Goal: Task Accomplishment & Management: Use online tool/utility

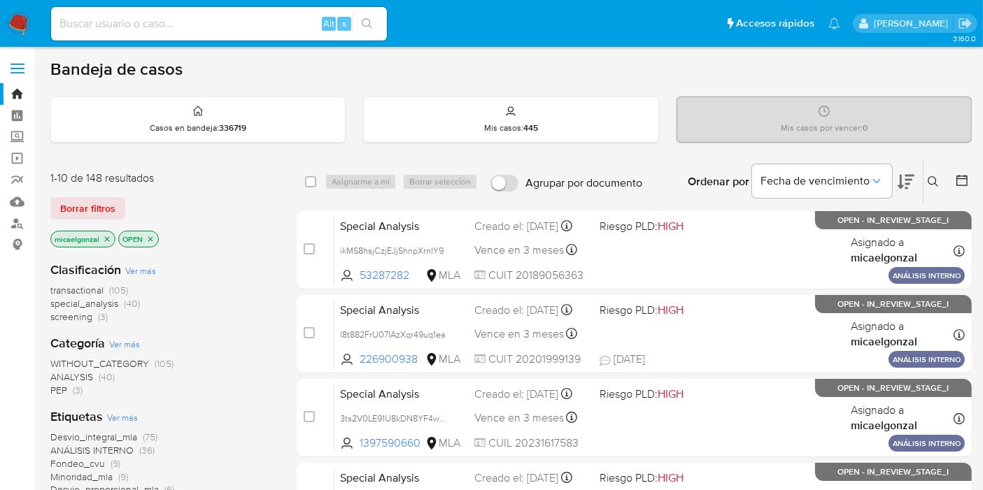
click at [20, 29] on img at bounding box center [19, 24] width 24 height 24
click at [148, 33] on div "Alt s" at bounding box center [219, 24] width 336 height 34
click at [161, 29] on input at bounding box center [219, 24] width 336 height 18
paste input "p9O8bSUJ2W4un2PRknKUZKhs"
type input "p9O8bSUJ2W4un2PRknKUZKhs"
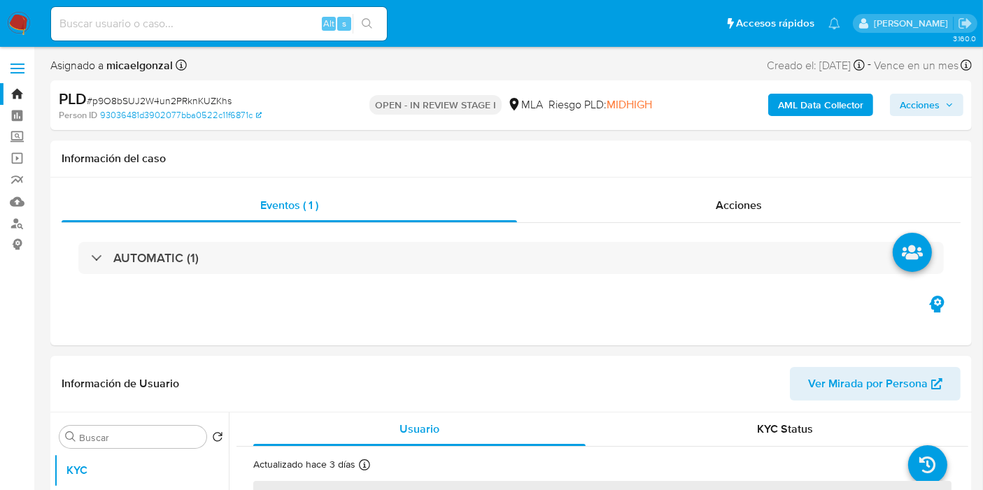
select select "10"
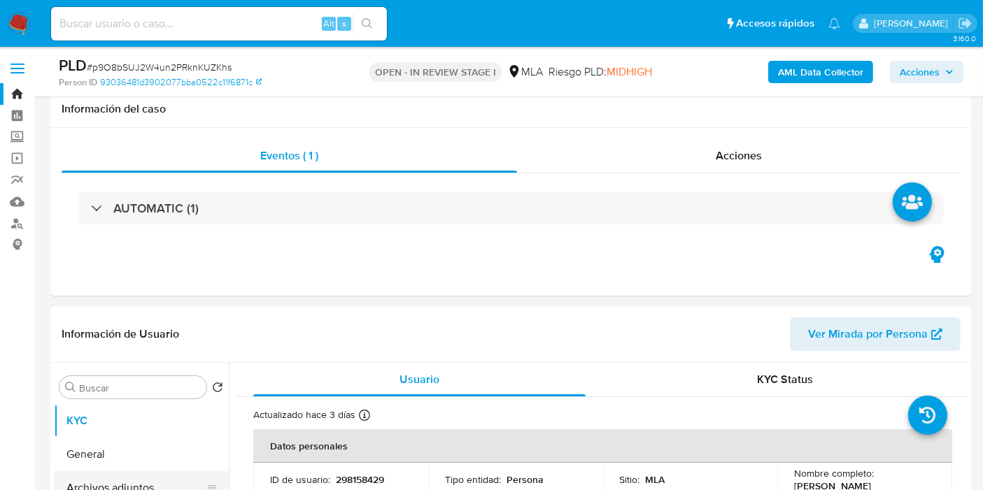
scroll to position [233, 0]
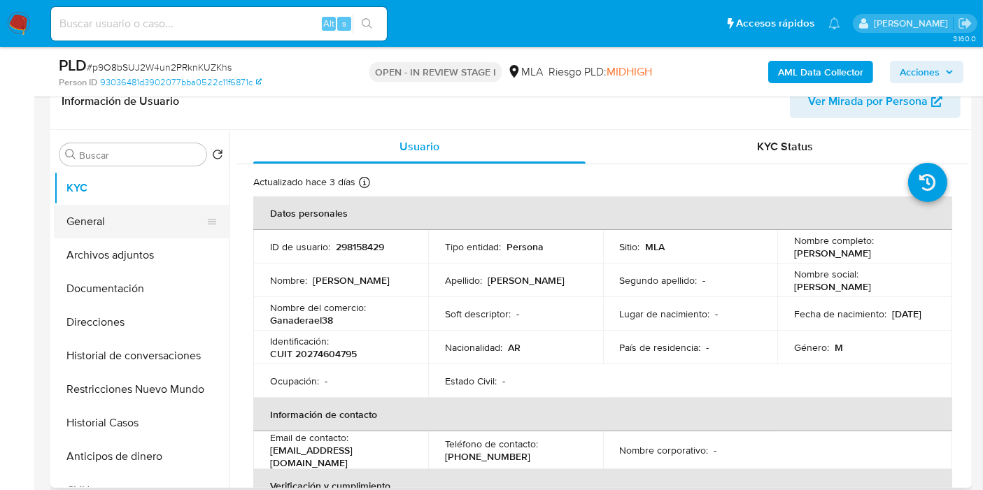
click at [140, 208] on button "General" at bounding box center [136, 222] width 164 height 34
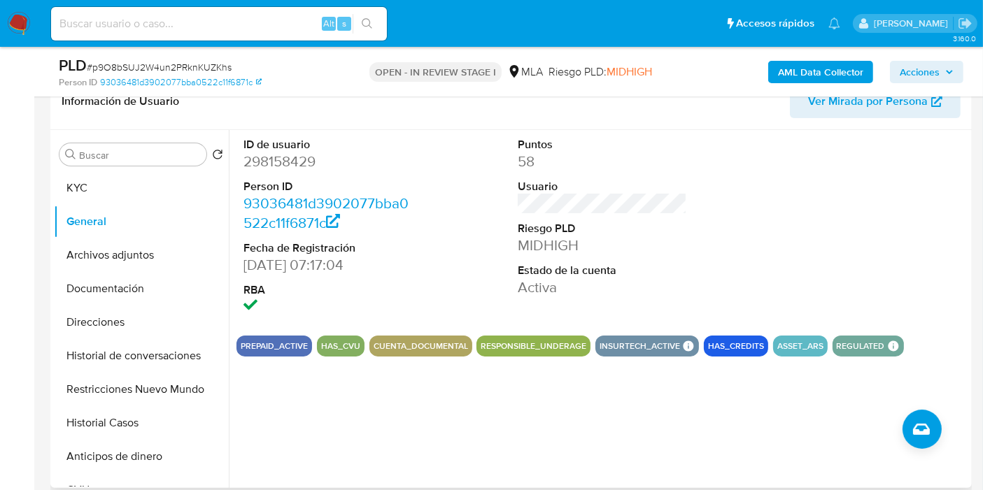
click at [293, 167] on dd "298158429" at bounding box center [327, 162] width 169 height 20
copy dd "298158429"
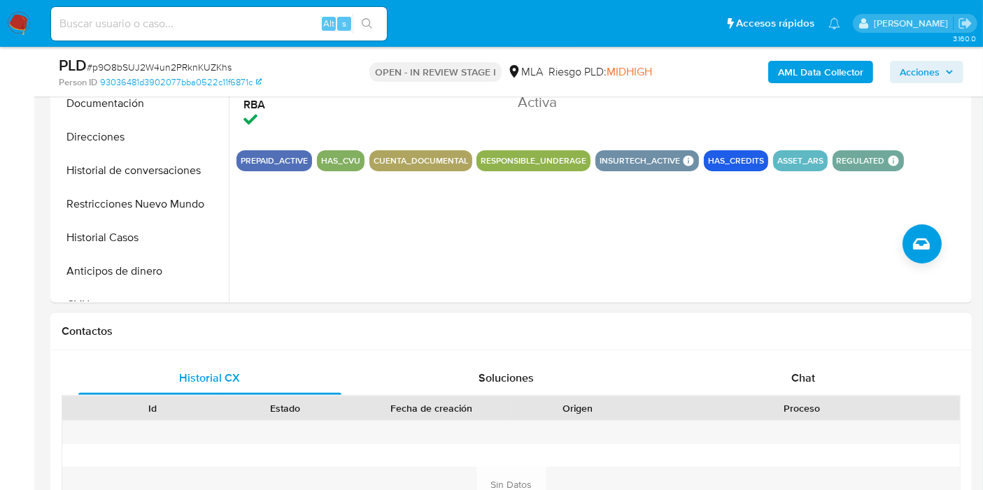
scroll to position [466, 0]
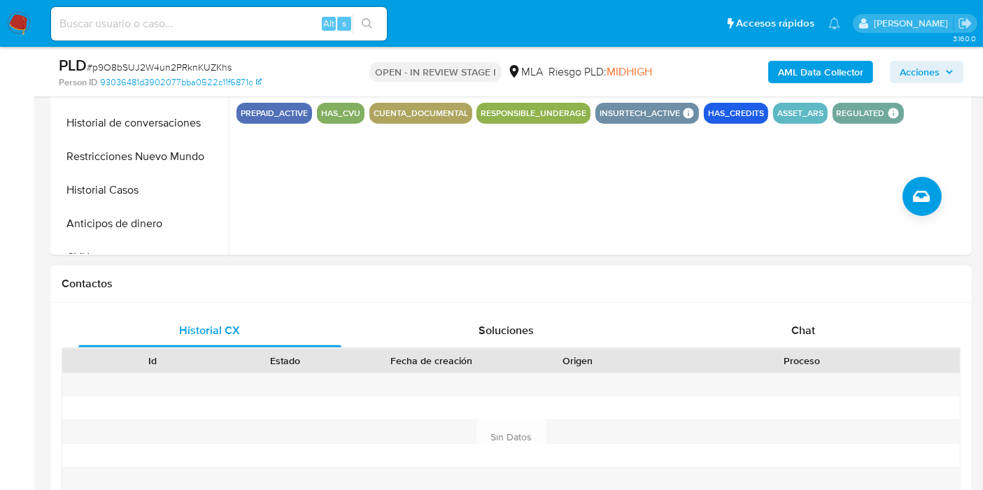
click at [809, 349] on div "Proceso" at bounding box center [801, 361] width 316 height 24
click at [811, 333] on span "Chat" at bounding box center [803, 330] width 24 height 16
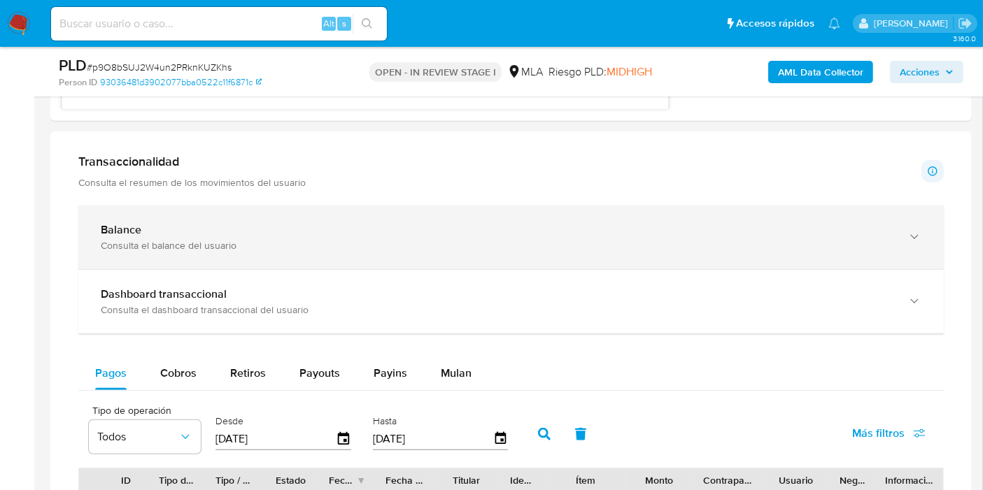
scroll to position [1320, 0]
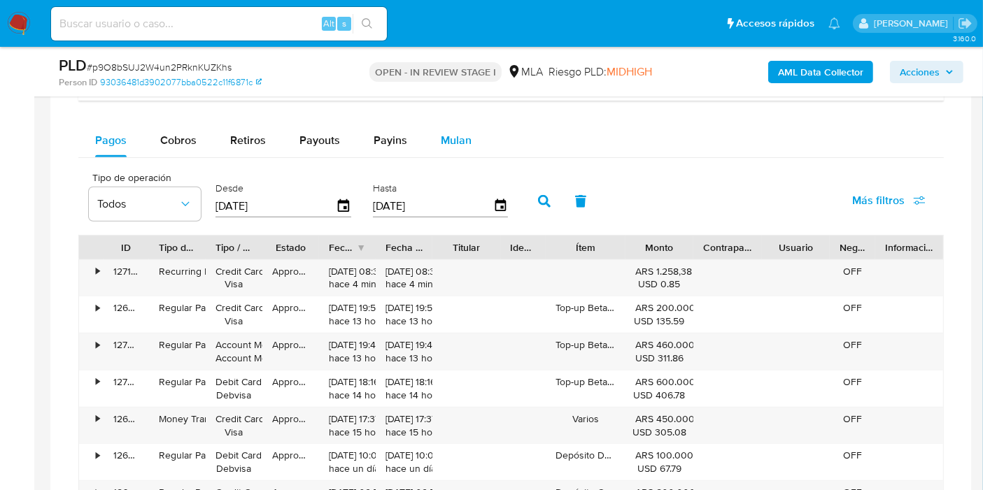
click at [452, 124] on div "Mulan" at bounding box center [456, 141] width 31 height 34
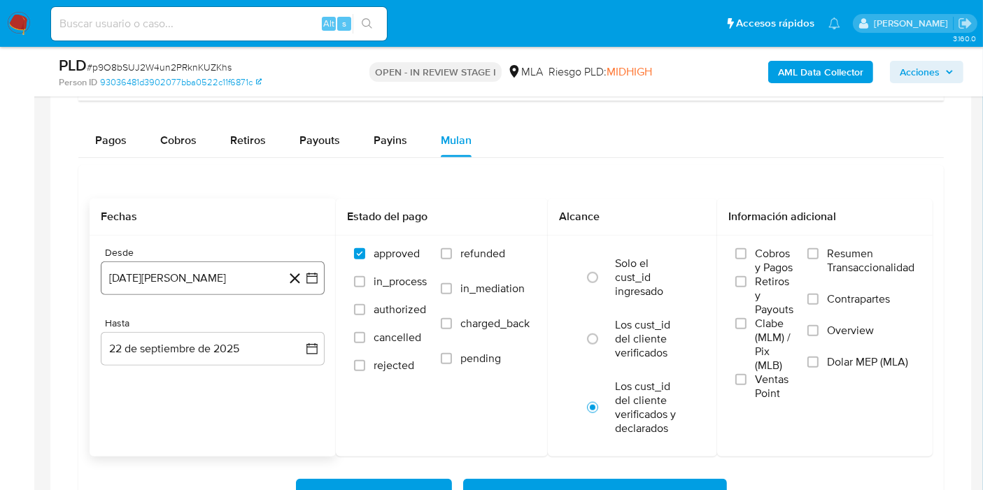
click at [231, 268] on button "22 de agosto de 2024" at bounding box center [213, 279] width 224 height 34
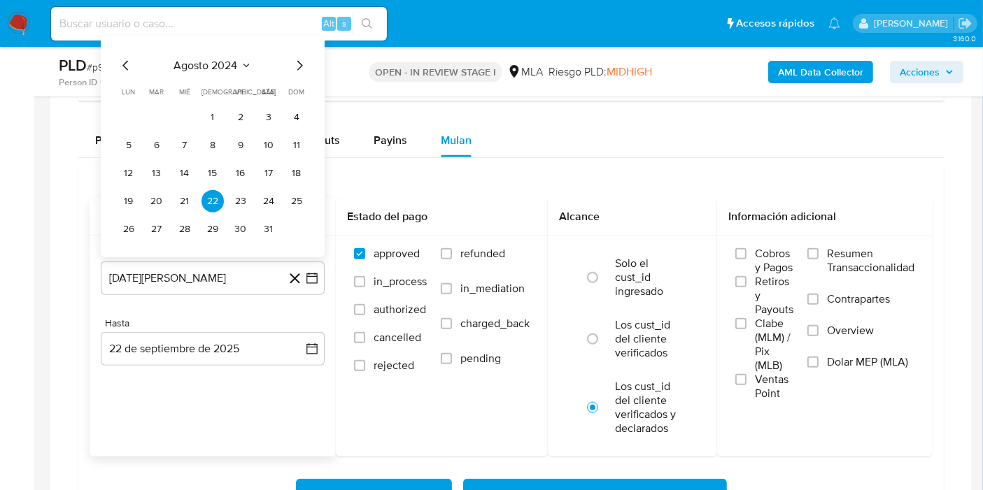
click at [199, 63] on span "agosto 2024" at bounding box center [206, 65] width 64 height 14
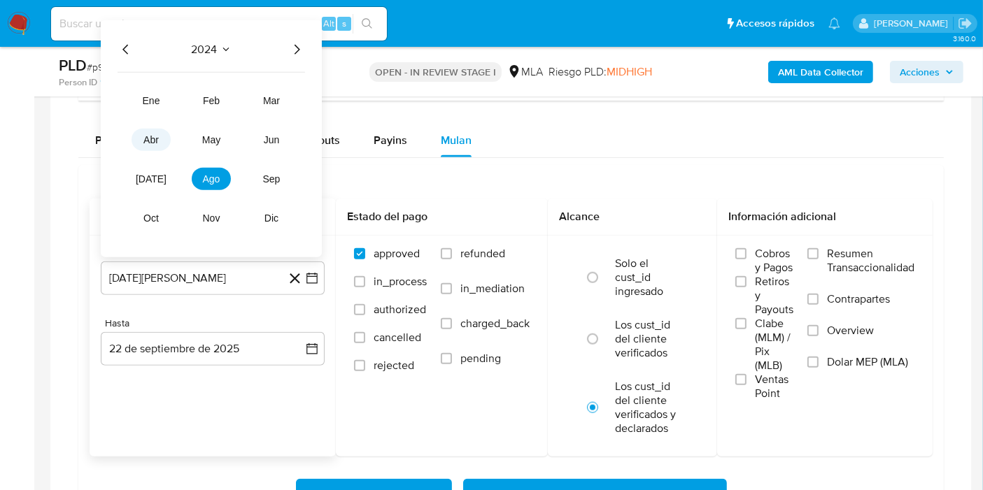
click at [154, 145] on button "abr" at bounding box center [150, 139] width 39 height 22
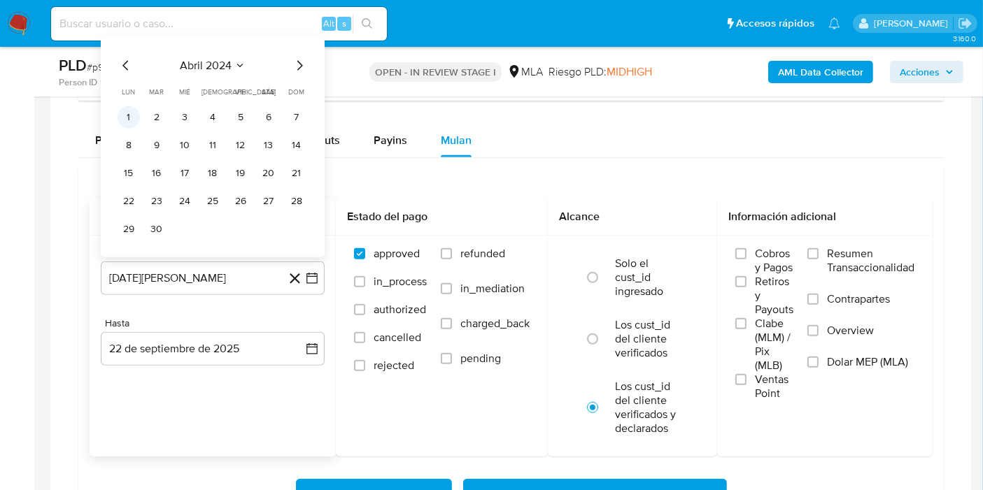
click at [133, 114] on button "1" at bounding box center [128, 117] width 22 height 22
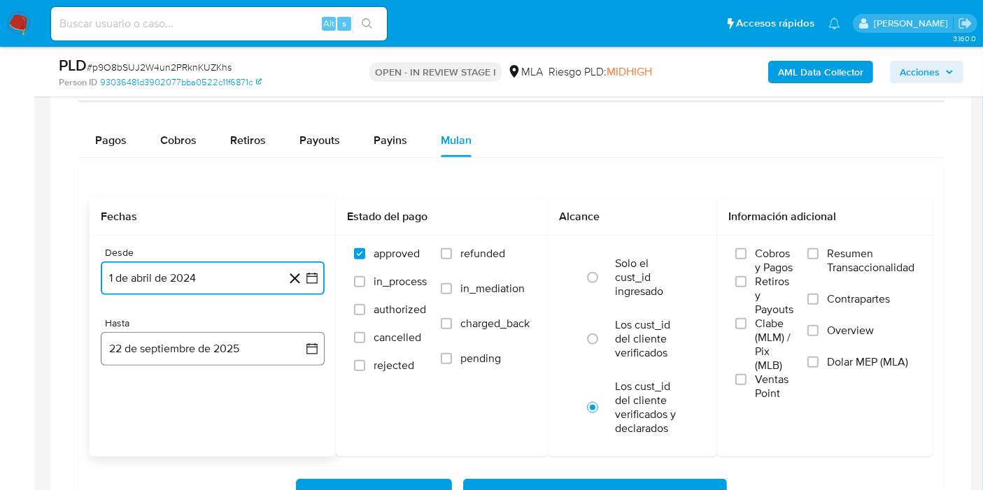
click at [322, 339] on button "22 de septiembre de 2025" at bounding box center [213, 349] width 224 height 34
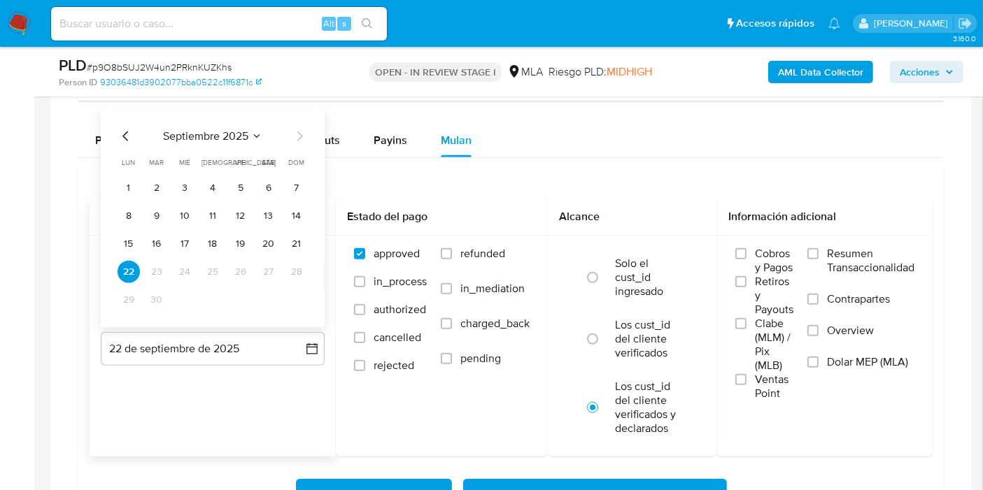
click at [127, 129] on icon "Mes anterior" at bounding box center [125, 135] width 17 height 17
click at [292, 294] on button "31" at bounding box center [296, 299] width 22 height 22
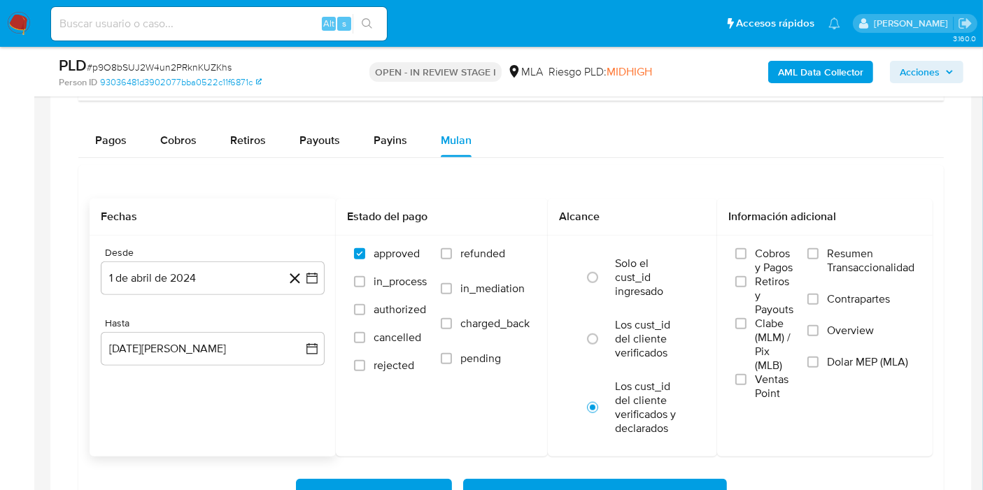
click at [252, 253] on div "Desde" at bounding box center [213, 253] width 224 height 13
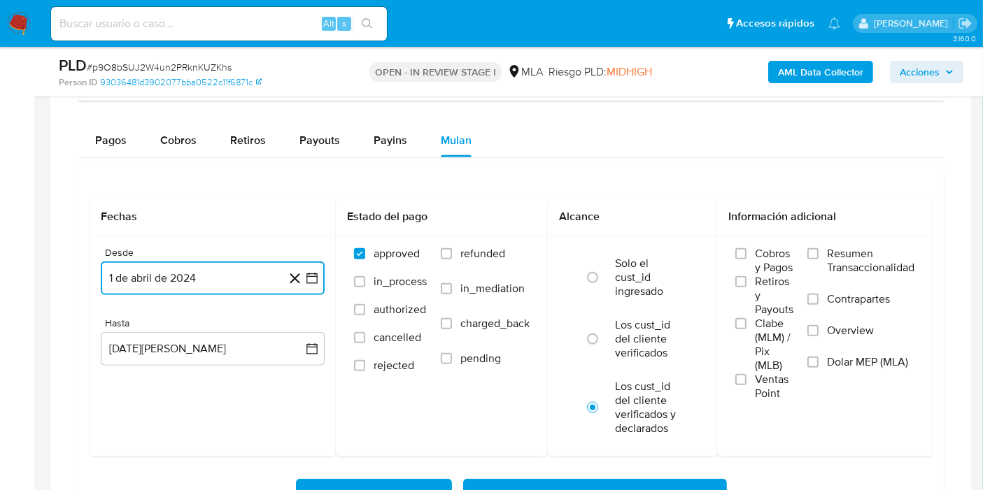
click at [234, 268] on button "1 de abril de 2024" at bounding box center [213, 279] width 224 height 34
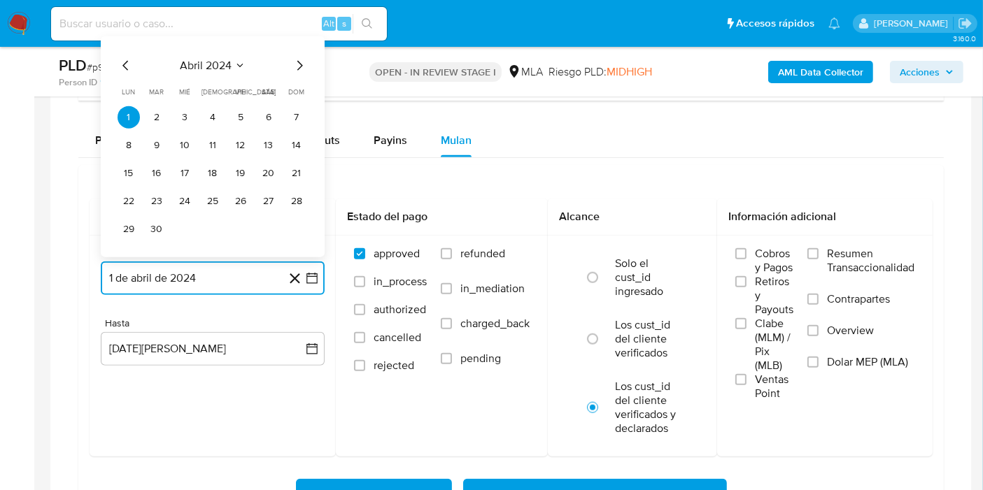
click at [208, 58] on span "abril 2024" at bounding box center [206, 65] width 52 height 14
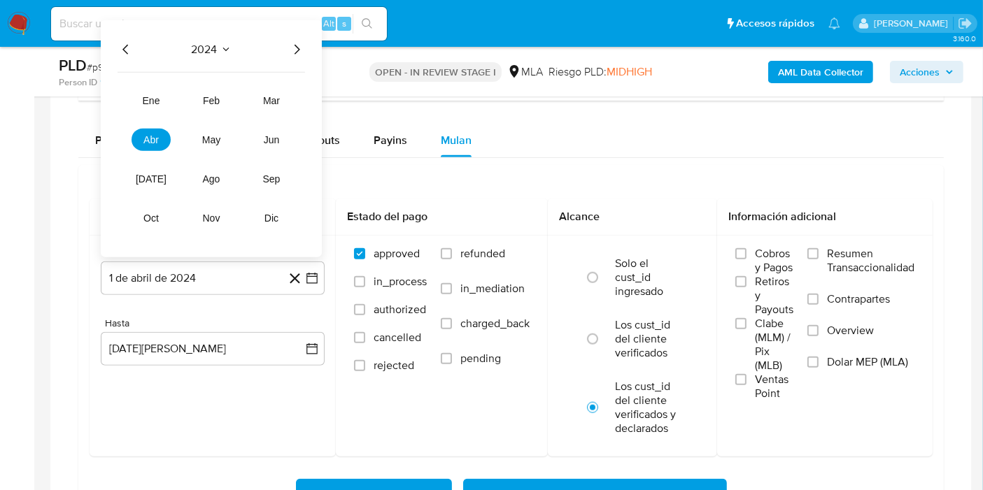
click at [295, 50] on icon "Año siguiente" at bounding box center [297, 49] width 6 height 10
click at [168, 133] on button "abr" at bounding box center [150, 139] width 39 height 22
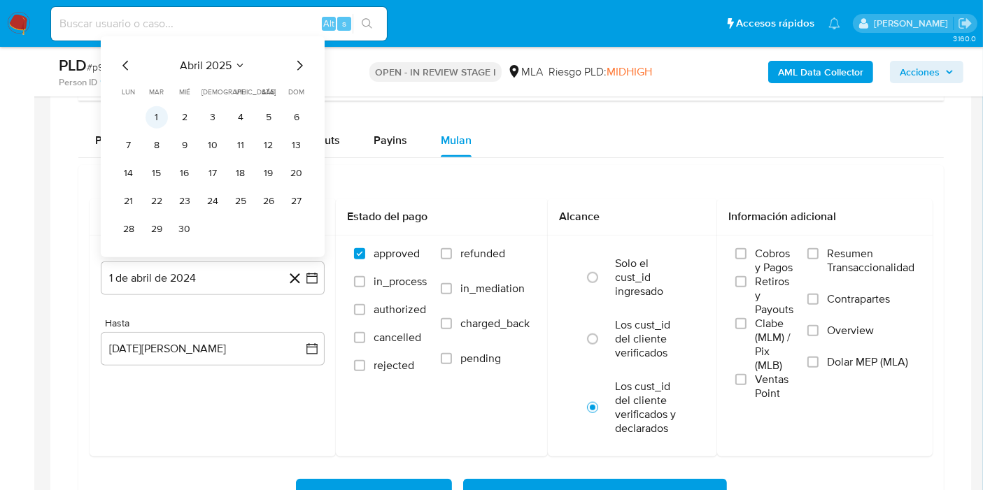
click at [154, 119] on button "1" at bounding box center [156, 117] width 22 height 22
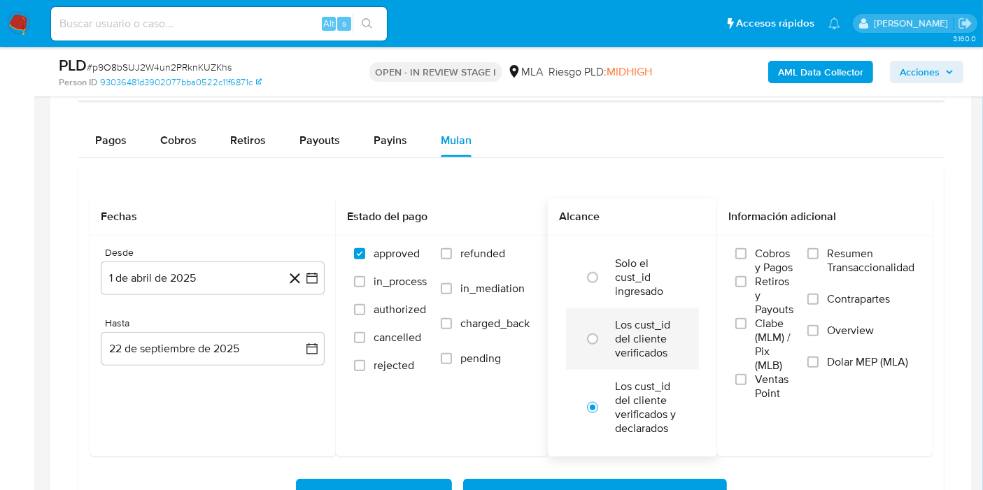
click at [633, 332] on label "Los cust_id del cliente verificados" at bounding box center [647, 339] width 64 height 42
click at [604, 332] on input "radio" at bounding box center [592, 339] width 22 height 22
radio input "true"
click at [848, 360] on span "Dolar MEP (MLA)" at bounding box center [867, 362] width 81 height 14
click at [818, 360] on input "Dolar MEP (MLA)" at bounding box center [812, 362] width 11 height 11
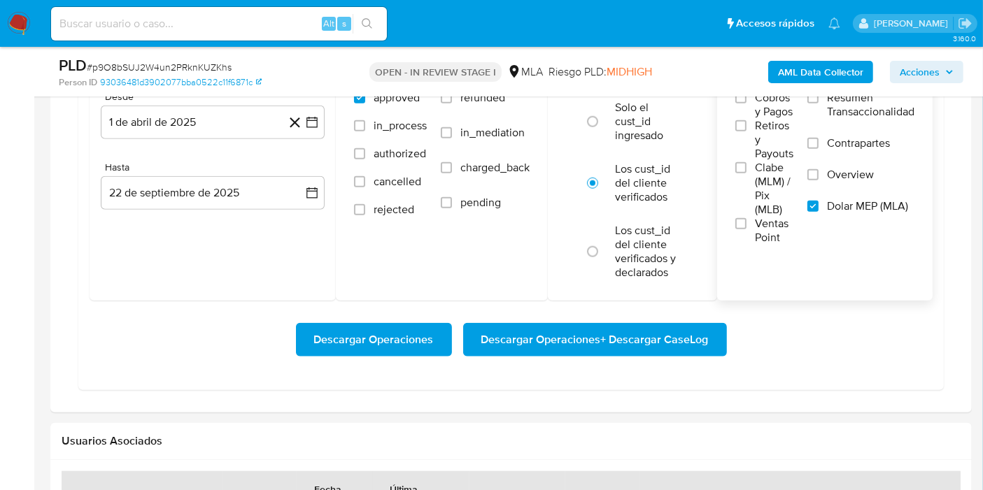
scroll to position [1399, 0]
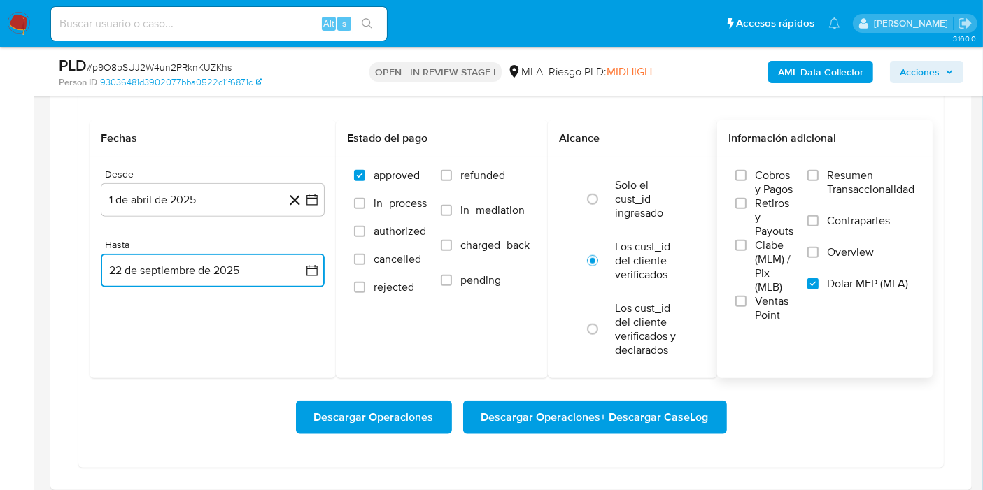
click at [273, 269] on button "22 de septiembre de 2025" at bounding box center [213, 271] width 224 height 34
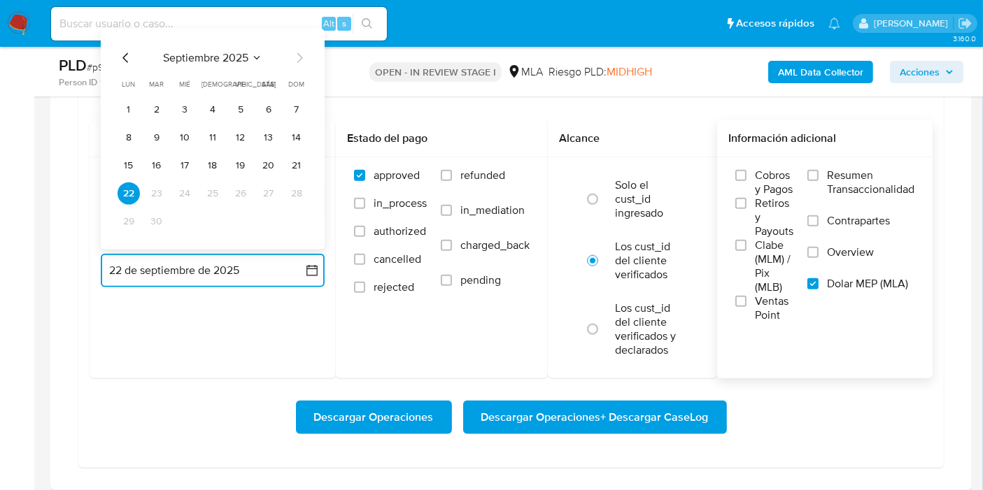
click at [126, 59] on icon "Mes anterior" at bounding box center [125, 57] width 6 height 10
click at [301, 227] on button "31" at bounding box center [296, 221] width 22 height 22
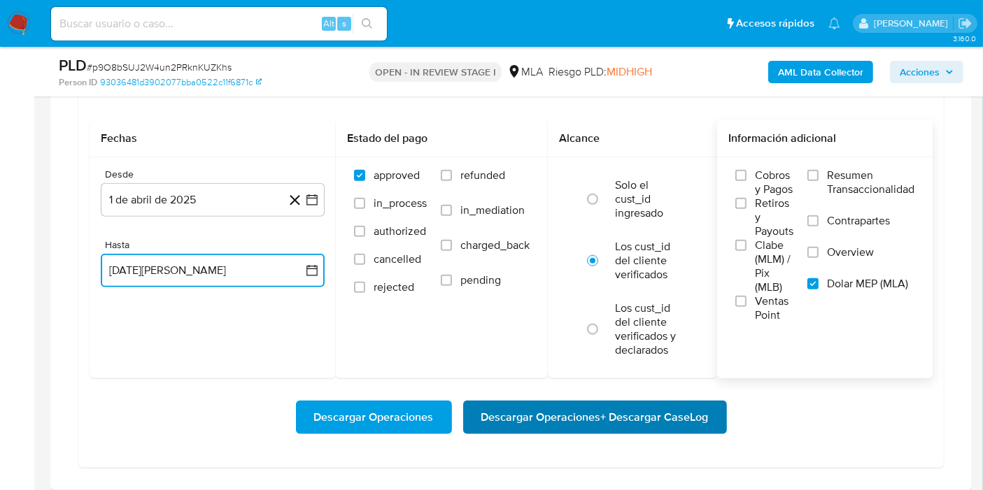
click at [542, 405] on span "Descargar Operaciones + Descargar CaseLog" at bounding box center [594, 417] width 227 height 31
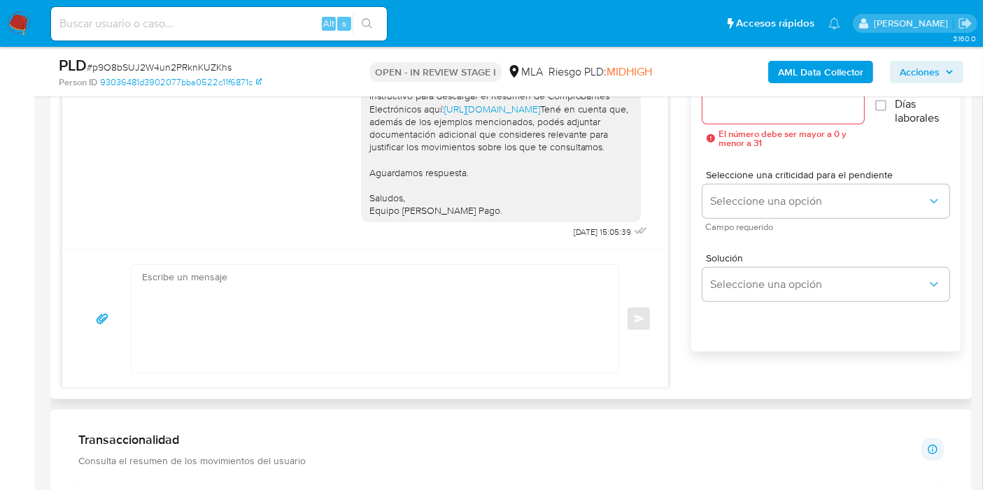
scroll to position [777, 0]
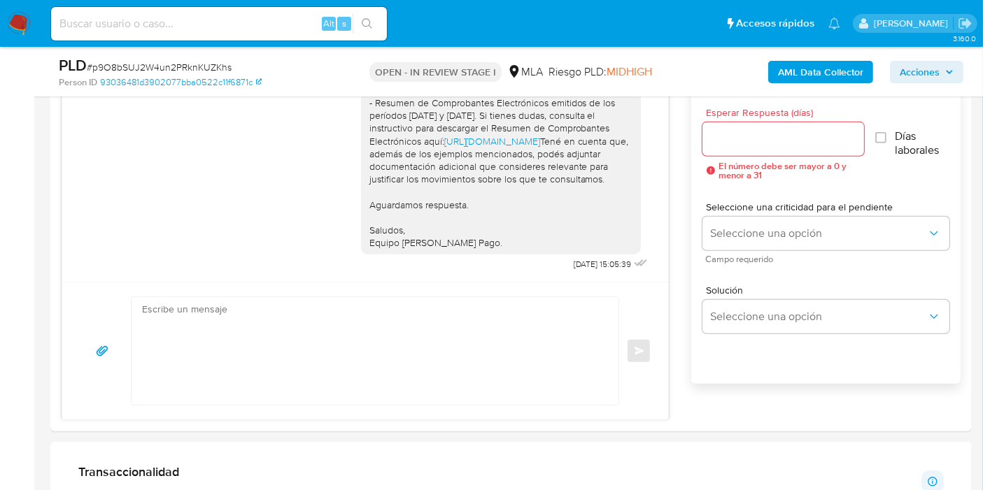
click at [217, 21] on input at bounding box center [219, 24] width 336 height 18
paste input "RdPWJrGczTPysTq73RqYtYGJ"
type input "RdPWJrGczTPysTq73RqYtYGJ"
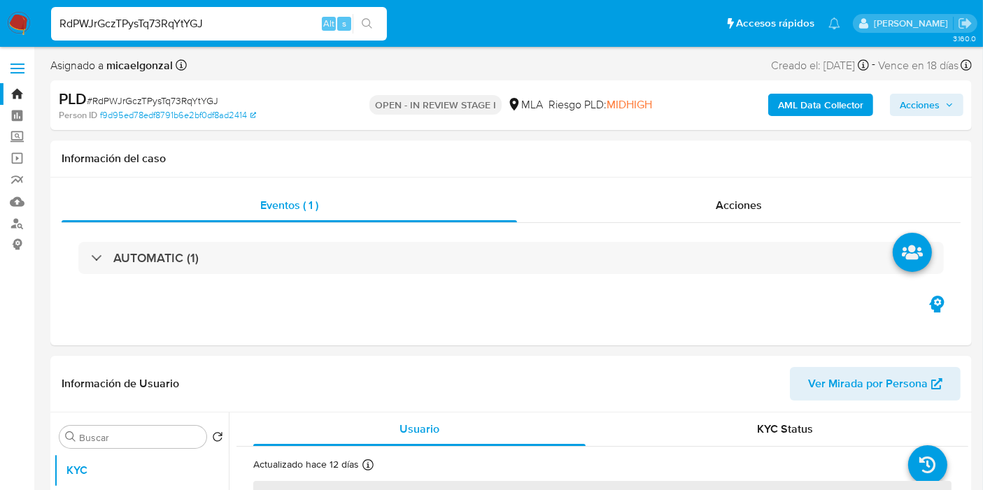
select select "10"
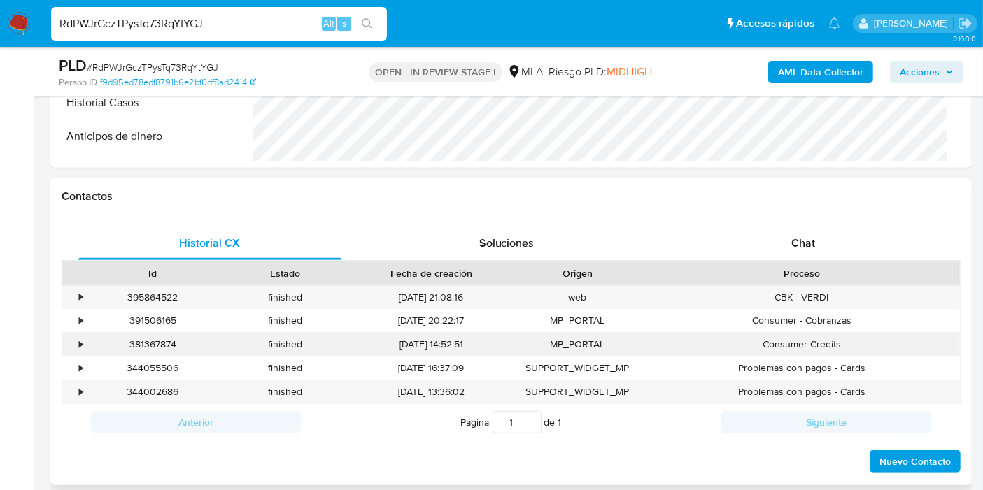
scroll to position [621, 0]
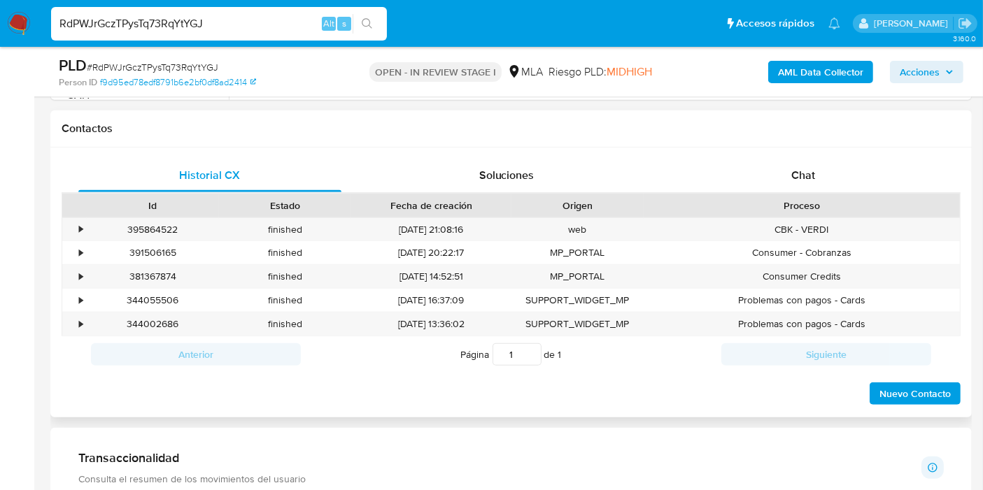
drag, startPoint x: 790, startPoint y: 137, endPoint x: 788, endPoint y: 155, distance: 17.6
click at [789, 138] on div "Contactos" at bounding box center [510, 128] width 921 height 37
click at [790, 159] on div "Chat" at bounding box center [802, 176] width 263 height 34
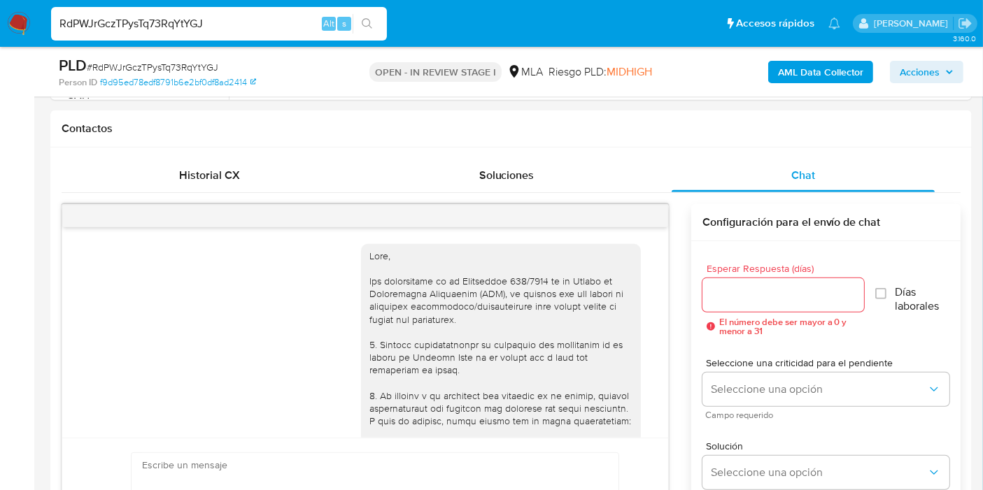
scroll to position [4395, 0]
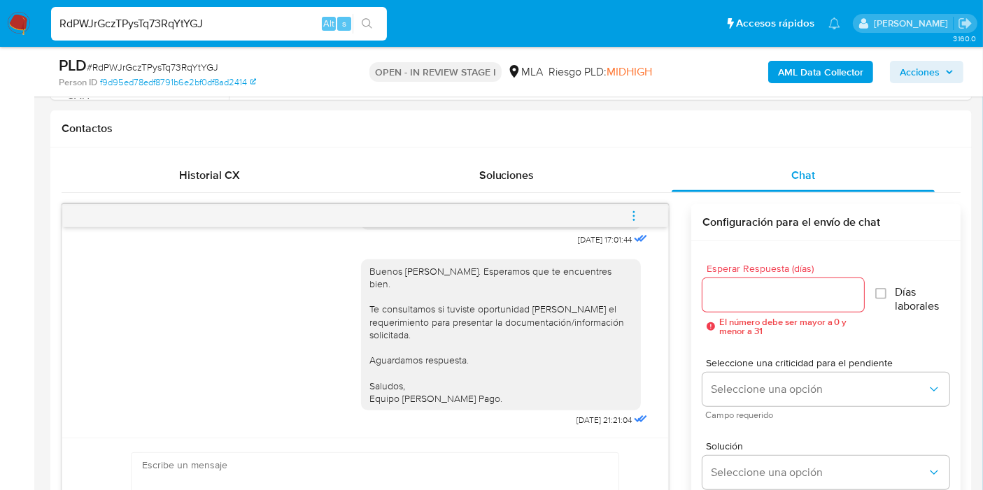
click at [155, 35] on div "RdPWJrGczTPysTq73RqYtYGJ Alt s" at bounding box center [219, 24] width 336 height 34
click at [157, 34] on div "RdPWJrGczTPysTq73RqYtYGJ Alt s" at bounding box center [219, 24] width 336 height 34
click at [157, 23] on input "RdPWJrGczTPysTq73RqYtYGJ" at bounding box center [219, 24] width 336 height 18
paste input "FPxZq7tyVHioFqKhqyvw0SwO"
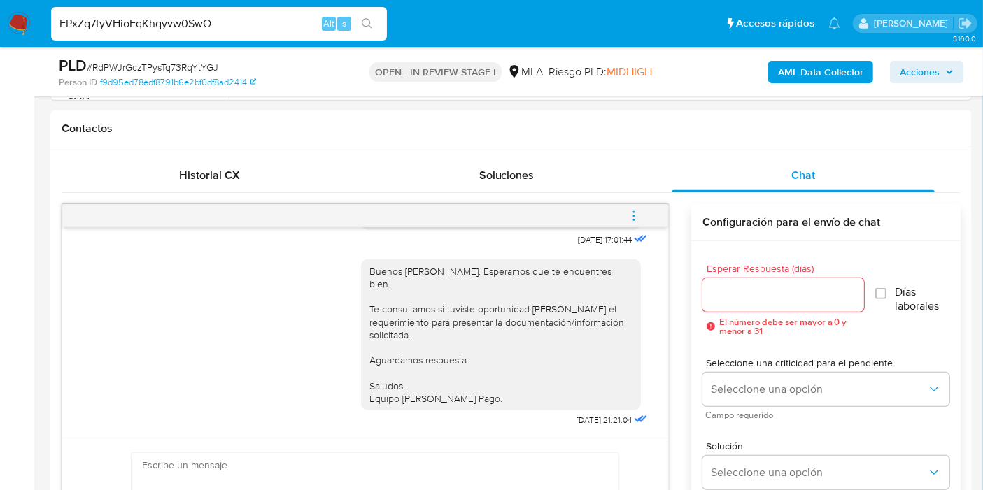
type input "FPxZq7tyVHioFqKhqyvw0SwO"
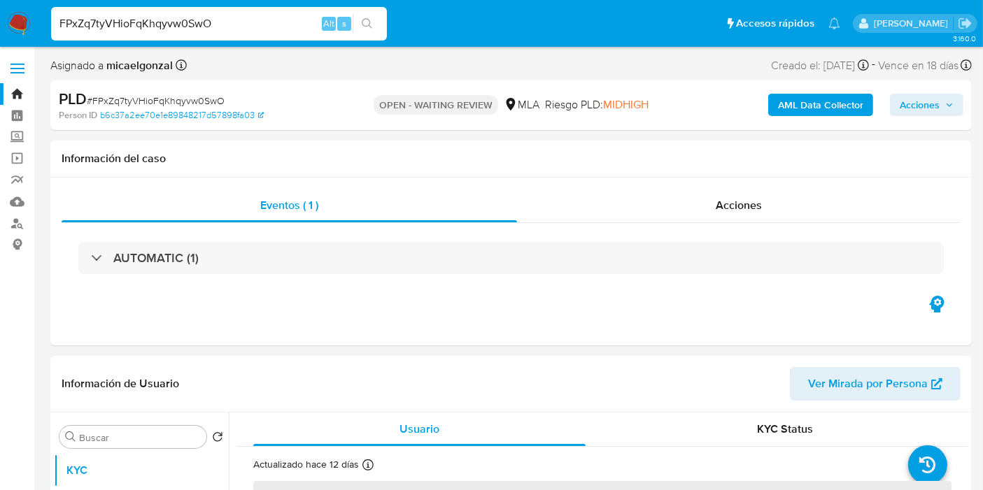
select select "10"
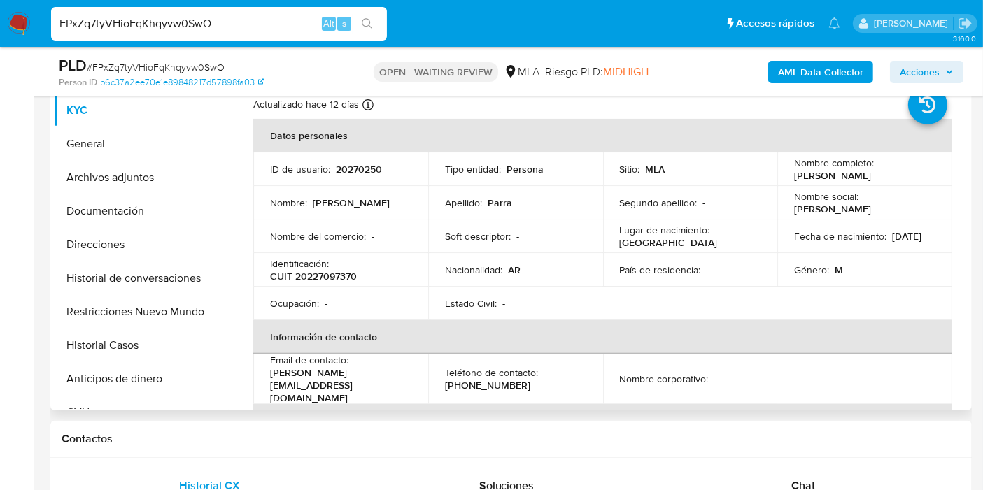
scroll to position [233, 0]
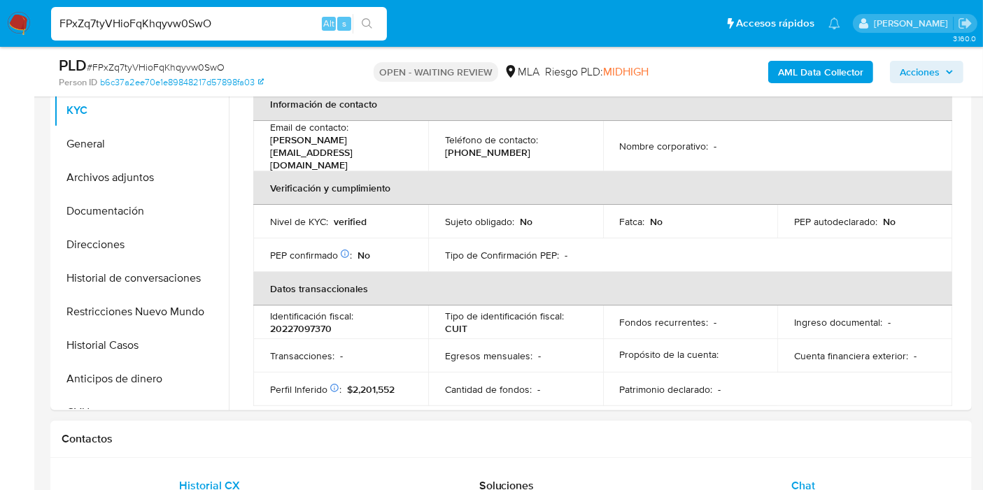
click at [823, 472] on div "Chat" at bounding box center [802, 486] width 263 height 34
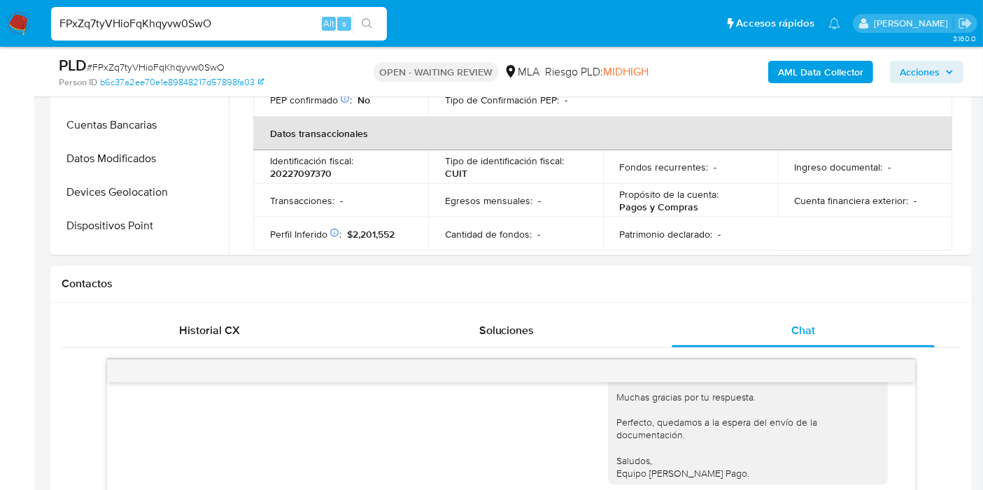
scroll to position [699, 0]
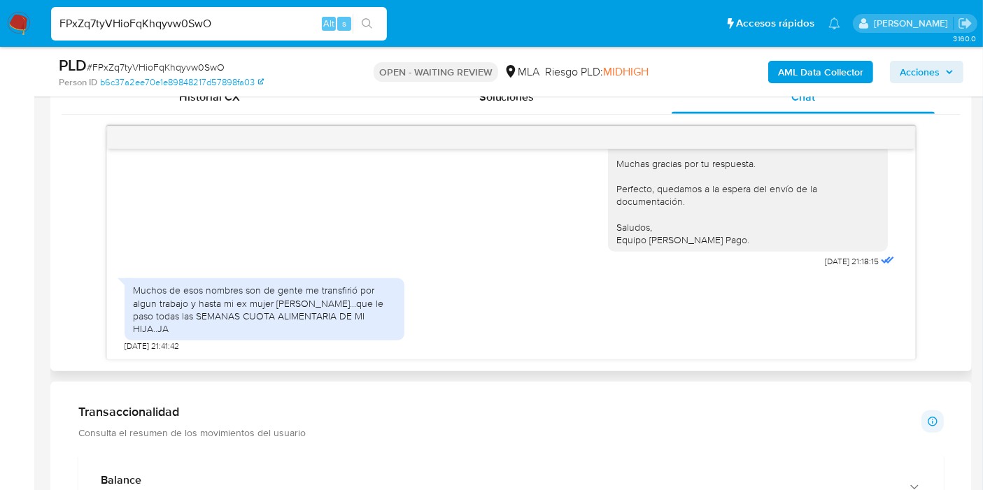
click at [307, 315] on div "Muchos de esos nombres son de gente me transfirió por algun trabajo y hasta mi …" at bounding box center [264, 309] width 263 height 51
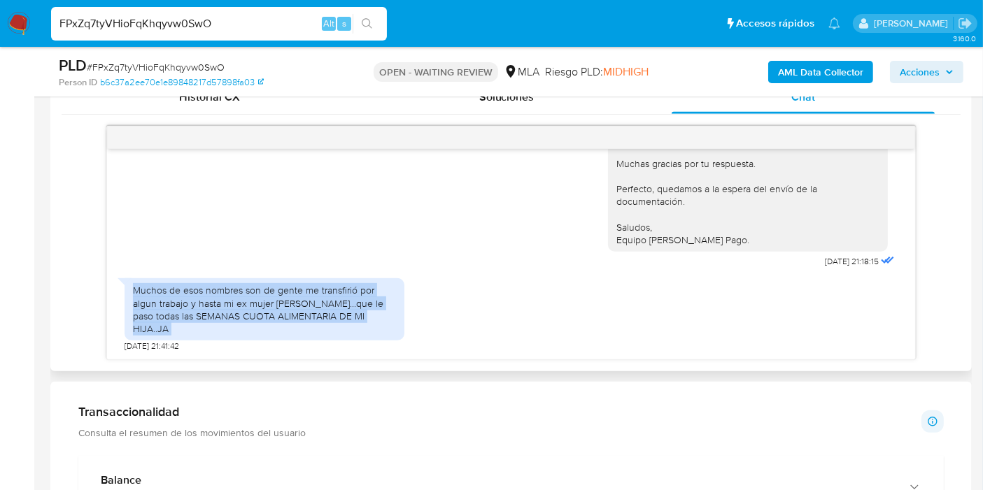
click at [307, 315] on div "Muchos de esos nombres son de gente me transfirió por algun trabajo y hasta mi …" at bounding box center [264, 309] width 263 height 51
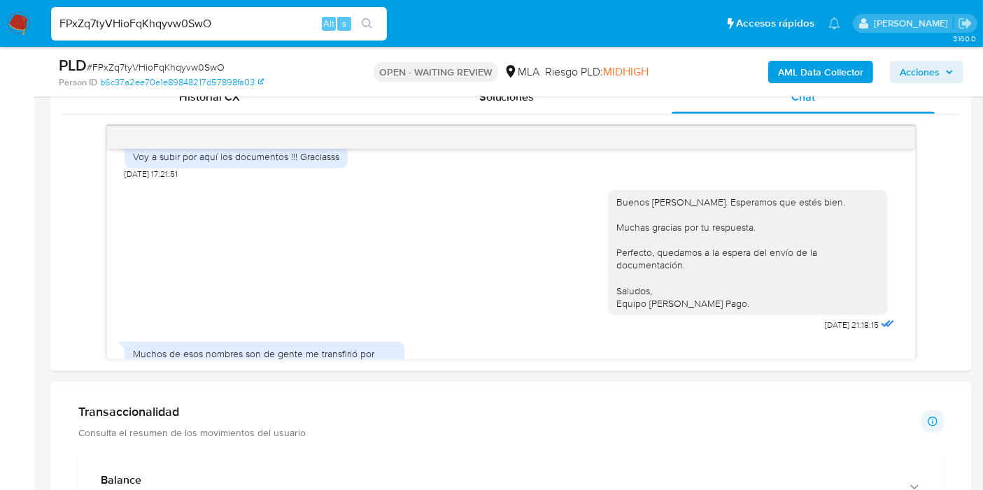
scroll to position [777, 0]
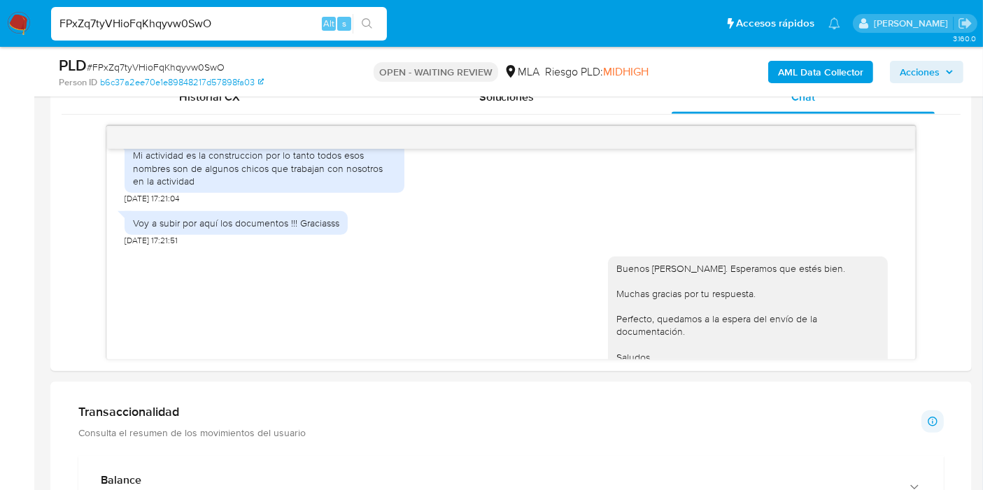
click at [229, 29] on input "FPxZq7tyVHioFqKhqyvw0SwO" at bounding box center [219, 24] width 336 height 18
paste input "fnAzQJQGv31MP5f3xLZgvEDP"
type input "fnAzQJQGv31MP5f3xLZgvEDP"
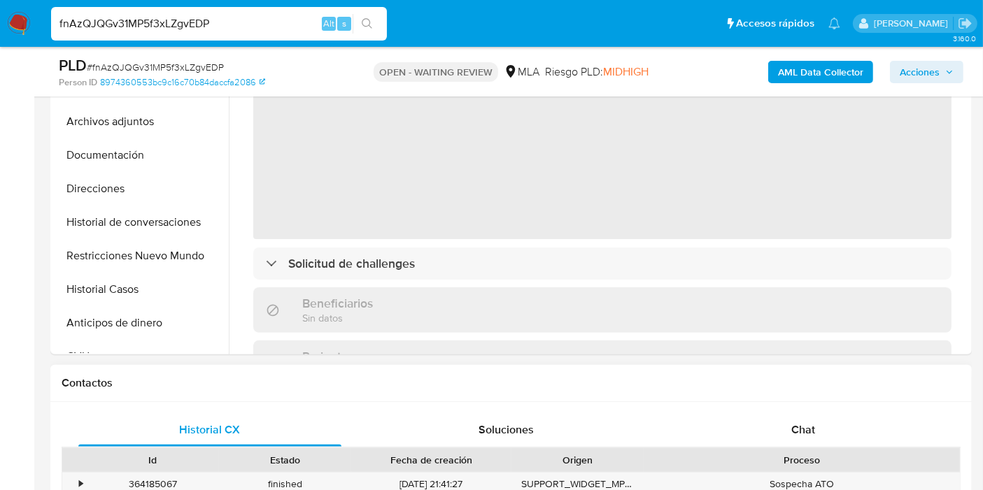
scroll to position [388, 0]
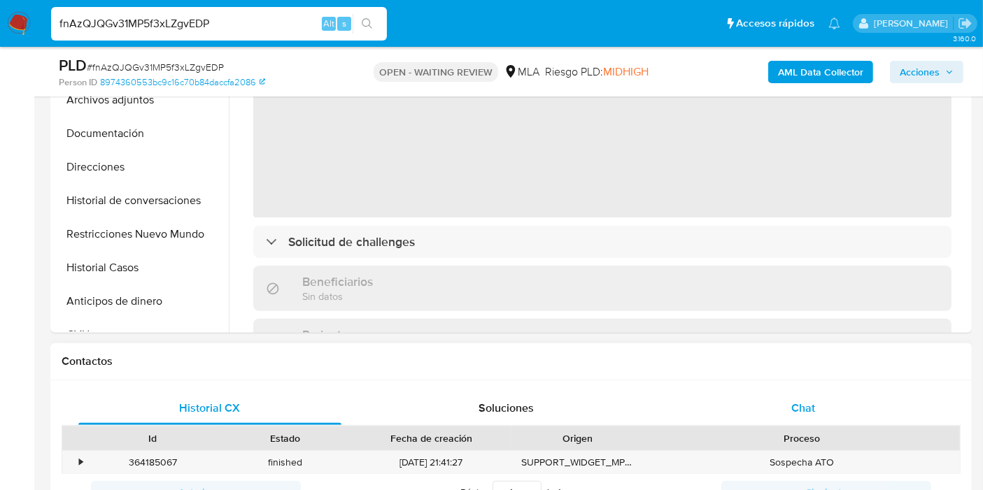
select select "10"
click at [811, 395] on div "Chat" at bounding box center [802, 409] width 263 height 34
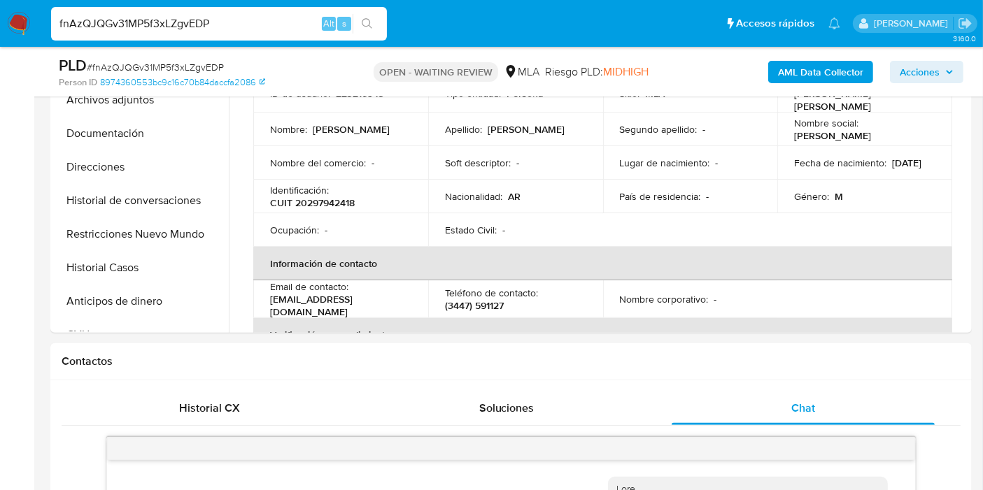
scroll to position [1481, 0]
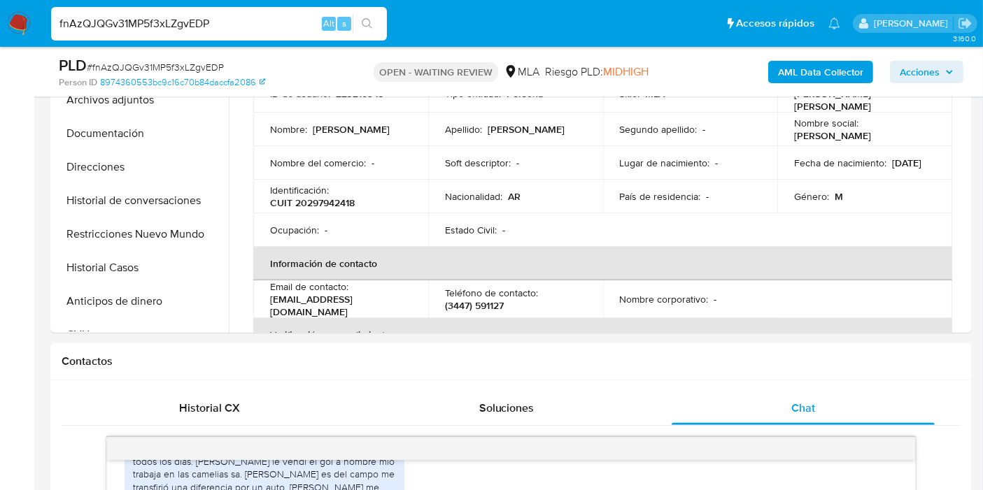
click at [147, 30] on input "fnAzQJQGv31MP5f3xLZgvEDP" at bounding box center [219, 24] width 336 height 18
paste input "RdPWJrGczTPysTq73RqYtYGJ"
type input "RdPWJrGczTPysTq73RqYtYGJ"
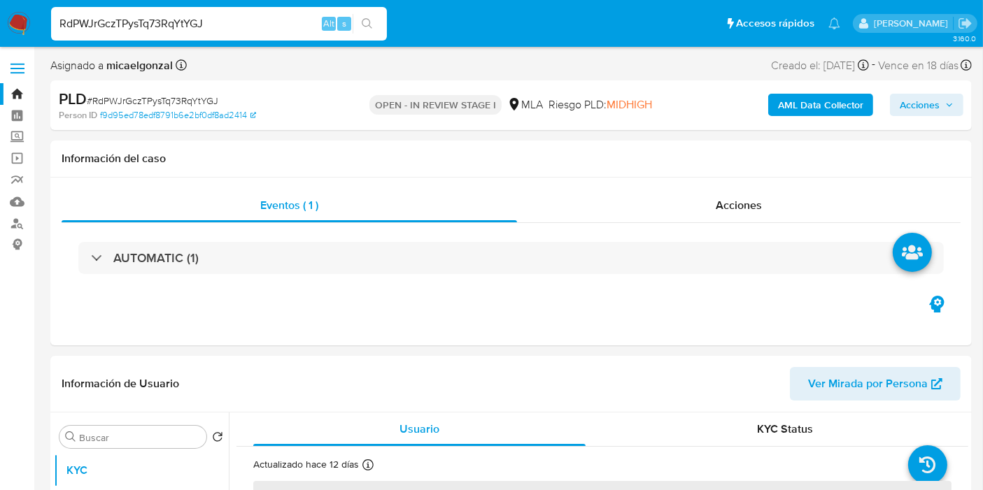
select select "10"
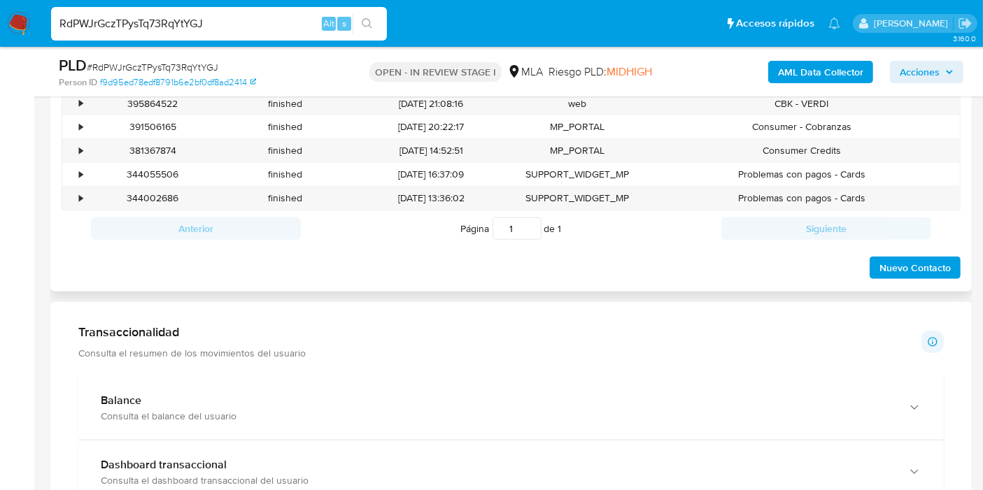
scroll to position [543, 0]
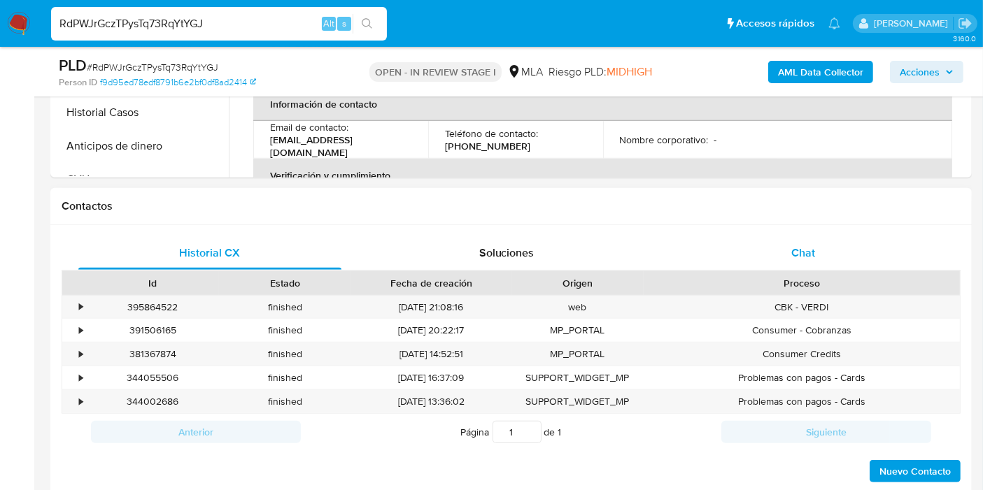
click at [792, 247] on span "Chat" at bounding box center [803, 253] width 24 height 16
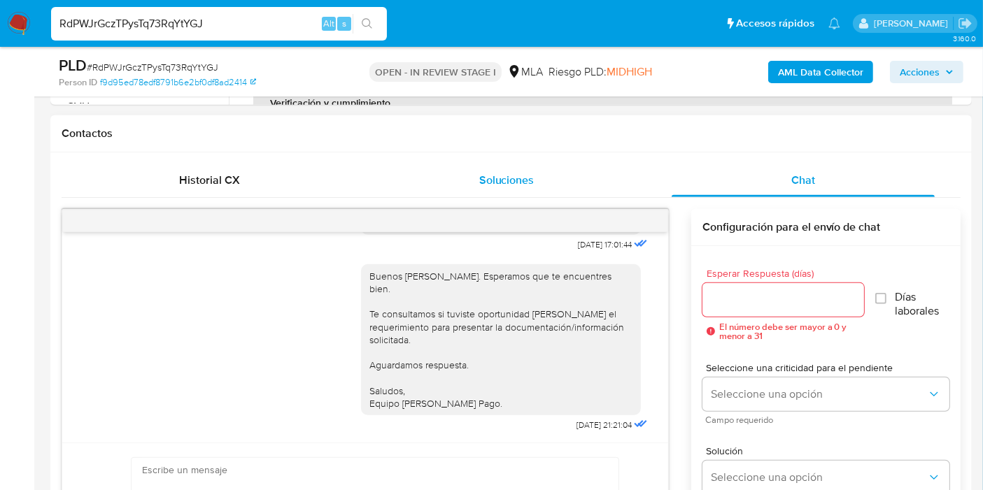
scroll to position [699, 0]
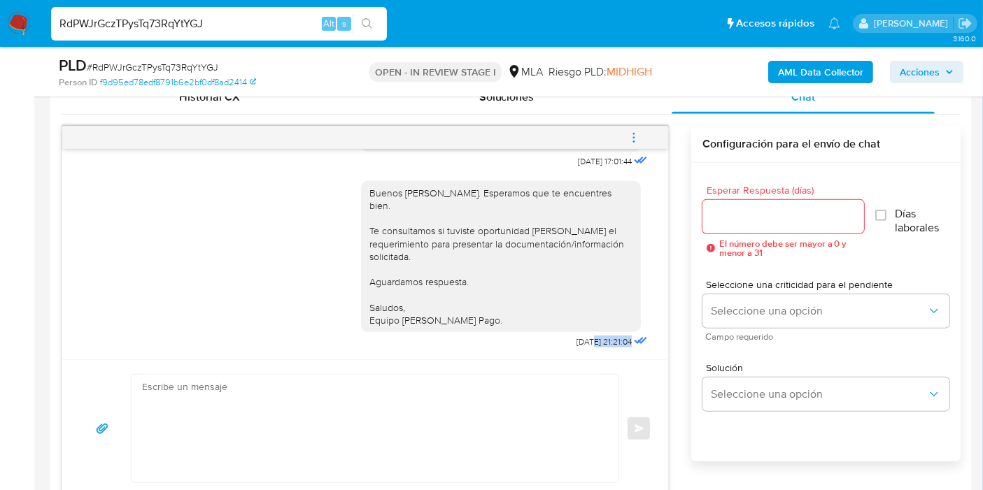
drag, startPoint x: 624, startPoint y: 348, endPoint x: 592, endPoint y: 262, distance: 91.8
click at [576, 342] on div "16/09/2025 21:21:04" at bounding box center [613, 342] width 74 height 20
drag, startPoint x: 578, startPoint y: 194, endPoint x: 598, endPoint y: 287, distance: 95.0
click at [578, 196] on div "Buenos días, Ricardo. Esperamos que te encuentres bien. Te consultamos si tuvis…" at bounding box center [501, 256] width 280 height 151
drag, startPoint x: 640, startPoint y: 346, endPoint x: 627, endPoint y: 199, distance: 147.4
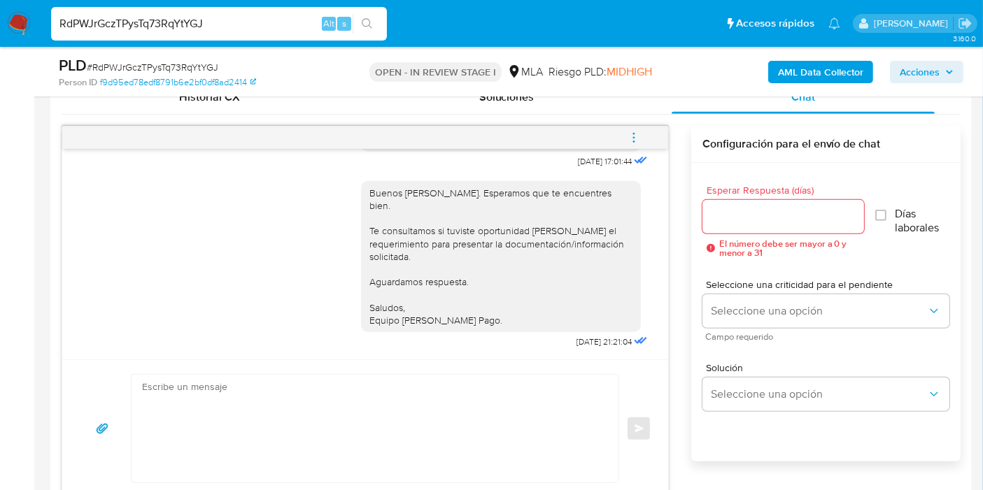
click at [615, 308] on div "17/07/2025 20:08:52 Hola, Esperamos que te encuentres muy bien. Te consultamos …" at bounding box center [365, 254] width 606 height 210
drag, startPoint x: 611, startPoint y: 166, endPoint x: 602, endPoint y: 159, distance: 11.5
click at [602, 159] on div "17/07/2025 20:08:52 Hola, Esperamos que te encuentres muy bien. Te consultamos …" at bounding box center [365, 254] width 606 height 210
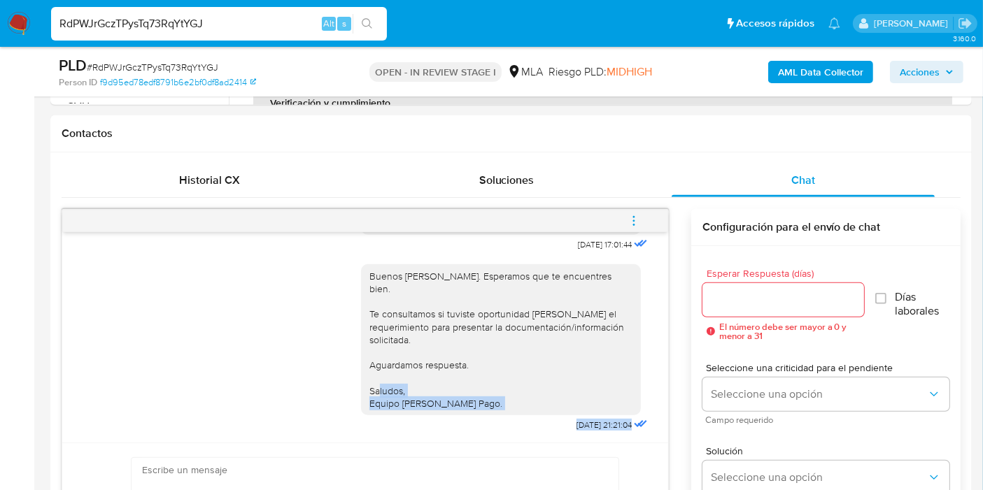
scroll to position [233, 0]
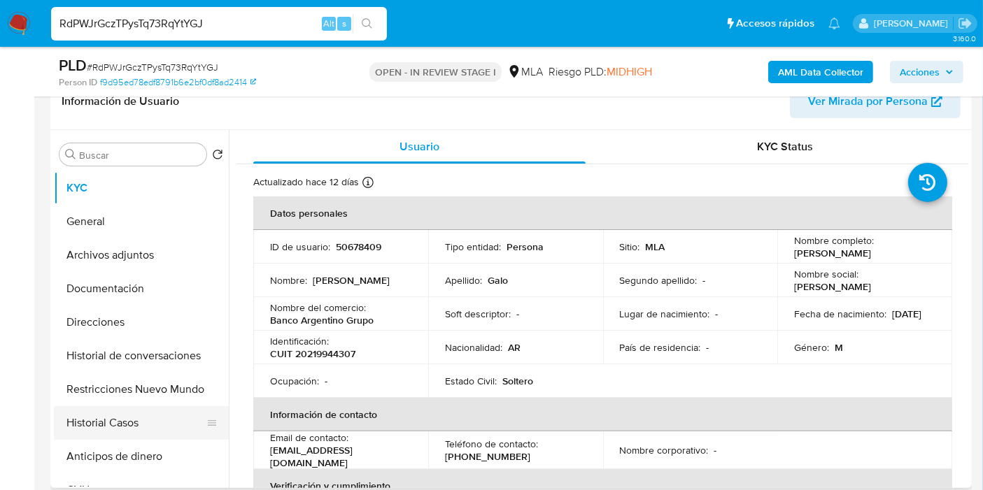
click at [103, 406] on button "Historial Casos" at bounding box center [136, 423] width 164 height 34
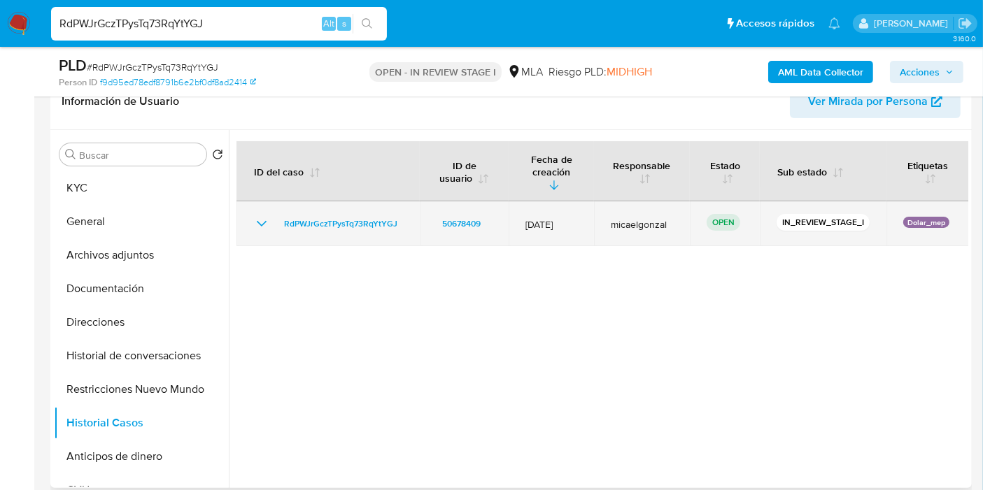
click at [529, 218] on span "12/Jul/2025" at bounding box center [551, 224] width 52 height 13
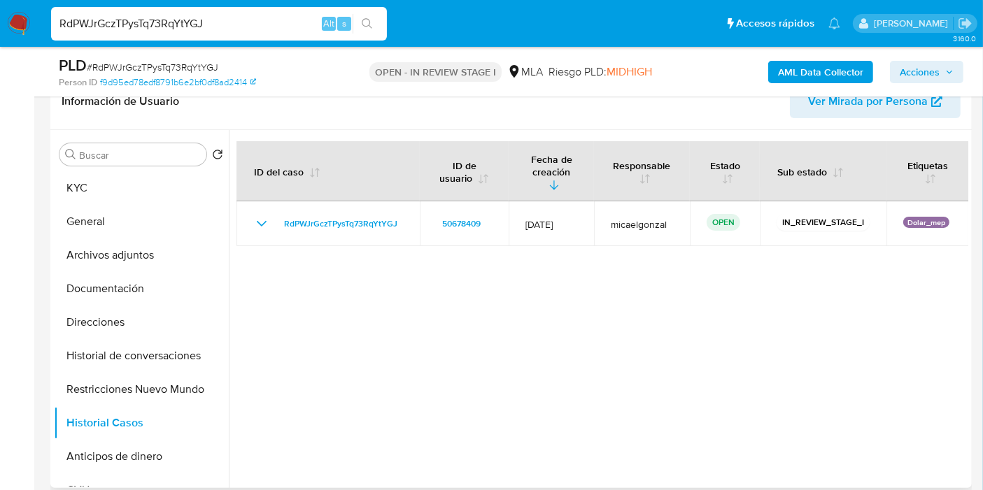
click at [541, 288] on div at bounding box center [598, 309] width 739 height 358
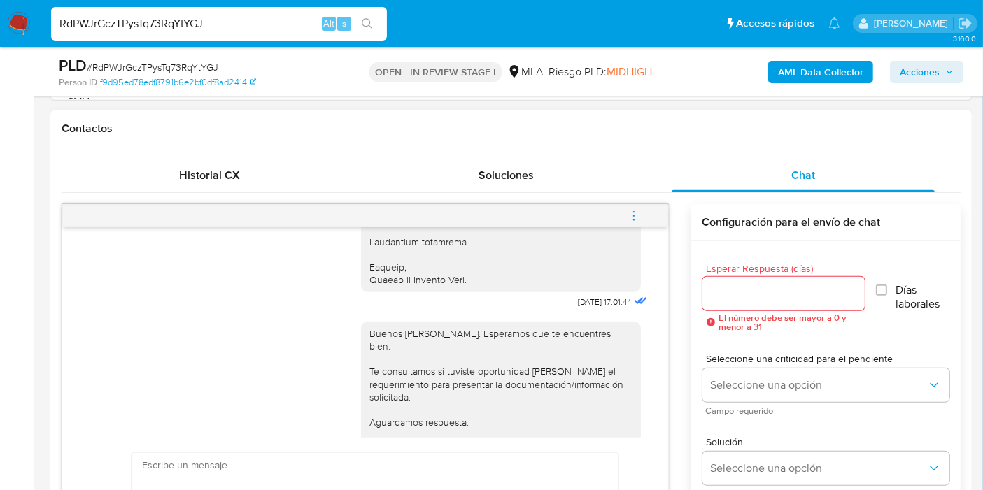
scroll to position [4239, 0]
click at [590, 308] on span "12/09/2025 17:01:44" at bounding box center [605, 302] width 54 height 11
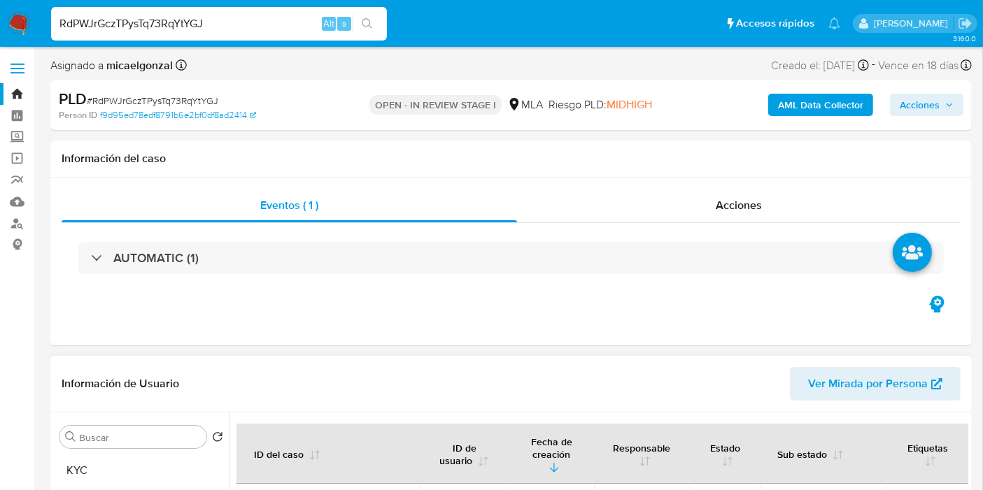
scroll to position [233, 0]
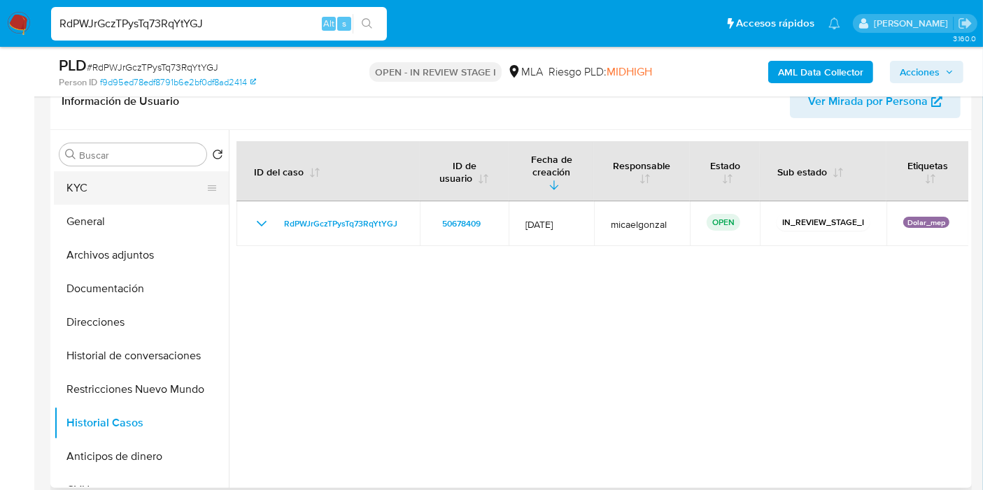
click at [169, 176] on button "KYC" at bounding box center [136, 188] width 164 height 34
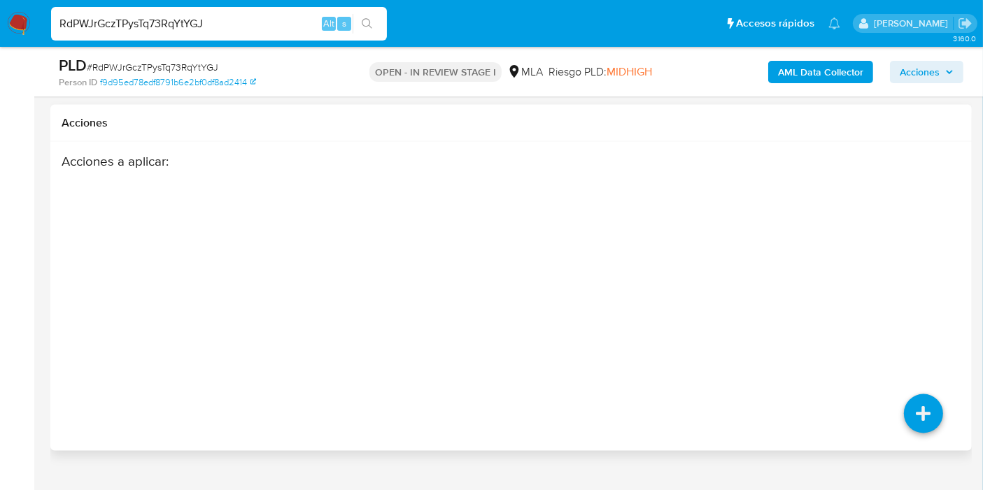
scroll to position [2325, 0]
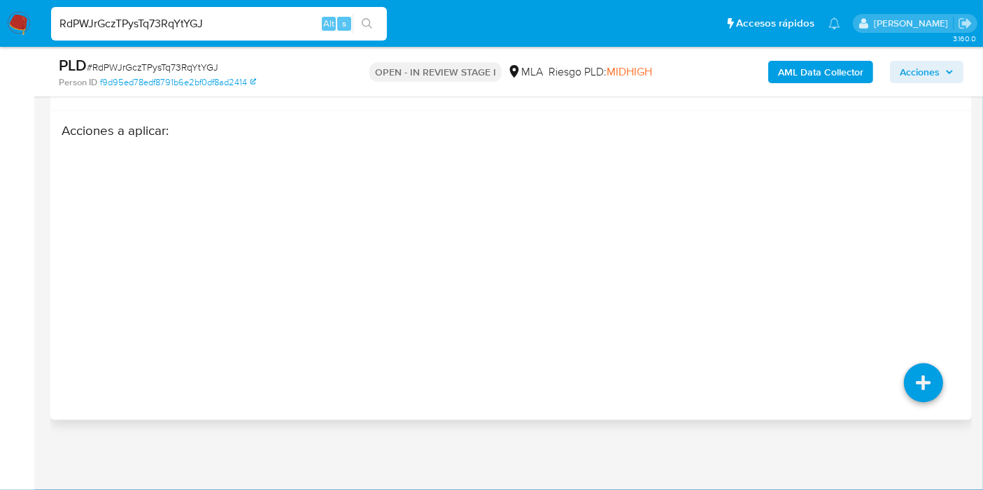
click at [473, 229] on div "Acciones a aplicar :" at bounding box center [462, 234] width 800 height 224
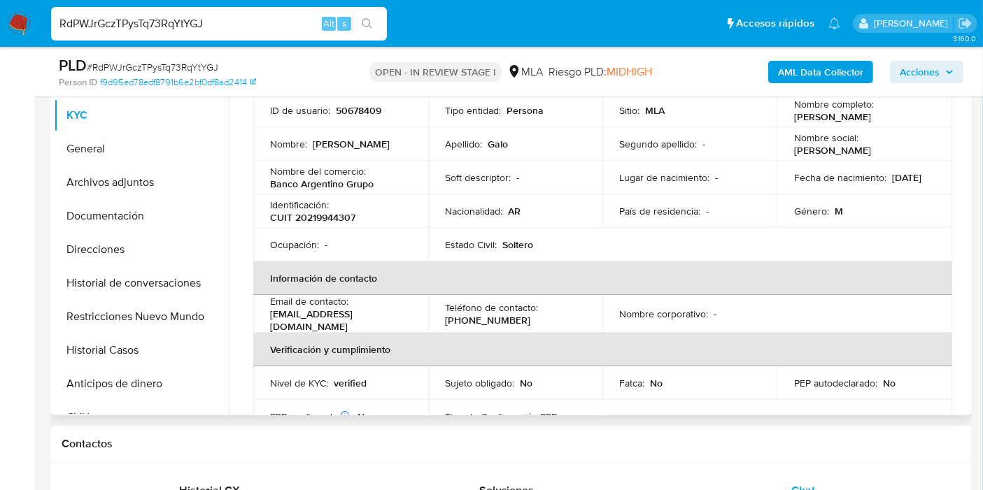
scroll to position [0, 0]
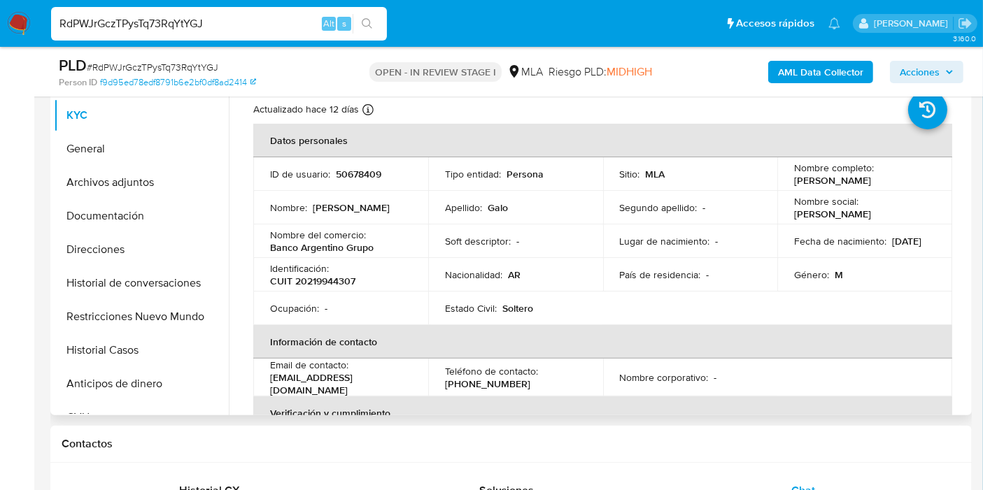
drag, startPoint x: 876, startPoint y: 183, endPoint x: 785, endPoint y: 185, distance: 90.9
click at [785, 185] on td "Nombre completo : Ricardo Ariel Galo" at bounding box center [864, 174] width 175 height 34
copy p "Ricardo Ariel Galo"
click at [209, 15] on input "RdPWJrGczTPysTq73RqYtYGJ" at bounding box center [219, 24] width 336 height 18
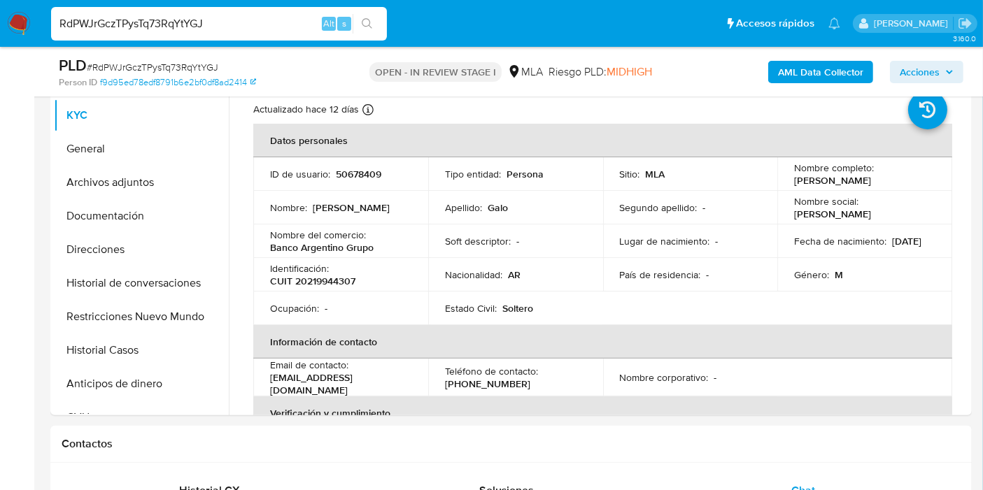
click at [209, 19] on input "RdPWJrGczTPysTq73RqYtYGJ" at bounding box center [219, 24] width 336 height 18
paste input "FPxZq7tyVHioFqKhqyvw0SwO"
type input "FPxZq7tyVHioFqKhqyvw0SwO"
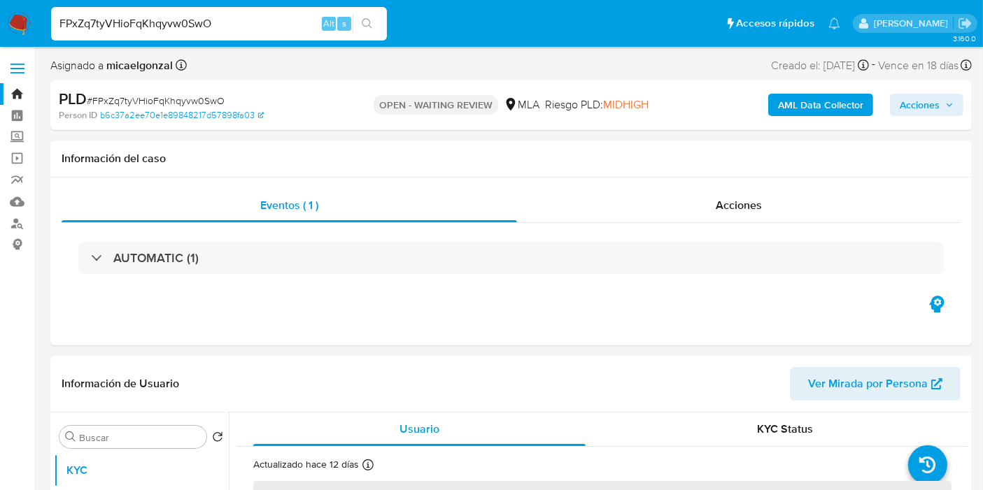
select select "10"
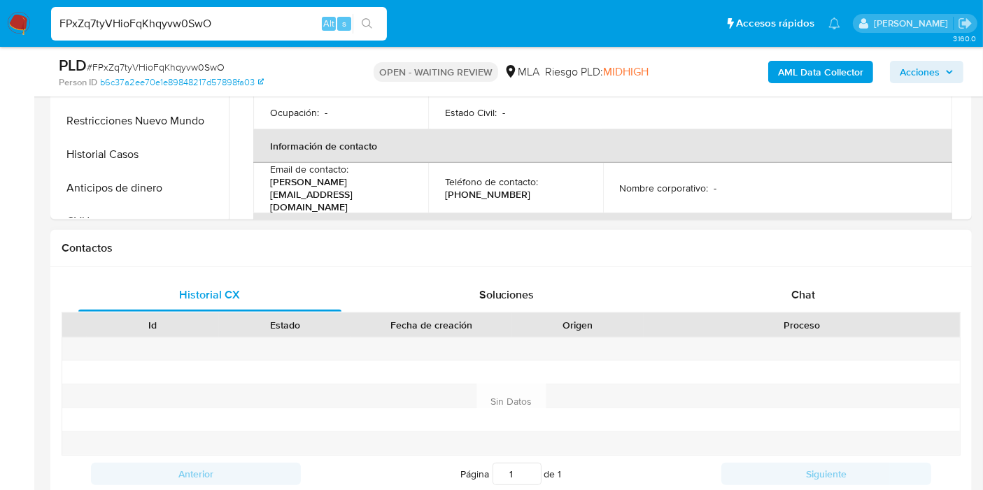
scroll to position [621, 0]
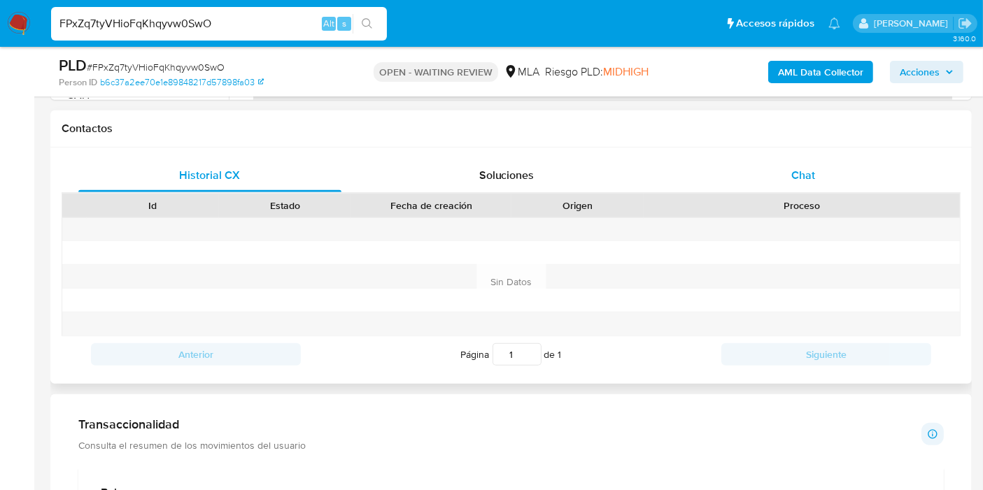
click at [876, 162] on div "Chat" at bounding box center [802, 176] width 263 height 34
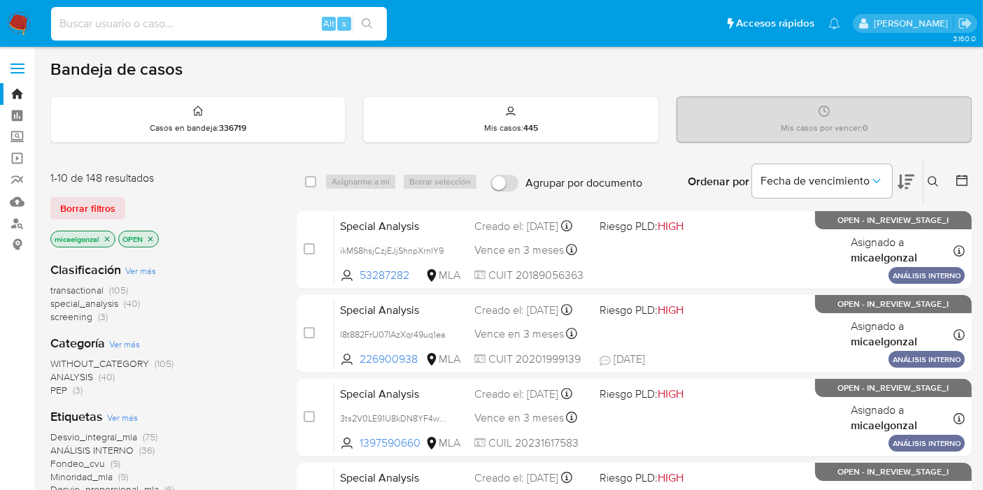
click at [186, 22] on input at bounding box center [219, 24] width 336 height 18
paste input "WO9AAzgWChvMSl6mQVhkNuwB"
type input "WO9AAzgWChvMSl6mQVhkNuwB"
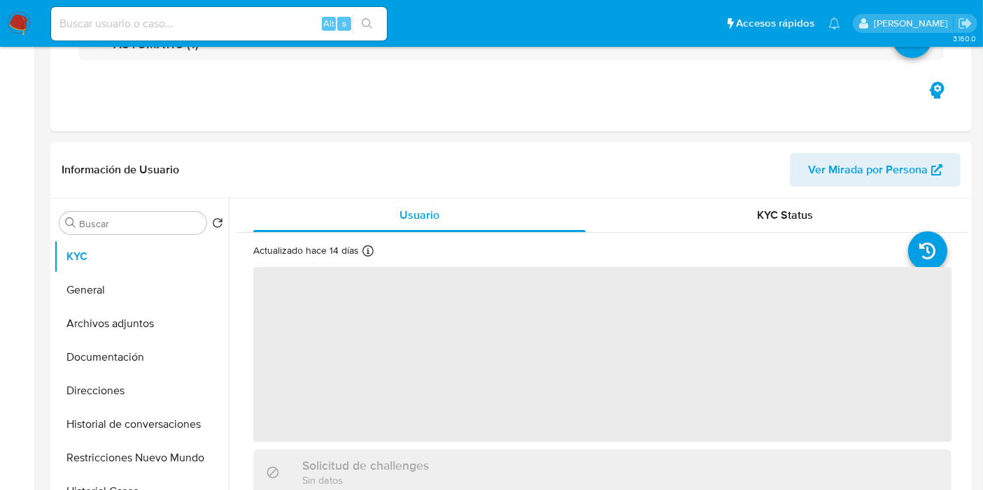
scroll to position [310, 0]
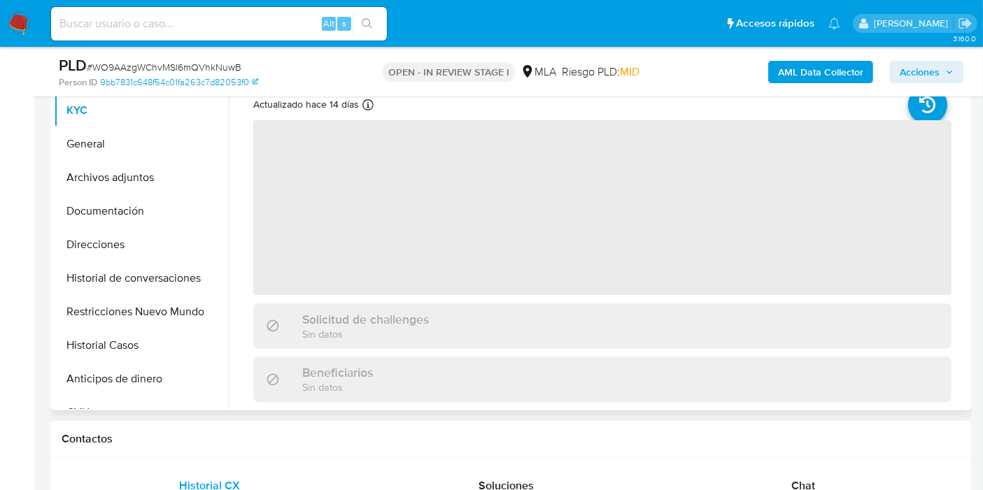
select select "10"
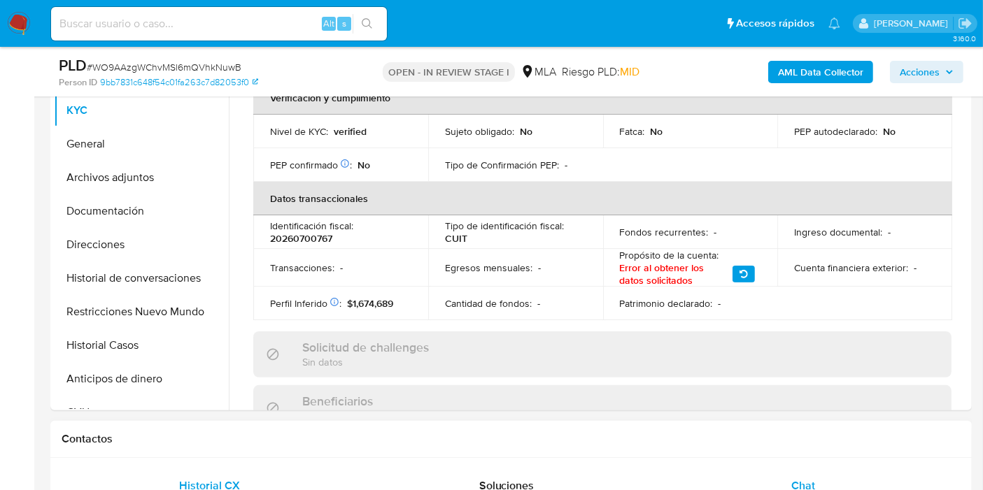
click at [834, 478] on div "Chat" at bounding box center [802, 486] width 263 height 34
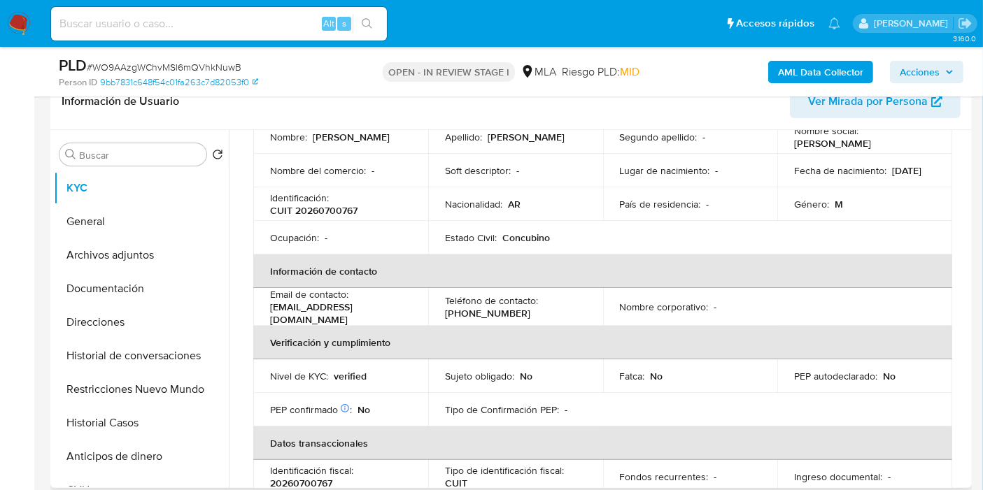
scroll to position [0, 0]
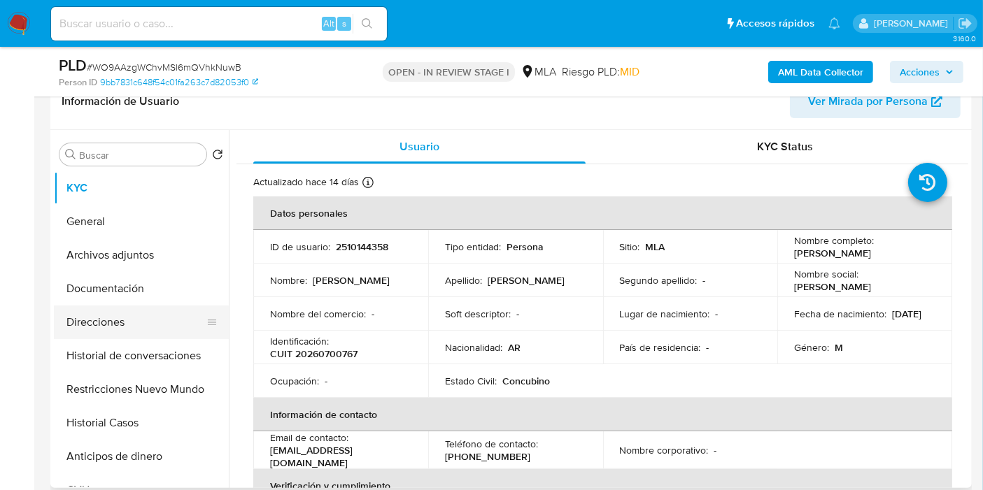
click at [156, 329] on button "Direcciones" at bounding box center [136, 323] width 164 height 34
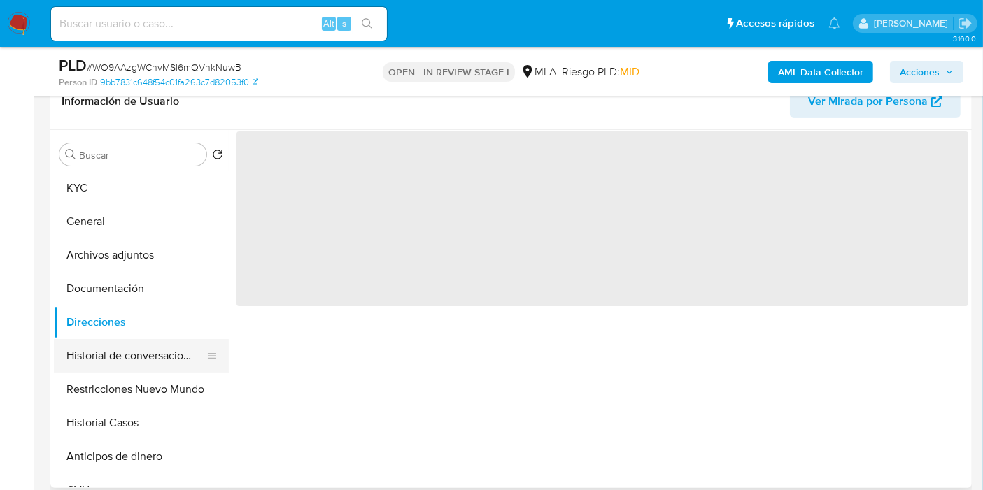
click at [156, 357] on button "Historial de conversaciones" at bounding box center [136, 356] width 164 height 34
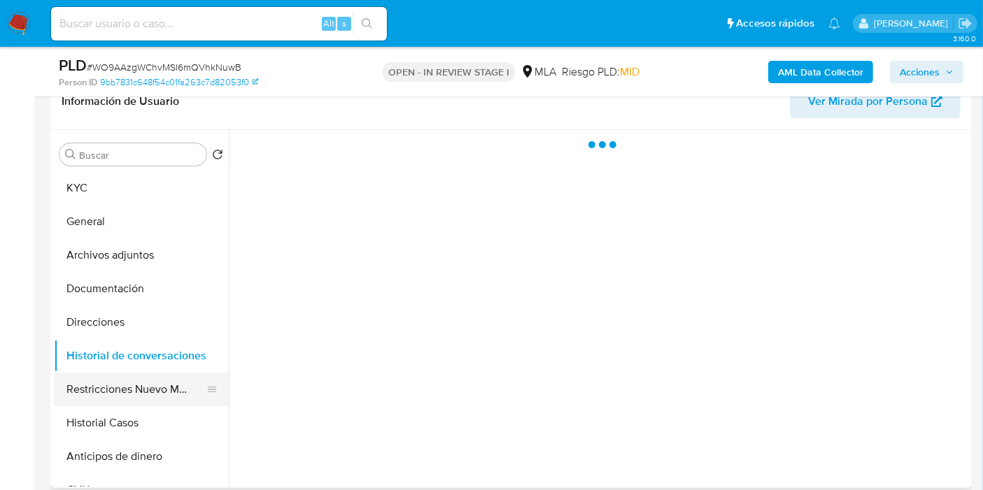
click at [156, 386] on button "Restricciones Nuevo Mundo" at bounding box center [136, 390] width 164 height 34
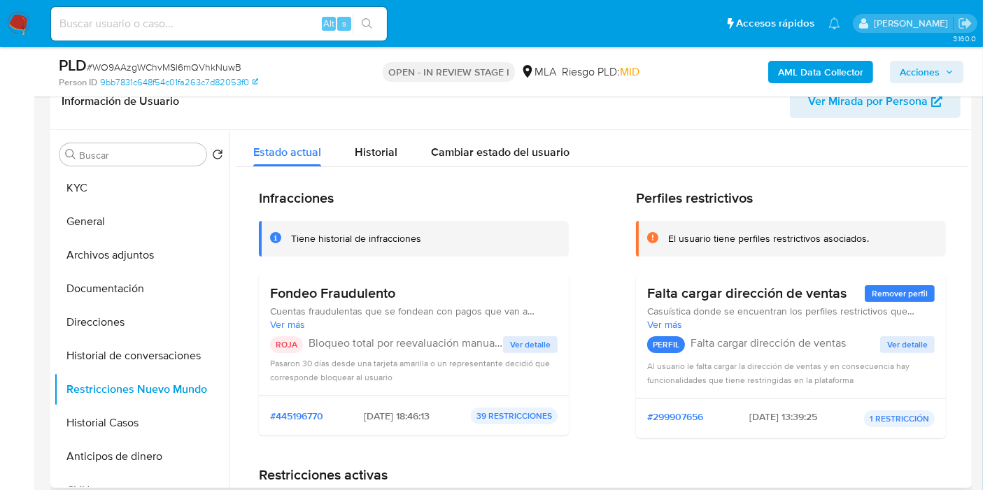
click at [538, 343] on span "Ver detalle" at bounding box center [530, 345] width 41 height 14
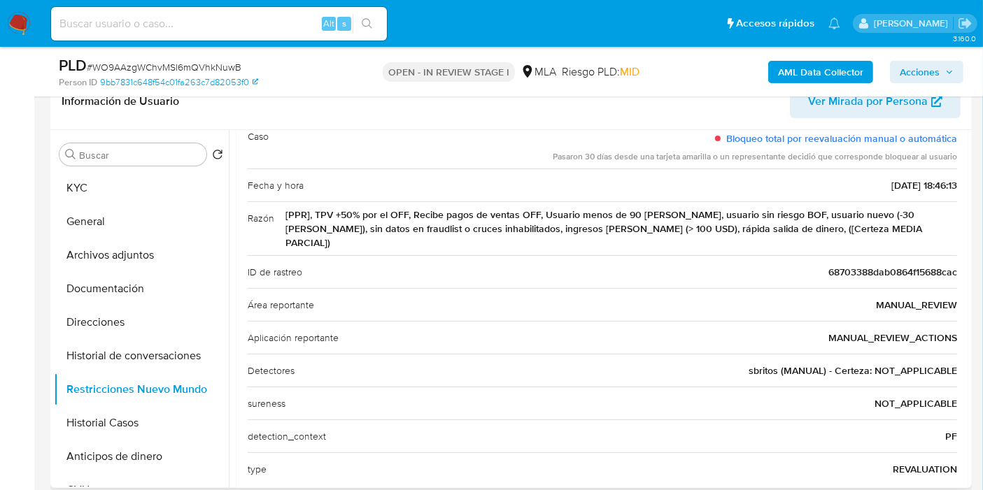
scroll to position [155, 0]
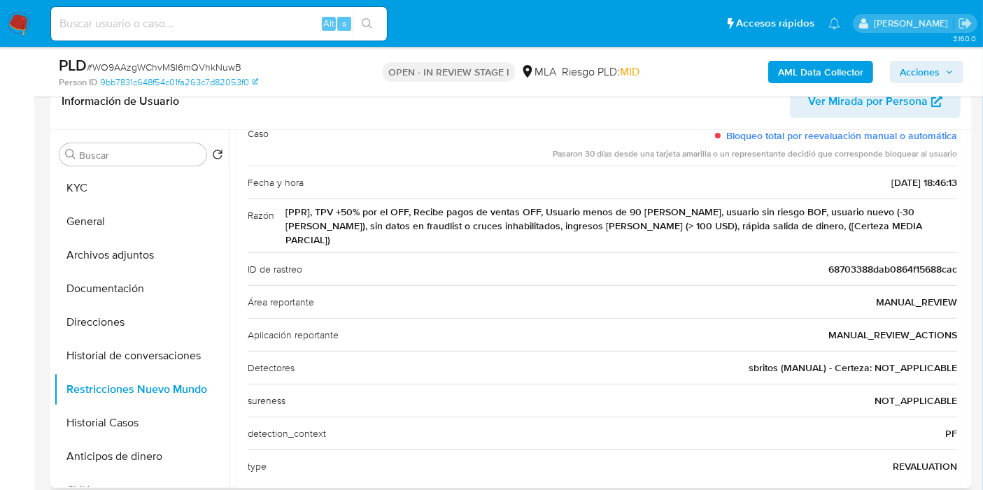
click at [753, 384] on div "sureness NOT_APPLICABLE" at bounding box center [602, 400] width 709 height 33
click at [754, 361] on span "sbritos (MANUAL) - Certeza: NOT_APPLICABLE" at bounding box center [852, 368] width 208 height 14
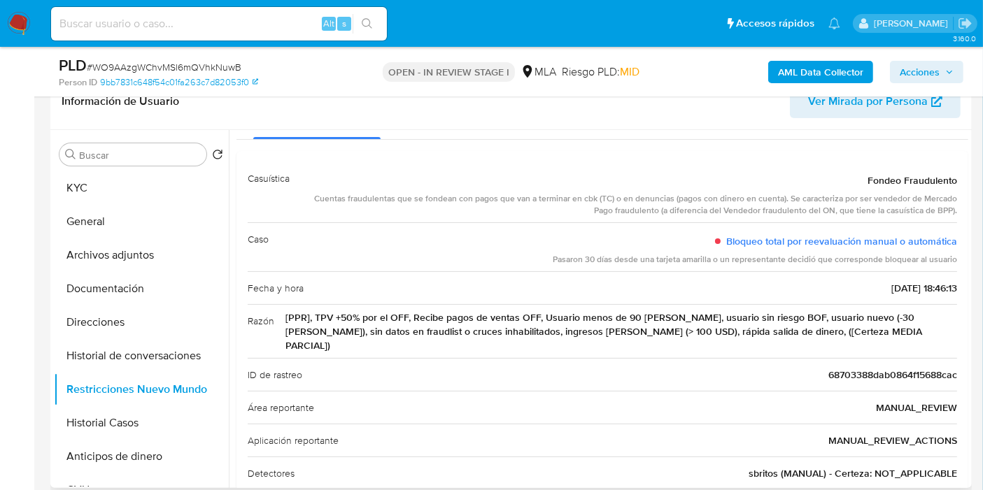
scroll to position [8, 0]
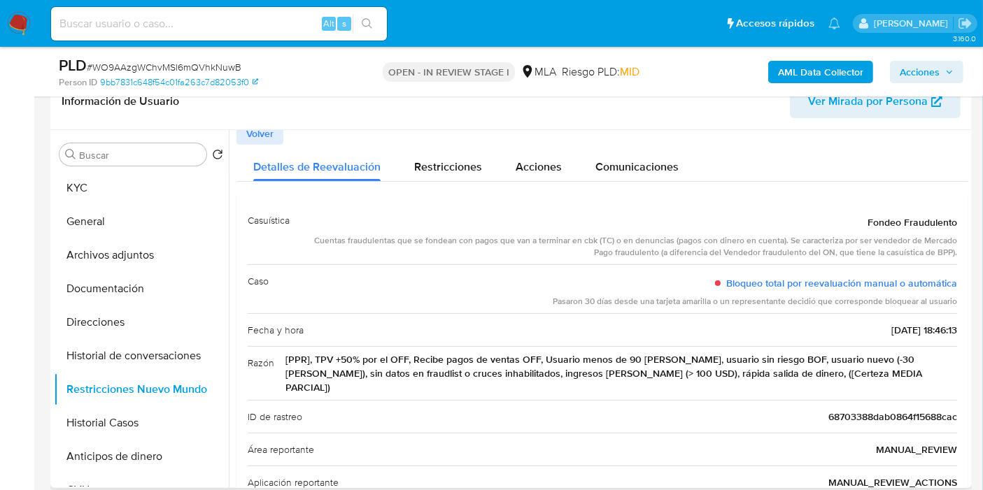
click at [681, 255] on div "Cuentas fraudulentas que se fondean con pagos que van a terminar en cbk (TC) o …" at bounding box center [629, 247] width 656 height 24
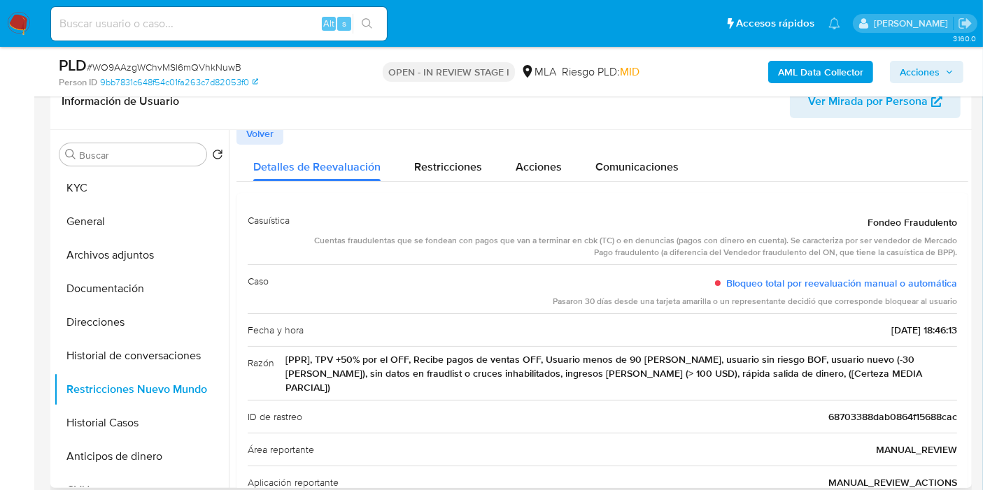
click at [681, 255] on div "Cuentas fraudulentas que se fondean con pagos que van a terminar en cbk (TC) o …" at bounding box center [629, 247] width 656 height 24
click at [246, 9] on div "Alt s" at bounding box center [219, 24] width 336 height 34
click at [225, 20] on input at bounding box center [219, 24] width 336 height 18
paste input "G4VpCFImIzqYZwpGYacPpSPi"
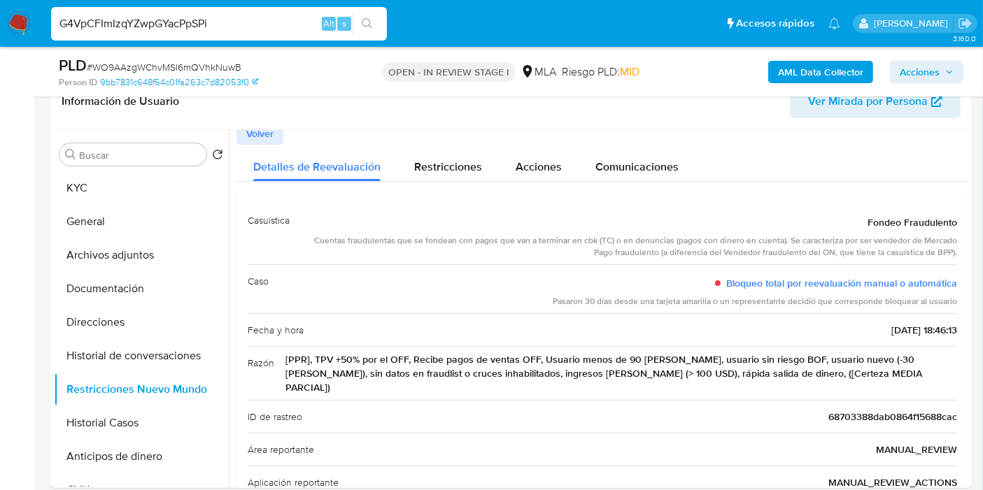
type input "G4VpCFImIzqYZwpGYacPpSPi"
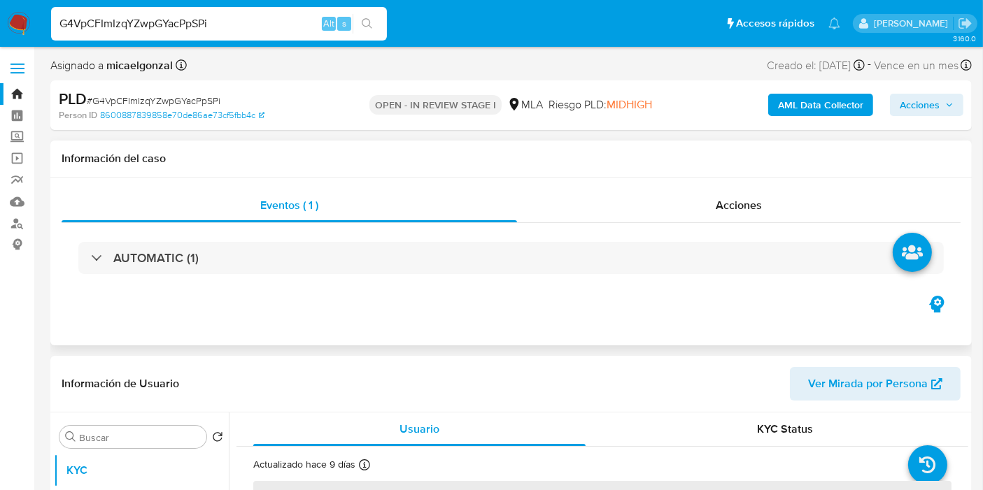
select select "10"
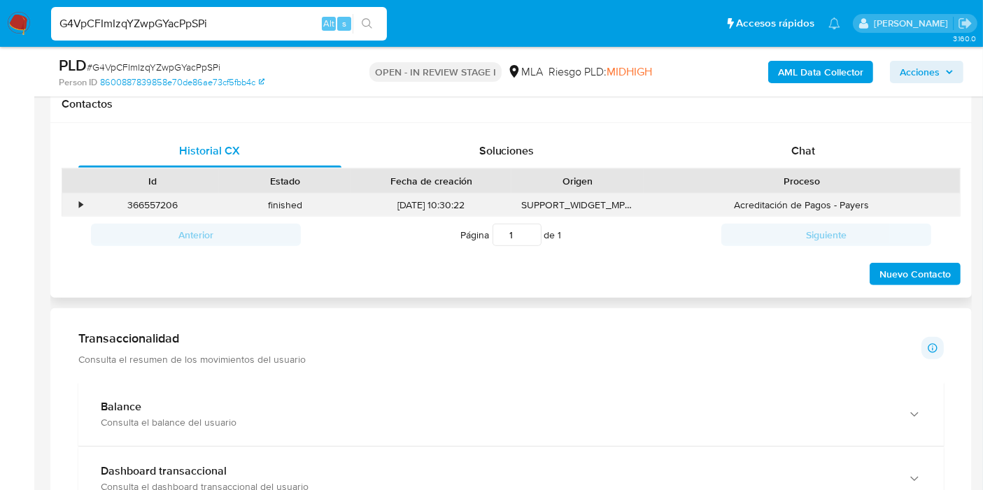
scroll to position [621, 0]
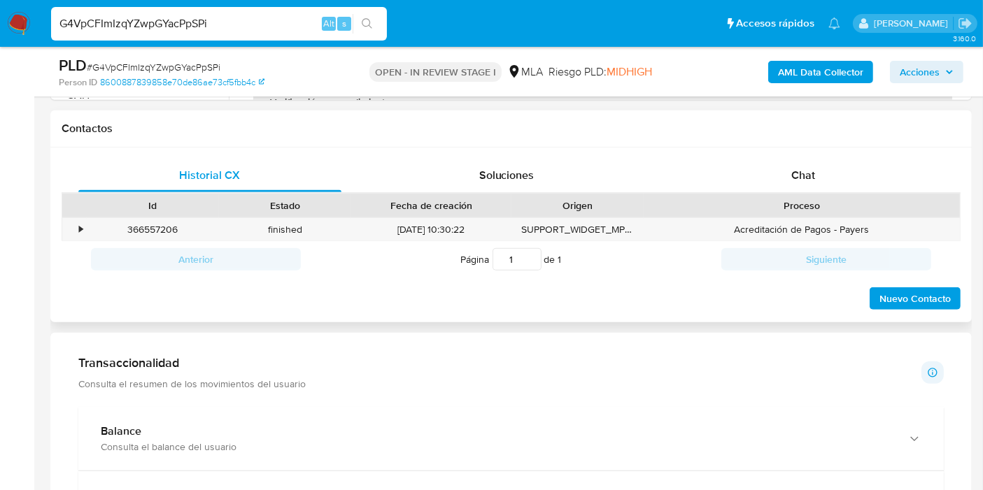
click at [843, 199] on div "Proceso" at bounding box center [801, 206] width 297 height 14
click at [849, 187] on div "Chat" at bounding box center [802, 176] width 263 height 34
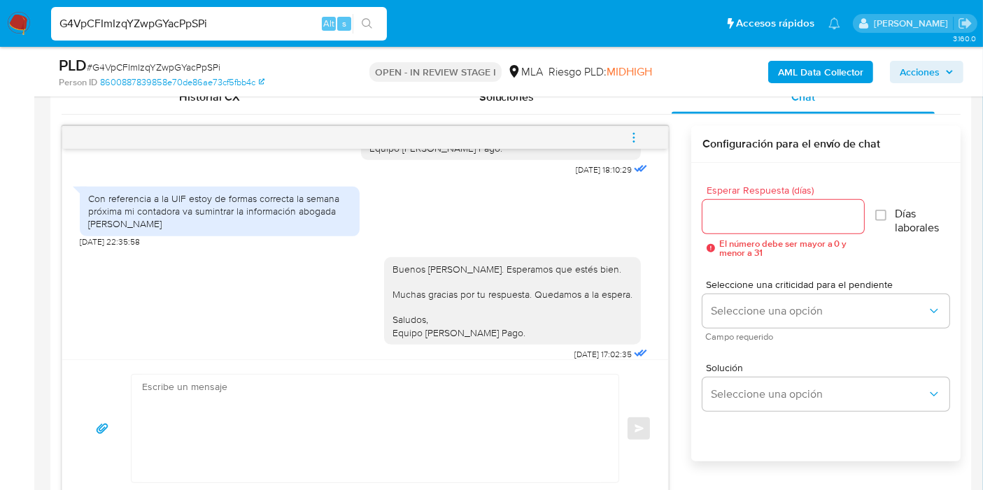
scroll to position [310, 0]
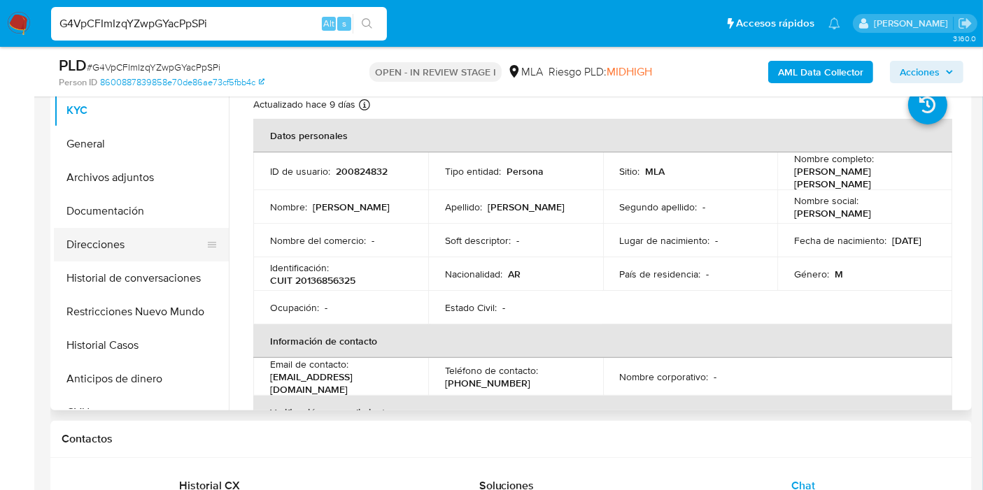
click at [136, 228] on button "Direcciones" at bounding box center [136, 245] width 164 height 34
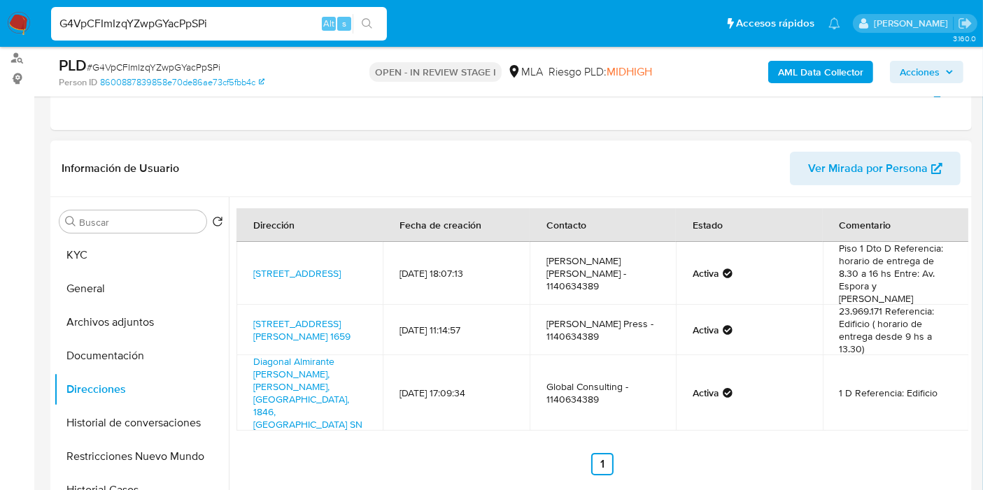
scroll to position [155, 0]
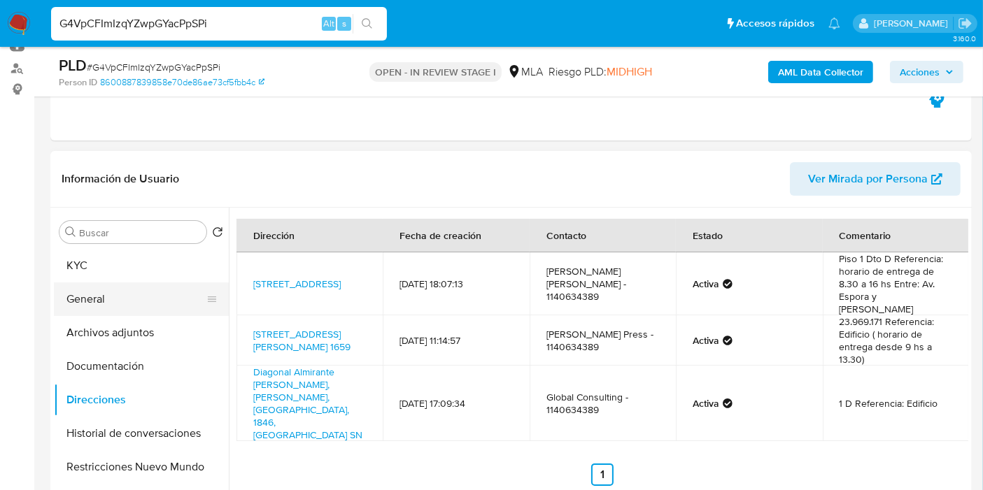
click at [113, 310] on button "General" at bounding box center [136, 300] width 164 height 34
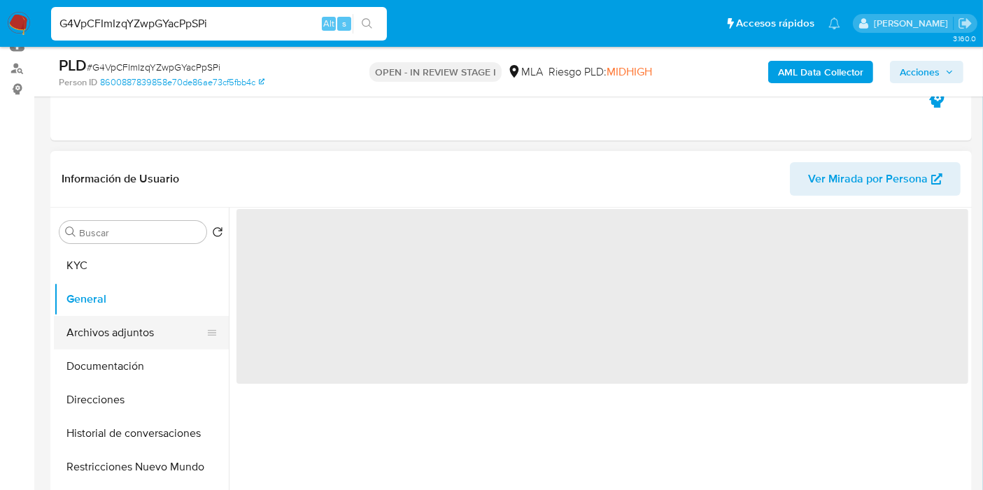
click at [124, 334] on button "Archivos adjuntos" at bounding box center [136, 333] width 164 height 34
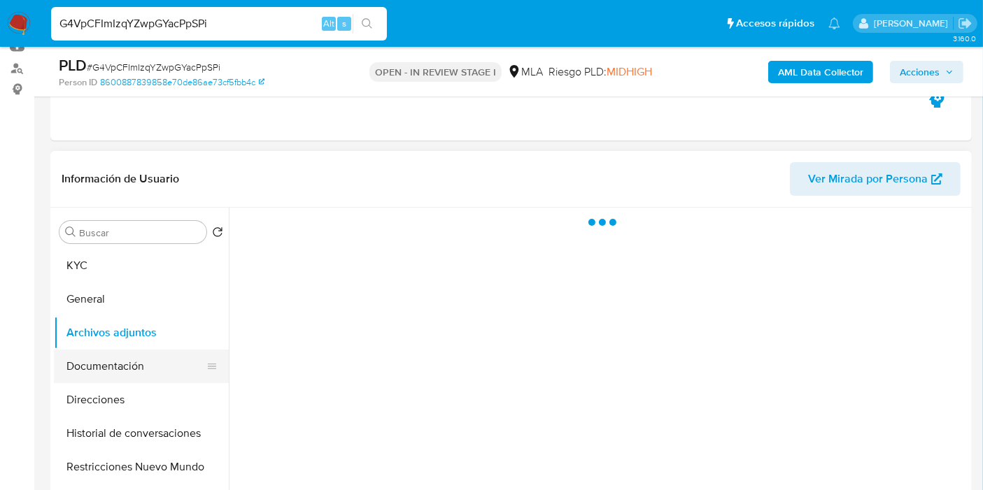
click at [138, 362] on button "Documentación" at bounding box center [136, 367] width 164 height 34
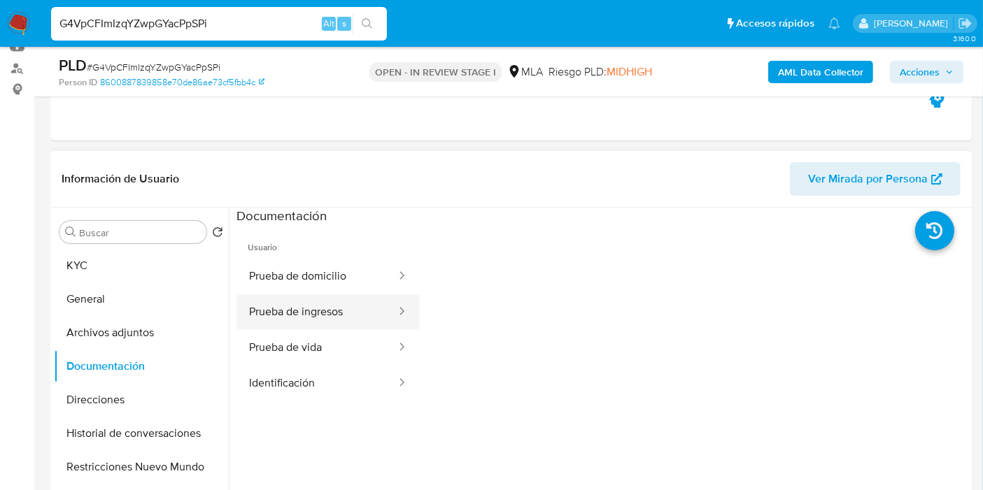
click at [336, 322] on button "Prueba de ingresos" at bounding box center [316, 312] width 161 height 36
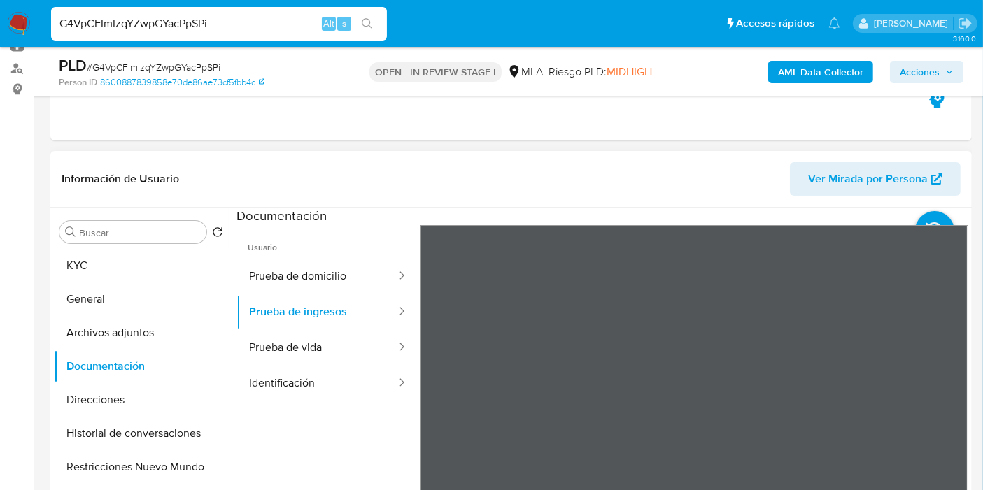
scroll to position [645, 0]
click at [520, 201] on div "Información de Usuario Ver Mirada por Persona Buscar Volver al orden por defect…" at bounding box center [510, 358] width 921 height 415
click at [326, 345] on button "Prueba de vida" at bounding box center [316, 348] width 161 height 36
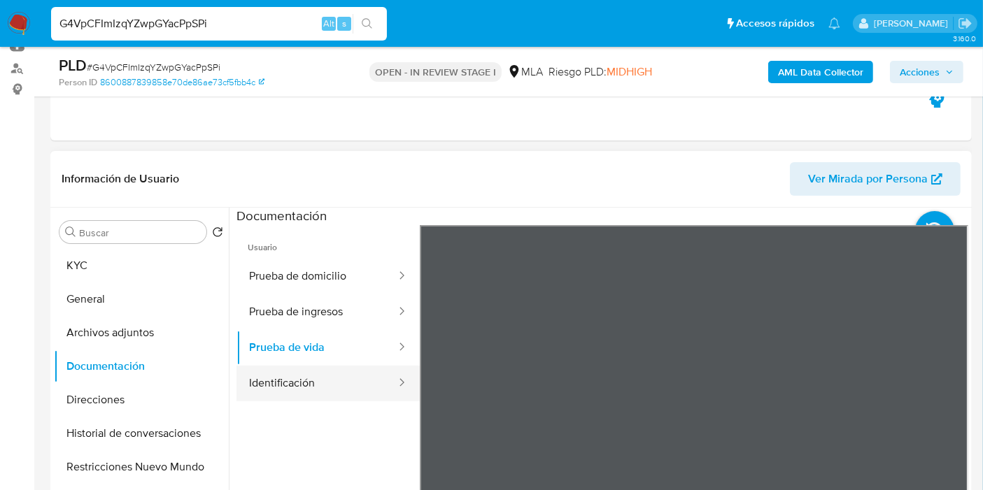
click at [276, 382] on button "Identificación" at bounding box center [316, 384] width 161 height 36
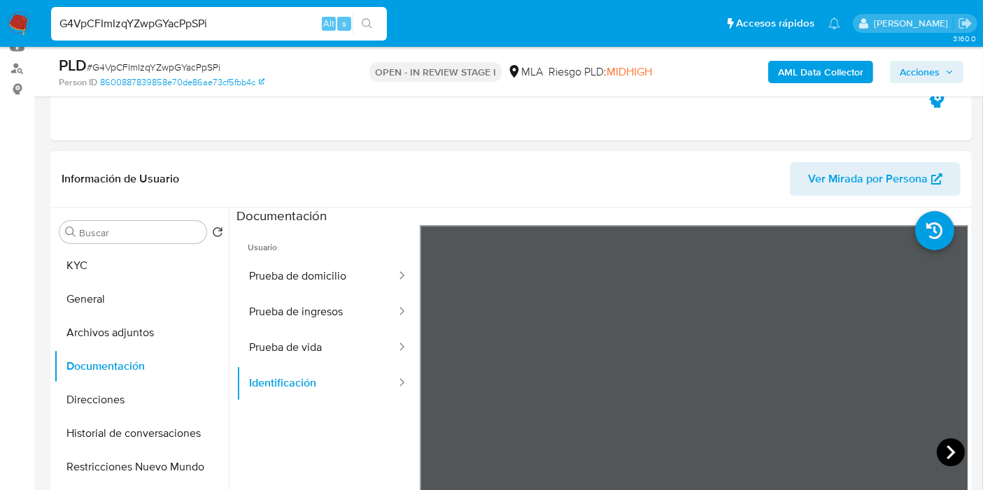
click at [949, 444] on icon at bounding box center [950, 452] width 28 height 28
click at [350, 282] on button "Prueba de domicilio" at bounding box center [316, 277] width 161 height 36
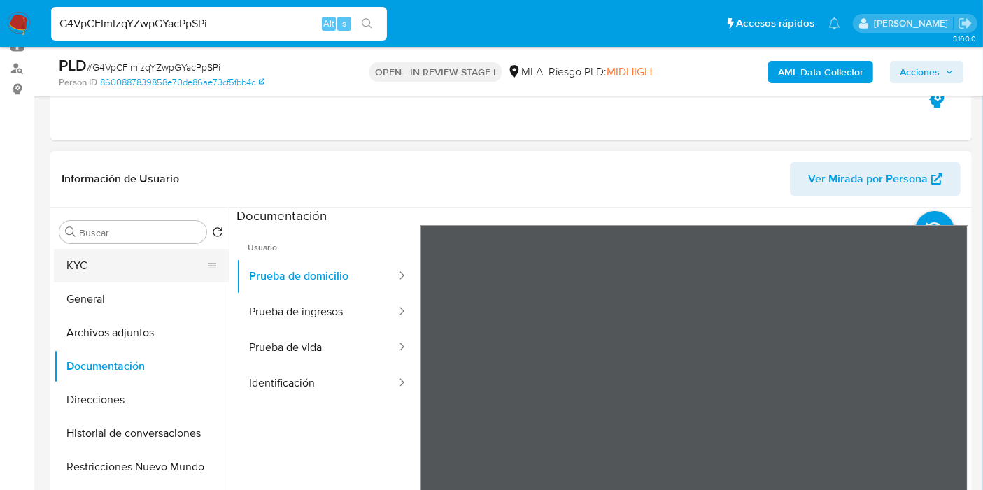
click at [183, 263] on button "KYC" at bounding box center [136, 266] width 164 height 34
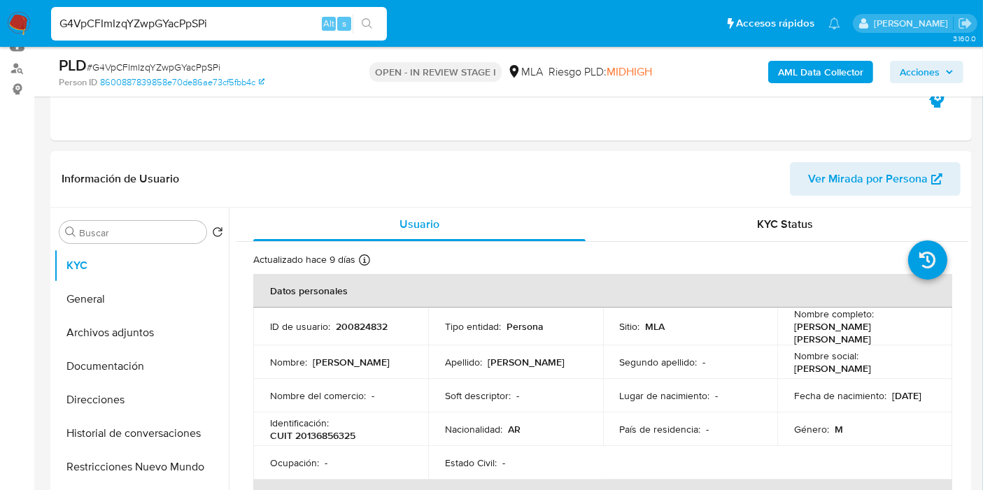
click at [268, 22] on input "G4VpCFImIzqYZwpGYacPpSPi" at bounding box center [219, 24] width 336 height 18
paste input "0qowmuOD56AglqGTHpUBEWdU"
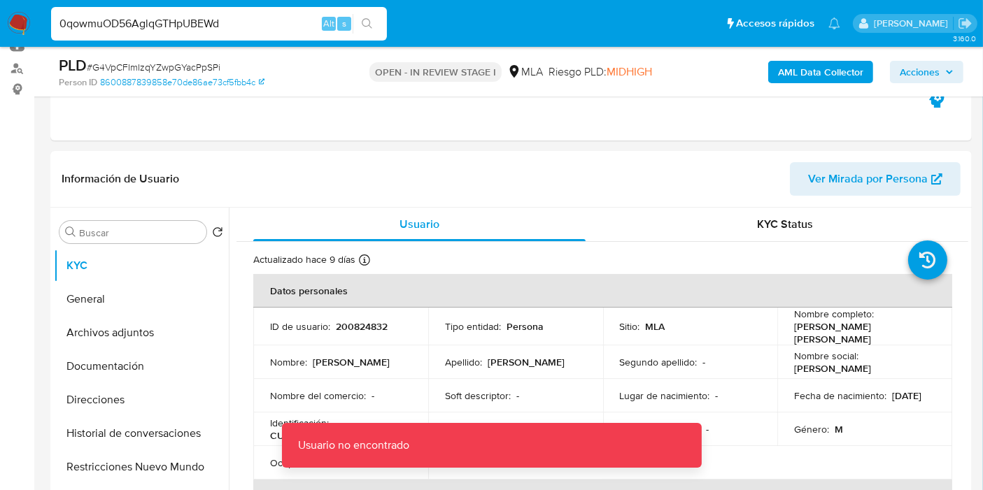
click at [268, 22] on input "0qowmuOD56AglqGTHpUBEWd" at bounding box center [219, 24] width 336 height 18
paste input "U"
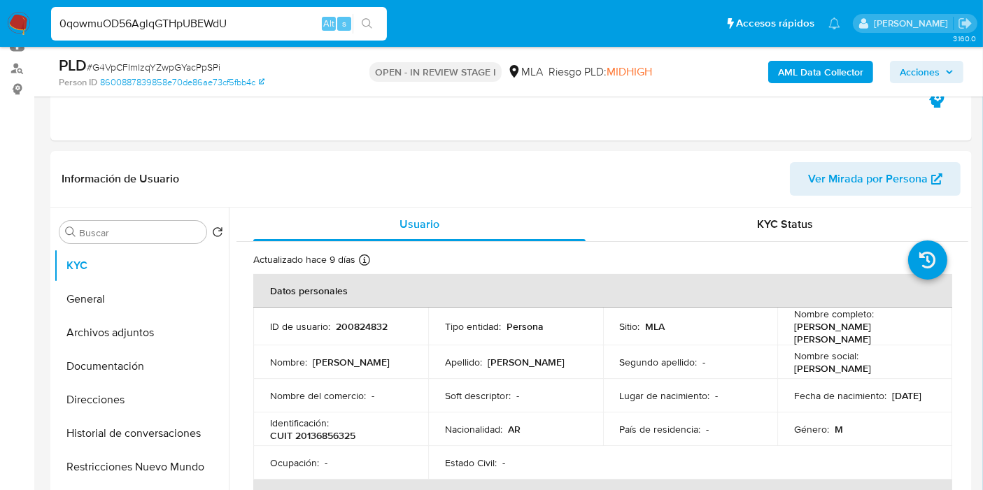
type input "0qowmuOD56AglqGTHpUBEWdU"
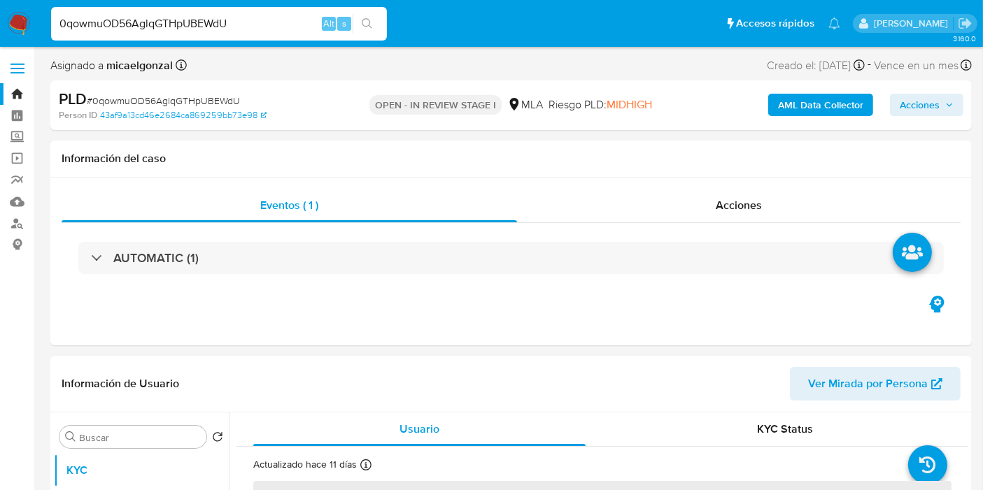
select select "10"
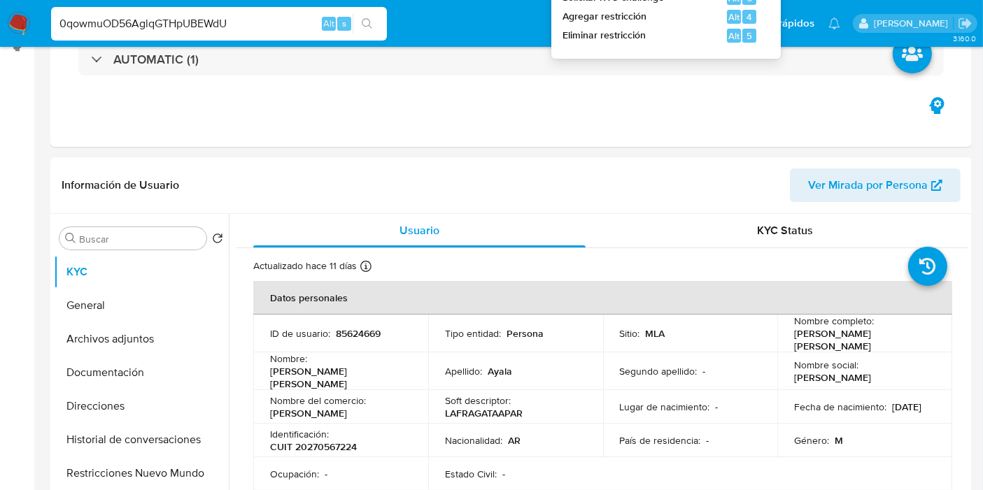
scroll to position [388, 0]
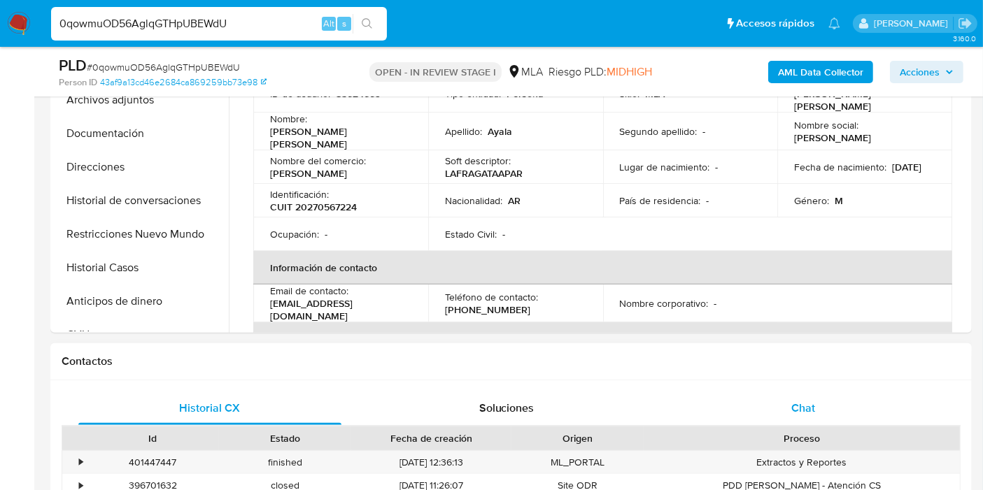
click at [813, 392] on div "Chat" at bounding box center [802, 409] width 263 height 34
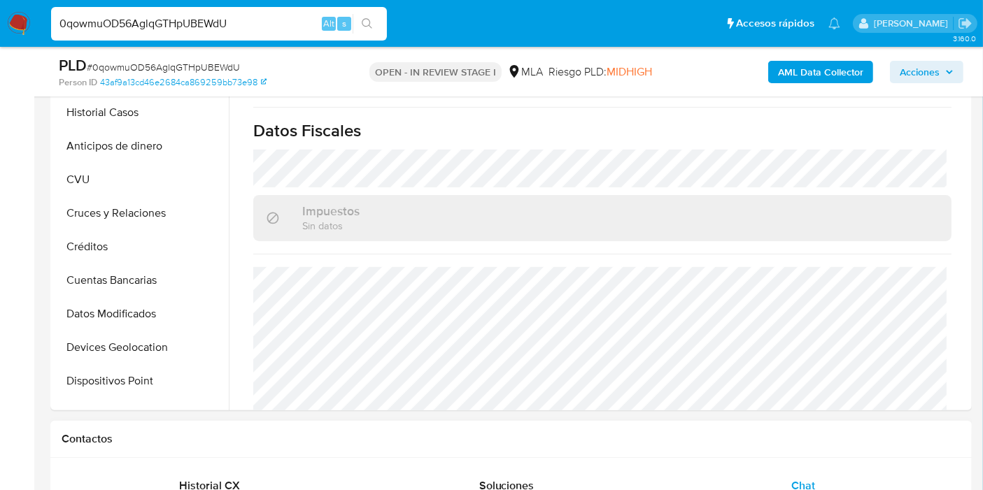
scroll to position [771, 0]
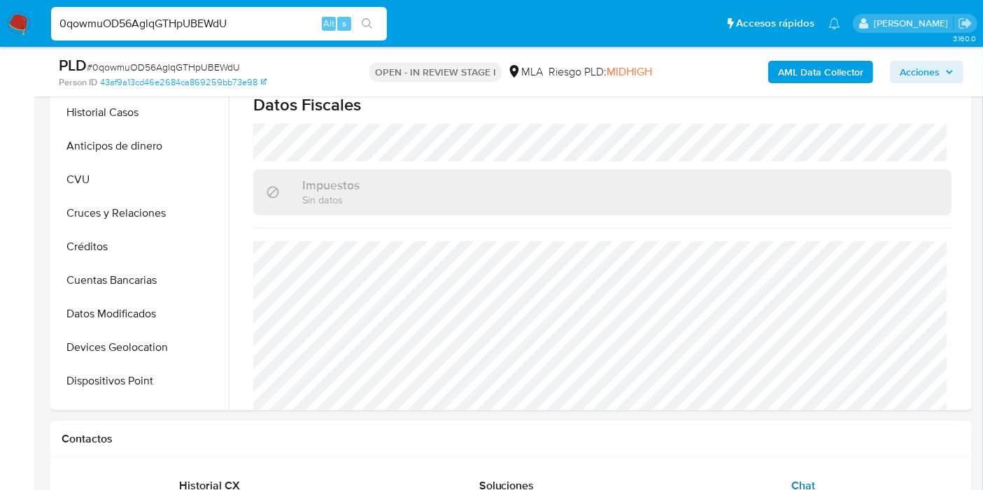
click at [810, 470] on div "Chat" at bounding box center [802, 486] width 263 height 34
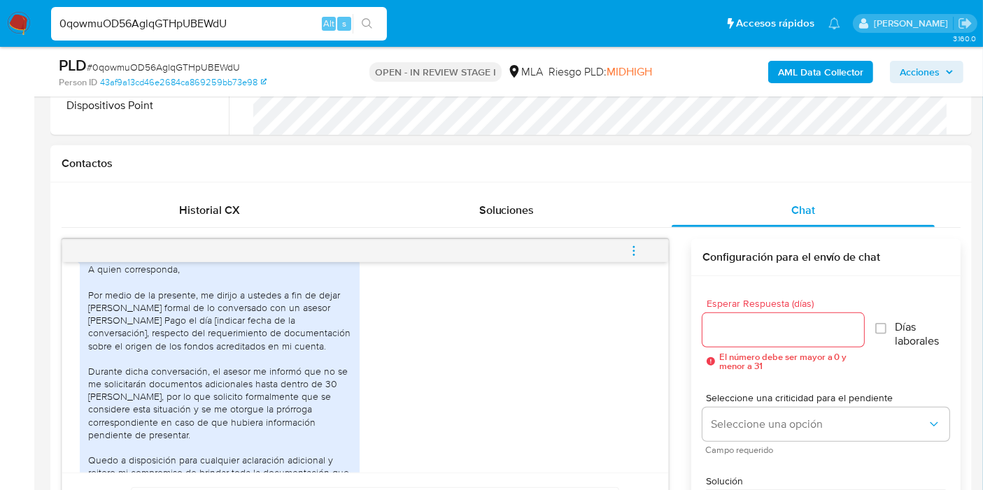
scroll to position [621, 0]
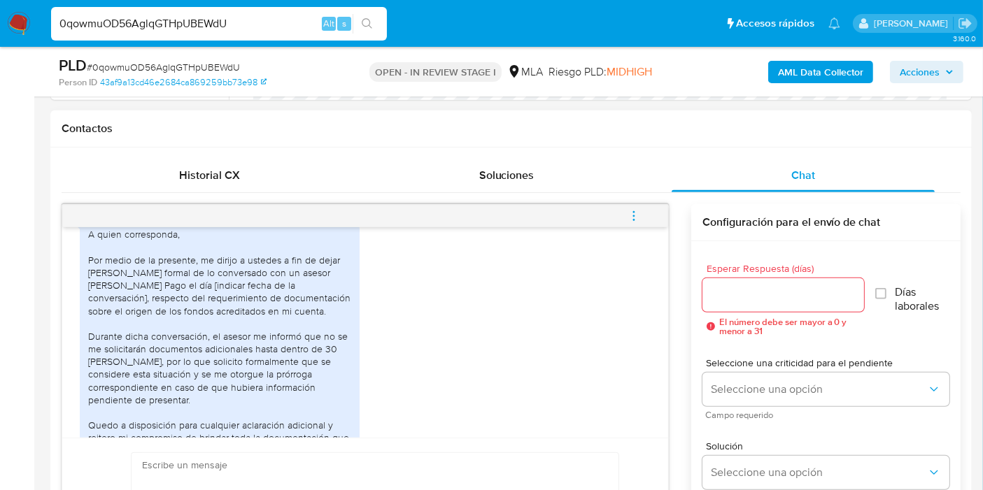
click at [248, 283] on div "A quien corresponda, Por medio de la presente, me dirijo a ustedes a fin de dej…" at bounding box center [219, 374] width 263 height 292
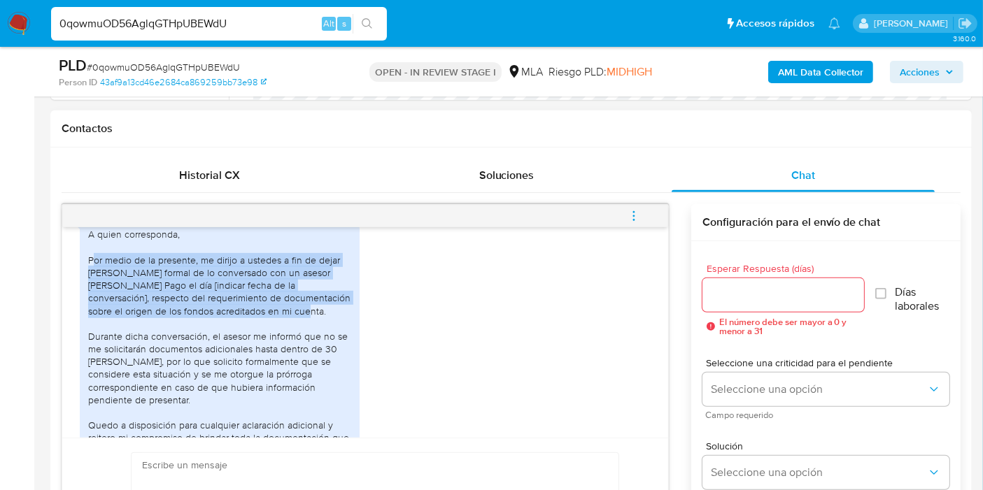
click at [248, 283] on div "A quien corresponda, Por medio de la presente, me dirijo a ustedes a fin de dej…" at bounding box center [219, 374] width 263 height 292
click at [234, 293] on div "A quien corresponda, Por medio de la presente, me dirijo a ustedes a fin de dej…" at bounding box center [219, 374] width 263 height 292
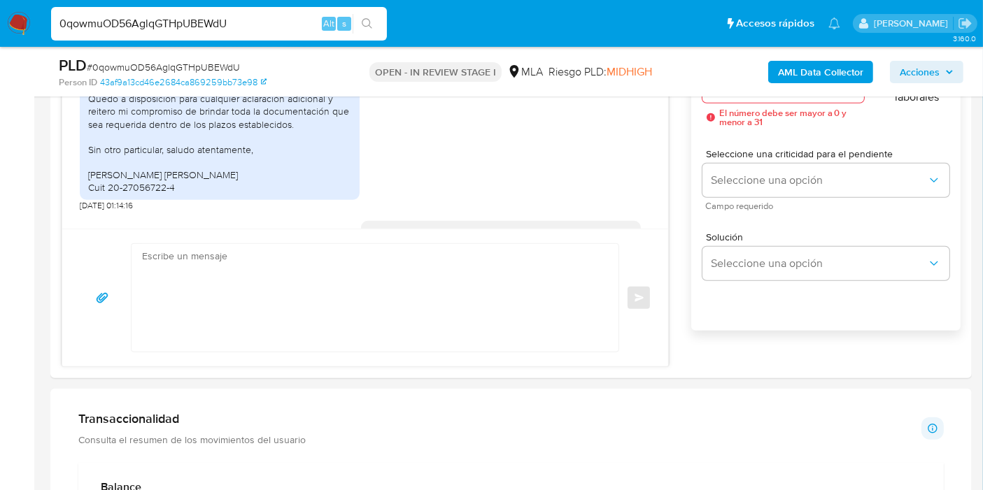
scroll to position [855, 0]
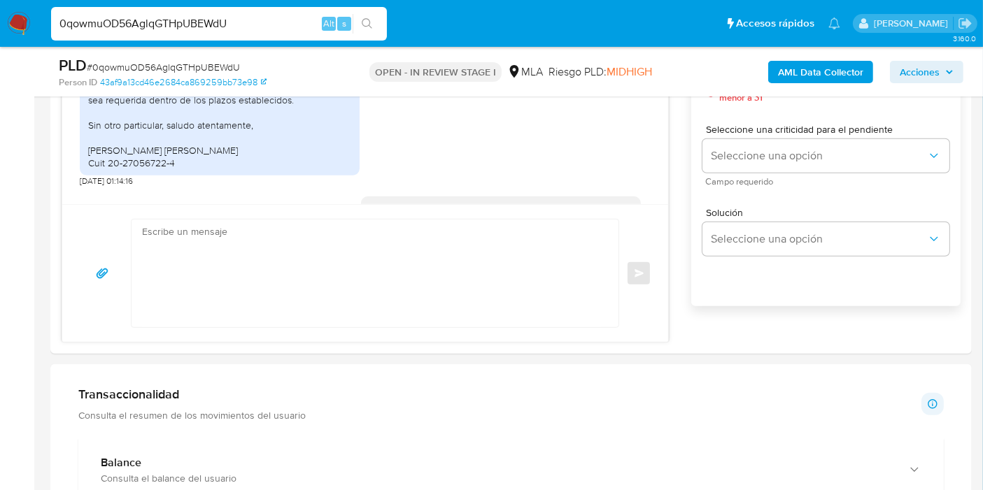
click at [239, 29] on input "0qowmuOD56AglqGTHpUBEWdU" at bounding box center [219, 24] width 336 height 18
paste input "PtXP6kTiAcPuKQ8AH85yg1o7"
type input "PtXP6kTiAcPuKQ8AH85yg1o7"
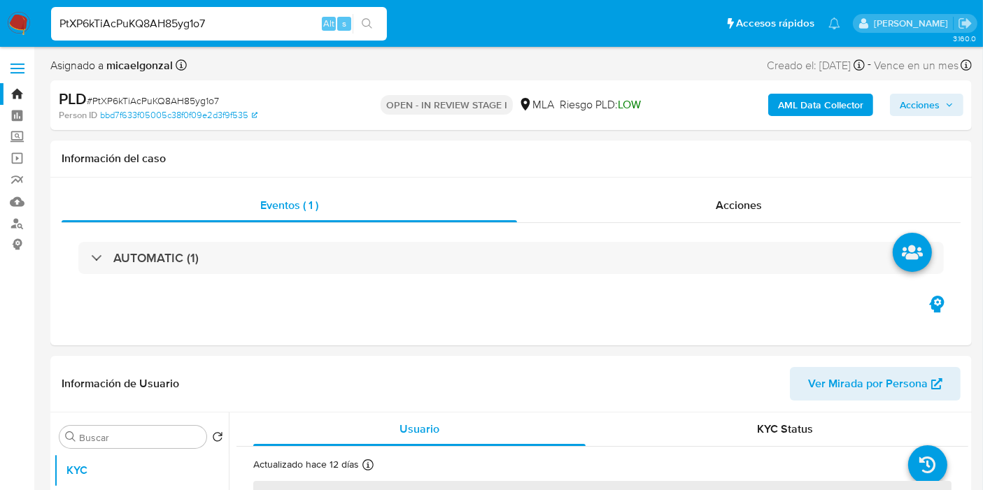
select select "10"
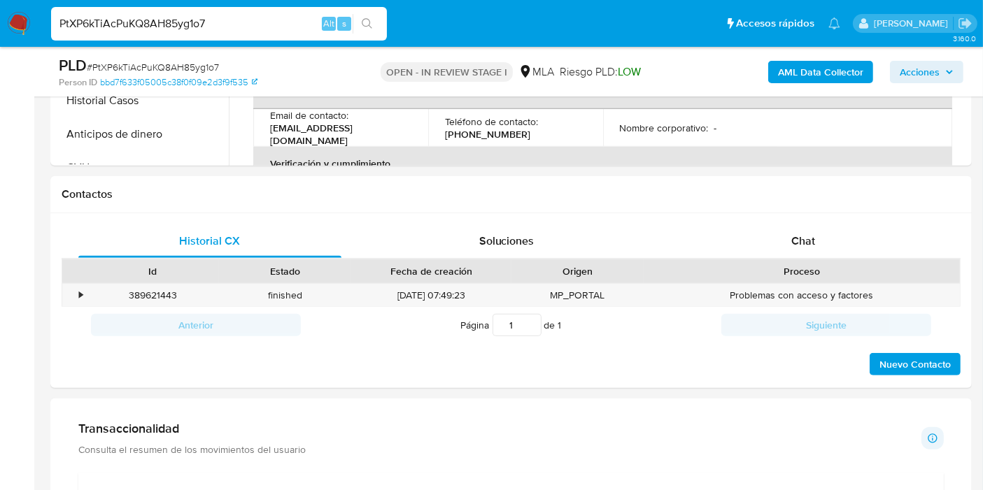
scroll to position [621, 0]
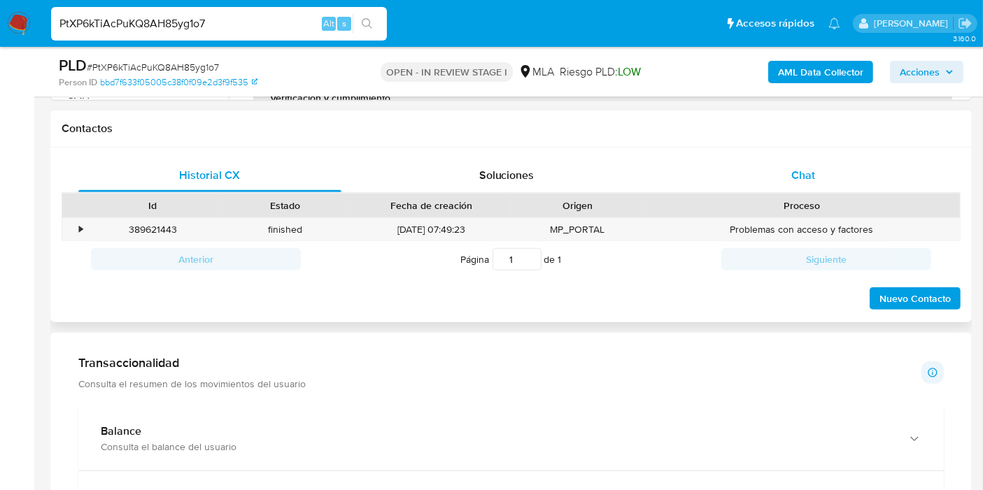
click at [869, 178] on div "Chat" at bounding box center [802, 176] width 263 height 34
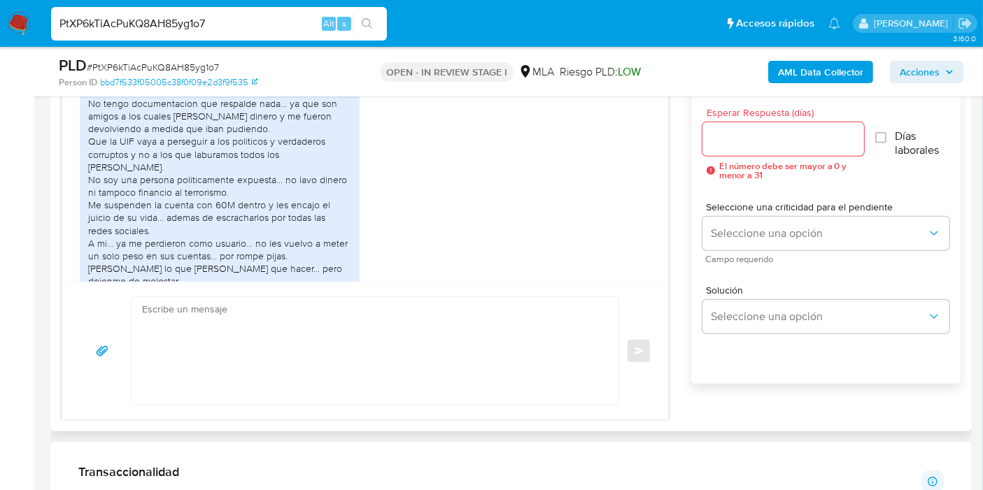
scroll to position [1611, 0]
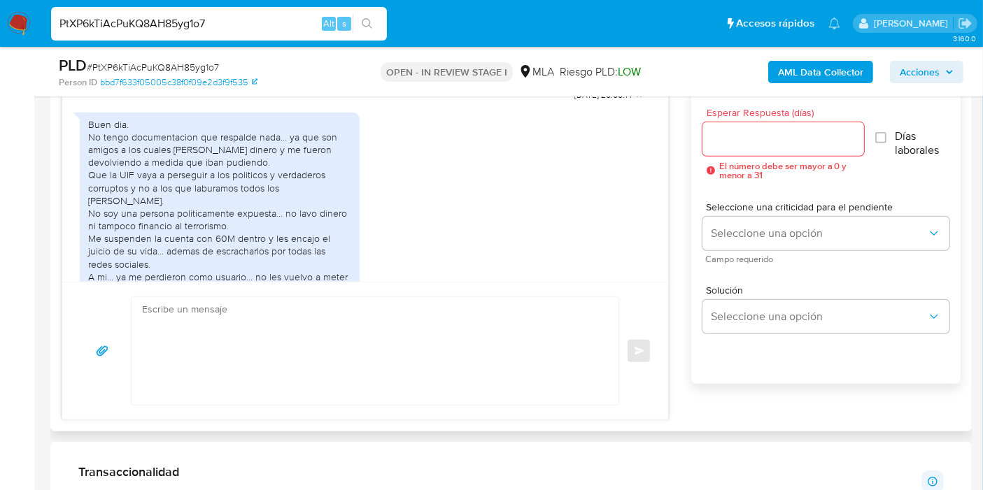
click at [245, 197] on div "Buen dia. No tengo documentacion que respalde nada... ya que son amigos a los c…" at bounding box center [219, 226] width 263 height 216
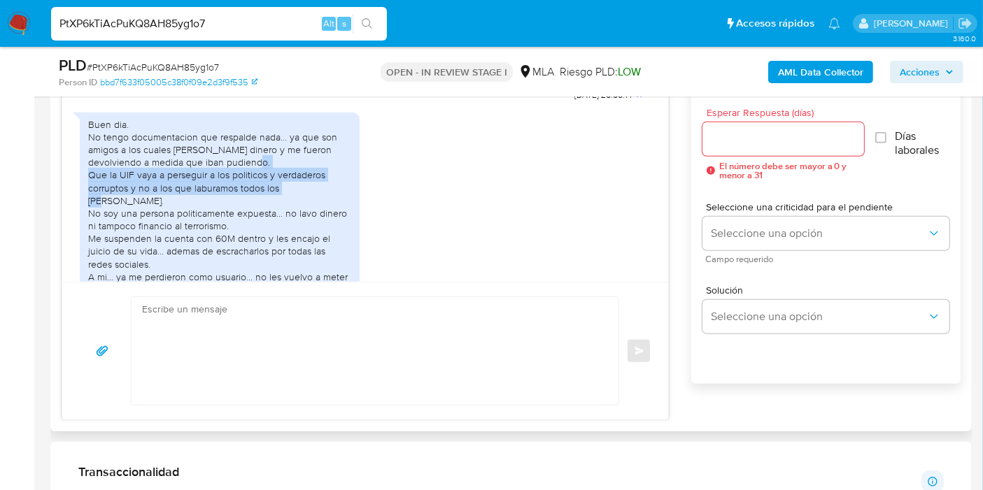
click at [245, 197] on div "Buen dia. No tengo documentacion que respalde nada... ya que son amigos a los c…" at bounding box center [219, 226] width 263 height 216
click at [216, 198] on div "Buen dia. No tengo documentacion que respalde nada... ya que son amigos a los c…" at bounding box center [219, 226] width 263 height 216
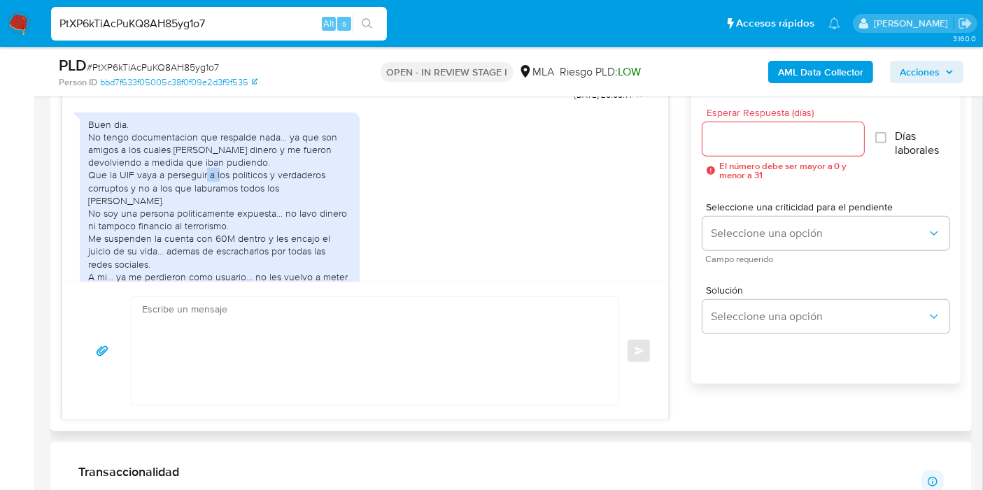
click at [216, 198] on div "Buen dia. No tengo documentacion que respalde nada... ya que son amigos a los c…" at bounding box center [219, 226] width 263 height 216
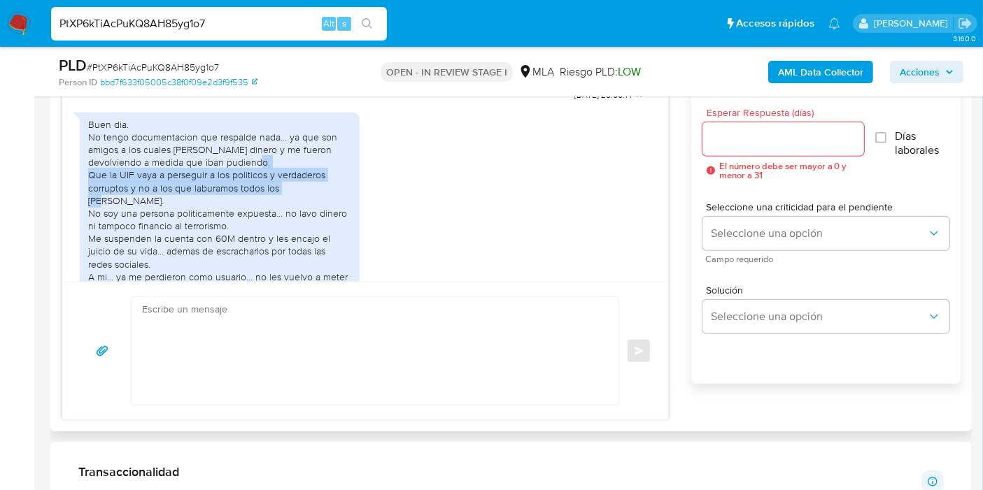
click at [216, 198] on div "Buen dia. No tengo documentacion que respalde nada... ya que son amigos a los c…" at bounding box center [219, 226] width 263 height 216
click at [194, 210] on div "Buen dia. No tengo documentacion que respalde nada... ya que son amigos a los c…" at bounding box center [219, 226] width 263 height 216
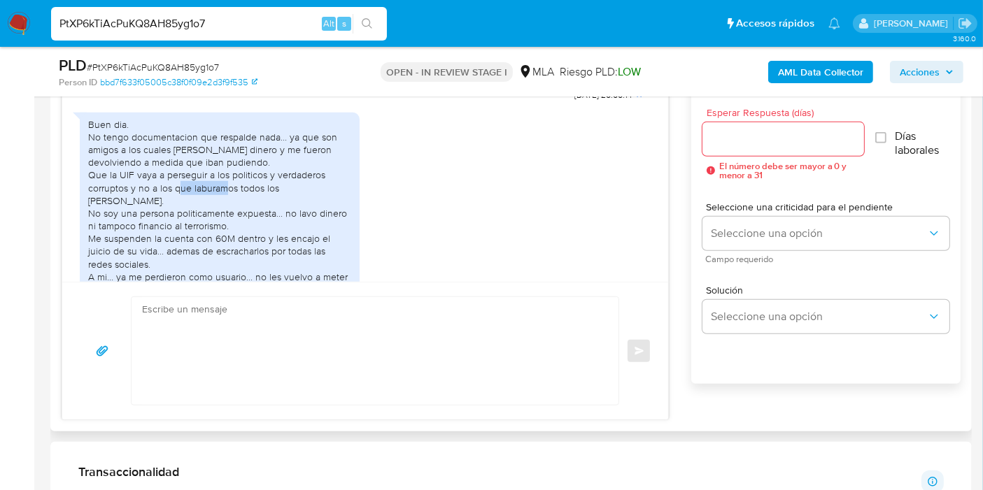
click at [194, 210] on div "Buen dia. No tengo documentacion que respalde nada... ya que son amigos a los c…" at bounding box center [219, 226] width 263 height 216
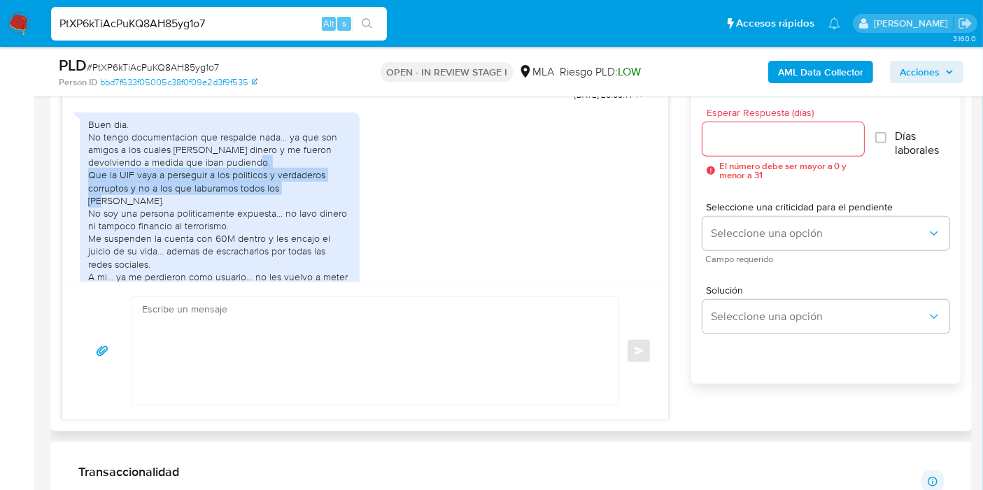
click at [194, 210] on div "Buen dia. No tengo documentacion que respalde nada... ya que son amigos a los c…" at bounding box center [219, 226] width 263 height 216
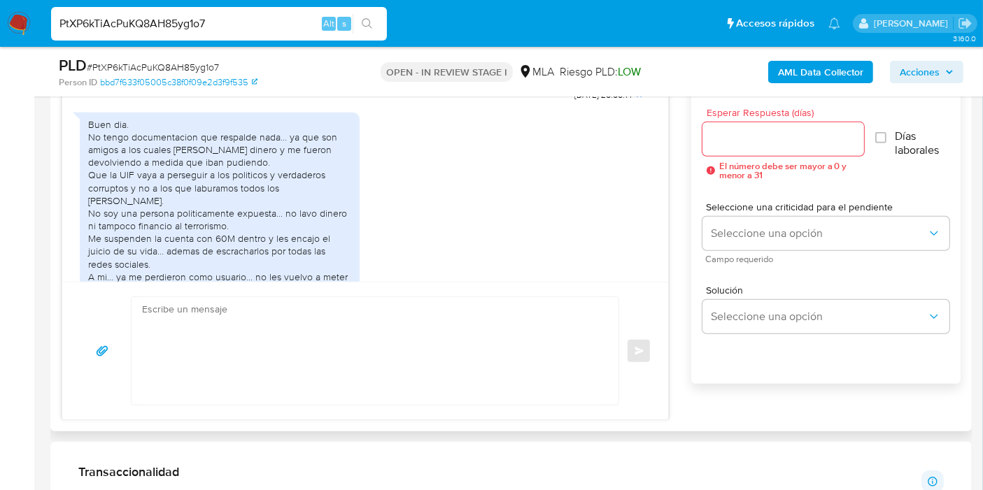
click at [162, 240] on div "Buen dia. No tengo documentacion que respalde nada... ya que son amigos a los c…" at bounding box center [219, 226] width 263 height 216
click at [162, 241] on div "Buen dia. No tengo documentacion que respalde nada... ya que son amigos a los c…" at bounding box center [219, 226] width 263 height 216
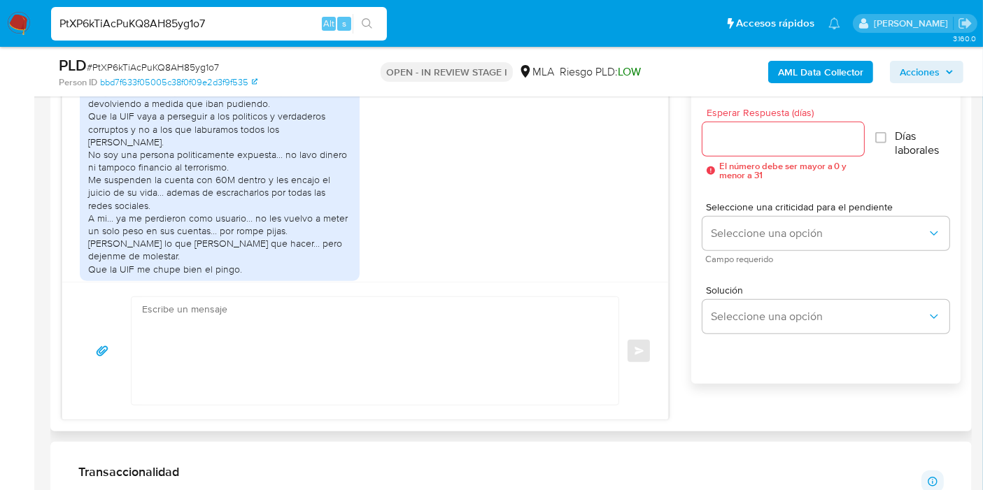
scroll to position [1689, 0]
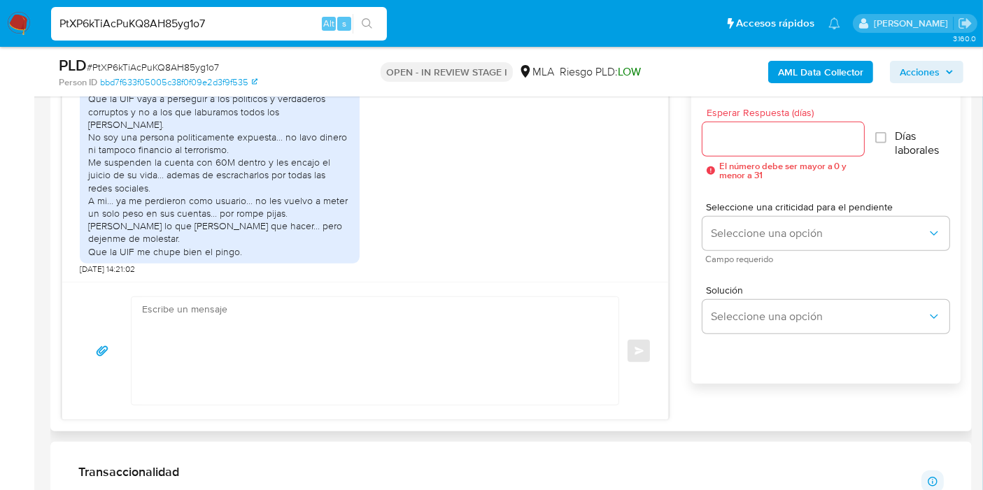
click at [226, 184] on div "Buen dia. No tengo documentacion que respalde nada... ya que son amigos a los c…" at bounding box center [219, 150] width 263 height 216
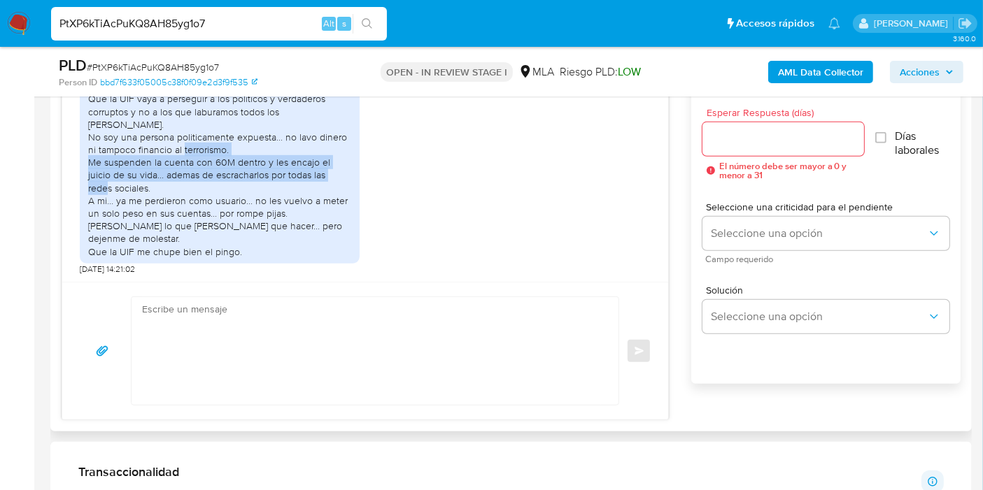
click at [226, 184] on div "Buen dia. No tengo documentacion que respalde nada... ya que son amigos a los c…" at bounding box center [219, 150] width 263 height 216
click at [202, 202] on div "Buen dia. No tengo documentacion que respalde nada... ya que son amigos a los c…" at bounding box center [219, 150] width 263 height 216
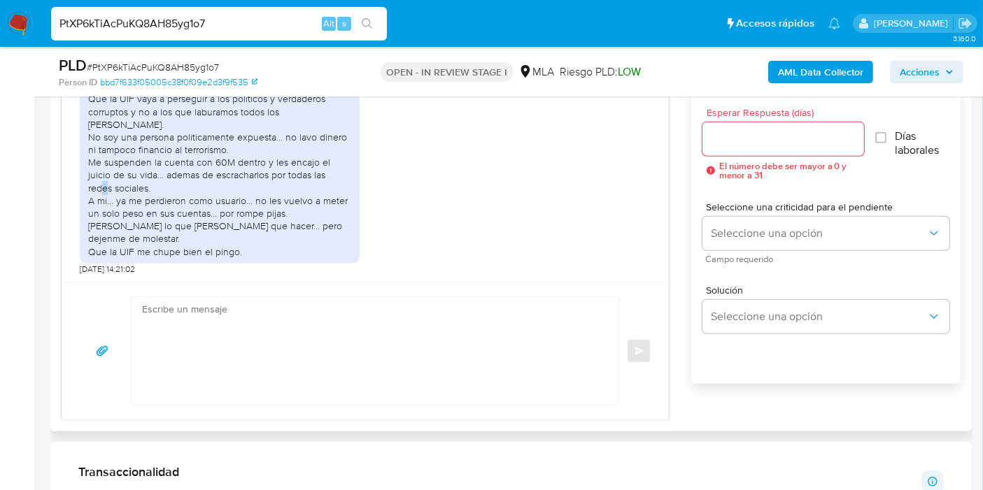
click at [202, 202] on div "Buen dia. No tengo documentacion que respalde nada... ya que son amigos a los c…" at bounding box center [219, 150] width 263 height 216
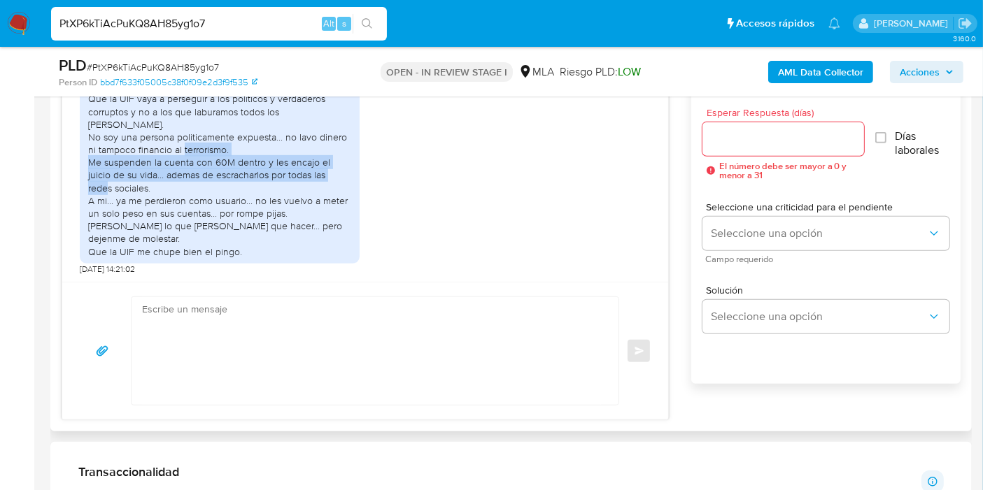
click at [202, 202] on div "Buen dia. No tengo documentacion que respalde nada... ya que son amigos a los c…" at bounding box center [219, 150] width 263 height 216
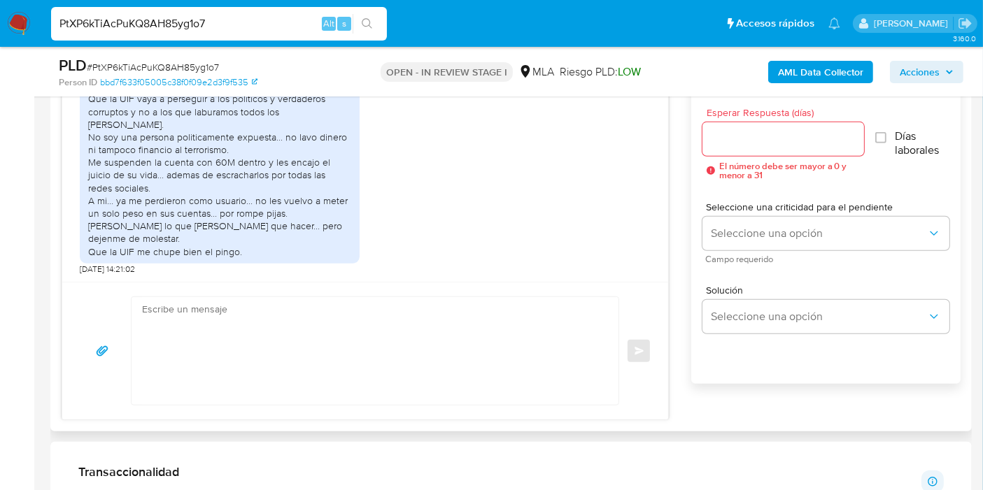
click at [185, 221] on div "Buen dia. No tengo documentacion que respalde nada... ya que son amigos a los c…" at bounding box center [219, 150] width 263 height 216
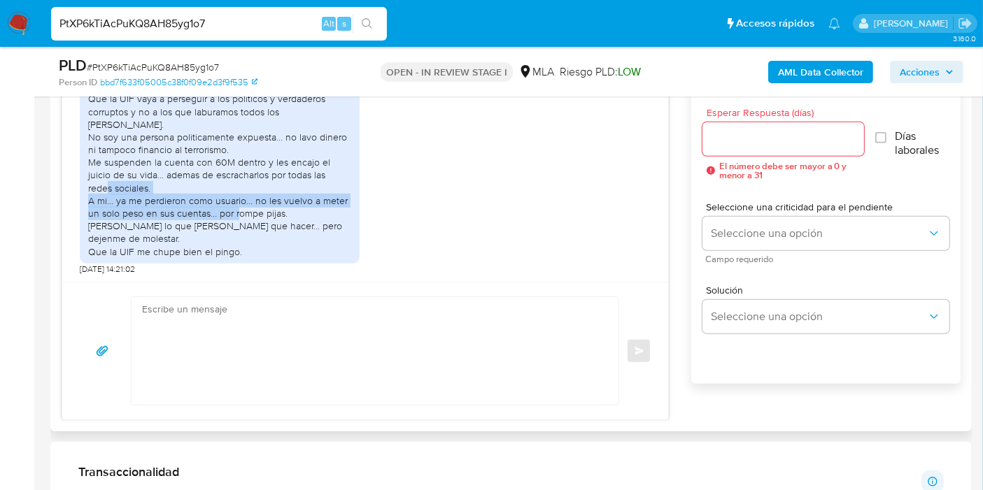
click at [185, 221] on div "Buen dia. No tengo documentacion que respalde nada... ya que son amigos a los c…" at bounding box center [219, 150] width 263 height 216
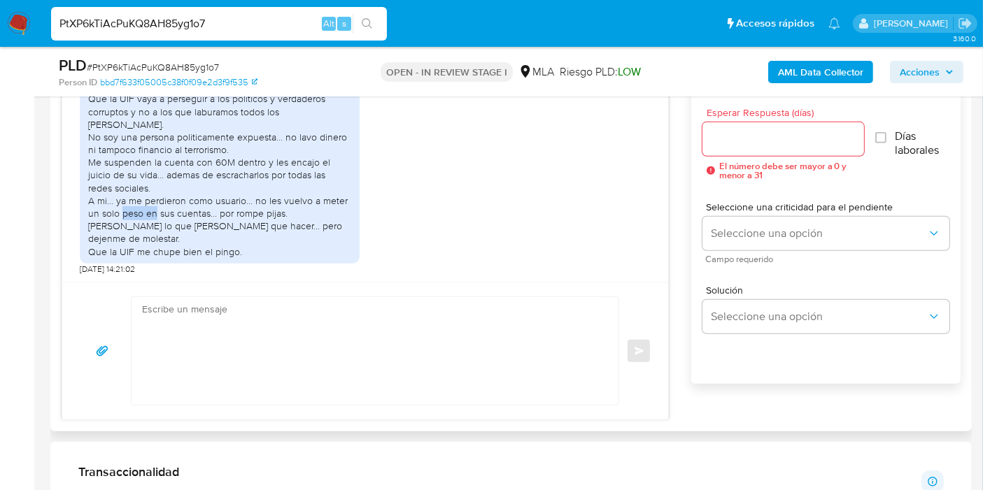
click at [185, 221] on div "Buen dia. No tengo documentacion que respalde nada... ya que son amigos a los c…" at bounding box center [219, 150] width 263 height 216
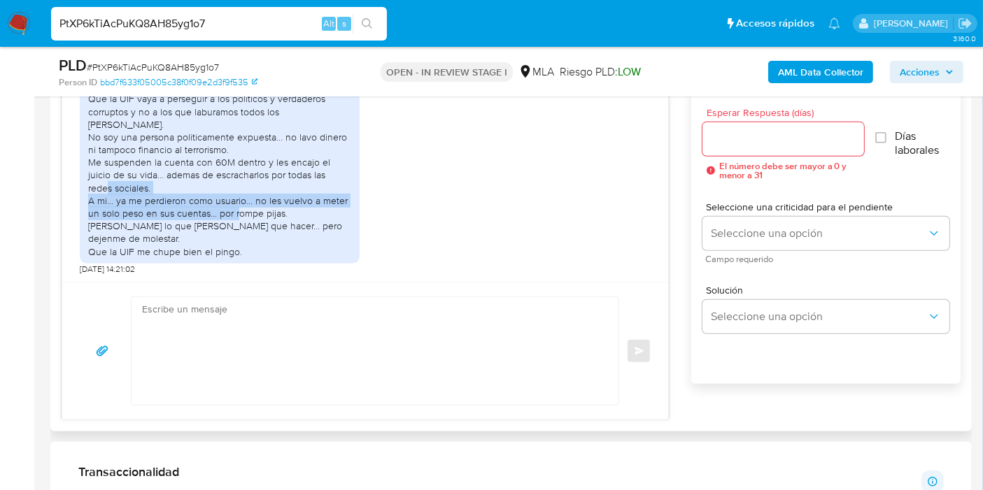
click at [185, 221] on div "Buen dia. No tengo documentacion que respalde nada... ya que son amigos a los c…" at bounding box center [219, 150] width 263 height 216
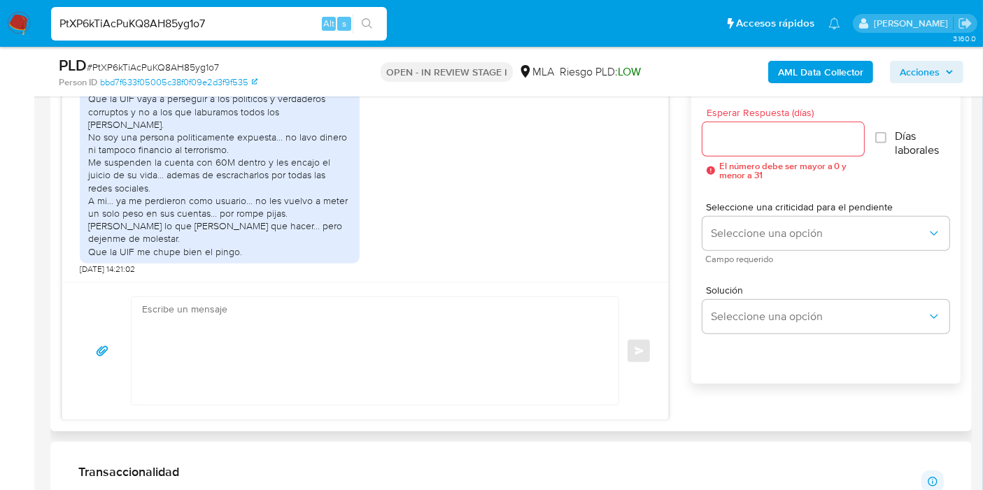
click at [196, 260] on div "Buen dia. No tengo documentacion que respalde nada... ya que son amigos a los c…" at bounding box center [220, 149] width 280 height 227
click at [206, 249] on div "Buen dia. No tengo documentacion que respalde nada... ya que son amigos a los c…" at bounding box center [219, 150] width 263 height 216
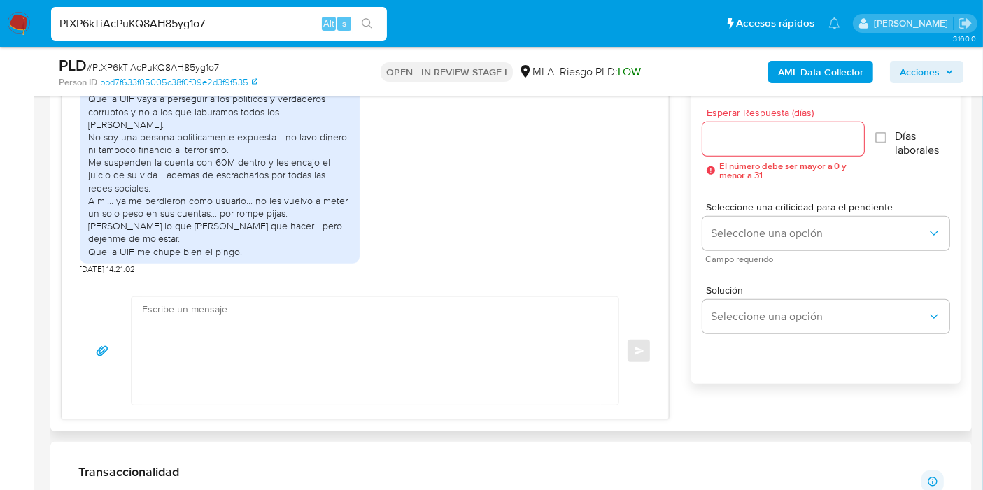
click at [223, 236] on div "Buen dia. No tengo documentacion que respalde nada... ya que son amigos a los c…" at bounding box center [219, 150] width 263 height 216
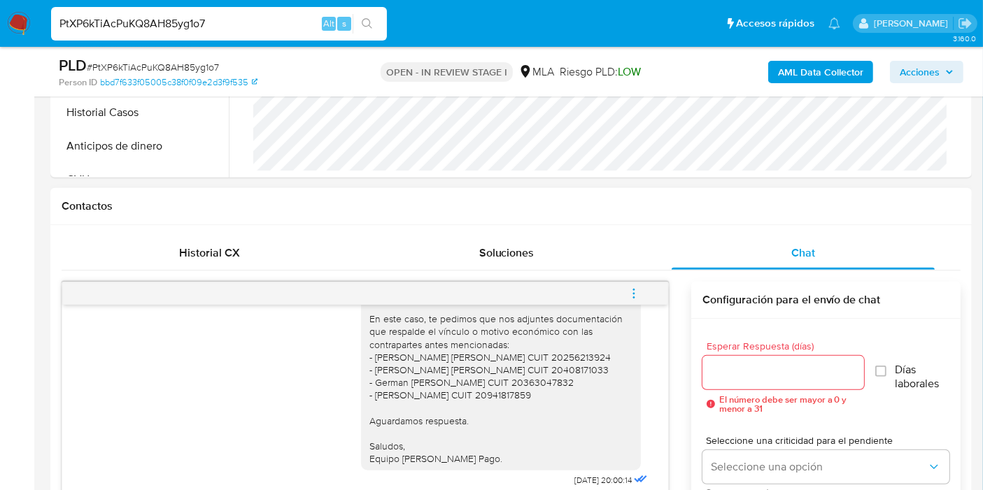
scroll to position [1456, 0]
click at [231, 28] on input "PtXP6kTiAcPuKQ8AH85yg1o7" at bounding box center [219, 24] width 336 height 18
paste input "FPxZq7tyVHioFqKhqyvw0SwO"
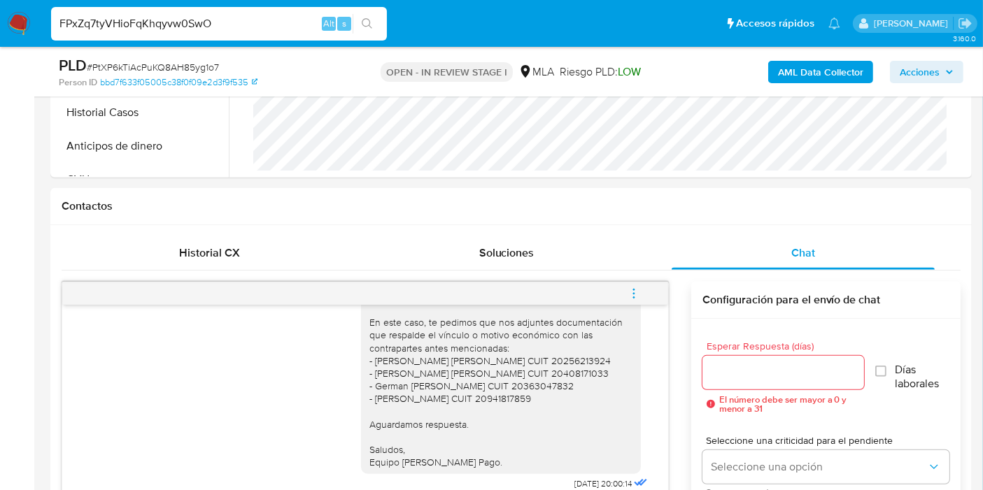
type input "FPxZq7tyVHioFqKhqyvw0SwO"
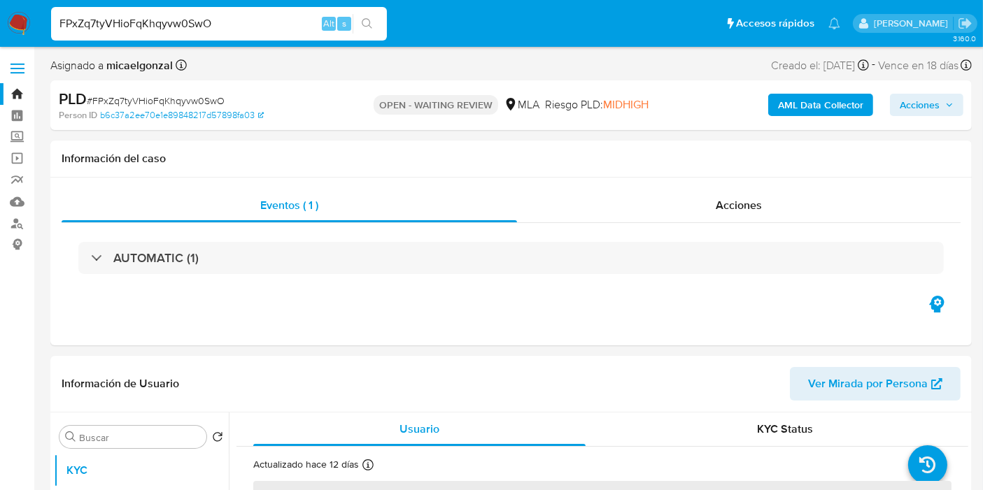
select select "10"
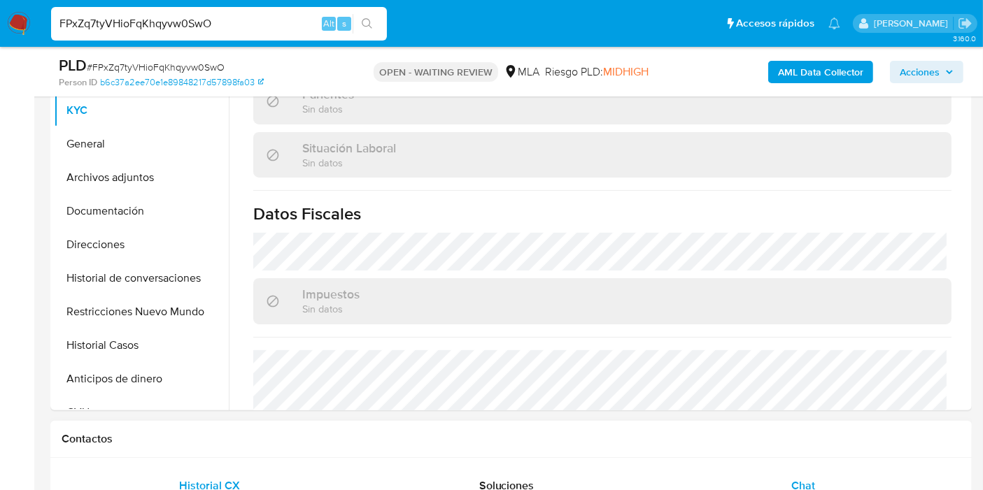
scroll to position [745, 0]
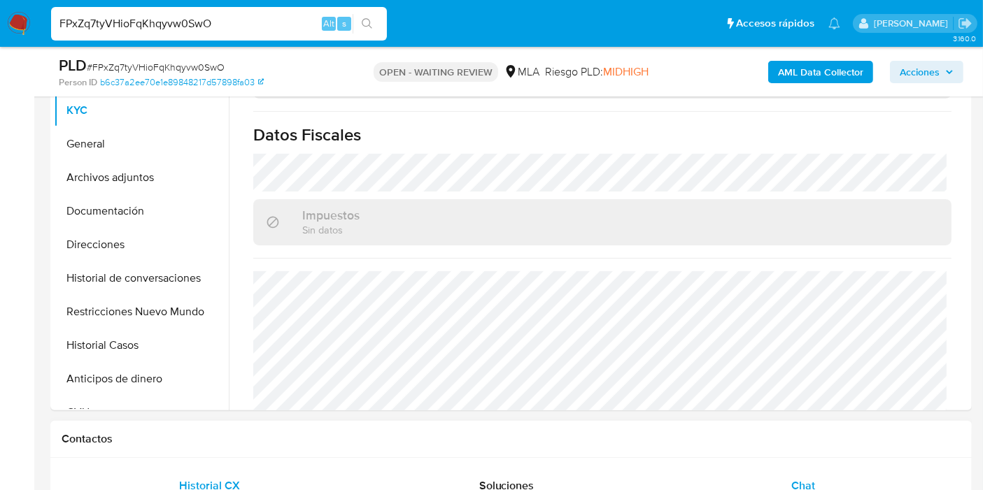
click at [815, 478] on div "Chat" at bounding box center [802, 486] width 263 height 34
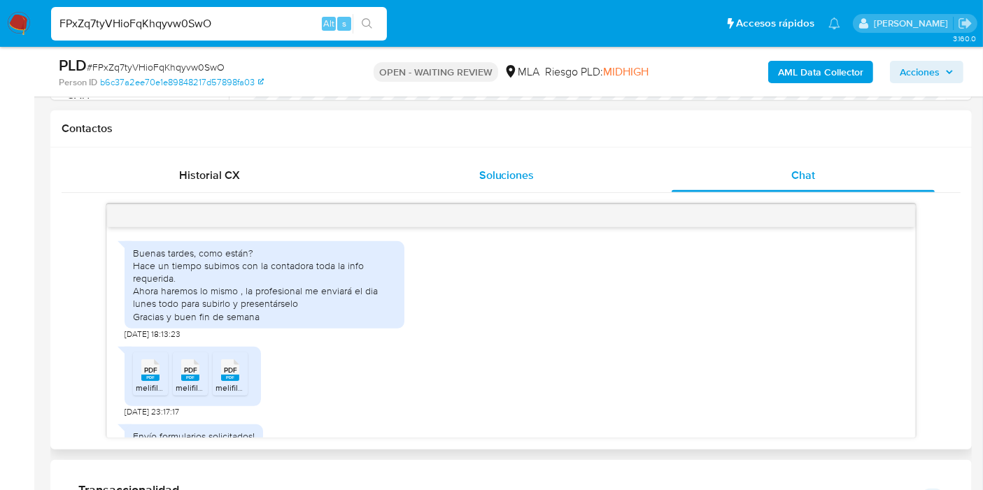
scroll to position [933, 0]
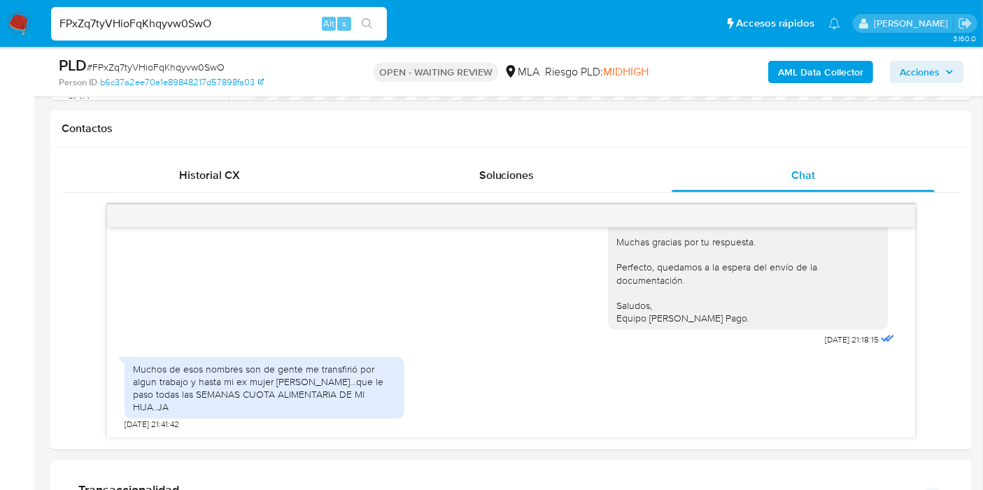
click at [240, 23] on input "FPxZq7tyVHioFqKhqyvw0SwO" at bounding box center [219, 24] width 336 height 18
paste input "GxfIjxvSoVasfPN1NcMtrdPe"
type input "GxfIjxvSoVasfPN1NcMtrdPe"
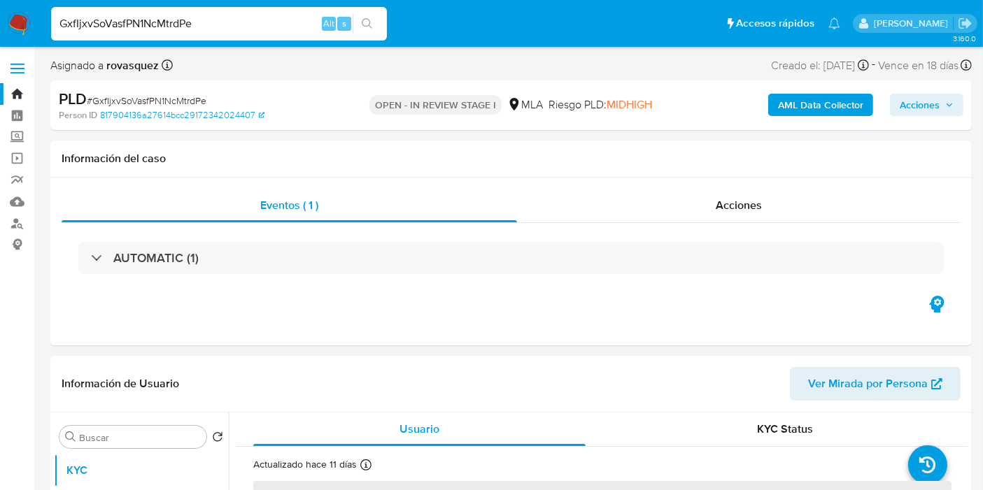
select select "10"
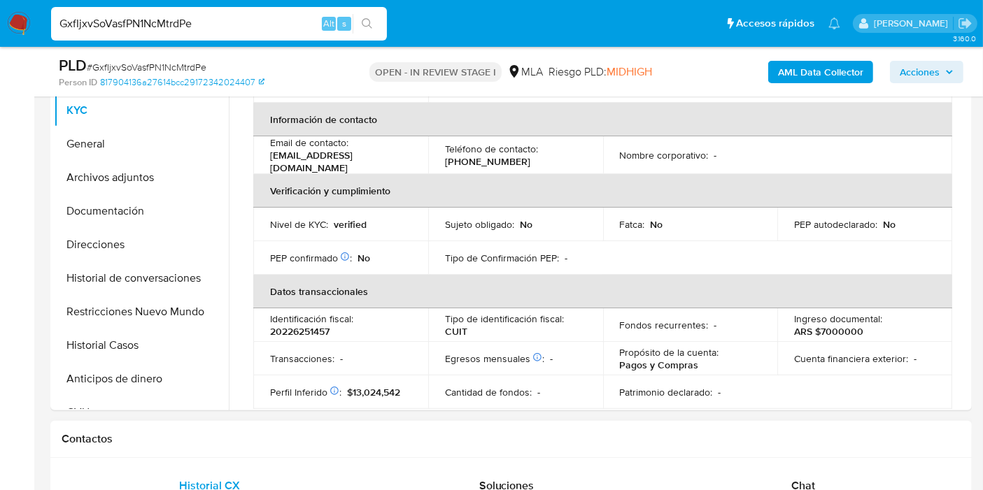
scroll to position [233, 0]
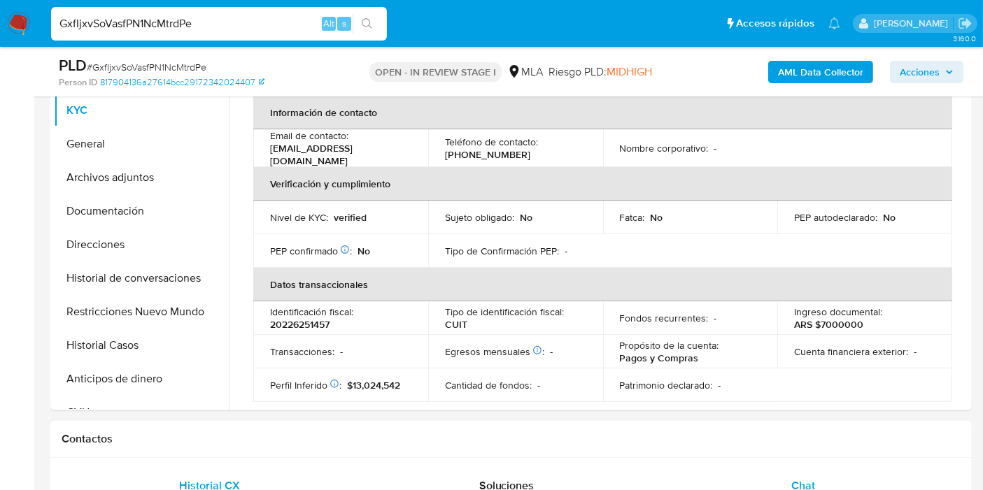
click at [785, 483] on div "Chat" at bounding box center [802, 486] width 263 height 34
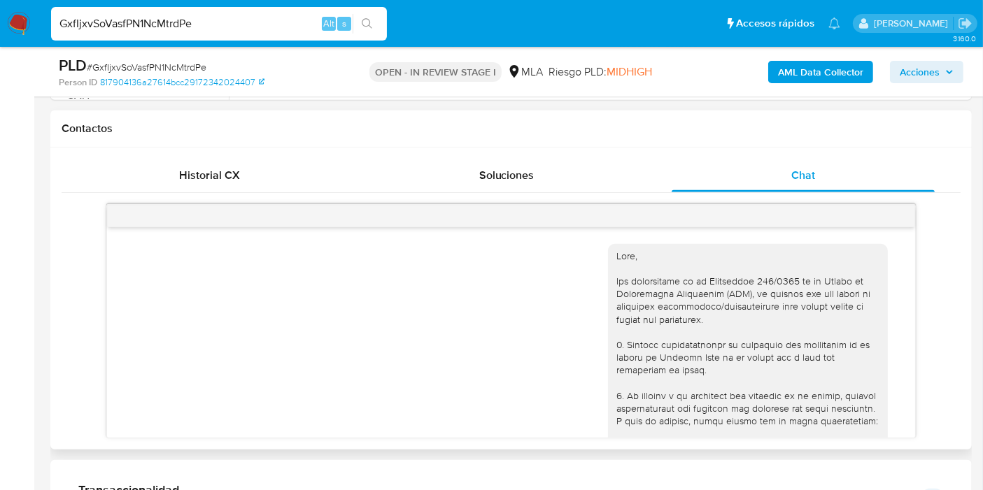
scroll to position [2286, 0]
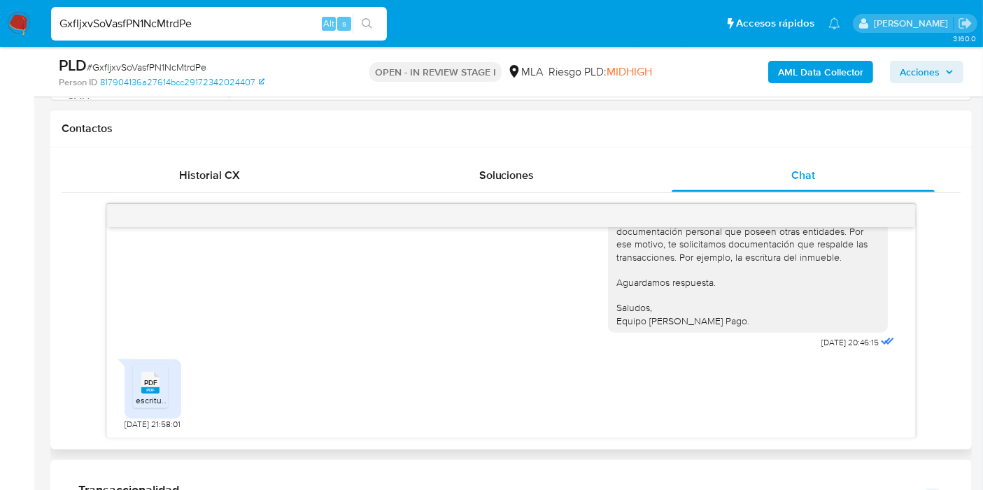
click at [142, 390] on rect at bounding box center [150, 390] width 18 height 6
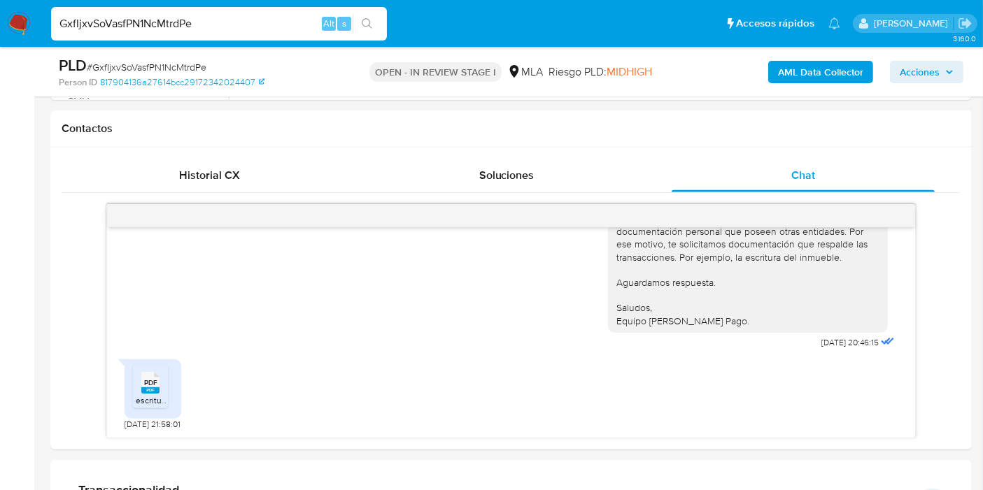
click at [29, 27] on img at bounding box center [19, 24] width 24 height 24
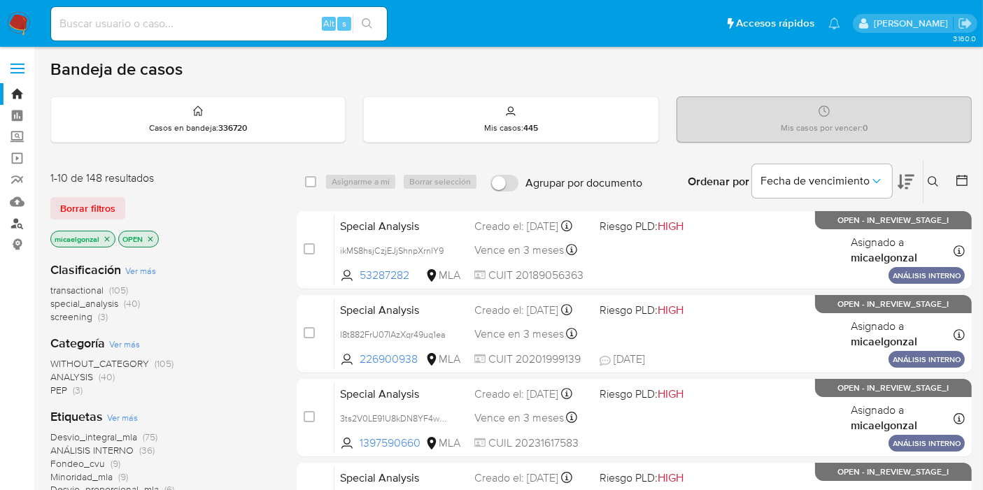
click at [17, 222] on link "Buscador de personas" at bounding box center [83, 224] width 166 height 22
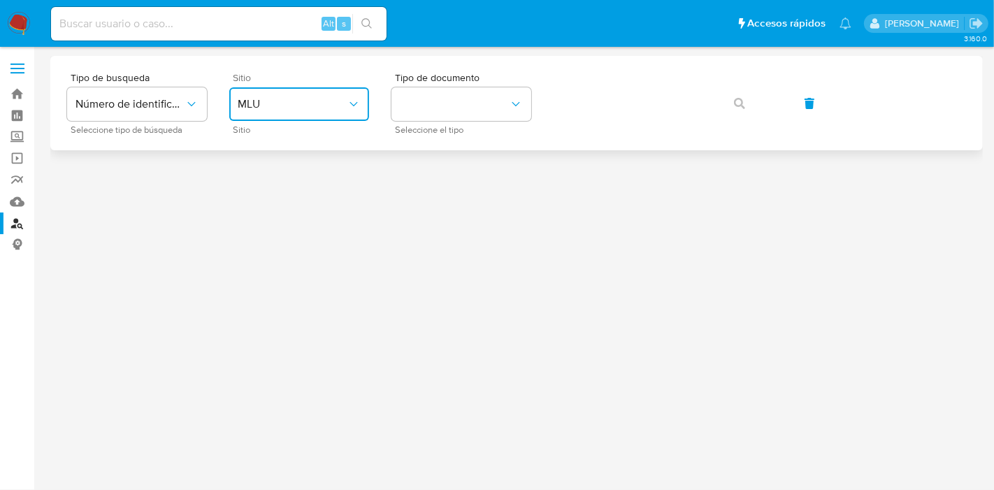
click at [304, 104] on span "MLU" at bounding box center [292, 104] width 109 height 14
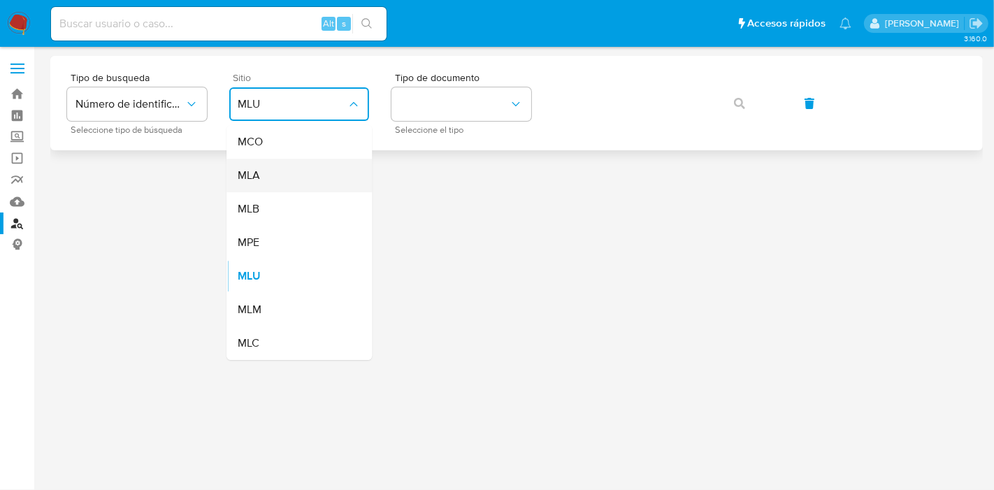
drag, startPoint x: 315, startPoint y: 194, endPoint x: 331, endPoint y: 176, distance: 23.8
click at [331, 176] on ul "MCO MLA MLB MPE MLU MLM MLC" at bounding box center [299, 242] width 145 height 235
click at [331, 176] on div "MLA" at bounding box center [295, 176] width 115 height 34
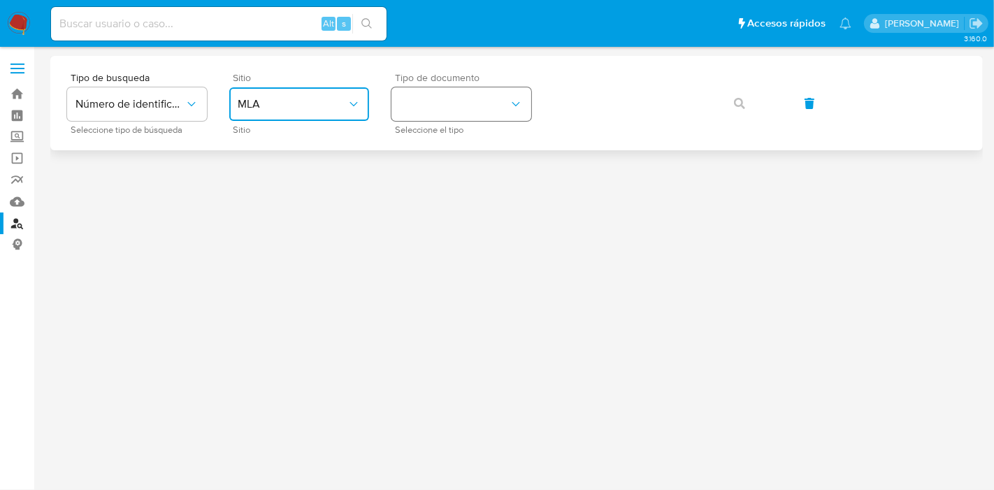
click at [449, 97] on button "identificationType" at bounding box center [462, 104] width 140 height 34
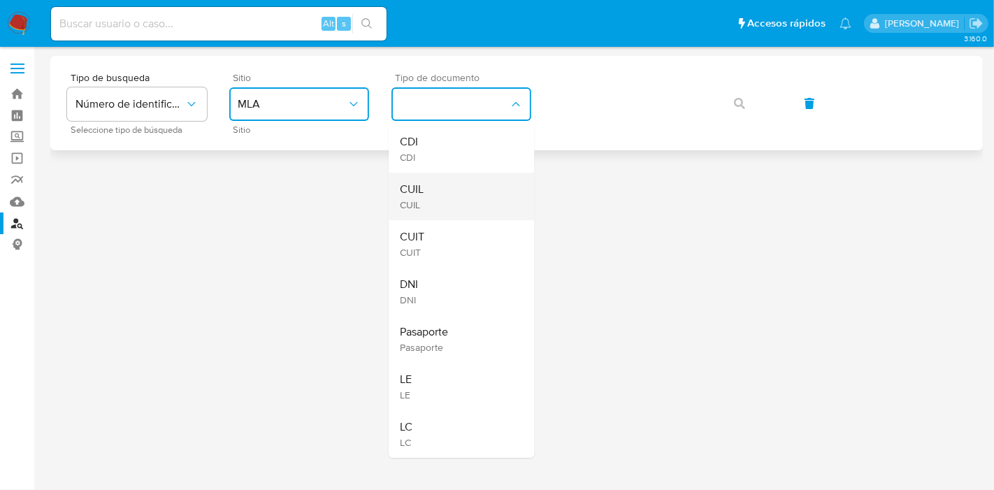
click at [462, 208] on div "CUIL CUIL" at bounding box center [457, 197] width 115 height 48
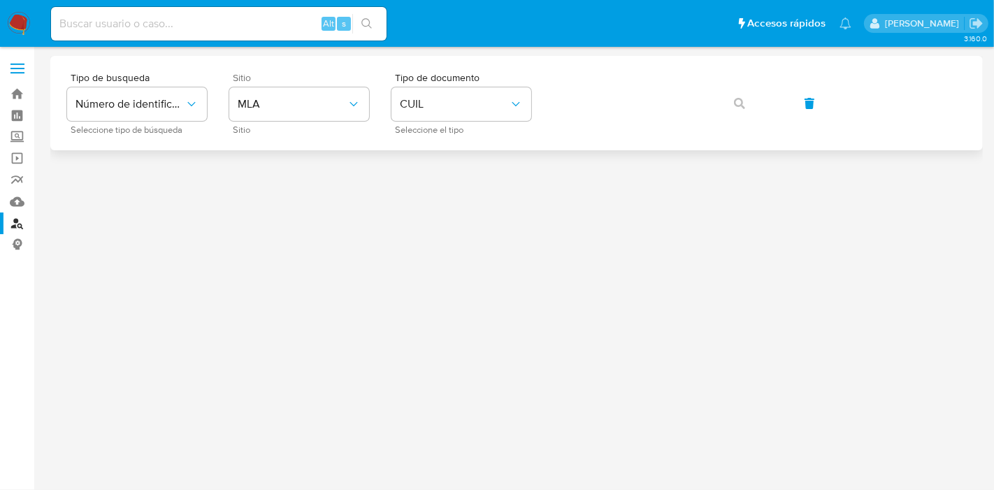
click at [615, 73] on div "Tipo de busqueda Número de identificación Seleccione tipo de búsqueda Sitio MLA…" at bounding box center [516, 103] width 899 height 61
click at [579, 120] on div "Tipo de busqueda Número de identificación Seleccione tipo de búsqueda Sitio MLA…" at bounding box center [516, 103] width 899 height 61
click at [752, 106] on button "button" at bounding box center [740, 104] width 48 height 34
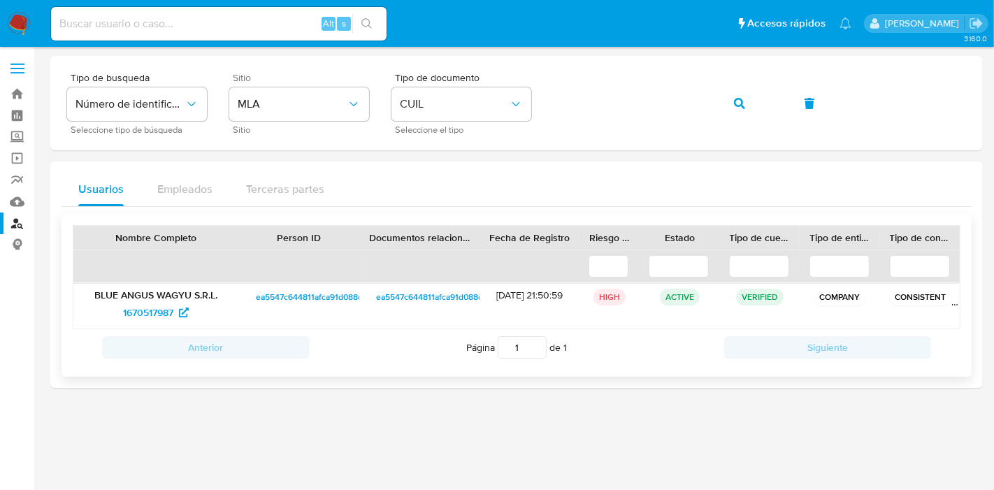
click at [302, 292] on span "ea5547c644811afca91d088d08ee441b" at bounding box center [328, 297] width 145 height 17
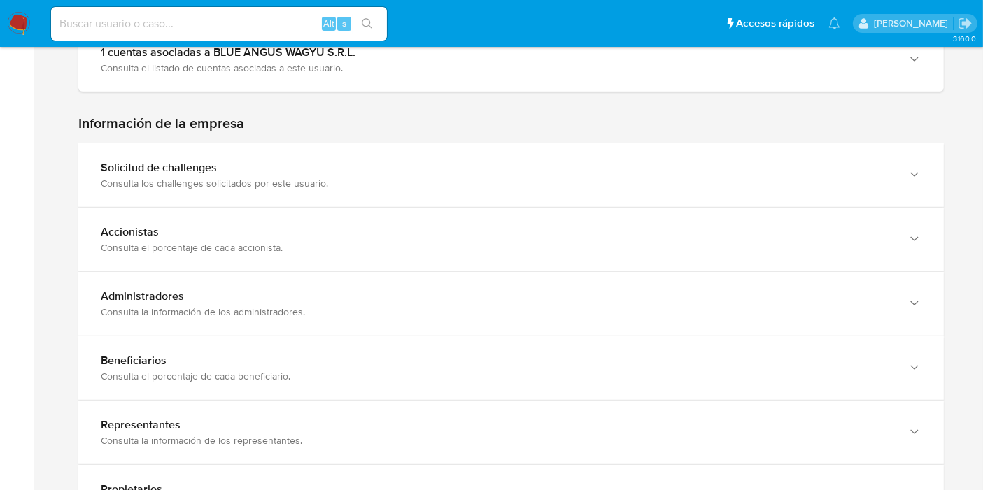
scroll to position [777, 0]
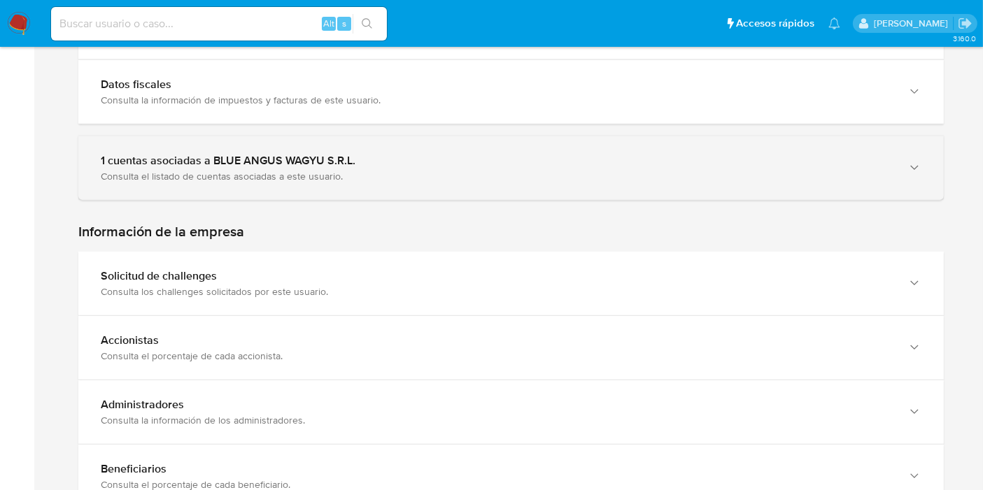
click at [393, 136] on div "1 cuentas asociadas a BLUE ANGUS WAGYU S.R.L. Consulta el listado de cuentas as…" at bounding box center [510, 168] width 865 height 64
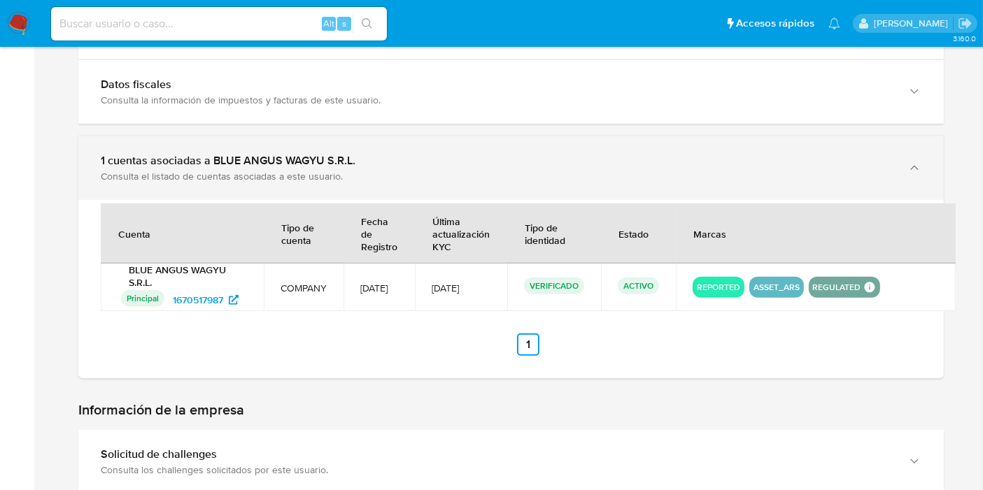
click at [334, 154] on div "1 cuentas asociadas a BLUE ANGUS WAGYU S.R.L." at bounding box center [497, 161] width 792 height 14
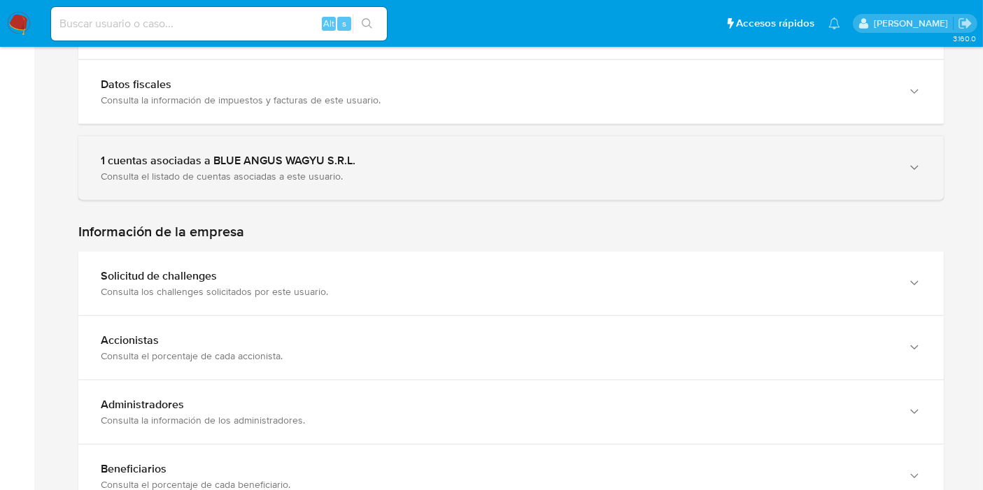
click at [381, 141] on div "1 cuentas asociadas a BLUE ANGUS WAGYU S.R.L. Consulta el listado de cuentas as…" at bounding box center [510, 168] width 865 height 64
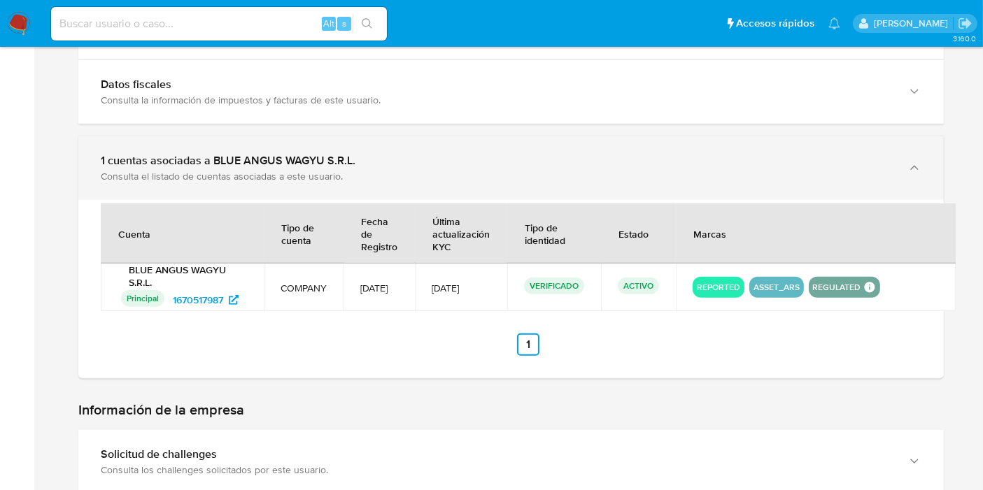
click at [296, 160] on div "1 cuentas asociadas a BLUE ANGUS WAGYU S.R.L." at bounding box center [497, 161] width 792 height 14
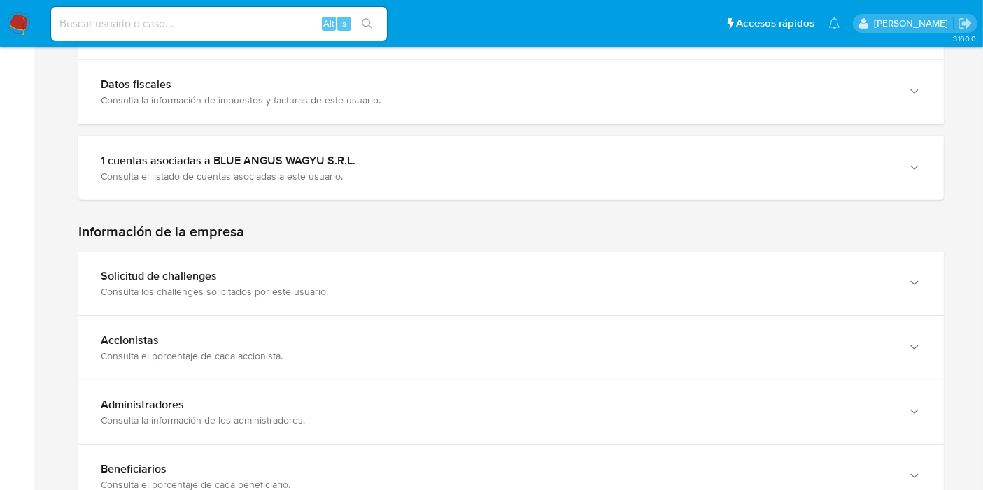
click at [257, 243] on div "Información de la empresa Solicitud de challenges Consulta los challenges solic…" at bounding box center [510, 462] width 865 height 479
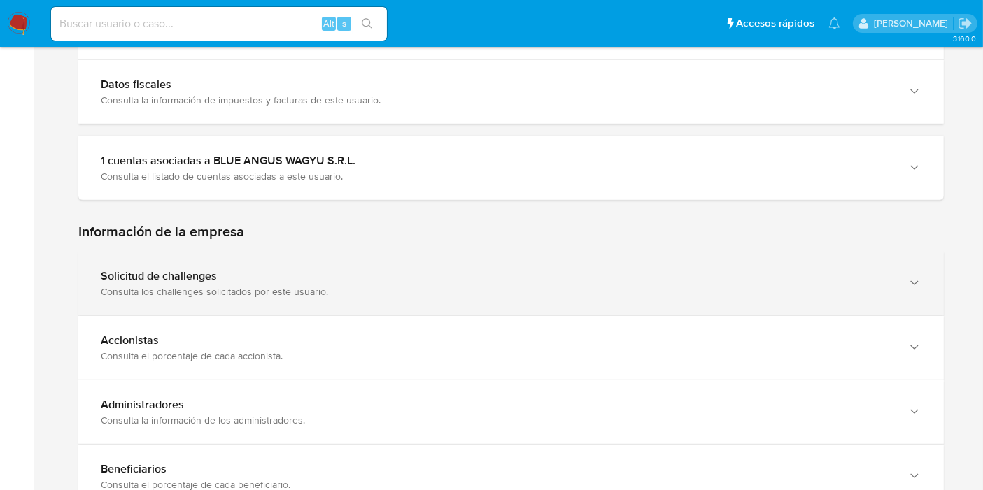
drag, startPoint x: 229, startPoint y: 266, endPoint x: 192, endPoint y: 288, distance: 43.5
click at [220, 274] on div "Solicitud de challenges" at bounding box center [497, 276] width 792 height 14
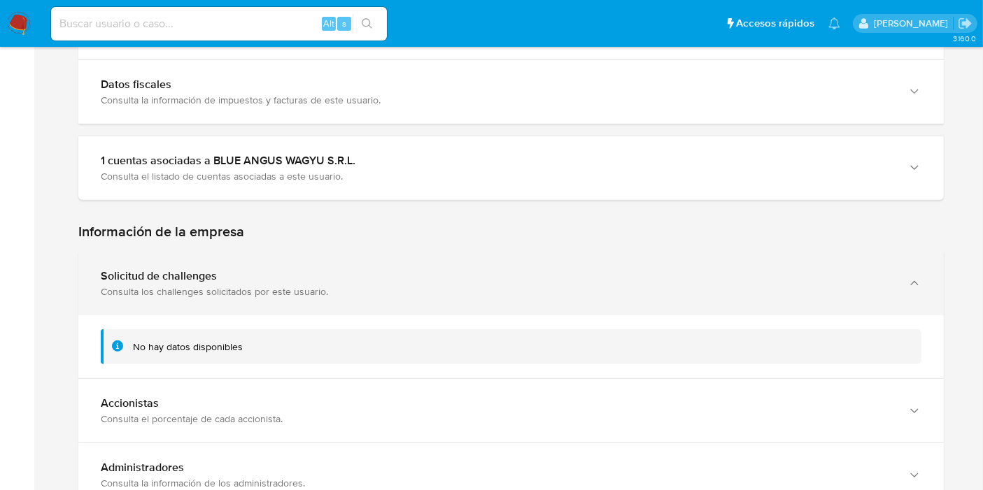
click at [378, 292] on div "Solicitud de challenges Consulta los challenges solicitados por este usuario." at bounding box center [510, 284] width 865 height 64
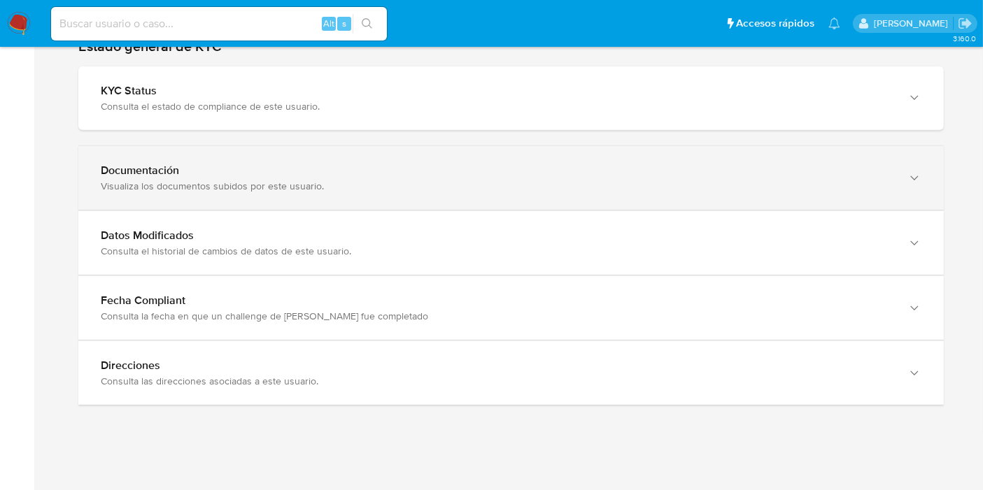
scroll to position [1442, 0]
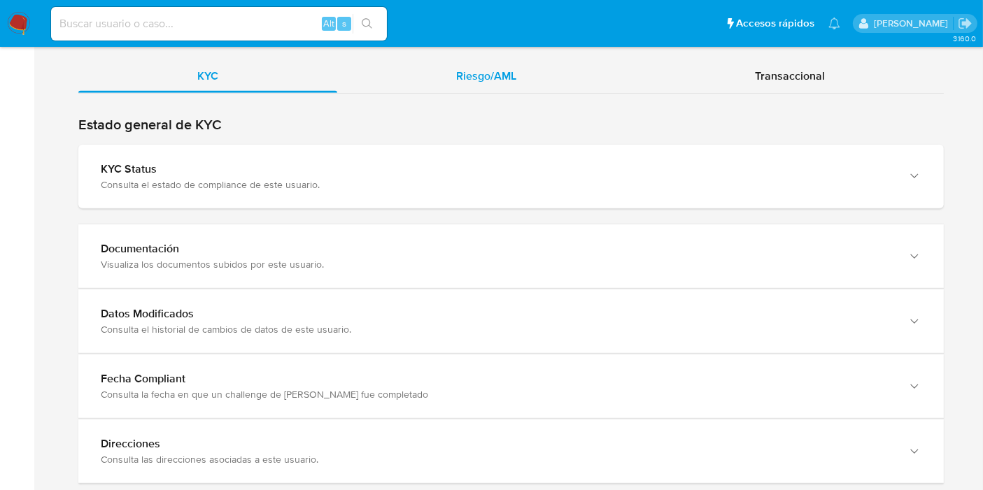
click at [563, 80] on div "Riesgo/AML" at bounding box center [486, 76] width 298 height 34
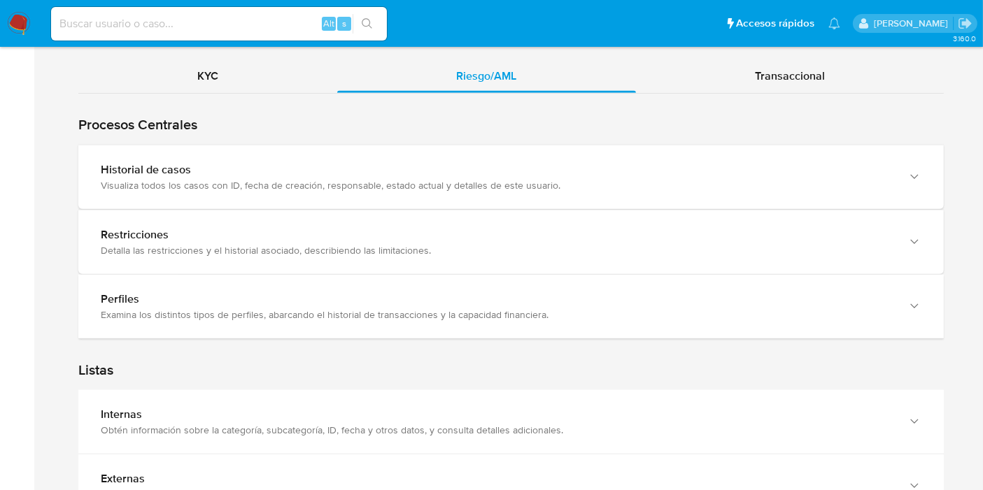
click at [243, 163] on div "Historial de casos" at bounding box center [497, 170] width 792 height 14
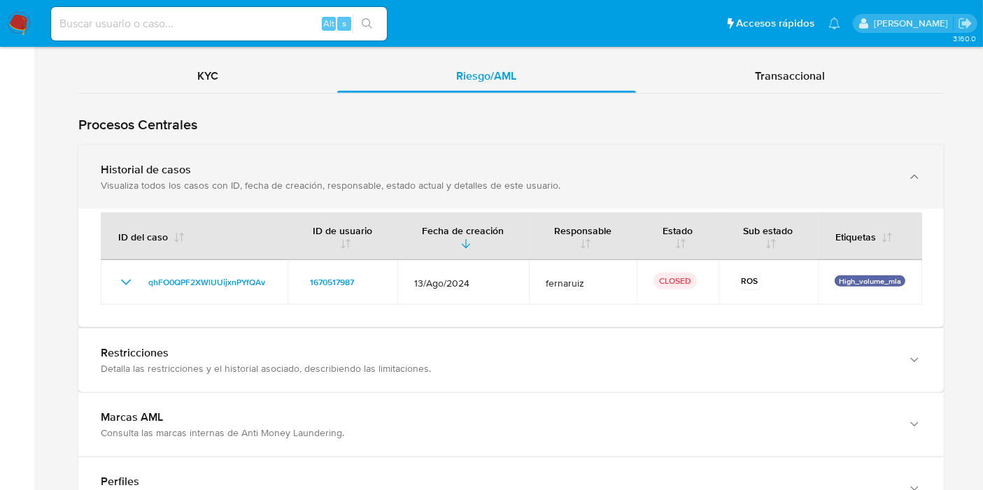
click at [332, 185] on div "Historial de casos Visualiza todos los casos con ID, fecha de creación, respons…" at bounding box center [510, 177] width 865 height 64
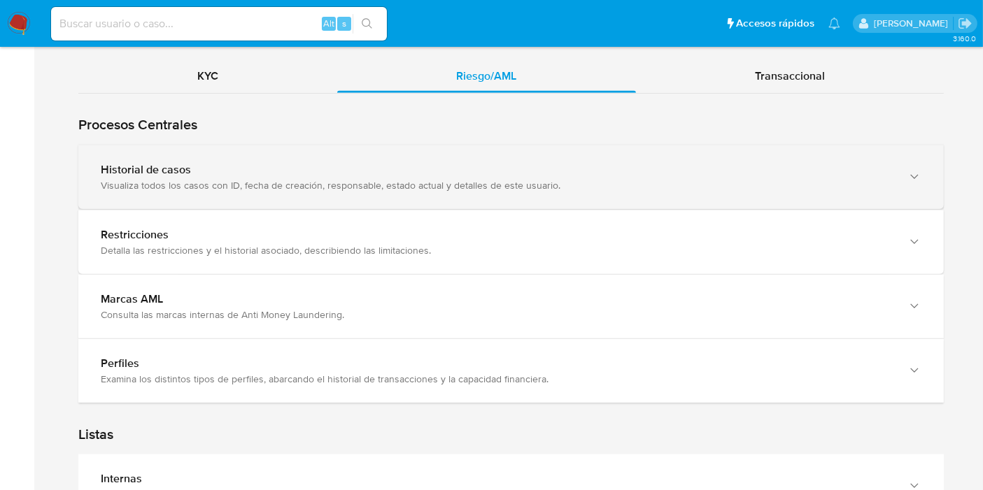
click at [359, 169] on div "Historial de casos" at bounding box center [497, 170] width 792 height 14
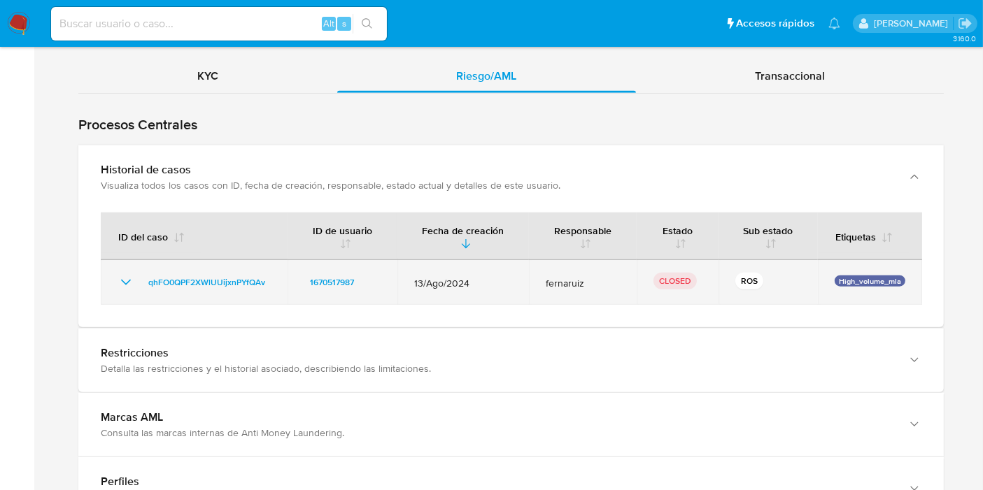
click at [198, 260] on td "qhFO0QPF2XWlUUijxnPYfQAv" at bounding box center [194, 282] width 187 height 45
click at [201, 280] on span "qhFO0QPF2XWlUUijxnPYfQAv" at bounding box center [206, 282] width 117 height 17
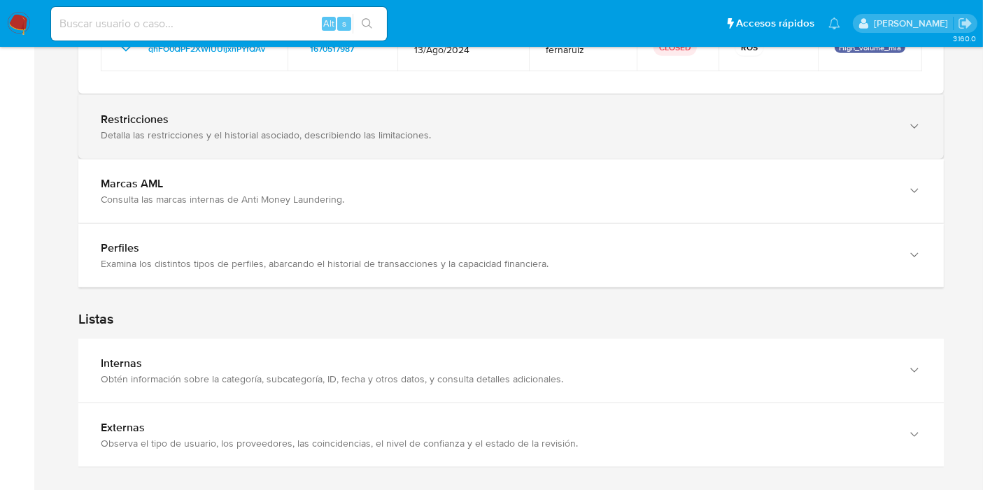
scroll to position [1520, 0]
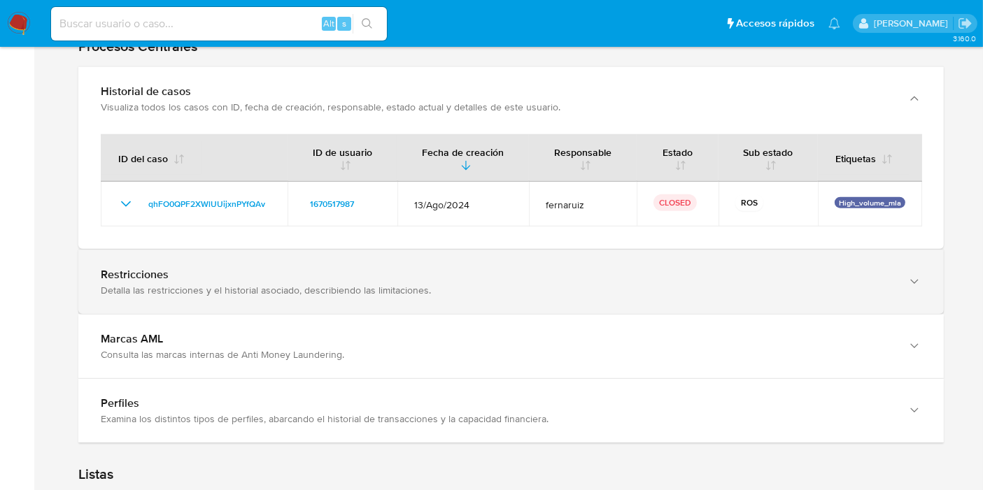
click at [339, 284] on div "Detalla las restricciones y el historial asociado, describiendo las limitacione…" at bounding box center [497, 290] width 792 height 13
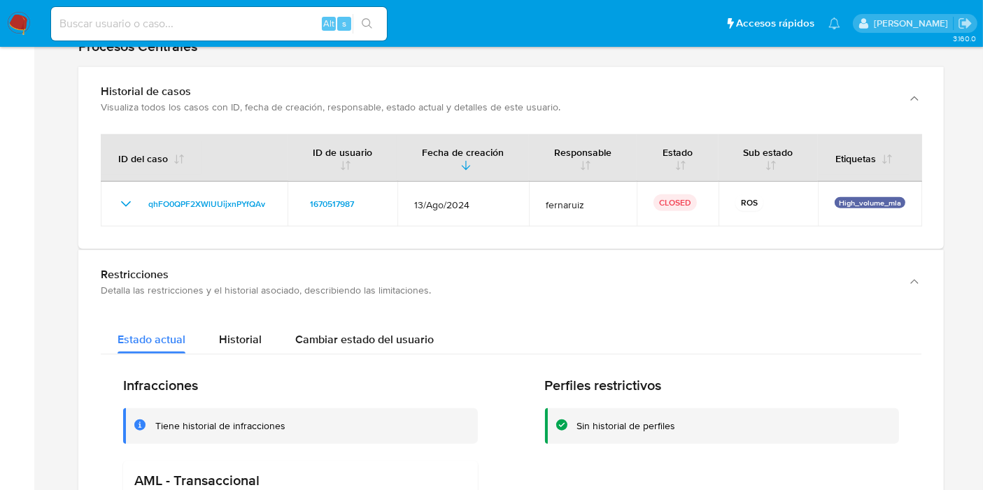
drag, startPoint x: 339, startPoint y: 280, endPoint x: 228, endPoint y: 15, distance: 287.4
click at [340, 284] on div "Detalla las restricciones y el historial asociado, describiendo las limitacione…" at bounding box center [497, 290] width 792 height 13
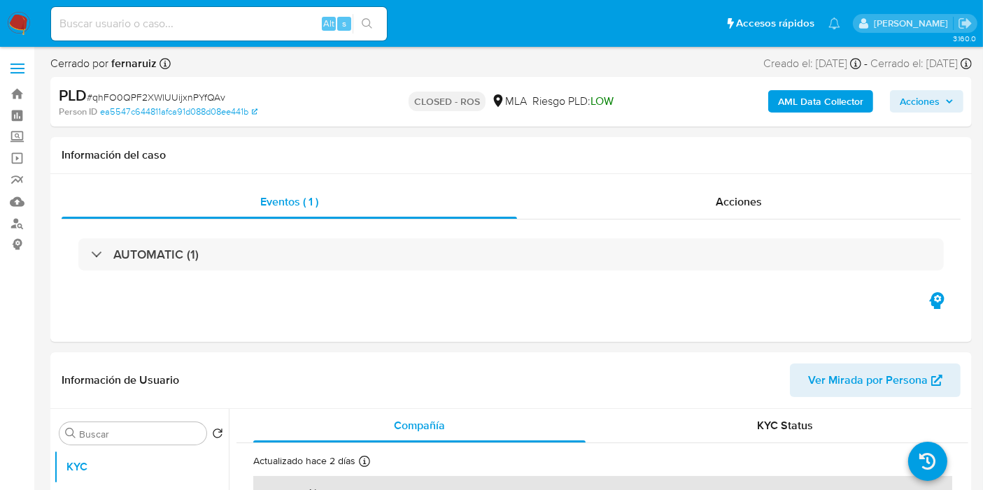
select select "10"
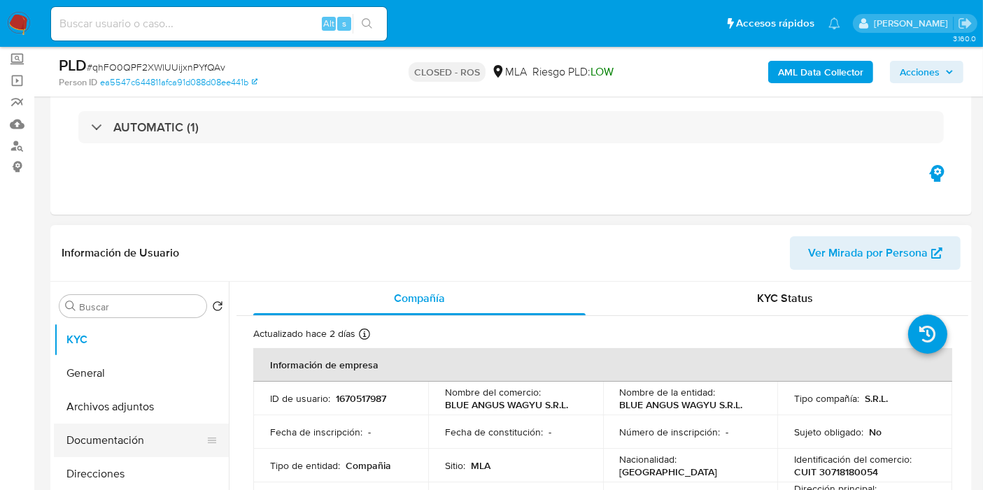
click at [144, 424] on button "Documentación" at bounding box center [136, 441] width 164 height 34
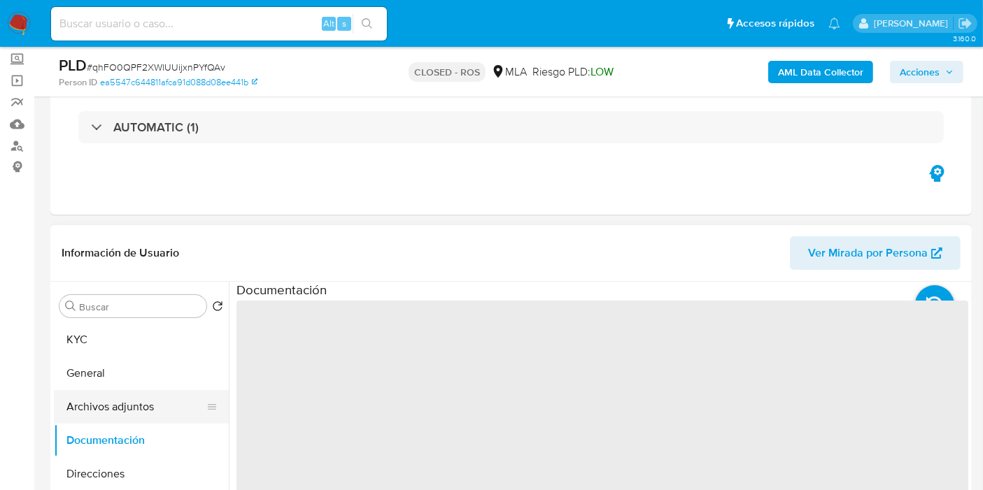
click at [145, 411] on button "Archivos adjuntos" at bounding box center [136, 407] width 164 height 34
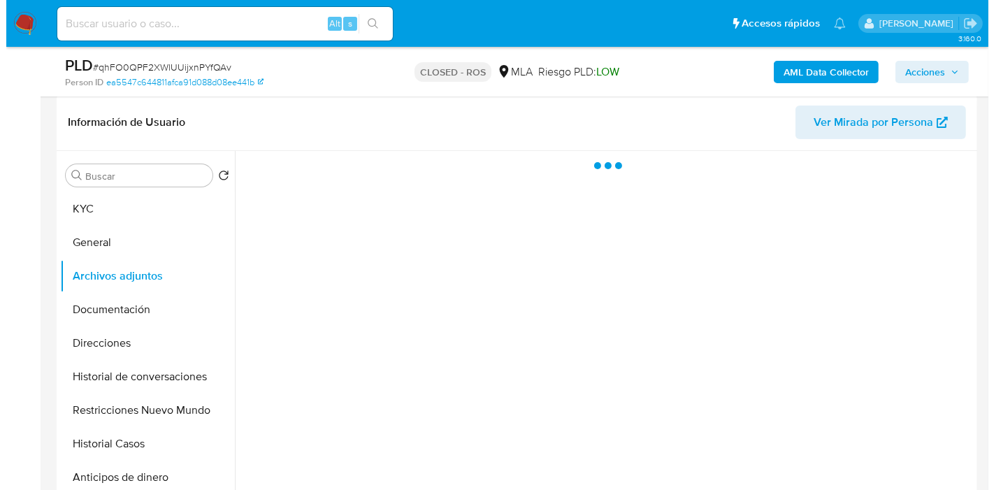
scroll to position [233, 0]
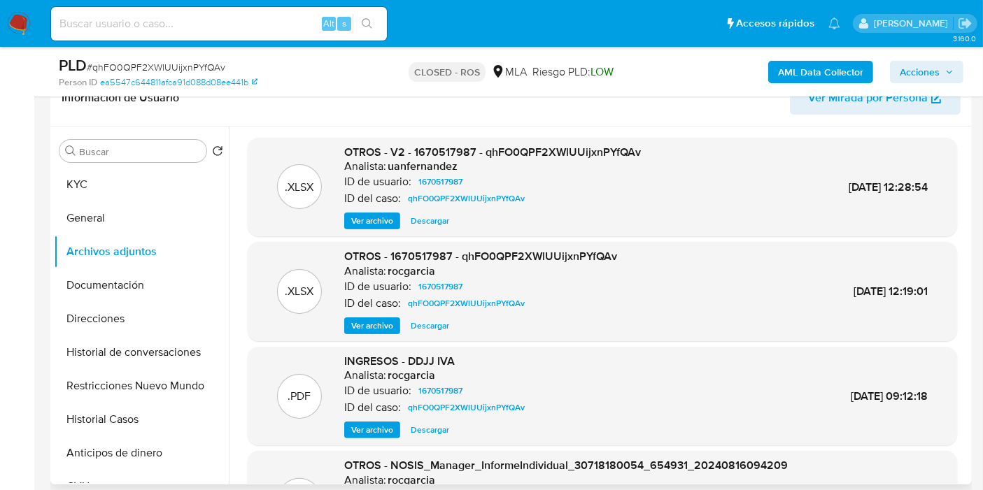
click at [382, 215] on span "Ver archivo" at bounding box center [372, 221] width 42 height 14
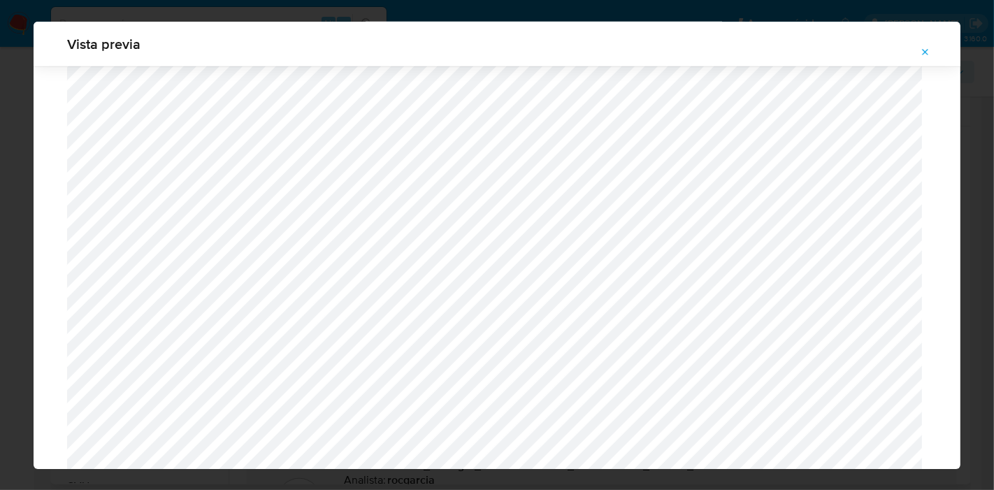
scroll to position [749, 0]
click at [0, 180] on div "Vista previa" at bounding box center [497, 245] width 994 height 490
drag, startPoint x: 919, startPoint y: 45, endPoint x: 941, endPoint y: 53, distance: 23.0
click at [922, 47] on button "Attachment preview" at bounding box center [926, 52] width 31 height 22
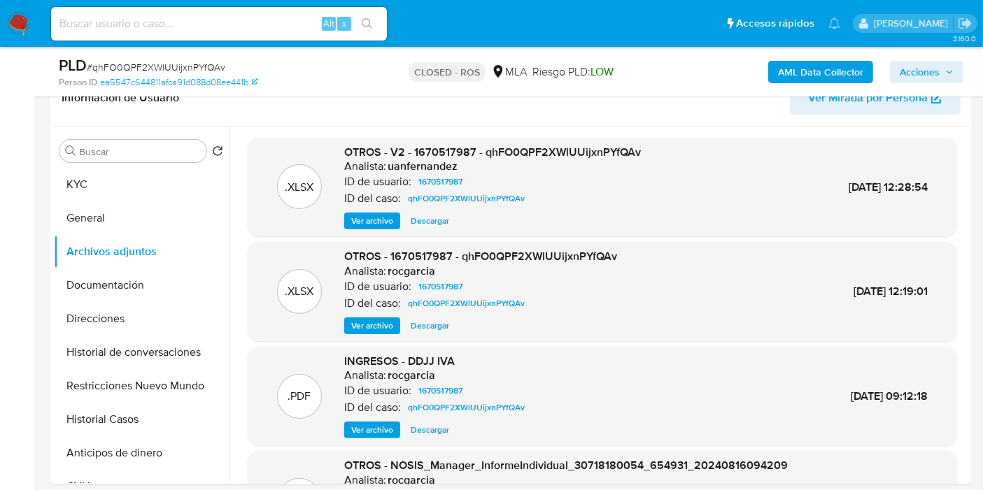
scroll to position [0, 0]
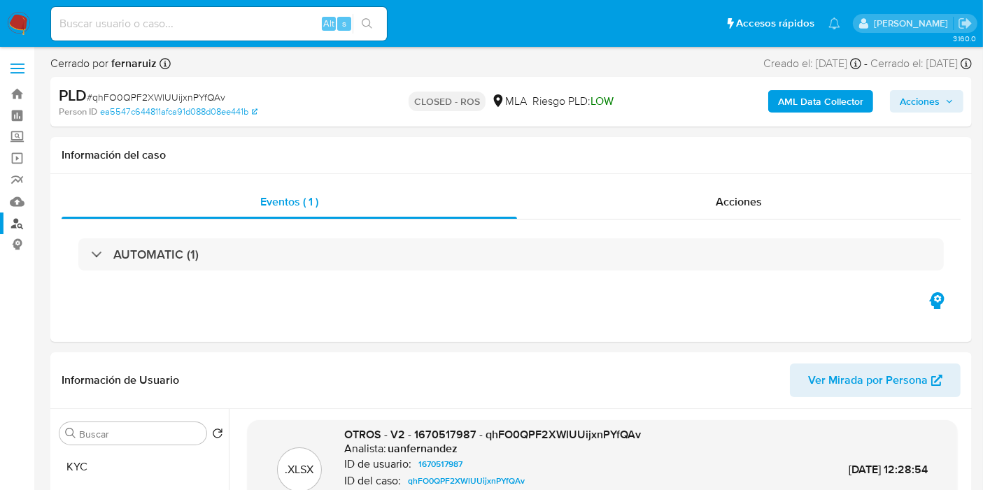
click at [21, 220] on link "Buscador de personas" at bounding box center [83, 224] width 166 height 22
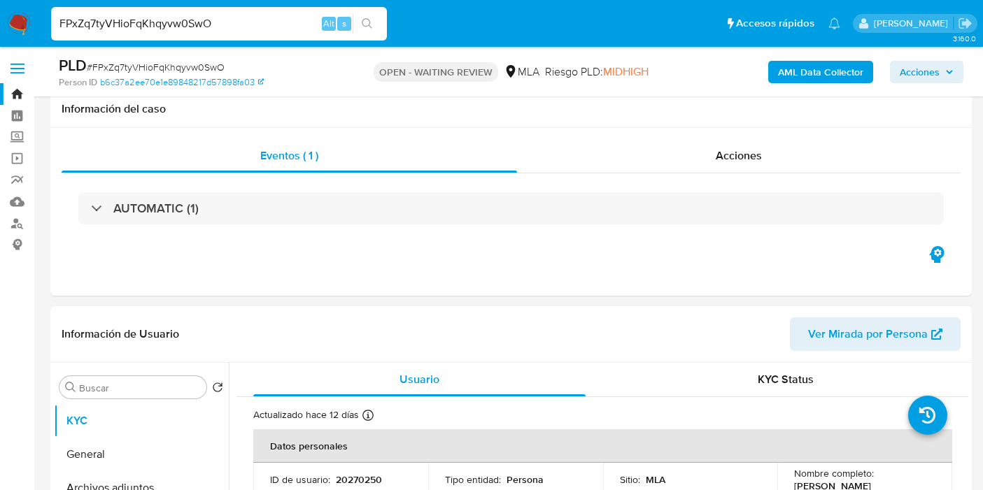
select select "10"
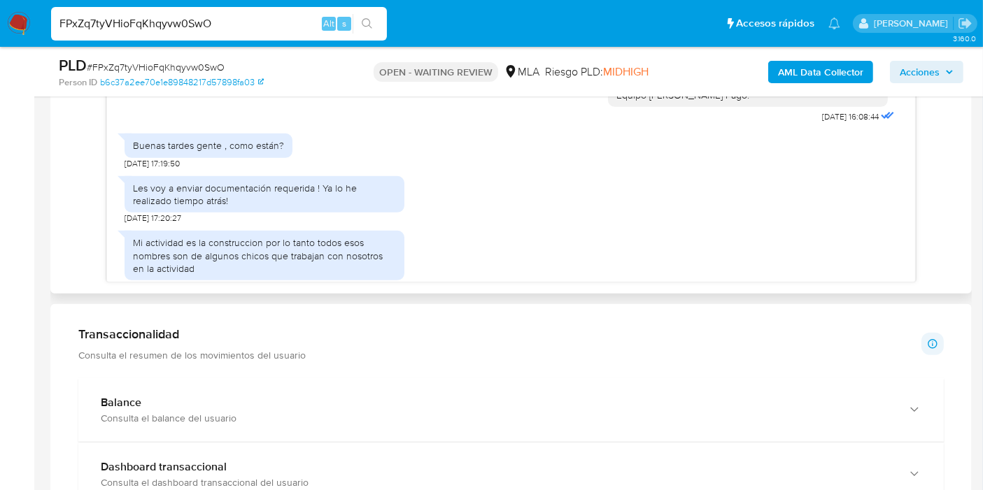
scroll to position [685, 0]
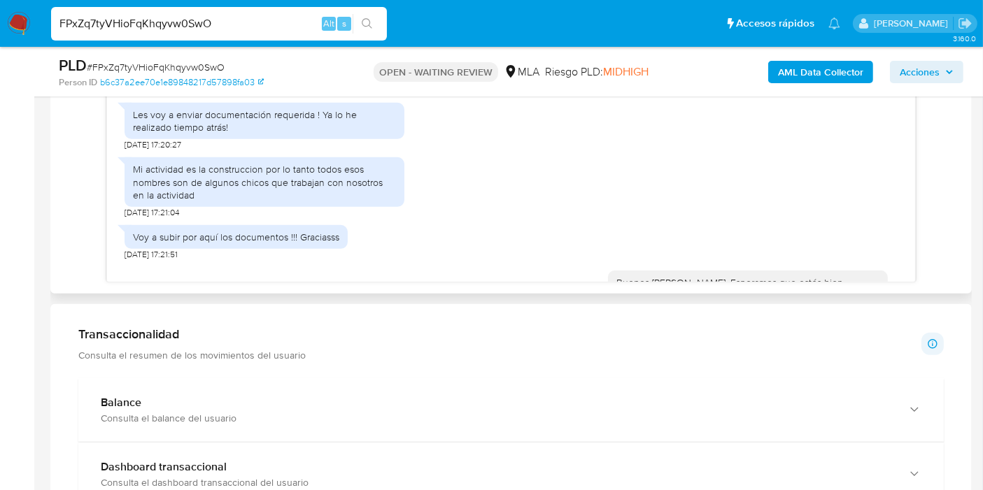
click at [127, 206] on div "Mi actividad es la construccion por lo tanto todos esos nombres son de algunos …" at bounding box center [264, 182] width 280 height 50
click at [173, 201] on div "Mi actividad es la construccion por lo tanto todos esos nombres son de algunos …" at bounding box center [264, 182] width 263 height 38
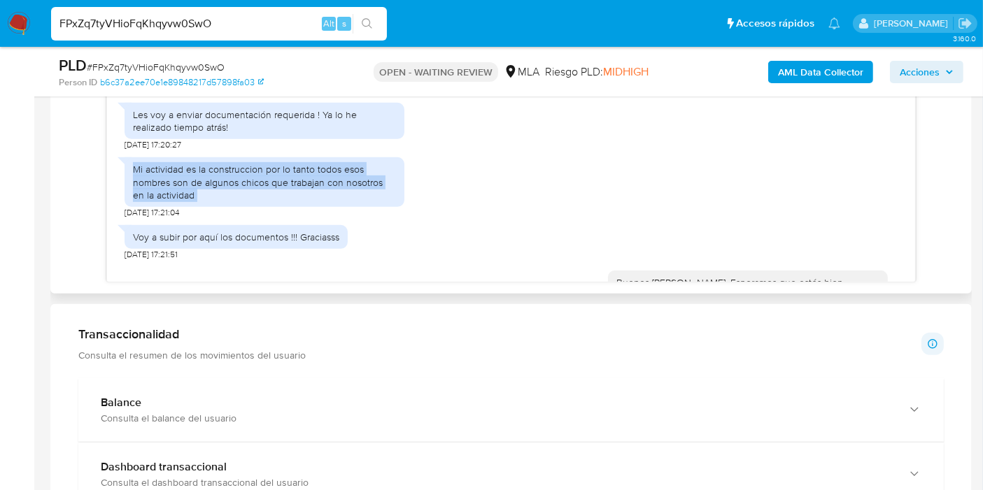
click at [173, 201] on div "Mi actividad es la construccion por lo tanto todos esos nombres son de algunos …" at bounding box center [264, 182] width 263 height 38
click at [168, 190] on div "Mi actividad es la construccion por lo tanto todos esos nombres son de algunos …" at bounding box center [264, 182] width 263 height 38
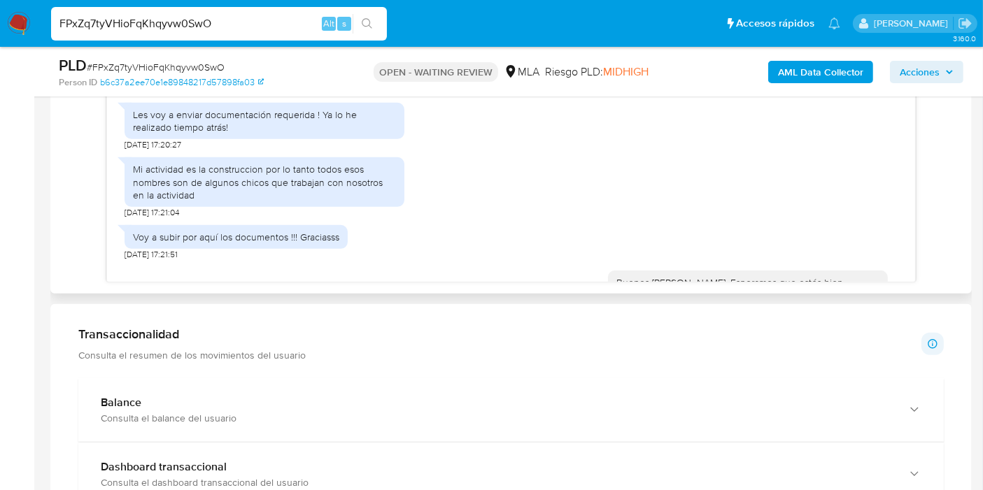
click at [162, 199] on div "Mi actividad es la construccion por lo tanto todos esos nombres son de algunos …" at bounding box center [264, 182] width 263 height 38
drag, startPoint x: 201, startPoint y: 255, endPoint x: 187, endPoint y: 236, distance: 23.5
click at [204, 243] on div "Voy a subir por aquí los documentos !!! Graciasss" at bounding box center [236, 237] width 206 height 13
drag, startPoint x: 169, startPoint y: 204, endPoint x: 119, endPoint y: 169, distance: 60.9
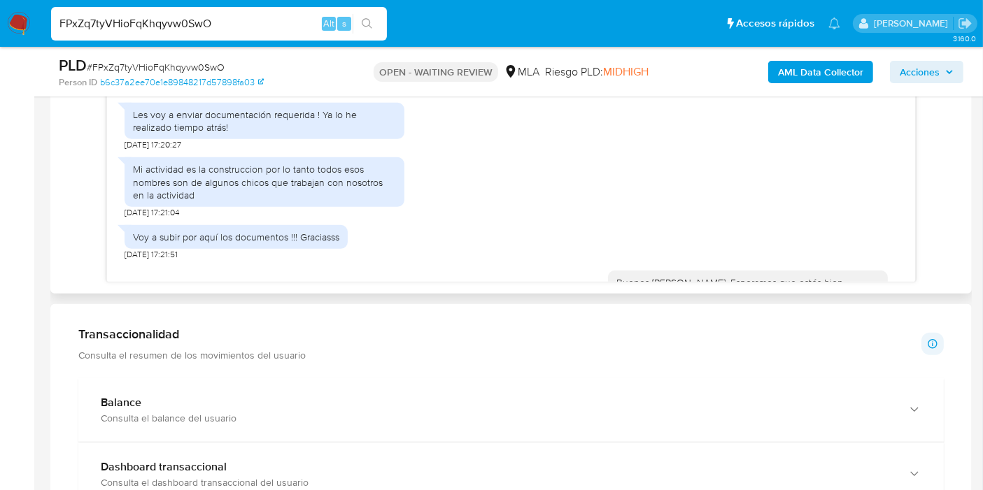
click at [166, 201] on div "Mi actividad es la construccion por lo tanto todos esos nombres son de algunos …" at bounding box center [264, 182] width 263 height 38
drag, startPoint x: 190, startPoint y: 164, endPoint x: 266, endPoint y: 182, distance: 78.9
click at [266, 182] on div "Buenas tardes, como están? Hace un tiempo subimos con la contadora toda la info…" at bounding box center [511, 176] width 808 height 210
click at [266, 182] on div "Mi actividad es la construccion por lo tanto todos esos nombres son de algunos …" at bounding box center [264, 182] width 280 height 50
click at [264, 194] on div "Mi actividad es la construccion por lo tanto todos esos nombres son de algunos …" at bounding box center [264, 182] width 263 height 38
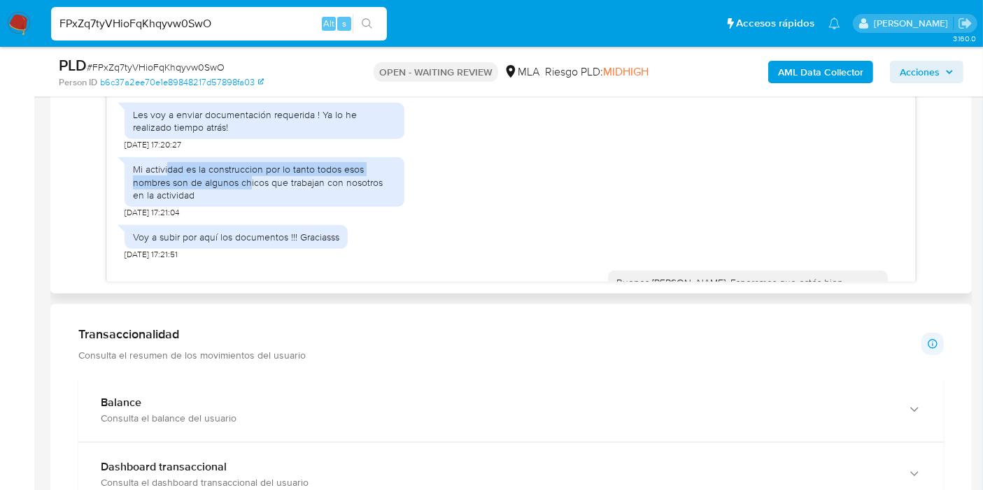
drag, startPoint x: 167, startPoint y: 190, endPoint x: 251, endPoint y: 209, distance: 86.2
click at [251, 201] on div "Mi actividad es la construccion por lo tanto todos esos nombres son de algunos …" at bounding box center [264, 182] width 263 height 38
drag, startPoint x: 304, startPoint y: 199, endPoint x: 337, endPoint y: 241, distance: 53.3
click at [337, 218] on div "Mi actividad es la construccion por lo tanto todos esos nombres son de algunos …" at bounding box center [264, 184] width 280 height 68
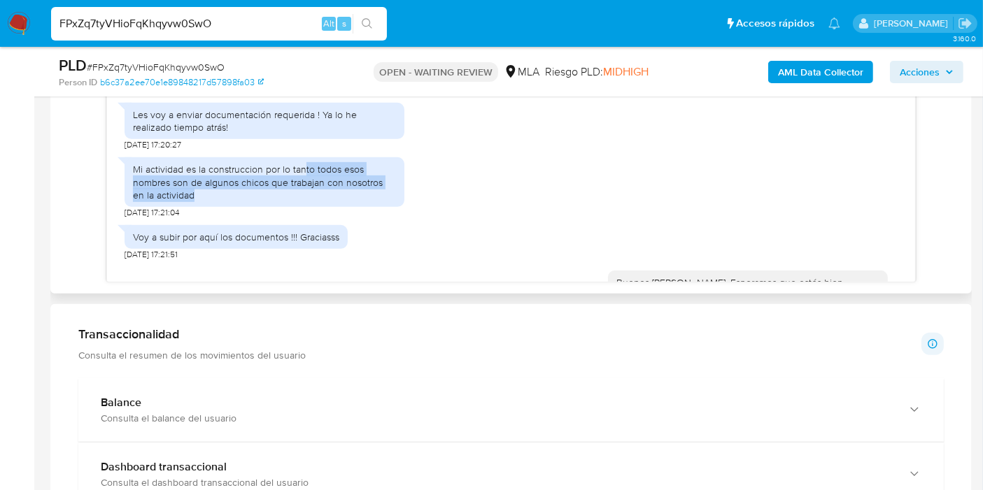
click at [379, 201] on div "Mi actividad es la construccion por lo tanto todos esos nombres son de algunos …" at bounding box center [264, 182] width 263 height 38
click at [384, 201] on div "Mi actividad es la construccion por lo tanto todos esos nombres son de algunos …" at bounding box center [264, 182] width 263 height 38
click at [385, 201] on div "Mi actividad es la construccion por lo tanto todos esos nombres son de algunos …" at bounding box center [264, 182] width 263 height 38
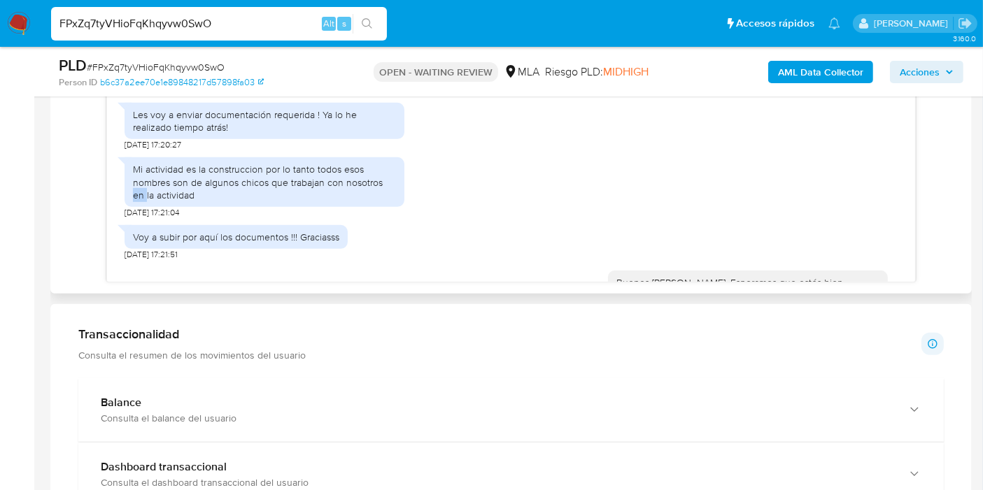
click at [385, 201] on div "Mi actividad es la construccion por lo tanto todos esos nombres son de algunos …" at bounding box center [264, 182] width 263 height 38
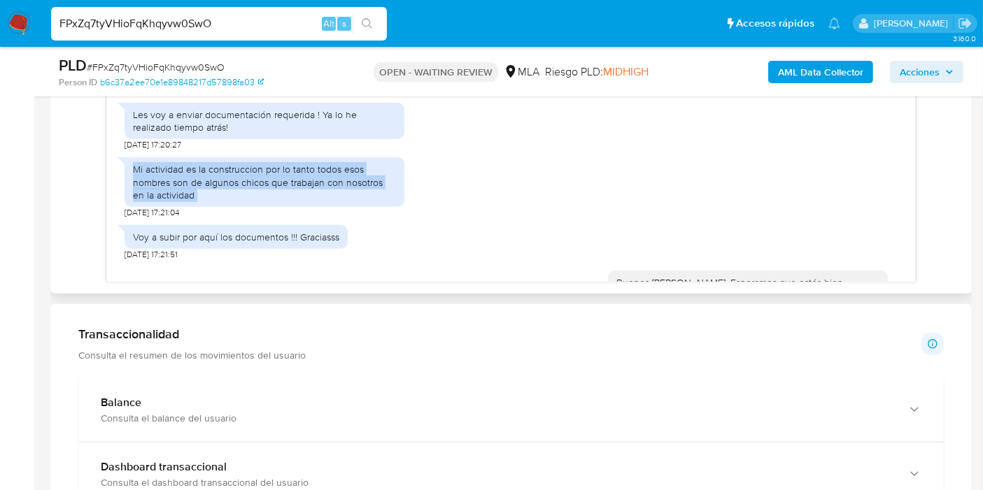
click at [385, 201] on div "Mi actividad es la construccion por lo tanto todos esos nombres son de algunos …" at bounding box center [264, 182] width 263 height 38
click at [391, 196] on div "Mi actividad es la construccion por lo tanto todos esos nombres son de algunos …" at bounding box center [264, 182] width 263 height 38
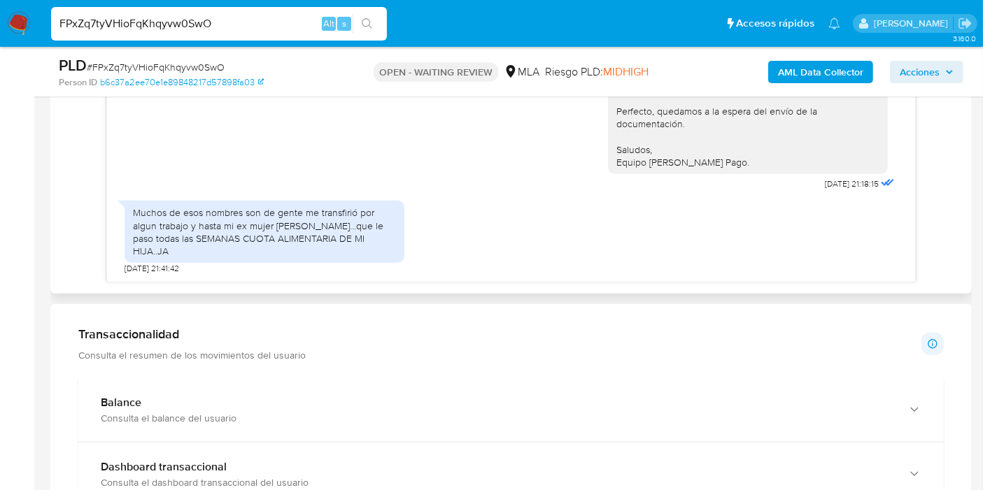
scroll to position [932, 0]
click at [539, 192] on div "Buenos días, Ezequiel. Esperamos que estés bien. Muchas gracias por tu respuest…" at bounding box center [510, 116] width 773 height 155
click at [243, 20] on input "FPxZq7tyVHioFqKhqyvw0SwO" at bounding box center [219, 24] width 336 height 18
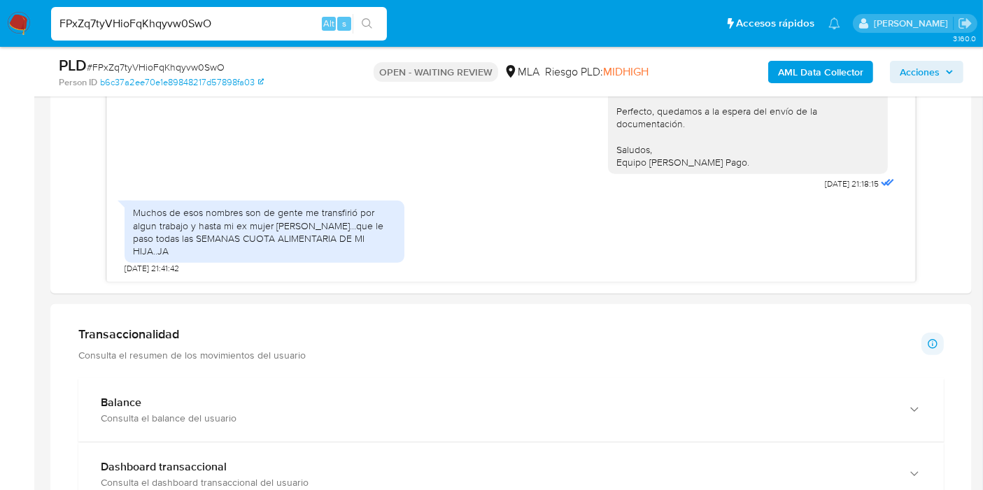
paste input "p9O8bSUJ2W4un2PRknKUZKhs"
type input "p9O8bSUJ2W4un2PRknKUZKhs"
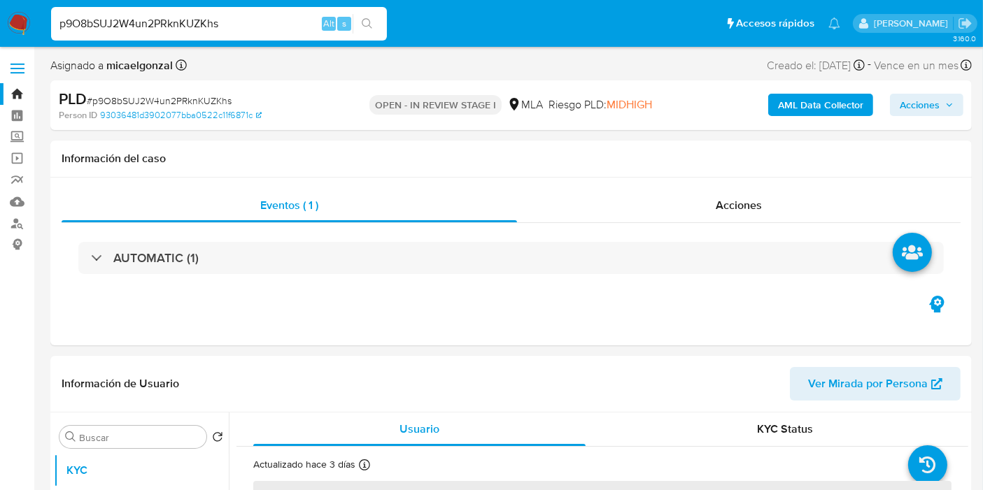
select select "10"
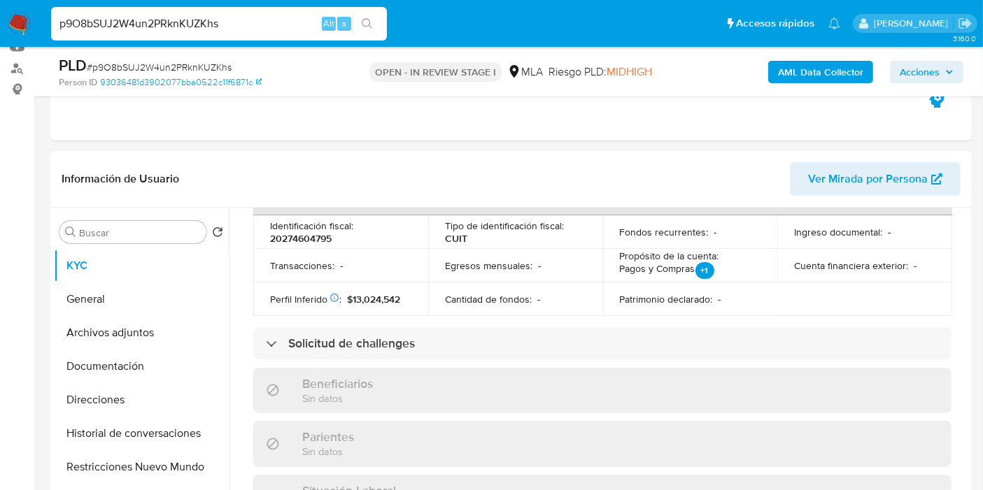
scroll to position [757, 0]
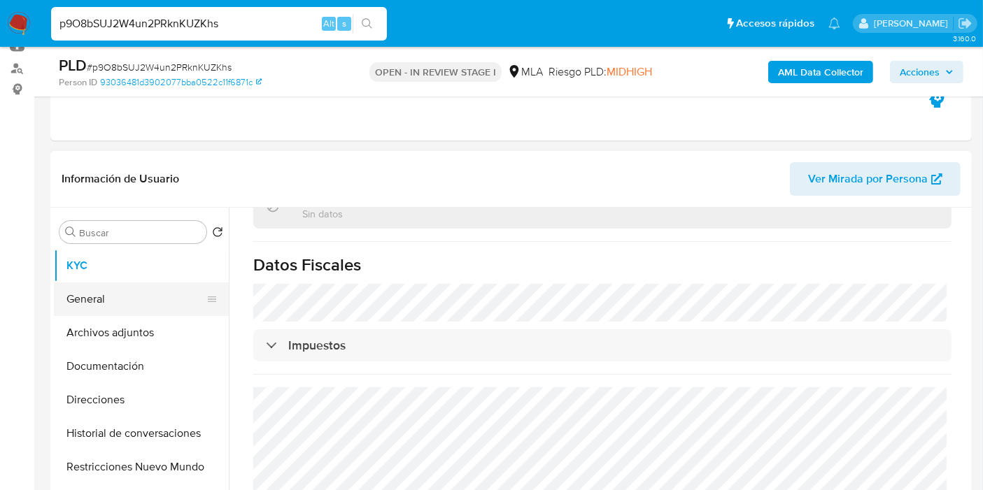
click at [117, 292] on button "General" at bounding box center [136, 300] width 164 height 34
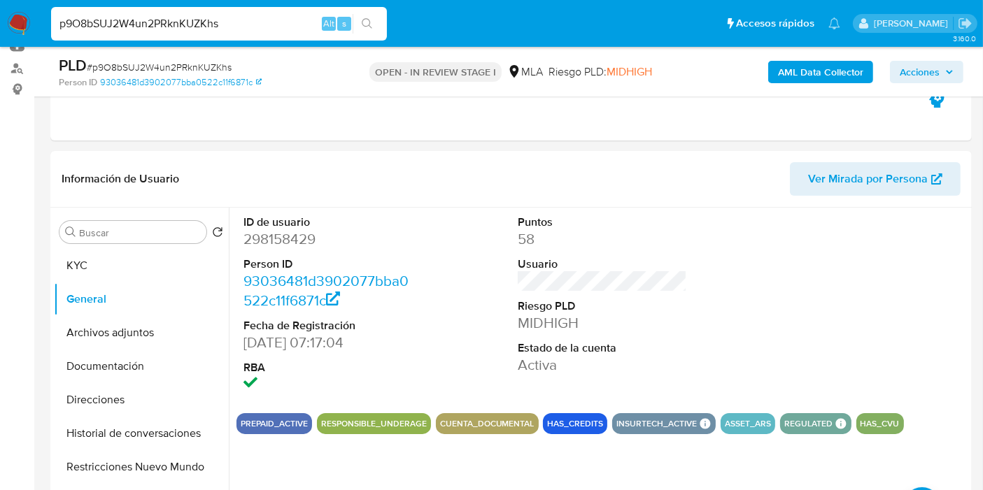
click at [233, 24] on input "p9O8bSUJ2W4un2PRknKUZKhs" at bounding box center [219, 24] width 336 height 18
paste input "G4VpCFImIzqYZwpGYacPpSPi"
type input "G4VpCFImIzqYZwpGYacPpSPi"
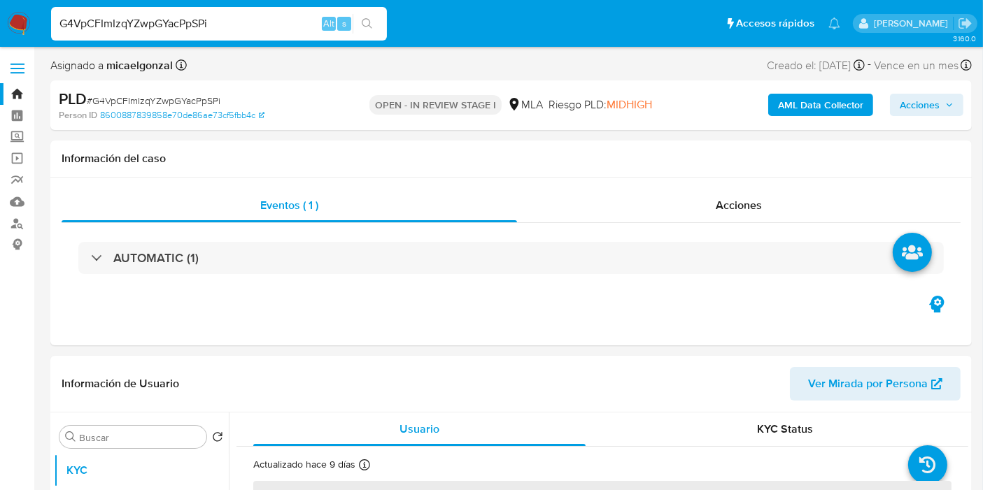
select select "10"
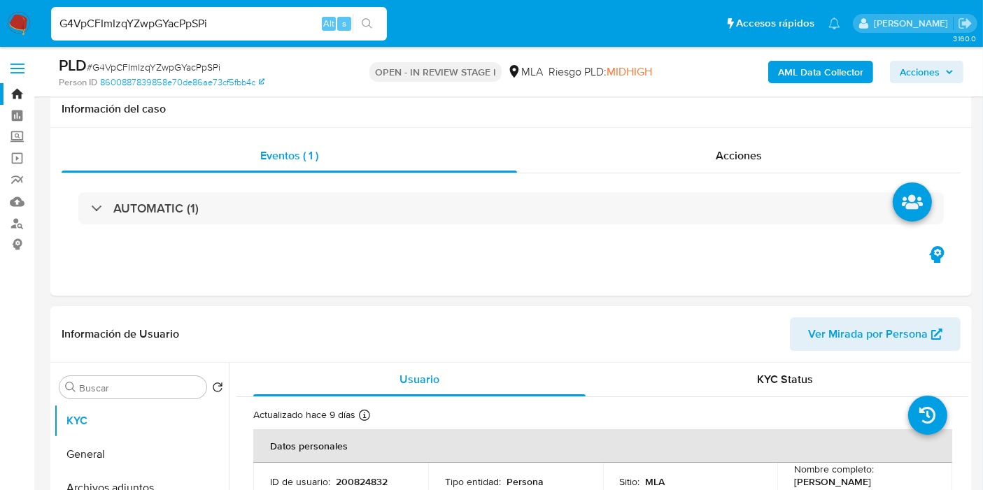
scroll to position [310, 0]
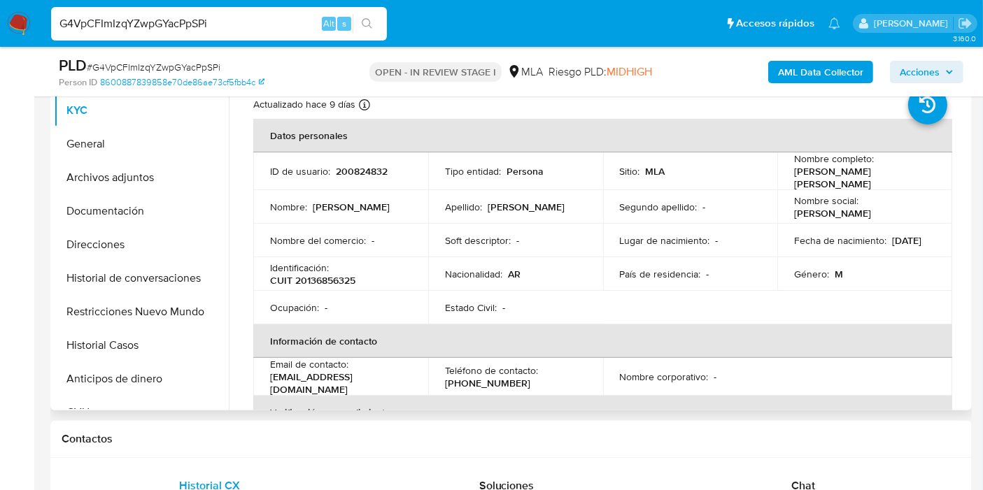
click at [469, 206] on p "Apellido :" at bounding box center [463, 207] width 37 height 13
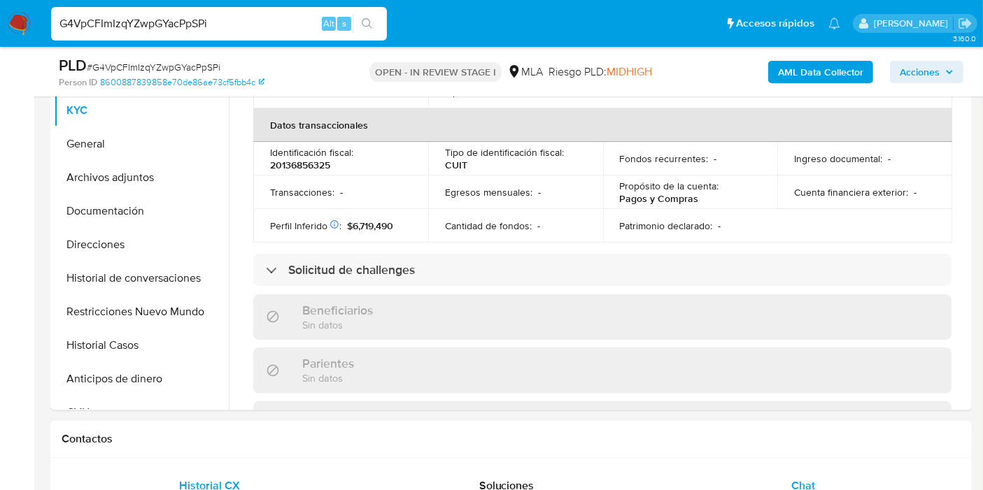
scroll to position [543, 0]
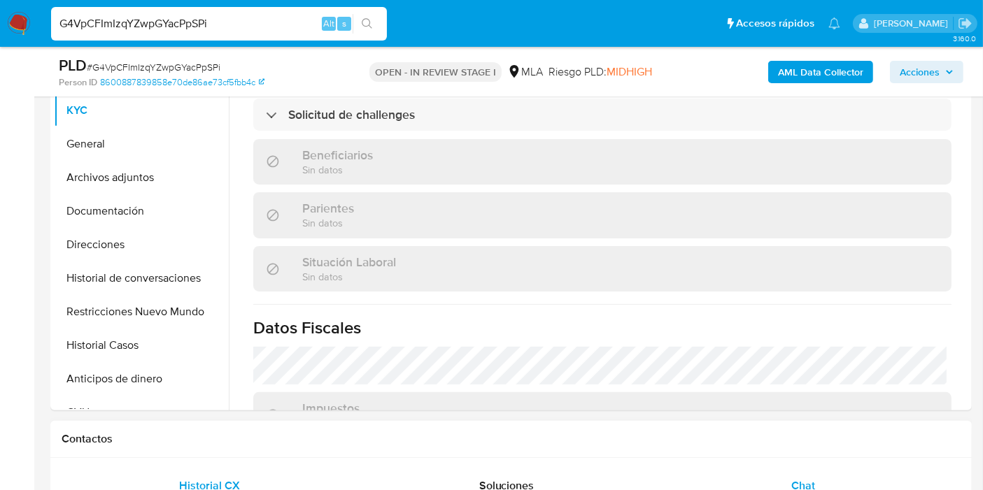
click at [805, 473] on div "Chat" at bounding box center [802, 486] width 263 height 34
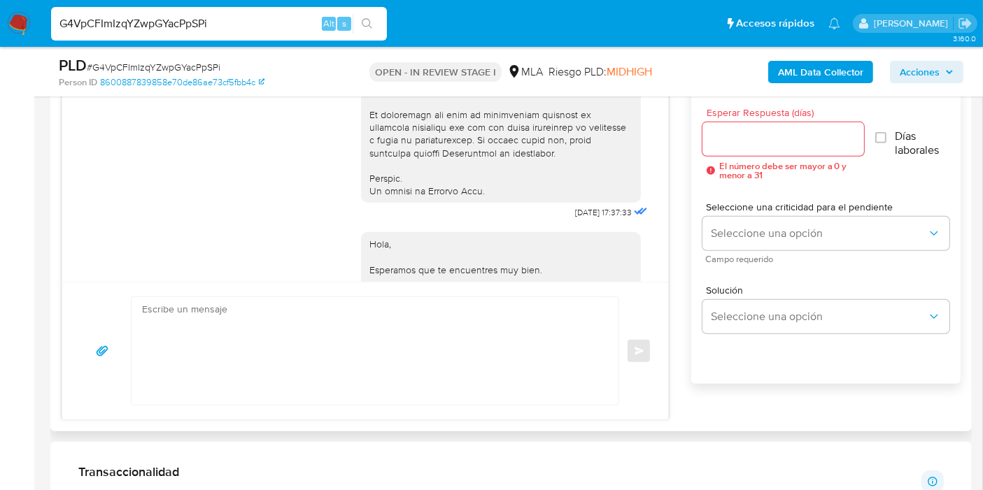
scroll to position [1010, 0]
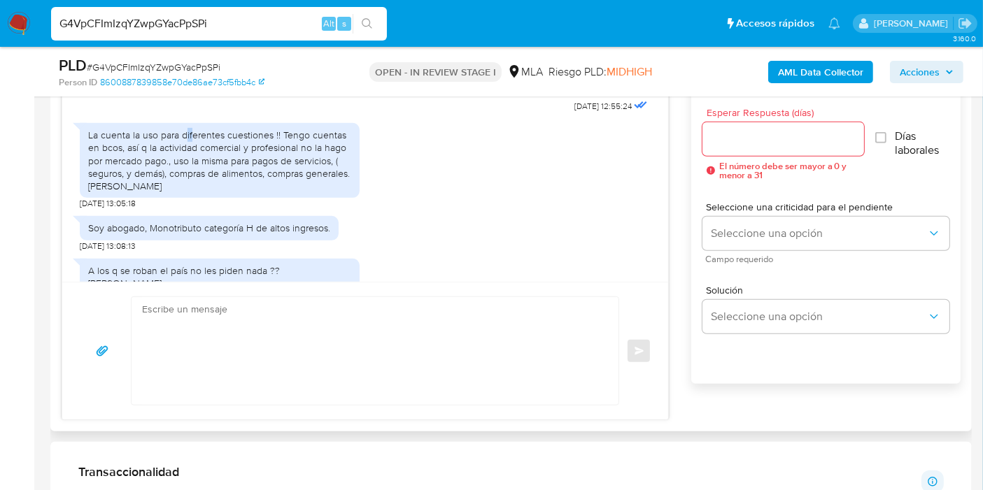
drag, startPoint x: 186, startPoint y: 176, endPoint x: 222, endPoint y: 178, distance: 35.7
click at [197, 178] on div "La cuenta la uso para diferentes cuestiones !! Tengo cuentas en bcos, así q la …" at bounding box center [219, 161] width 263 height 64
drag, startPoint x: 280, startPoint y: 181, endPoint x: 283, endPoint y: 197, distance: 15.8
click at [283, 192] on div "La cuenta la uso para diferentes cuestiones !! Tengo cuentas en bcos, así q la …" at bounding box center [219, 161] width 263 height 64
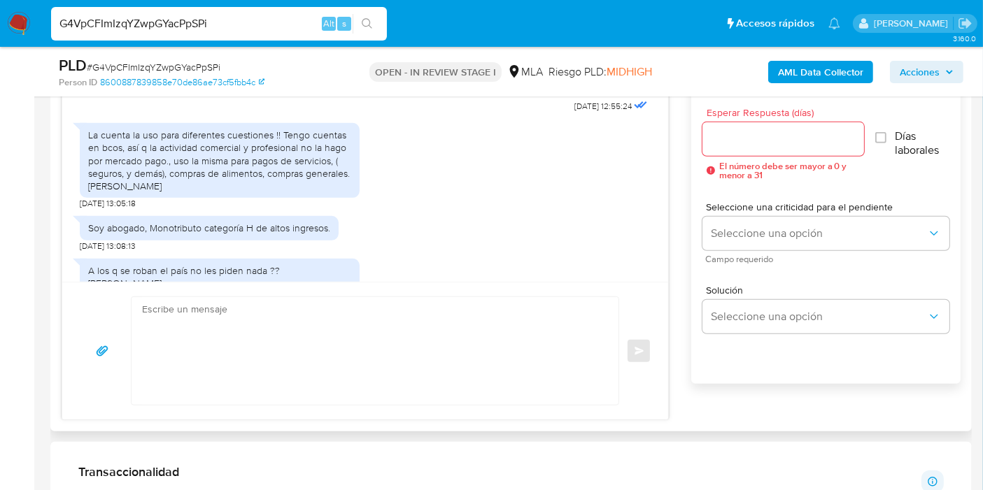
drag, startPoint x: 172, startPoint y: 185, endPoint x: 211, endPoint y: 188, distance: 39.3
click at [175, 185] on div "La cuenta la uso para diferentes cuestiones !! Tengo cuentas en bcos, así q la …" at bounding box center [219, 161] width 263 height 64
click at [212, 188] on div "La cuenta la uso para diferentes cuestiones !! Tengo cuentas en bcos, así q la …" at bounding box center [219, 161] width 263 height 64
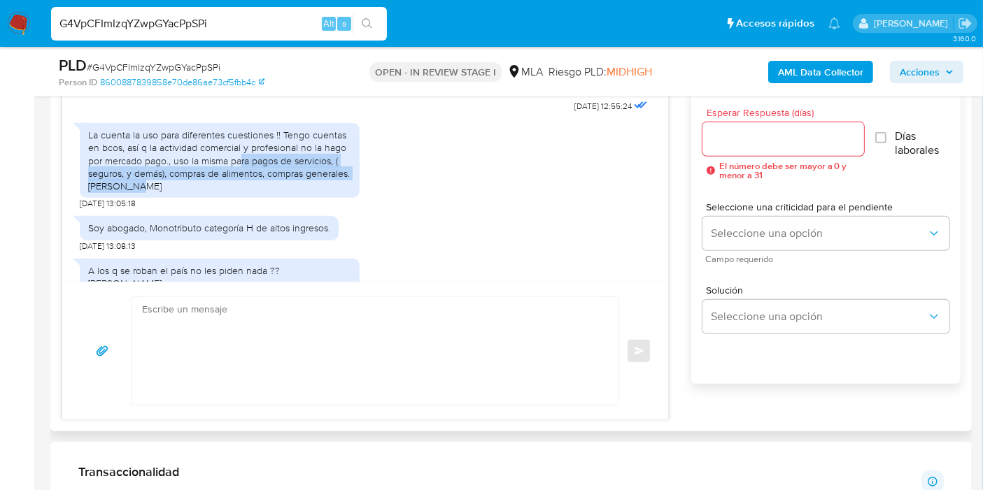
drag, startPoint x: 242, startPoint y: 199, endPoint x: 265, endPoint y: 210, distance: 25.6
click at [262, 192] on div "La cuenta la uso para diferentes cuestiones !! Tengo cuentas en bcos, así q la …" at bounding box center [219, 161] width 263 height 64
click at [265, 192] on div "La cuenta la uso para diferentes cuestiones !! Tengo cuentas en bcos, así q la …" at bounding box center [219, 161] width 263 height 64
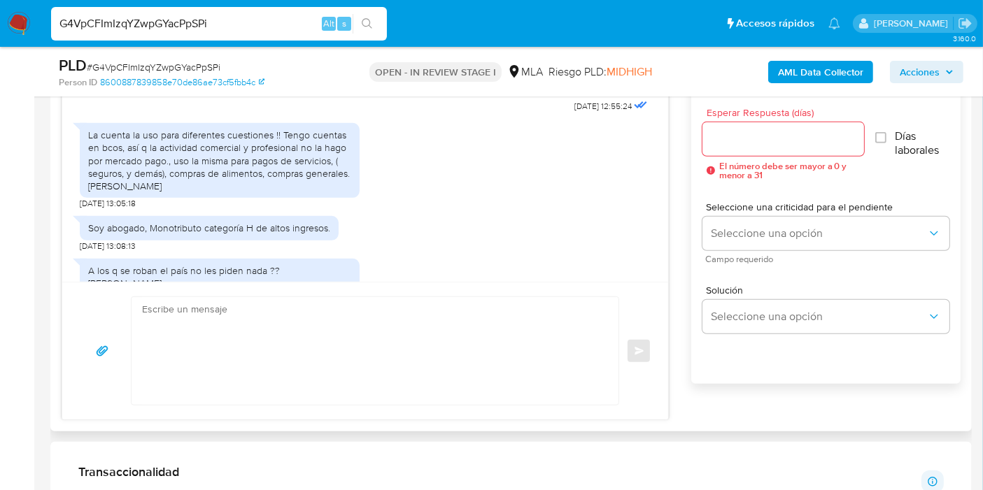
click at [248, 192] on div "La cuenta la uso para diferentes cuestiones !! Tengo cuentas en bcos, así q la …" at bounding box center [219, 161] width 263 height 64
click at [264, 192] on div "La cuenta la uso para diferentes cuestiones !! Tengo cuentas en bcos, así q la …" at bounding box center [219, 161] width 263 height 64
click at [223, 192] on div "La cuenta la uso para diferentes cuestiones !! Tengo cuentas en bcos, así q la …" at bounding box center [219, 161] width 263 height 64
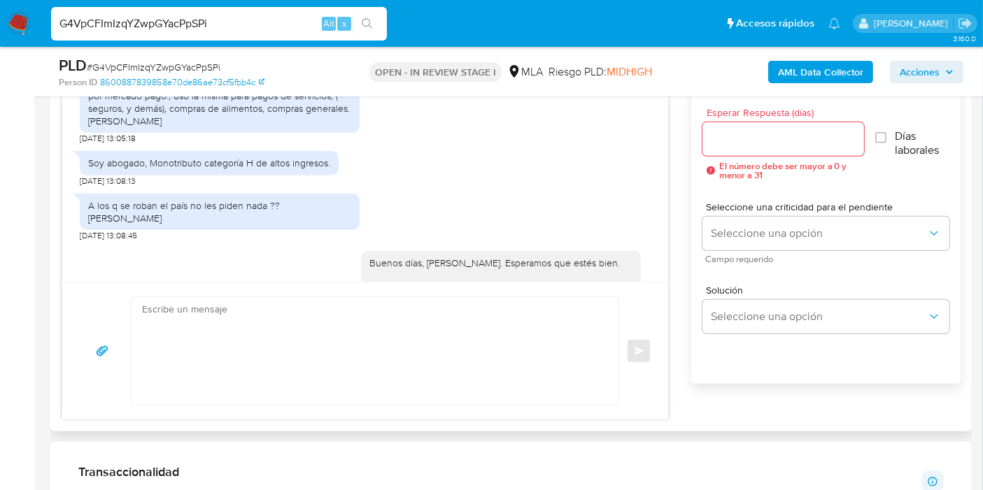
scroll to position [1165, 0]
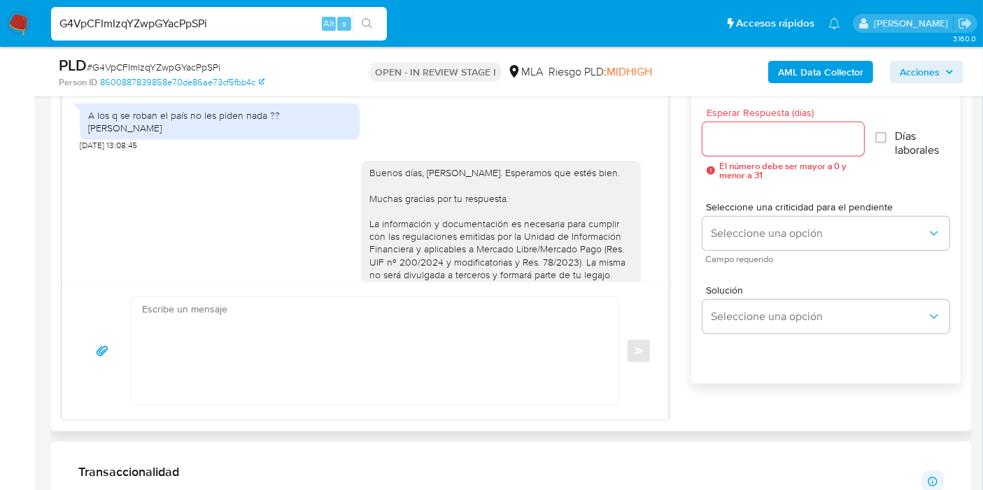
click at [257, 85] on div "Soy abogado, Monotributo categoría H de altos ingresos." at bounding box center [209, 73] width 259 height 24
click at [271, 79] on div "Soy abogado, Monotributo categoría H de altos ingresos." at bounding box center [209, 72] width 242 height 13
click at [187, 140] on div "A los q se roban el país no les piden nada ?? Dr. Ávalos" at bounding box center [220, 121] width 280 height 36
click at [241, 134] on div "A los q se roban el país no les piden nada ?? Dr. Ávalos" at bounding box center [219, 121] width 263 height 25
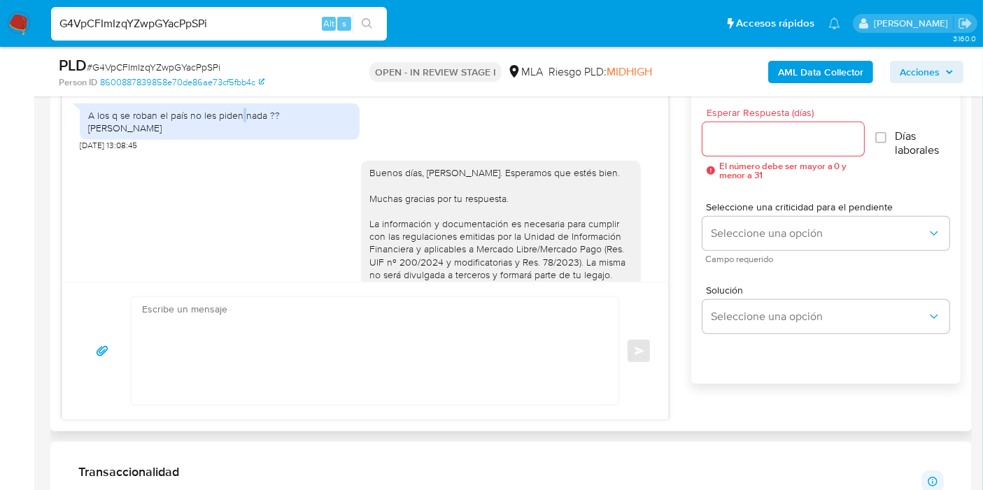
click at [244, 134] on div "A los q se roban el país no les piden nada ?? Dr. Ávalos" at bounding box center [219, 121] width 263 height 25
click at [250, 134] on div "A los q se roban el país no les piden nada ?? Dr. Ávalos" at bounding box center [219, 121] width 263 height 25
click at [306, 134] on div "A los q se roban el país no les piden nada ?? Dr. Ávalos" at bounding box center [219, 121] width 263 height 25
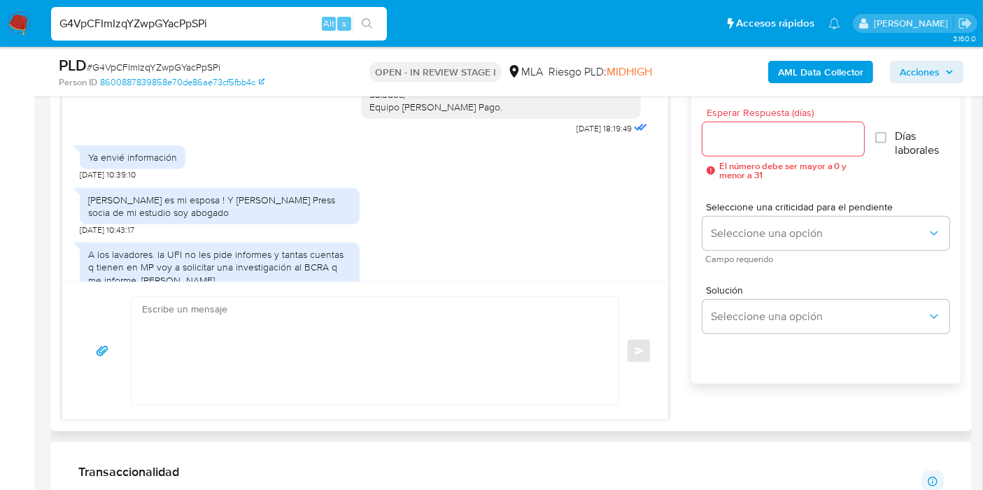
scroll to position [1476, 0]
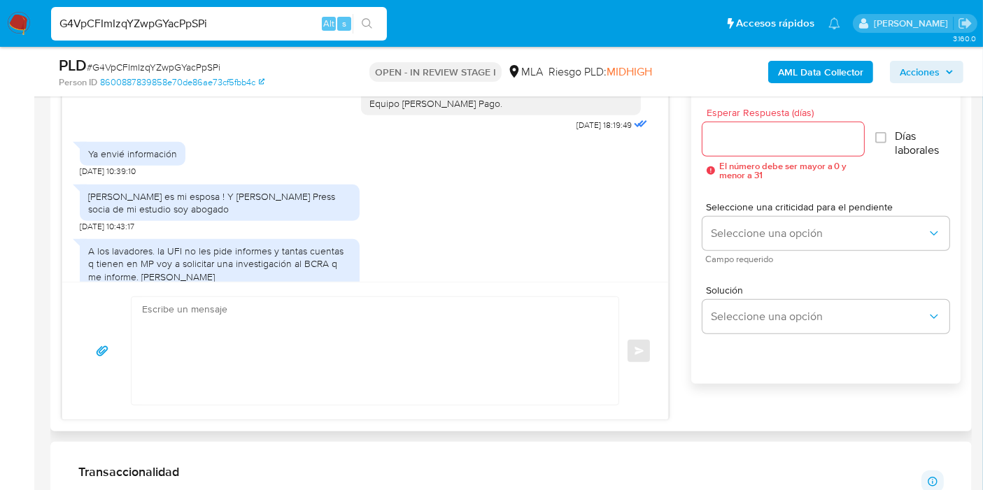
click at [257, 215] on div "Marisa Croata es mi esposa ! Y Jessica Giler Press socia de mi estudio soy abog…" at bounding box center [219, 202] width 263 height 25
drag, startPoint x: 106, startPoint y: 232, endPoint x: 140, endPoint y: 227, distance: 34.7
click at [140, 215] on div "Marisa Croata es mi esposa ! Y Jessica Giler Press socia de mi estudio soy abog…" at bounding box center [219, 202] width 263 height 25
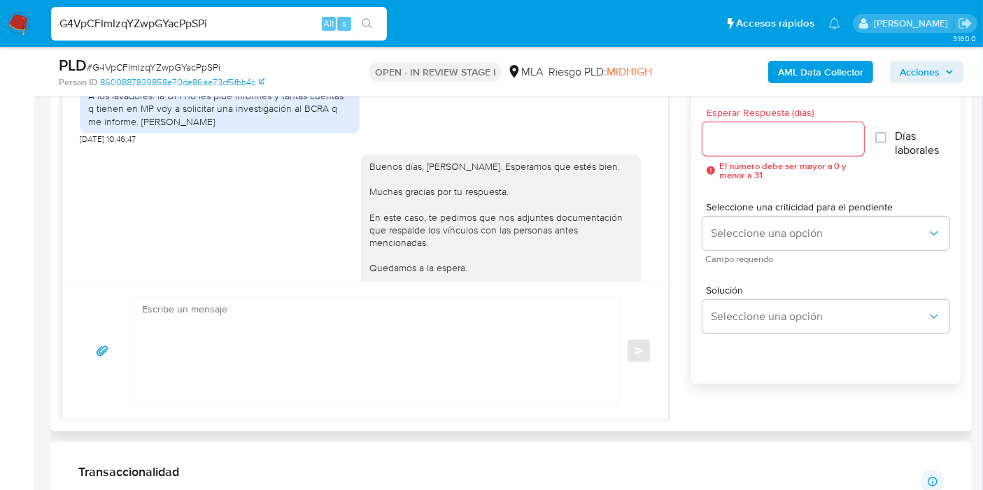
click at [175, 128] on div "A los lavadores. la UFI no les pide informes y tantas cuentas q tienen en MP vo…" at bounding box center [219, 109] width 263 height 38
drag, startPoint x: 135, startPoint y: 131, endPoint x: 225, endPoint y: 129, distance: 90.2
click at [225, 128] on div "A los lavadores. la UFI no les pide informes y tantas cuentas q tienen en MP vo…" at bounding box center [219, 109] width 263 height 38
click at [227, 121] on div "A los lavadores. la UFI no les pide informes y tantas cuentas q tienen en MP vo…" at bounding box center [219, 109] width 263 height 38
click at [171, 128] on div "A los lavadores. la UFI no les pide informes y tantas cuentas q tienen en MP vo…" at bounding box center [219, 109] width 263 height 38
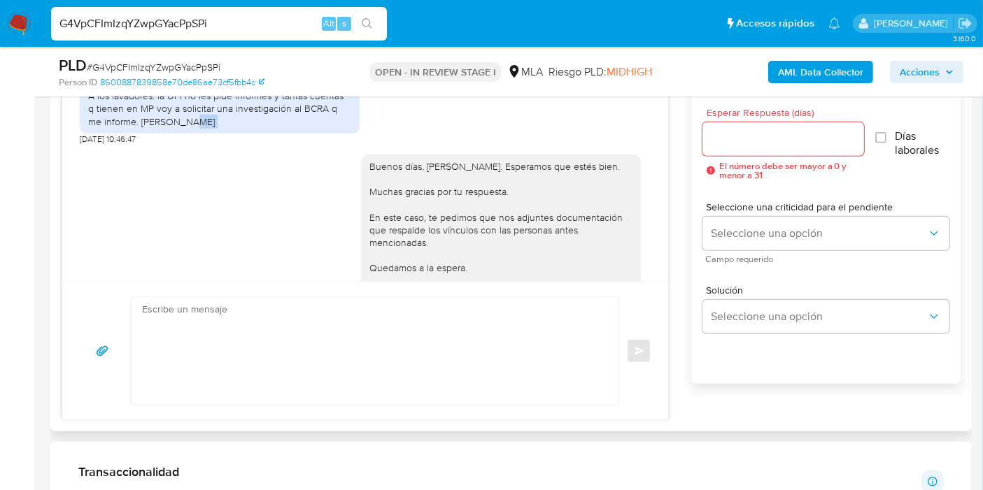
click at [171, 128] on div "A los lavadores. la UFI no les pide informes y tantas cuentas q tienen en MP vo…" at bounding box center [219, 109] width 263 height 38
click at [180, 128] on div "A los lavadores. la UFI no les pide informes y tantas cuentas q tienen en MP vo…" at bounding box center [219, 109] width 263 height 38
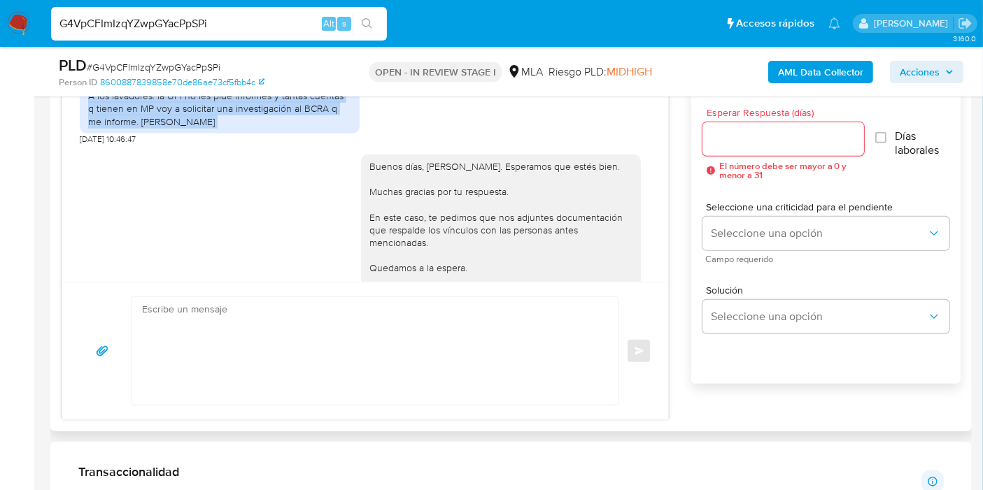
click at [180, 128] on div "A los lavadores. la UFI no les pide informes y tantas cuentas q tienen en MP vo…" at bounding box center [219, 109] width 263 height 38
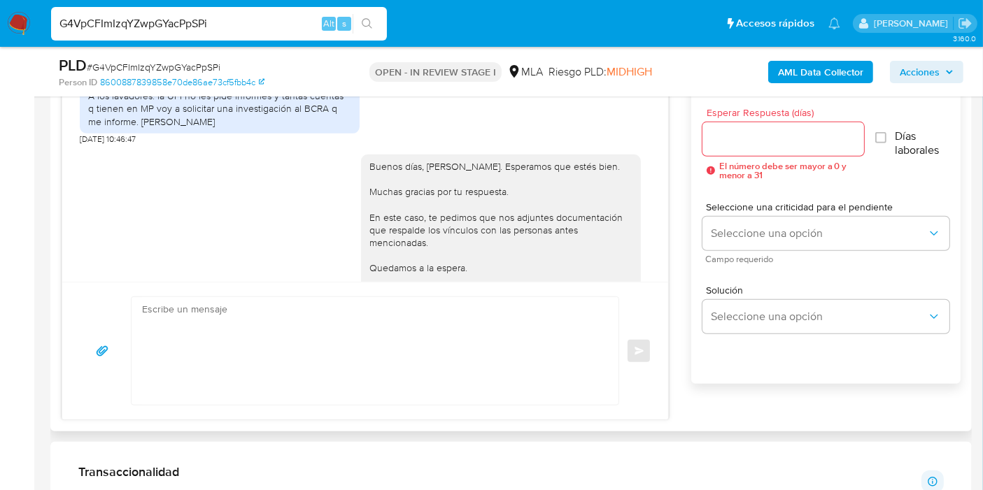
click at [421, 229] on div "Buenos días, Miguel Ángel. Esperamos que estés bien. Muchas gracias por tu resp…" at bounding box center [500, 236] width 263 height 152
drag, startPoint x: 421, startPoint y: 229, endPoint x: 434, endPoint y: 225, distance: 13.1
click at [431, 226] on div "Buenos días, Miguel Ángel. Esperamos que estés bien. Muchas gracias por tu resp…" at bounding box center [500, 236] width 263 height 152
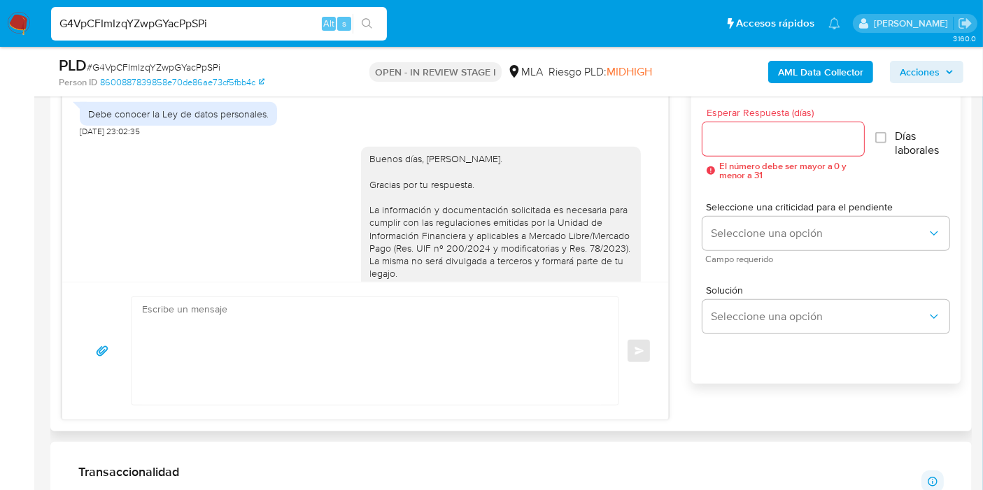
scroll to position [1787, 0]
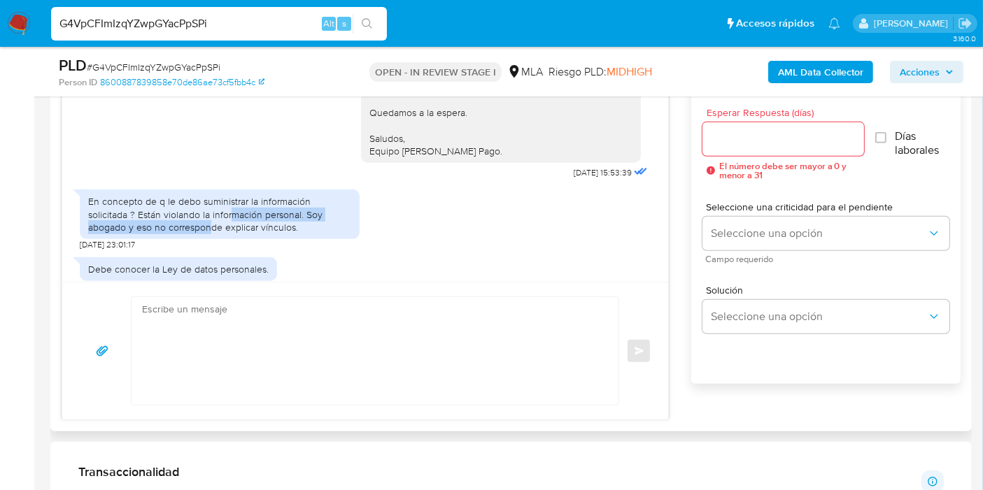
drag, startPoint x: 145, startPoint y: 248, endPoint x: 191, endPoint y: 245, distance: 46.2
click at [191, 234] on div "En concepto de q le debo suministrar la información solicitada ? Están violando…" at bounding box center [219, 214] width 263 height 38
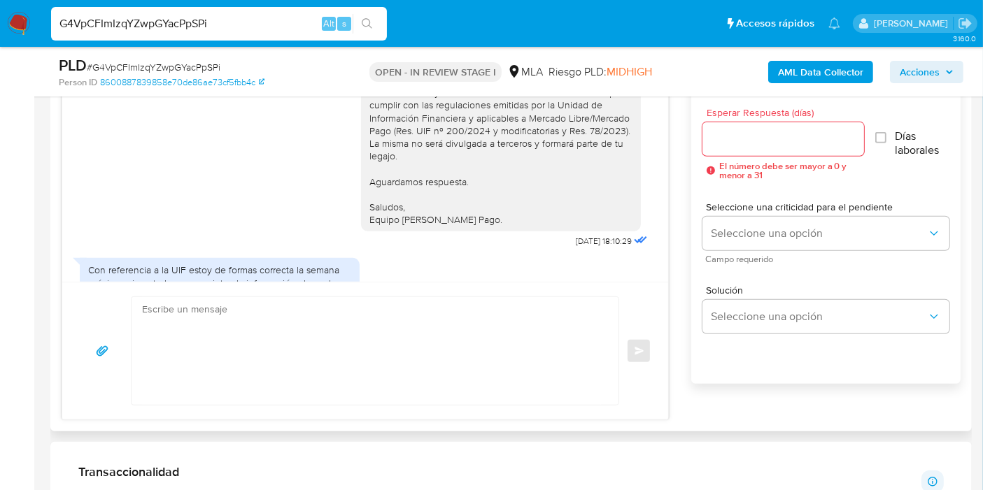
scroll to position [1942, 0]
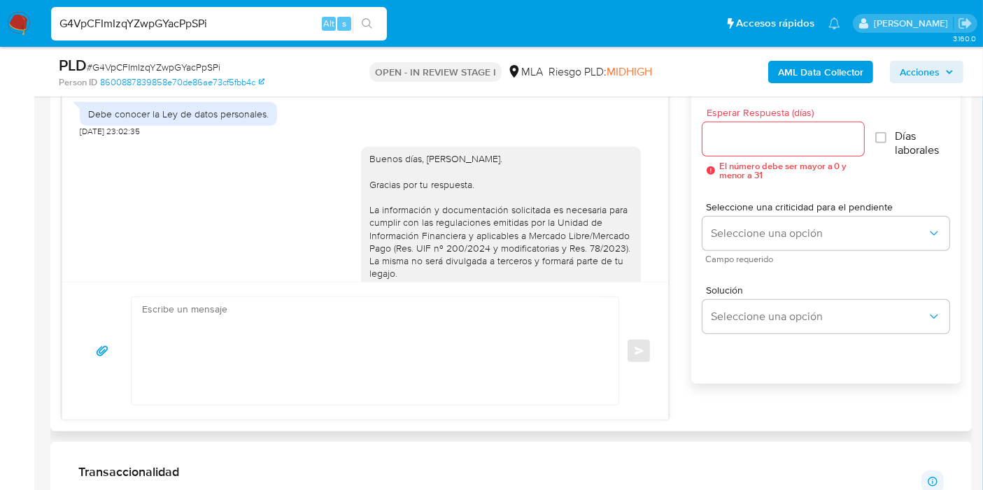
drag, startPoint x: 217, startPoint y: 176, endPoint x: 343, endPoint y: 182, distance: 126.7
click at [222, 183] on div "Buenos días, Miguel Ángel. Gracias por tu respuesta. La información y documenta…" at bounding box center [365, 252] width 571 height 231
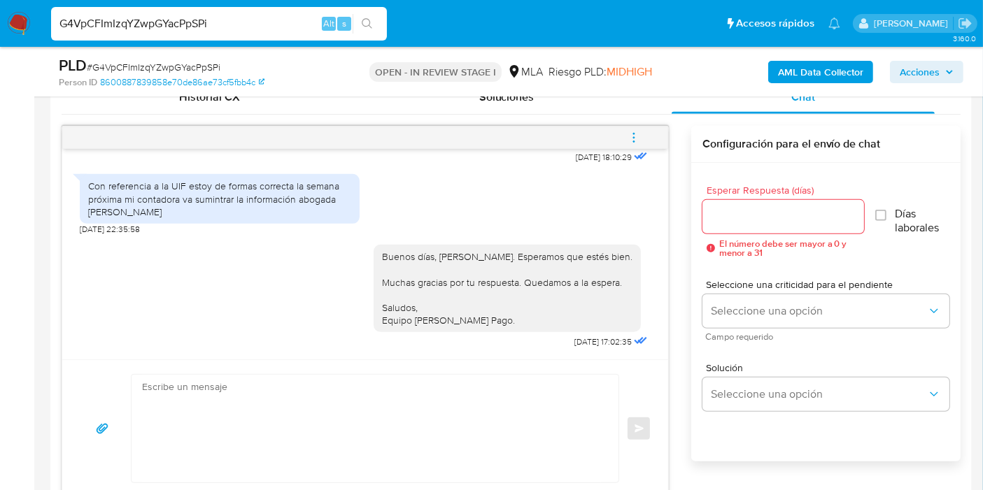
scroll to position [2248, 0]
click at [222, 215] on div "Con referencia a la UIF estoy de formas correcta la semana próxima mi contadora…" at bounding box center [219, 199] width 263 height 38
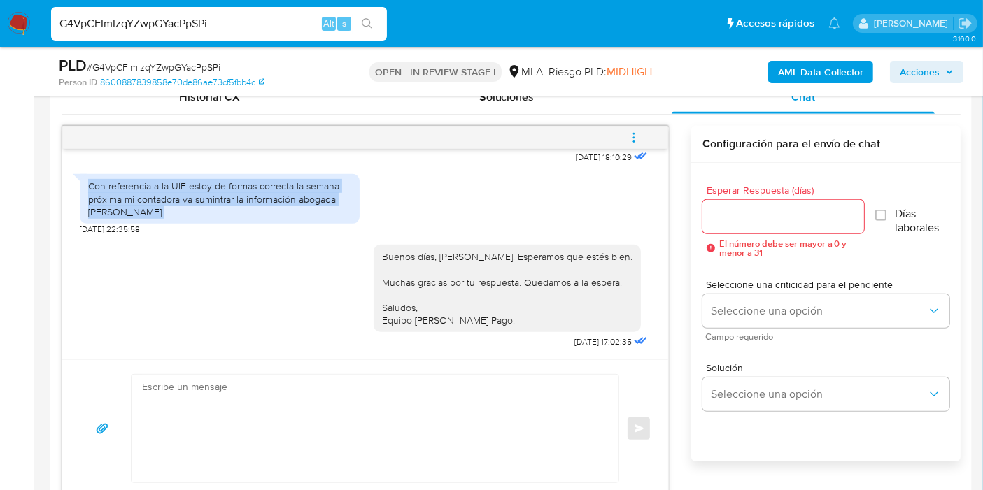
click at [222, 215] on div "Con referencia a la UIF estoy de formas correcta la semana próxima mi contadora…" at bounding box center [219, 199] width 263 height 38
click at [243, 203] on div "Con referencia a la UIF estoy de formas correcta la semana próxima mi contadora…" at bounding box center [219, 199] width 263 height 38
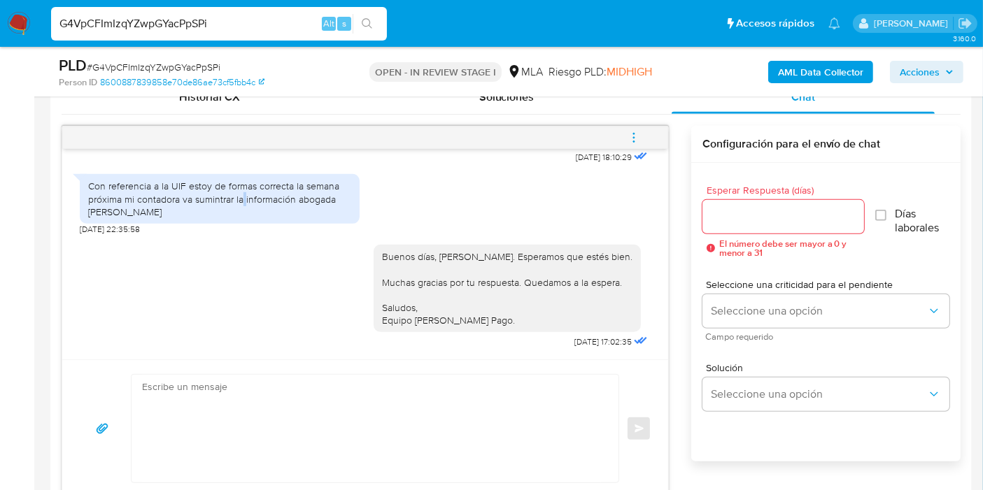
click at [243, 203] on div "Con referencia a la UIF estoy de formas correcta la semana próxima mi contadora…" at bounding box center [219, 199] width 263 height 38
drag, startPoint x: 285, startPoint y: 196, endPoint x: 322, endPoint y: 209, distance: 39.4
click at [322, 208] on div "Con referencia a la UIF estoy de formas correcta la semana próxima mi contadora…" at bounding box center [219, 199] width 263 height 38
drag, startPoint x: 204, startPoint y: 201, endPoint x: 192, endPoint y: 215, distance: 17.8
click at [197, 210] on div "Con referencia a la UIF estoy de formas correcta la semana próxima mi contadora…" at bounding box center [219, 199] width 263 height 38
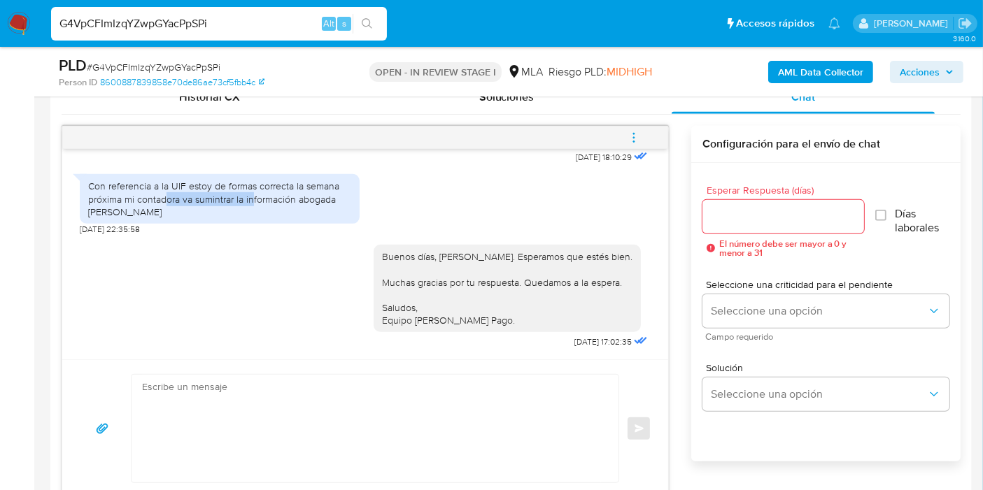
drag, startPoint x: 164, startPoint y: 197, endPoint x: 252, endPoint y: 197, distance: 88.1
click at [252, 197] on div "Con referencia a la UIF estoy de formas correcta la semana próxima mi contadora…" at bounding box center [219, 199] width 263 height 38
click at [213, 185] on div "Con referencia a la UIF estoy de formas correcta la semana próxima mi contadora…" at bounding box center [219, 199] width 263 height 38
click at [269, 210] on div "Con referencia a la UIF estoy de formas correcta la semana próxima mi contadora…" at bounding box center [219, 199] width 263 height 38
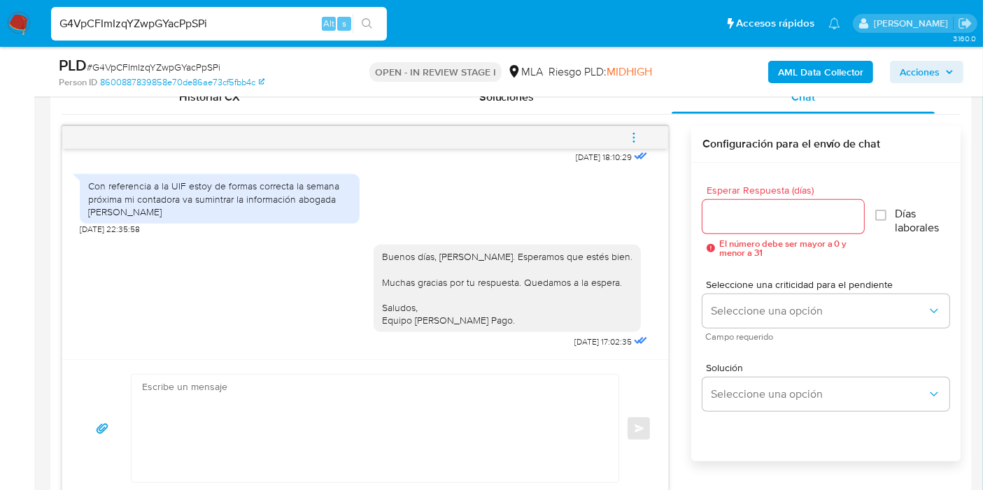
click at [215, 219] on div "Con referencia a la UIF estoy de formas correcta la semana próxima mi contadora…" at bounding box center [220, 199] width 280 height 50
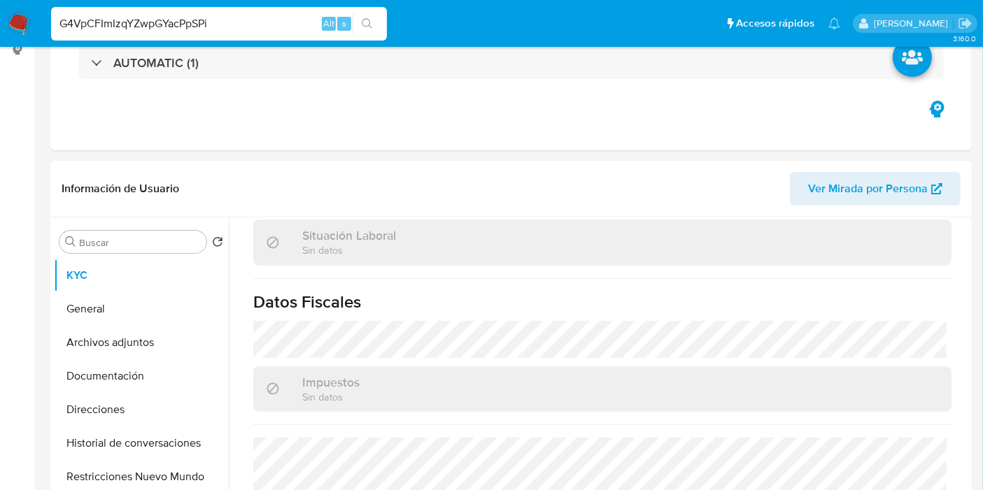
scroll to position [310, 0]
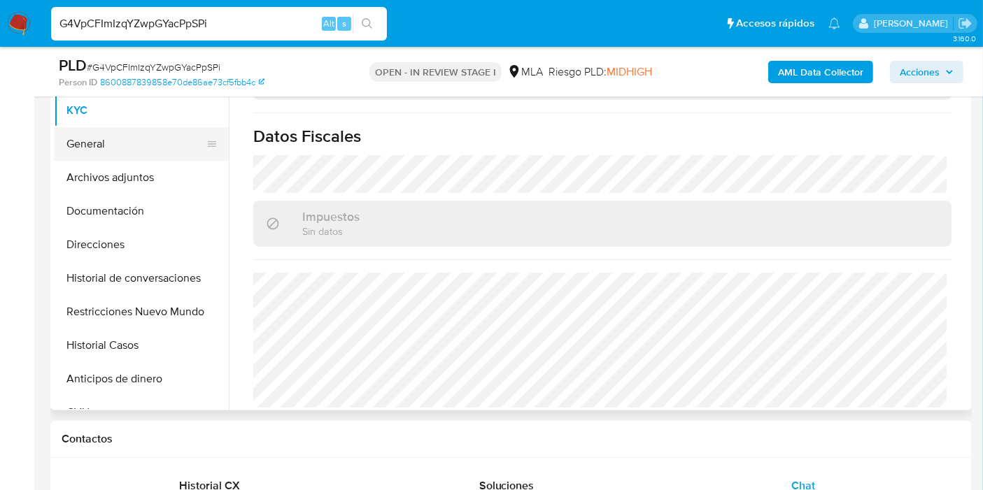
click at [143, 159] on button "General" at bounding box center [136, 144] width 164 height 34
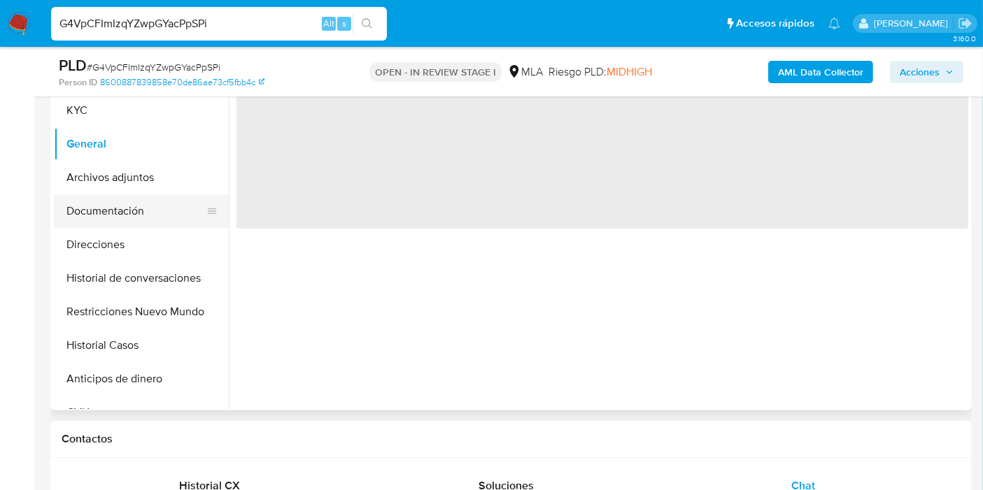
scroll to position [0, 0]
click at [78, 225] on button "Documentación" at bounding box center [136, 211] width 164 height 34
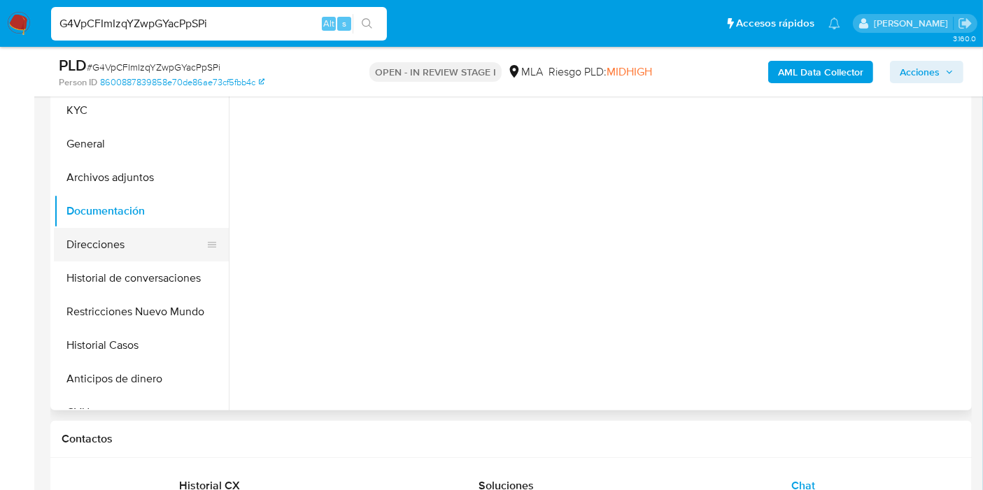
click at [103, 258] on button "Direcciones" at bounding box center [136, 245] width 164 height 34
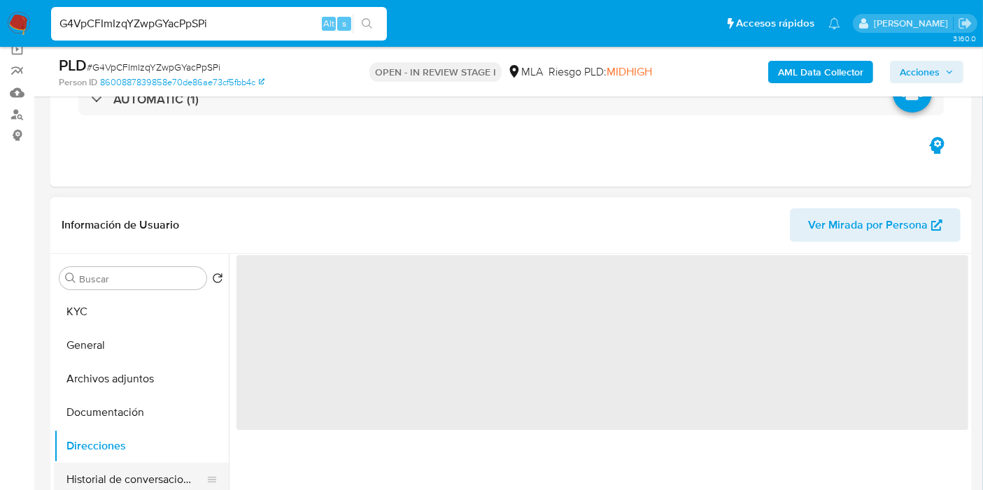
scroll to position [233, 0]
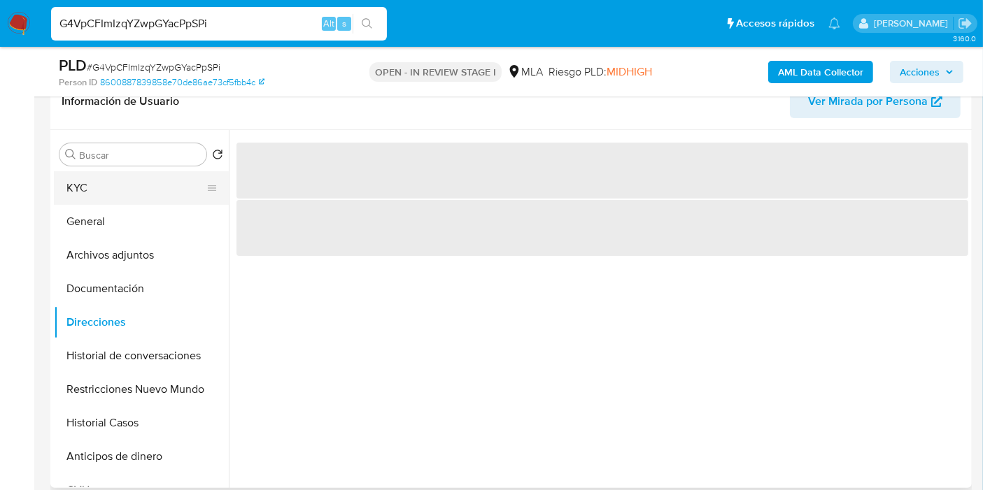
click at [138, 190] on button "KYC" at bounding box center [136, 188] width 164 height 34
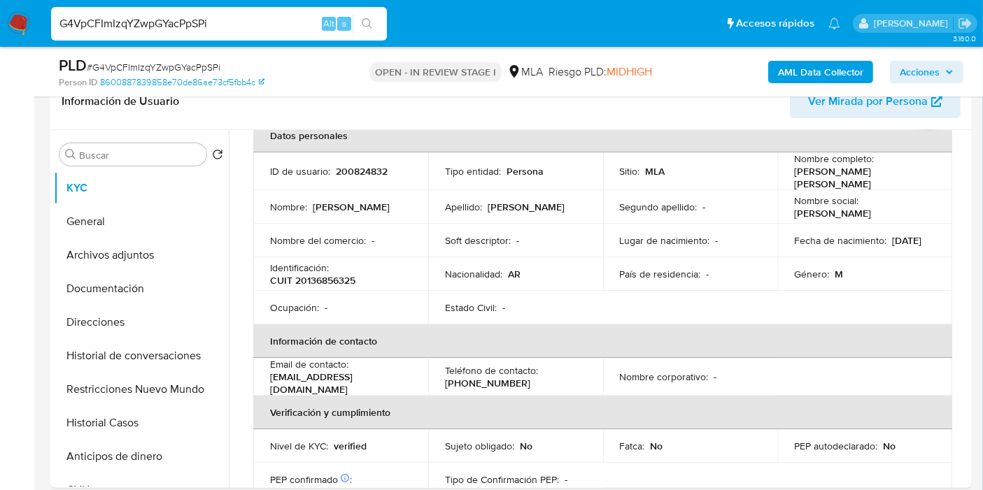
scroll to position [0, 0]
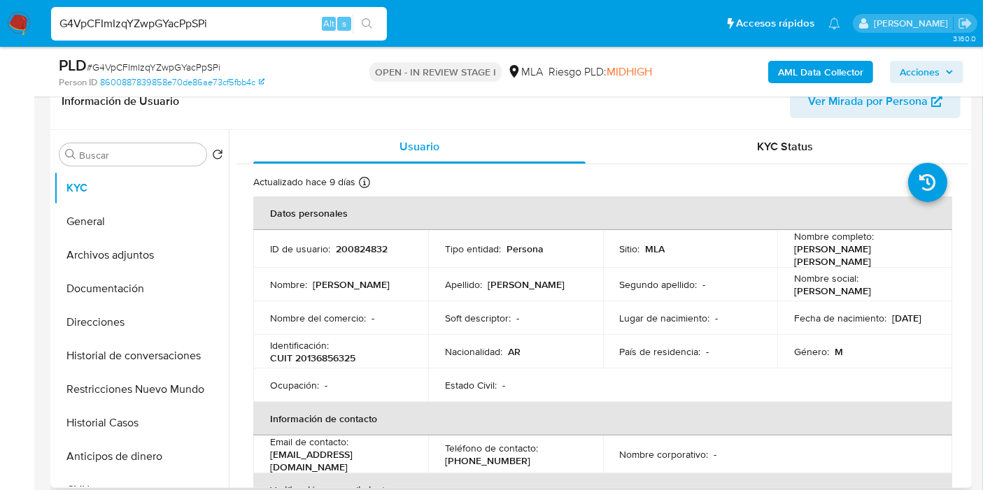
click at [343, 354] on p "CUIT 20136856325" at bounding box center [312, 358] width 85 height 13
drag, startPoint x: 343, startPoint y: 354, endPoint x: 820, endPoint y: 317, distance: 478.4
click at [892, 317] on p "06/01/1960" at bounding box center [906, 318] width 29 height 13
click at [82, 320] on button "Direcciones" at bounding box center [136, 323] width 164 height 34
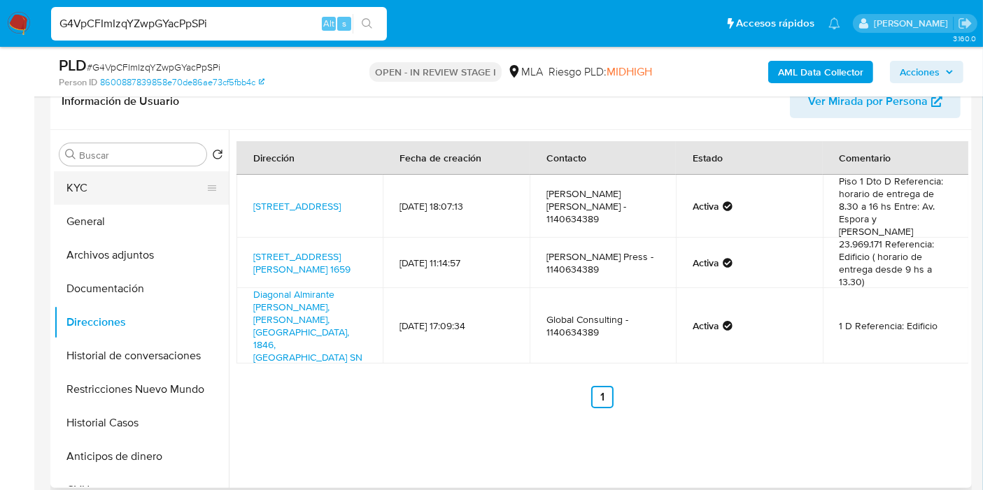
click at [129, 188] on button "KYC" at bounding box center [136, 188] width 164 height 34
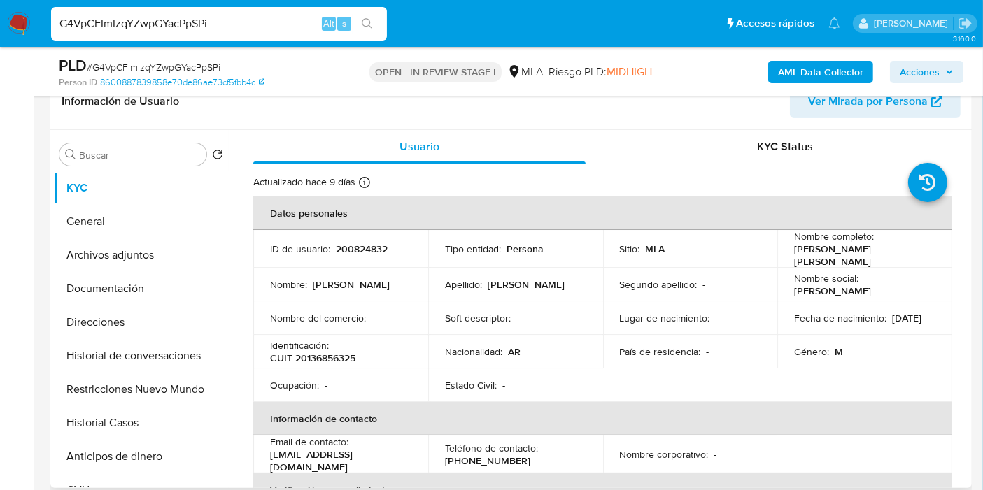
click at [308, 344] on p "Identificación :" at bounding box center [299, 345] width 59 height 13
click at [315, 352] on p "CUIT 20136856325" at bounding box center [312, 358] width 85 height 13
copy p "20136856325"
click at [137, 325] on button "Direcciones" at bounding box center [136, 323] width 164 height 34
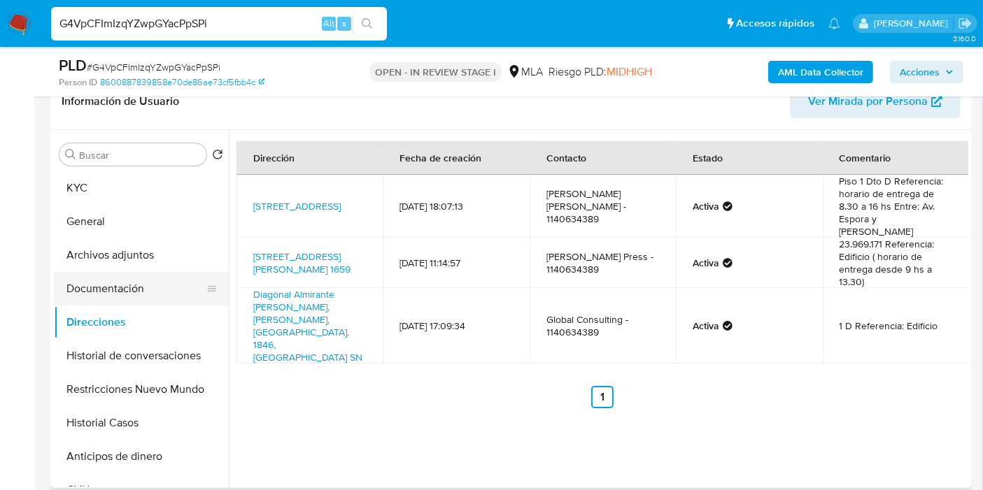
click at [161, 290] on button "Documentación" at bounding box center [136, 289] width 164 height 34
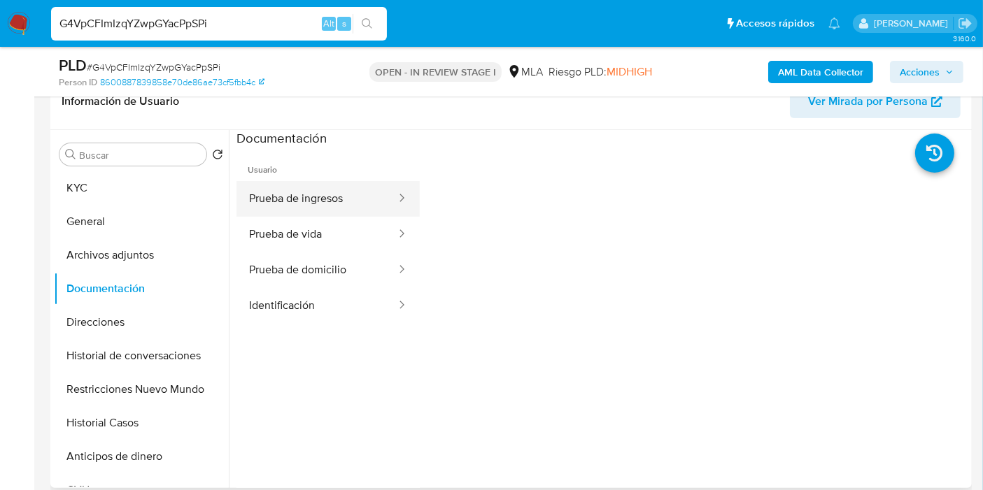
click at [341, 186] on button "Prueba de ingresos" at bounding box center [316, 199] width 161 height 36
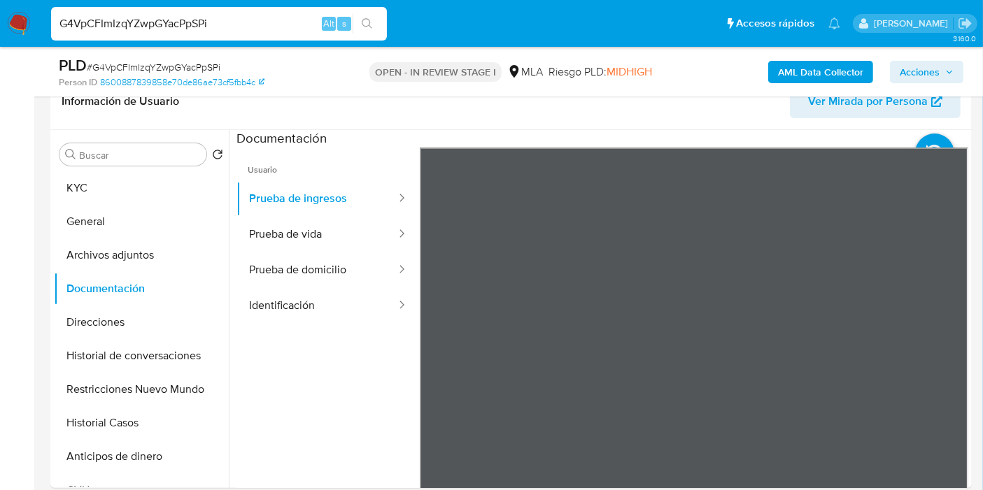
click at [341, 283] on button "Prueba de domicilio" at bounding box center [316, 270] width 161 height 36
click at [304, 315] on button "Identificación" at bounding box center [316, 306] width 161 height 36
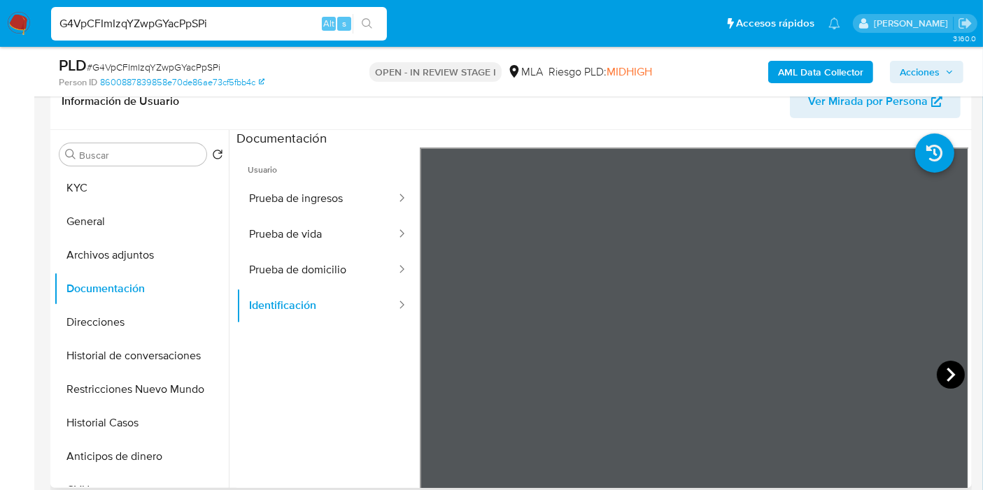
click at [945, 372] on icon at bounding box center [950, 375] width 28 height 28
click at [72, 190] on button "KYC" at bounding box center [136, 188] width 164 height 34
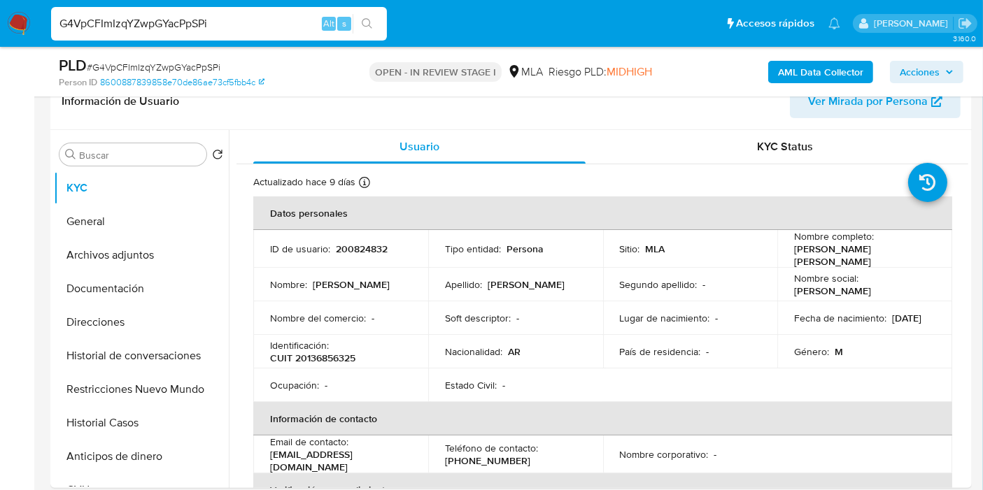
click at [334, 360] on td "Identificación : CUIT 20136856325" at bounding box center [340, 352] width 175 height 34
click at [341, 354] on p "CUIT 20136856325" at bounding box center [312, 358] width 85 height 13
copy p "20136856325"
click at [171, 33] on div "G4VpCFImIzqYZwpGYacPpSPi Alt s" at bounding box center [219, 24] width 336 height 34
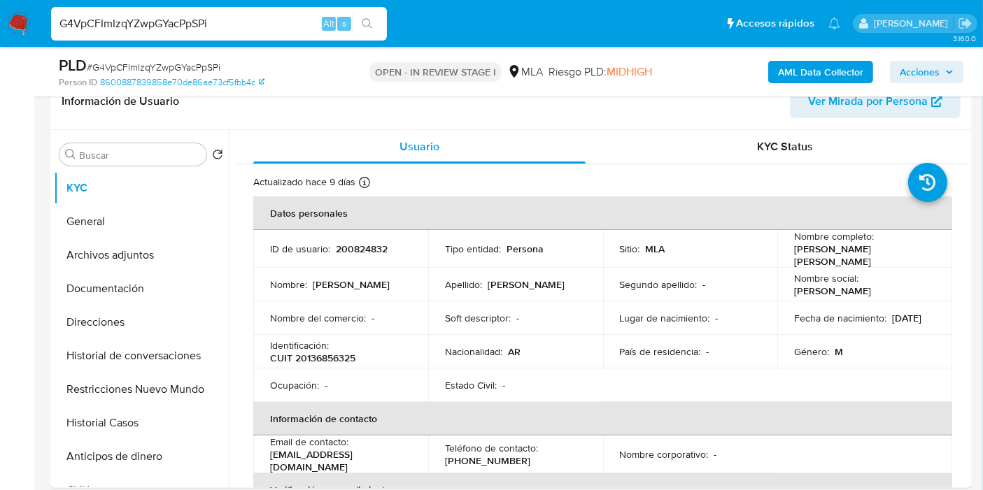
click at [183, 26] on input "G4VpCFImIzqYZwpGYacPpSPi" at bounding box center [219, 24] width 336 height 18
paste input "PtXP6kTiAcPuKQ8AH85yg1o7"
type input "PtXP6kTiAcPuKQ8AH85yg1o7"
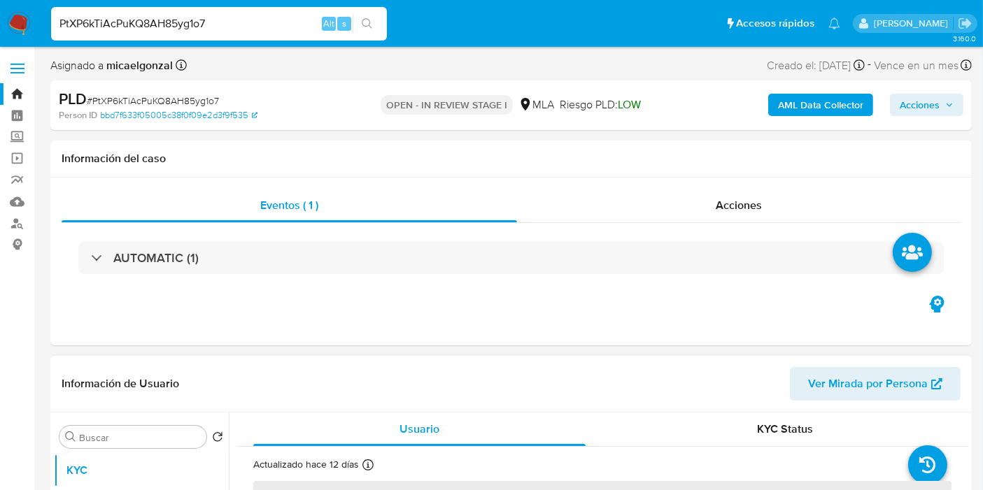
select select "10"
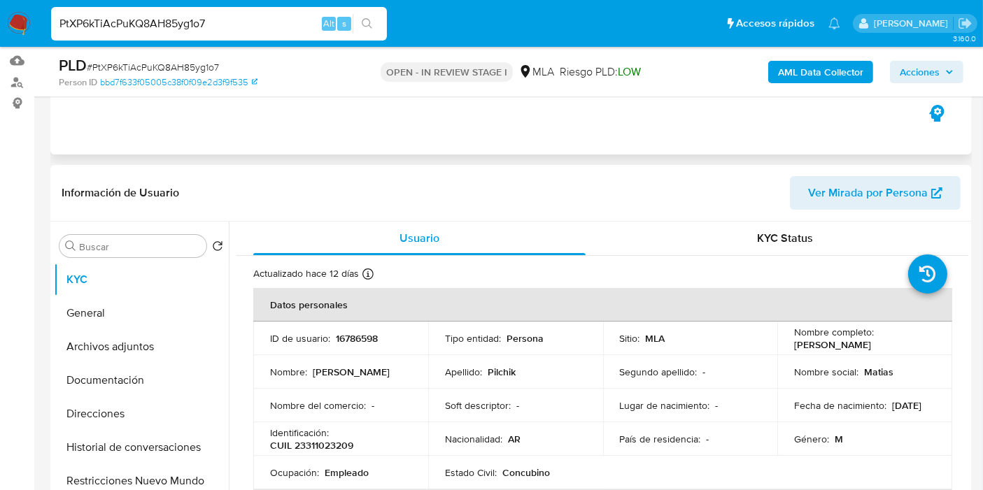
scroll to position [388, 0]
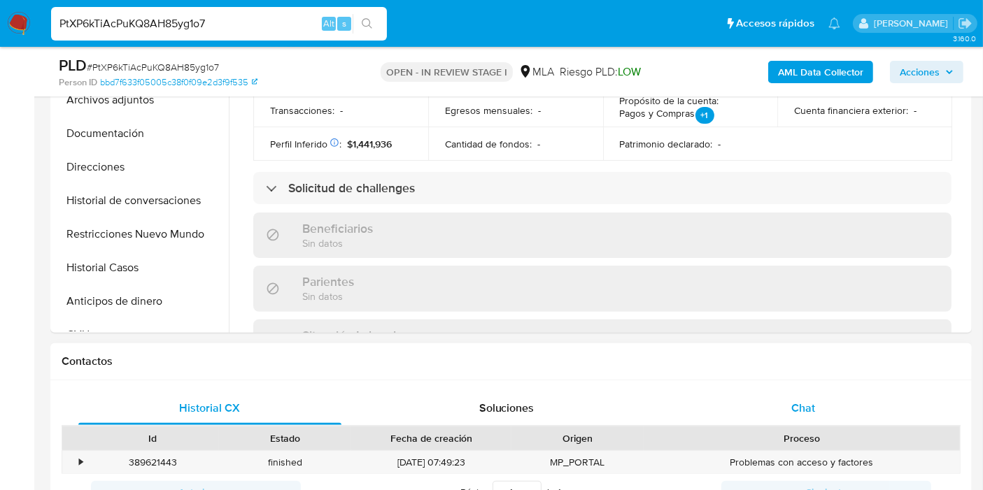
click at [827, 406] on div "Chat" at bounding box center [802, 409] width 263 height 34
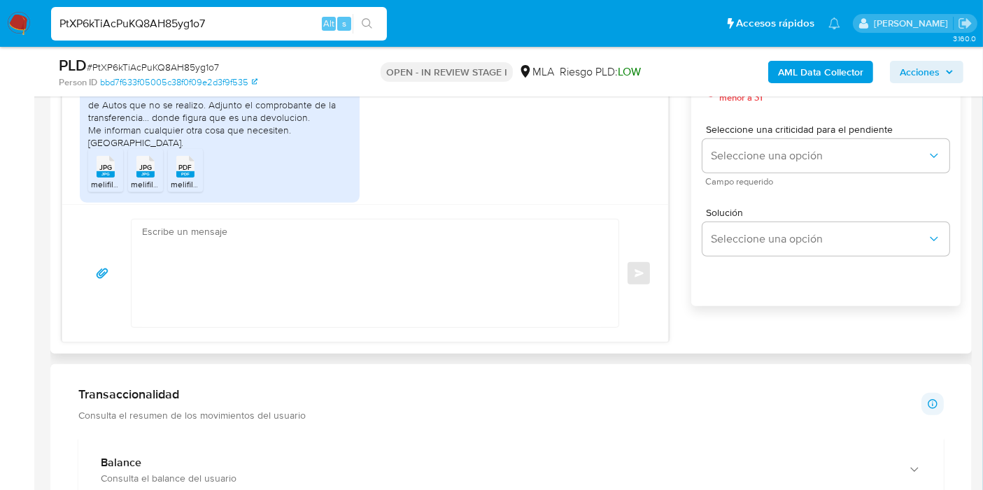
scroll to position [621, 0]
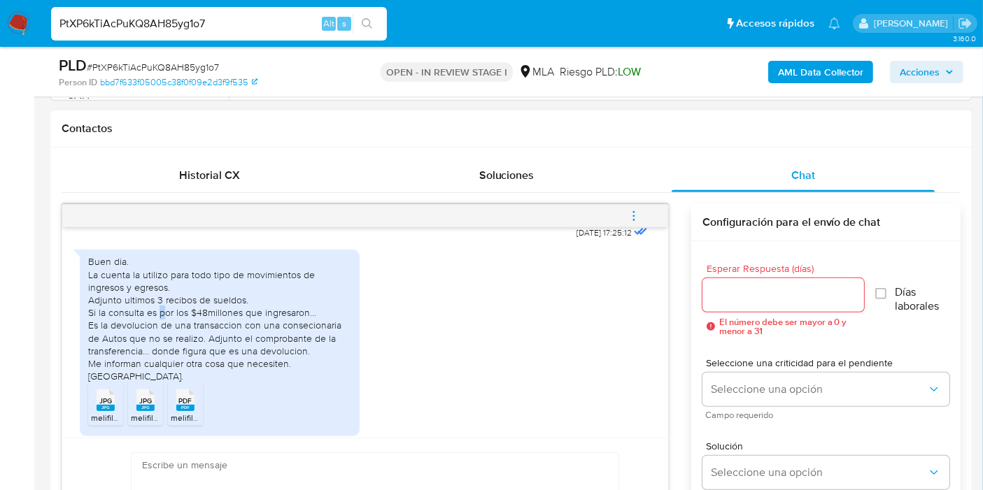
drag, startPoint x: 162, startPoint y: 332, endPoint x: 241, endPoint y: 310, distance: 82.6
click at [181, 325] on div "Buen dia. La cuenta la utilizo para todo tipo de movimientos de ingresos y egre…" at bounding box center [219, 318] width 263 height 127
click at [242, 310] on div "Buen dia. La cuenta la utilizo para todo tipo de movimientos de ingresos y egre…" at bounding box center [219, 318] width 263 height 127
drag, startPoint x: 132, startPoint y: 280, endPoint x: 267, endPoint y: 341, distance: 148.0
click at [173, 298] on div "Buen dia. La cuenta la utilizo para todo tipo de movimientos de ingresos y egre…" at bounding box center [219, 318] width 263 height 127
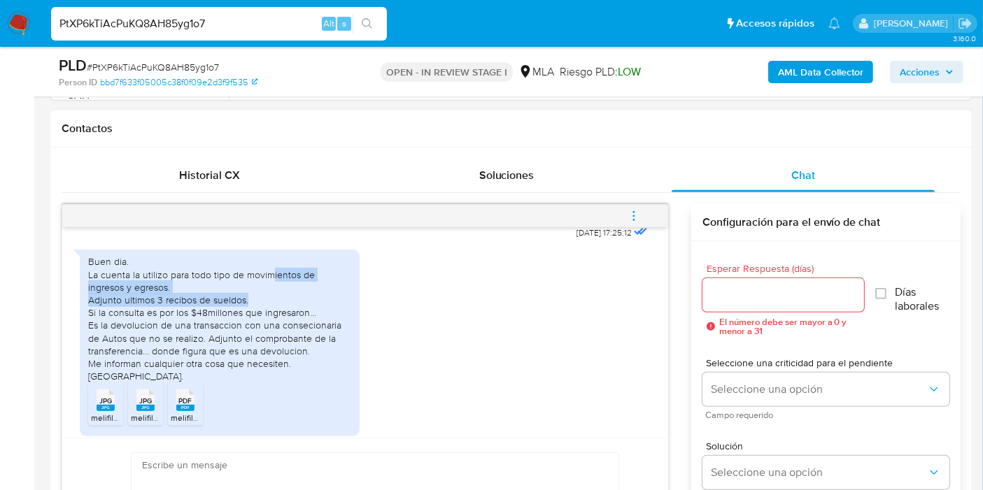
drag, startPoint x: 271, startPoint y: 292, endPoint x: 295, endPoint y: 320, distance: 36.7
click at [295, 320] on div "Buen dia. La cuenta la utilizo para todo tipo de movimientos de ingresos y egre…" at bounding box center [219, 318] width 263 height 127
click at [280, 324] on div "Buen dia. La cuenta la utilizo para todo tipo de movimientos de ingresos y egre…" at bounding box center [219, 318] width 263 height 127
drag, startPoint x: 166, startPoint y: 326, endPoint x: 187, endPoint y: 322, distance: 21.3
click at [185, 322] on div "Buen dia. La cuenta la utilizo para todo tipo de movimientos de ingresos y egre…" at bounding box center [219, 318] width 263 height 127
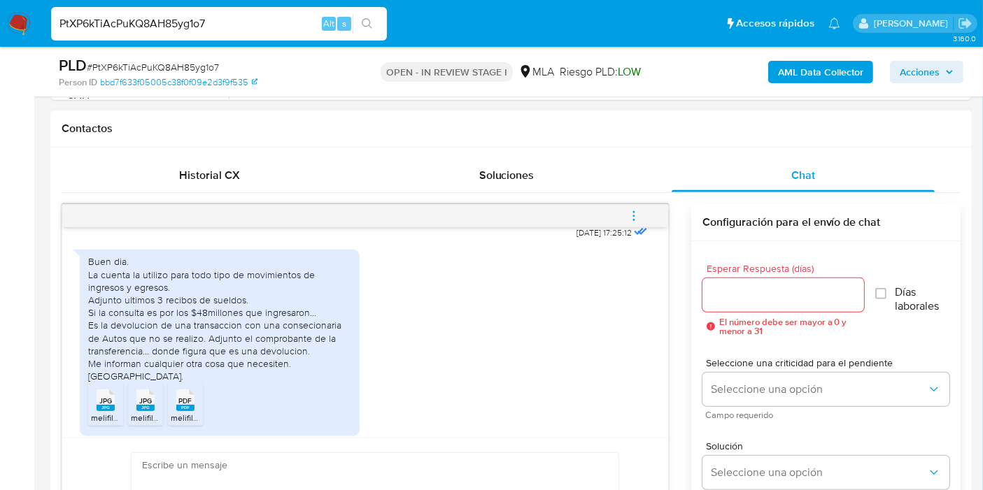
click at [192, 320] on div "Buen dia. La cuenta la utilizo para todo tipo de movimientos de ingresos y egre…" at bounding box center [219, 318] width 263 height 127
drag, startPoint x: 148, startPoint y: 334, endPoint x: 227, endPoint y: 338, distance: 79.1
click at [196, 327] on div "Buen dia. La cuenta la utilizo para todo tipo de movimientos de ingresos y egre…" at bounding box center [219, 318] width 263 height 127
click at [307, 355] on div "Buen dia. La cuenta la utilizo para todo tipo de movimientos de ingresos y egre…" at bounding box center [219, 318] width 263 height 127
drag, startPoint x: 238, startPoint y: 357, endPoint x: 296, endPoint y: 348, distance: 58.1
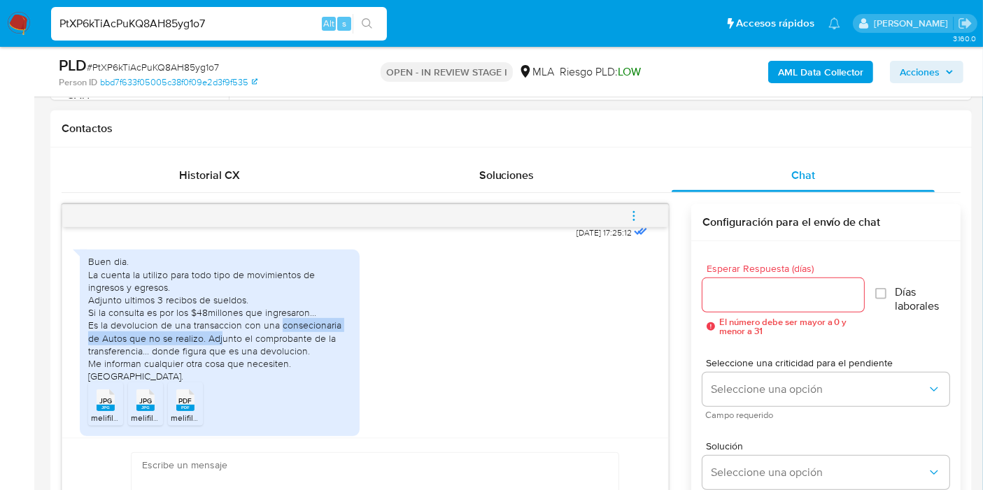
click at [283, 350] on div "Buen dia. La cuenta la utilizo para todo tipo de movimientos de ingresos y egre…" at bounding box center [219, 318] width 263 height 127
click at [308, 345] on div "Buen dia. La cuenta la utilizo para todo tipo de movimientos de ingresos y egre…" at bounding box center [219, 318] width 263 height 127
drag, startPoint x: 136, startPoint y: 354, endPoint x: 243, endPoint y: 360, distance: 107.2
click at [243, 360] on div "Buen dia. La cuenta la utilizo para todo tipo de movimientos de ingresos y egre…" at bounding box center [219, 318] width 263 height 127
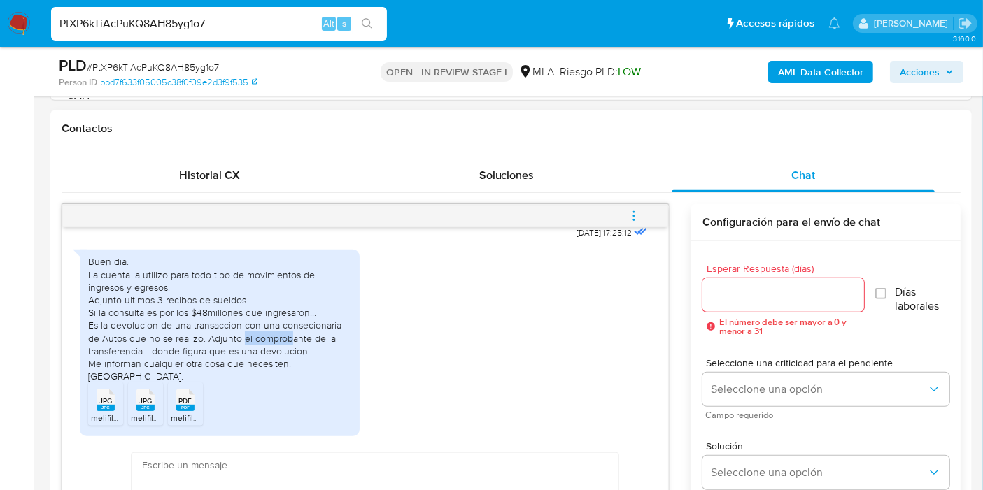
drag, startPoint x: 243, startPoint y: 360, endPoint x: 290, endPoint y: 358, distance: 46.9
click at [290, 358] on div "Buen dia. La cuenta la utilizo para todo tipo de movimientos de ingresos y egre…" at bounding box center [219, 318] width 263 height 127
click at [297, 359] on div "Buen dia. La cuenta la utilizo para todo tipo de movimientos de ingresos y egre…" at bounding box center [219, 318] width 263 height 127
drag, startPoint x: 300, startPoint y: 360, endPoint x: 244, endPoint y: 371, distance: 56.9
click at [341, 364] on div "Buen dia. La cuenta la utilizo para todo tipo de movimientos de ingresos y egre…" at bounding box center [219, 318] width 263 height 127
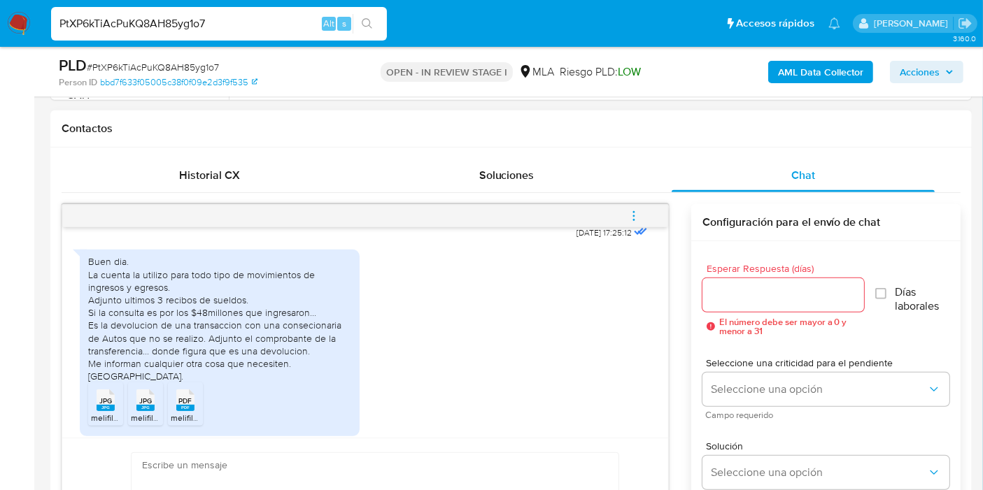
click at [243, 371] on div "Buen dia. La cuenta la utilizo para todo tipo de movimientos de ingresos y egre…" at bounding box center [219, 318] width 263 height 127
drag, startPoint x: 187, startPoint y: 376, endPoint x: 248, endPoint y: 376, distance: 60.8
click at [248, 376] on div "Buen dia. La cuenta la utilizo para todo tipo de movimientos de ingresos y egre…" at bounding box center [219, 318] width 263 height 127
click at [323, 383] on div "Buen dia. La cuenta la utilizo para todo tipo de movimientos de ingresos y egre…" at bounding box center [219, 318] width 263 height 127
click at [52, 396] on div "Historial CX Soluciones Chat Id Estado Fecha de creación Origen Proceso • 38962…" at bounding box center [510, 368] width 921 height 440
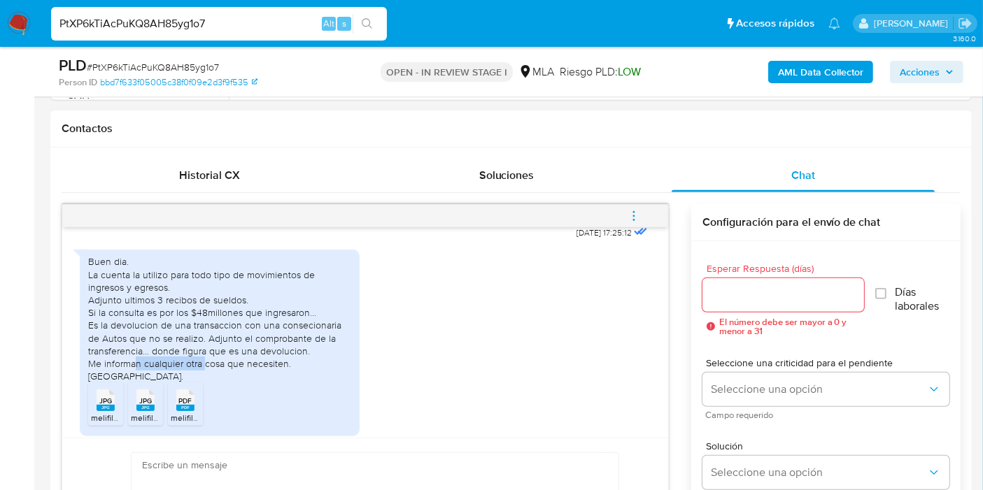
drag, startPoint x: 134, startPoint y: 386, endPoint x: 204, endPoint y: 385, distance: 69.9
click at [204, 383] on div "Buen dia. La cuenta la utilizo para todo tipo de movimientos de ingresos y egre…" at bounding box center [219, 318] width 263 height 127
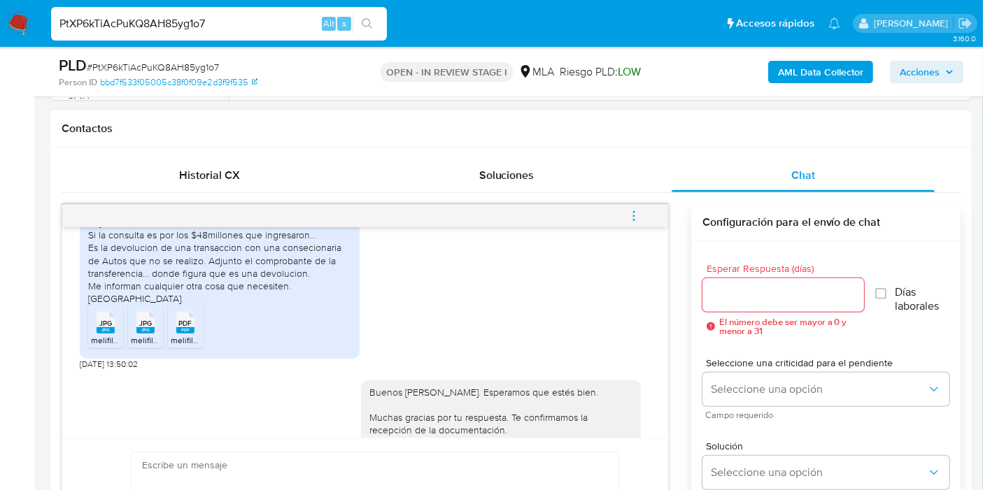
click at [316, 305] on div "Buen dia. La cuenta la utilizo para todo tipo de movimientos de ingresos y egre…" at bounding box center [219, 241] width 263 height 127
click at [281, 305] on div "Buen dia. La cuenta la utilizo para todo tipo de movimientos de ingresos y egre…" at bounding box center [219, 241] width 263 height 127
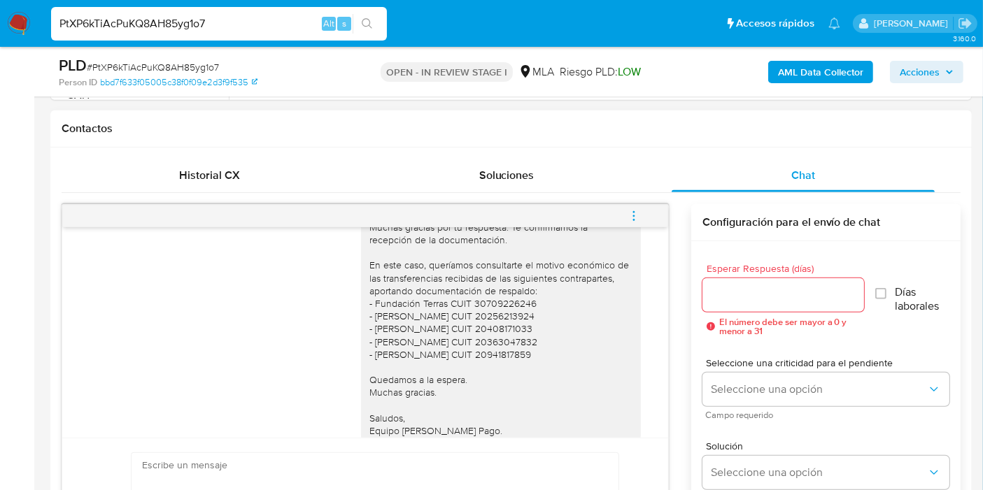
scroll to position [1067, 0]
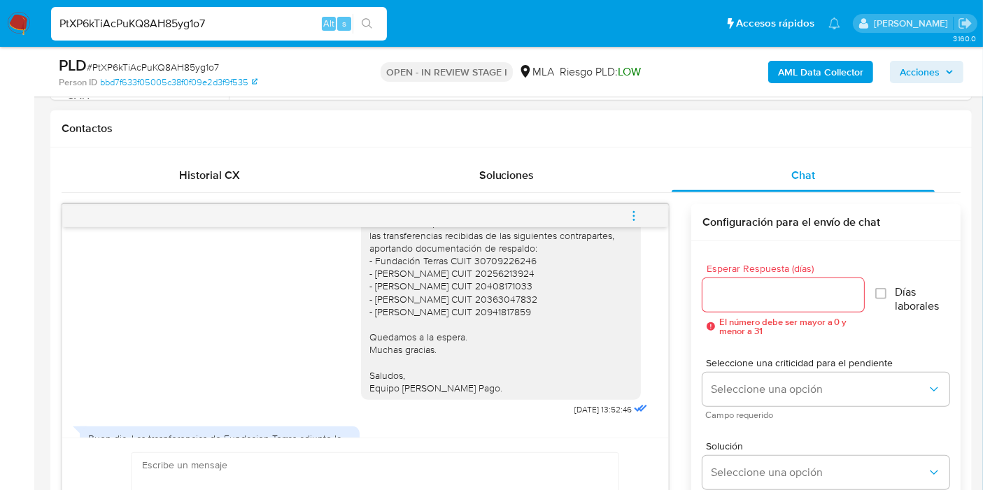
click at [445, 313] on div "Buenos días, Walter. Esperamos que estés bien. Muchas gracias por tu respuesta.…" at bounding box center [500, 274] width 263 height 242
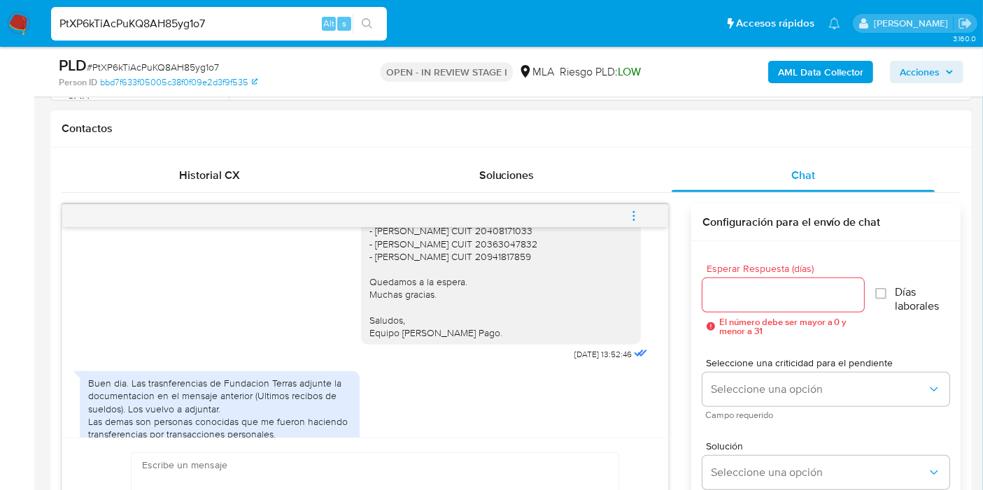
scroll to position [1145, 0]
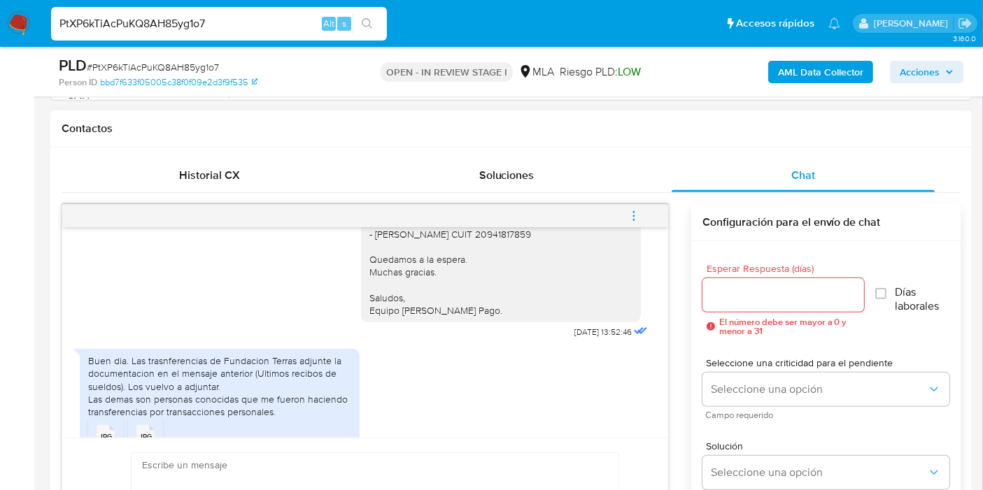
click at [417, 307] on div "Buenos días, Walter. Esperamos que estés bien. Muchas gracias por tu respuesta.…" at bounding box center [500, 197] width 263 height 242
drag, startPoint x: 443, startPoint y: 269, endPoint x: 494, endPoint y: 313, distance: 67.4
click at [494, 312] on div "Buenos días, Walter. Esperamos que estés bien. Muchas gracias por tu respuesta.…" at bounding box center [500, 197] width 263 height 242
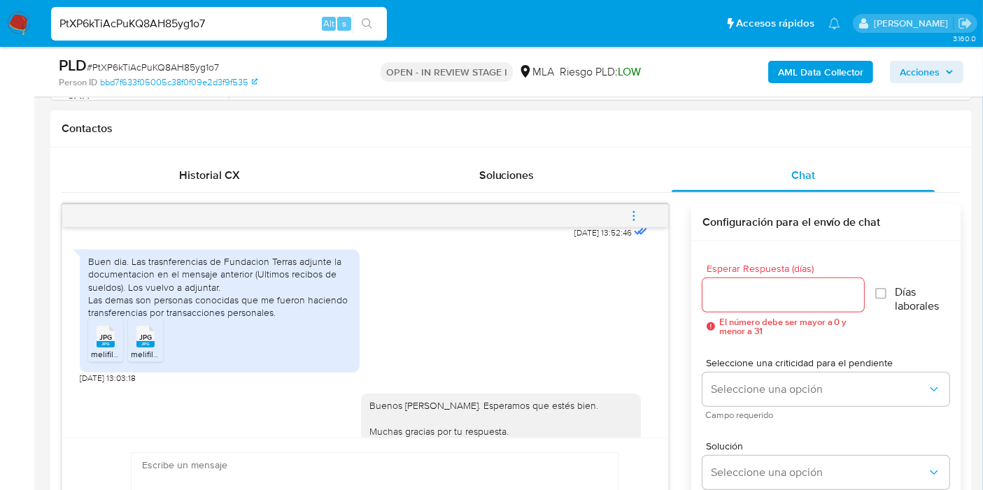
scroll to position [1301, 0]
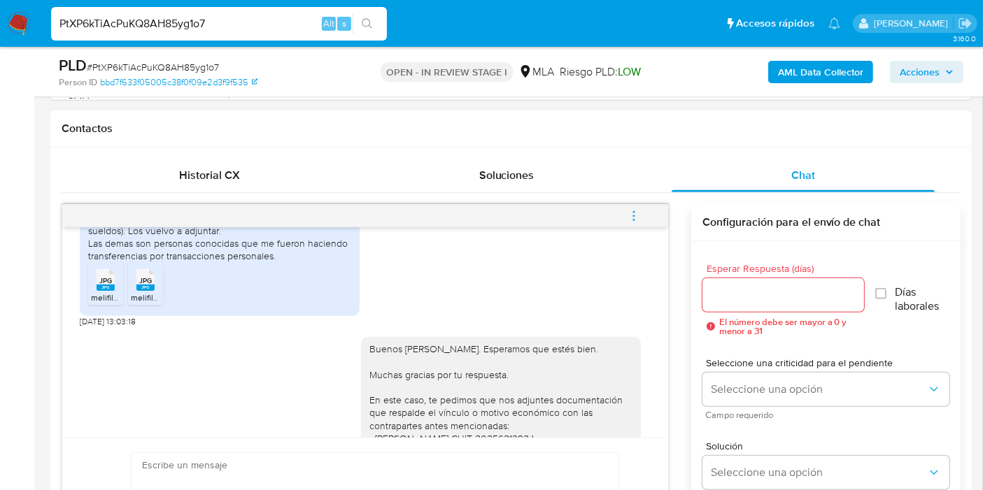
click at [250, 251] on div "Buen dia. Las trasnferencias de Fundacion Terras adjunte la documentacion en el…" at bounding box center [219, 231] width 263 height 64
drag, startPoint x: 259, startPoint y: 245, endPoint x: 315, endPoint y: 235, distance: 57.6
click at [315, 235] on div "Buen dia. Las trasnferencias de Fundacion Terras adjunte la documentacion en el…" at bounding box center [219, 231] width 263 height 64
click at [313, 262] on div "Buen dia. Las trasnferencias de Fundacion Terras adjunte la documentacion en el…" at bounding box center [219, 231] width 263 height 64
drag, startPoint x: 217, startPoint y: 242, endPoint x: 276, endPoint y: 259, distance: 61.8
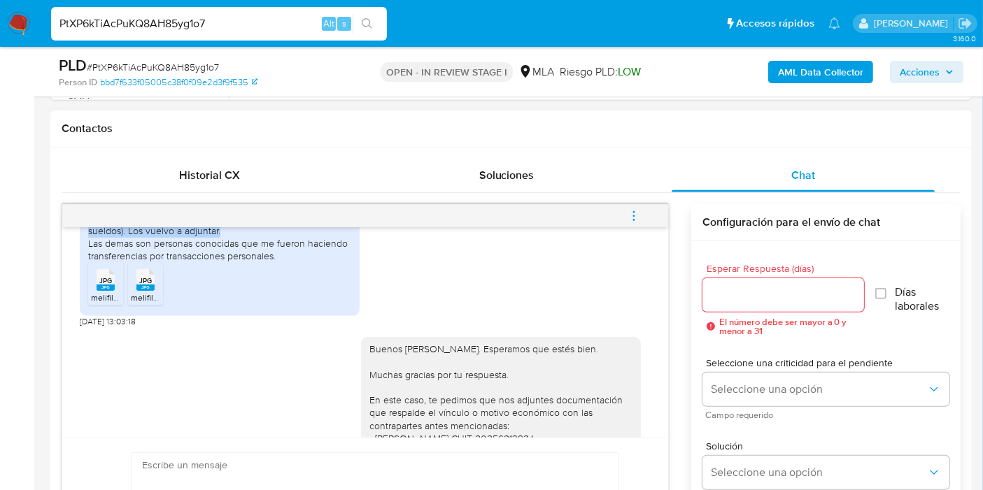
click at [276, 259] on div "Buen dia. Las trasnferencias de Fundacion Terras adjunte la documentacion en el…" at bounding box center [219, 231] width 263 height 64
click at [248, 245] on div "Buen dia. Las trasnferencias de Fundacion Terras adjunte la documentacion en el…" at bounding box center [219, 231] width 263 height 64
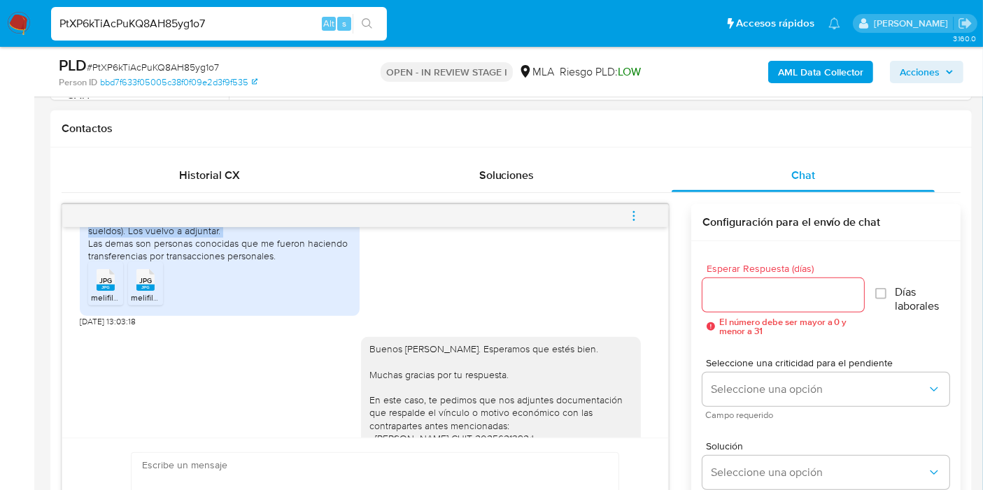
click at [248, 245] on div "Buen dia. Las trasnferencias de Fundacion Terras adjunte la documentacion en el…" at bounding box center [219, 231] width 263 height 64
click at [239, 241] on div "Buen dia. Las trasnferencias de Fundacion Terras adjunte la documentacion en el…" at bounding box center [219, 231] width 263 height 64
click at [226, 234] on div "Buen dia. Las trasnferencias de Fundacion Terras adjunte la documentacion en el…" at bounding box center [219, 231] width 263 height 64
drag, startPoint x: 224, startPoint y: 233, endPoint x: 245, endPoint y: 244, distance: 23.2
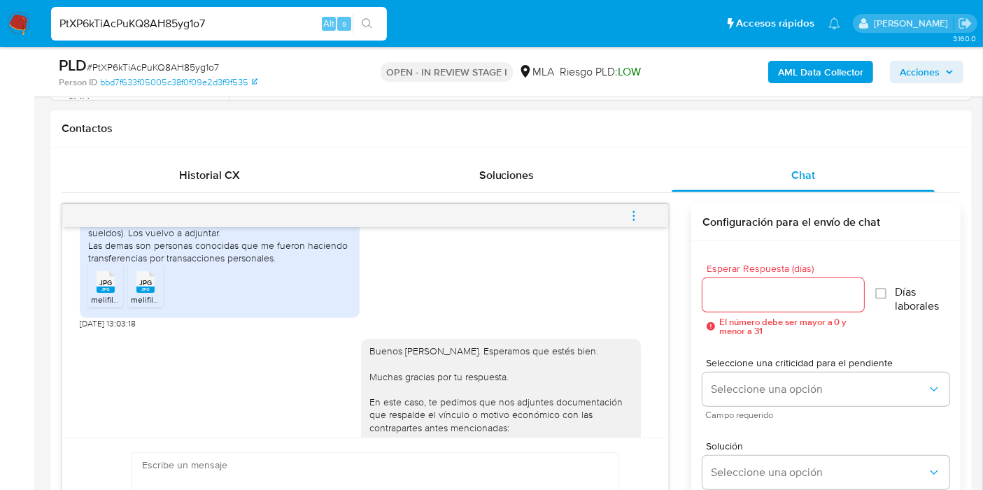
click at [245, 244] on div "Buen dia. Las trasnferencias de Fundacion Terras adjunte la documentacion en el…" at bounding box center [219, 233] width 263 height 64
click at [248, 252] on div "Buen dia. Las trasnferencias de Fundacion Terras adjunte la documentacion en el…" at bounding box center [219, 233] width 263 height 64
drag, startPoint x: 248, startPoint y: 252, endPoint x: 225, endPoint y: 237, distance: 27.7
click at [225, 237] on div "Buen dia. Las trasnferencias de Fundacion Terras adjunte la documentacion en el…" at bounding box center [219, 233] width 263 height 64
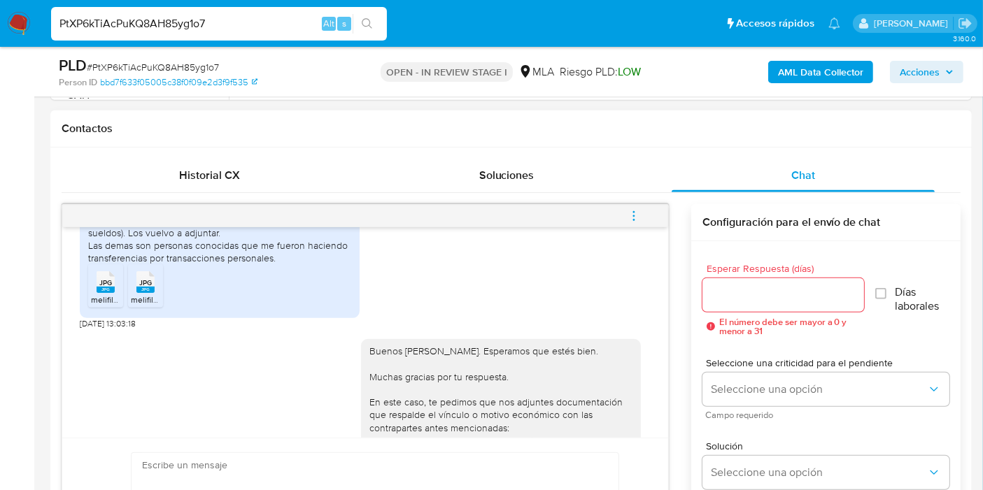
drag, startPoint x: 225, startPoint y: 237, endPoint x: 220, endPoint y: 242, distance: 7.4
click at [223, 240] on div "Buen dia. Las trasnferencias de Fundacion Terras adjunte la documentacion en el…" at bounding box center [219, 233] width 263 height 64
click at [220, 242] on div "Buen dia. Las trasnferencias de Fundacion Terras adjunte la documentacion en el…" at bounding box center [219, 233] width 263 height 64
click at [212, 255] on div "Buen dia. Las trasnferencias de Fundacion Terras adjunte la documentacion en el…" at bounding box center [219, 233] width 263 height 64
click at [281, 264] on div "Buen dia. Las trasnferencias de Fundacion Terras adjunte la documentacion en el…" at bounding box center [219, 233] width 263 height 64
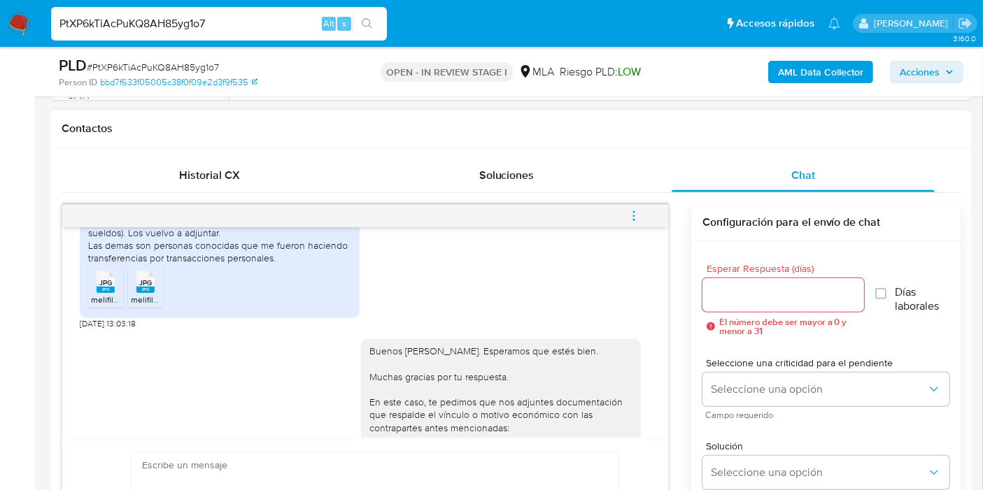
click at [281, 264] on div "Buen dia. Las trasnferencias de Fundacion Terras adjunte la documentacion en el…" at bounding box center [219, 233] width 263 height 64
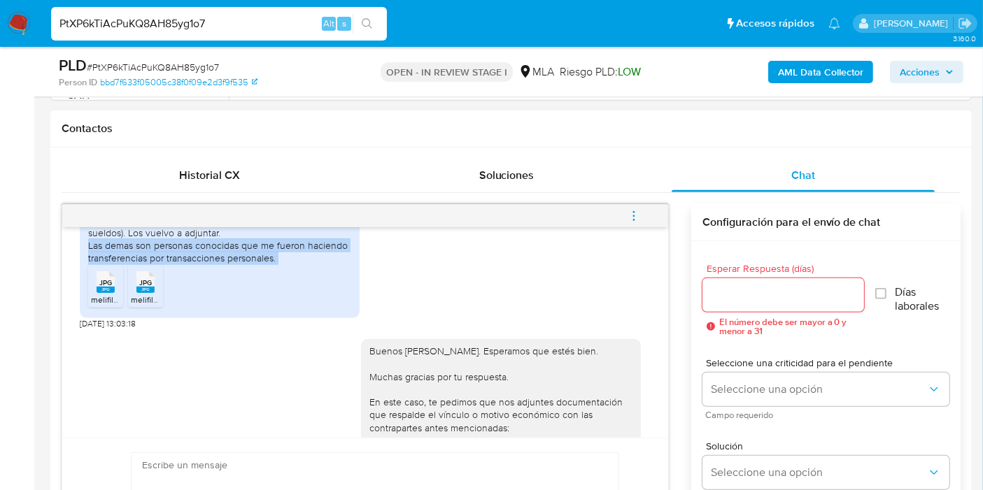
drag, startPoint x: 281, startPoint y: 280, endPoint x: 285, endPoint y: 274, distance: 7.6
click at [285, 264] on div "Buen dia. Las trasnferencias de Fundacion Terras adjunte la documentacion en el…" at bounding box center [219, 233] width 263 height 64
click at [162, 264] on div "Buen dia. Las trasnferencias de Fundacion Terras adjunte la documentacion en el…" at bounding box center [219, 233] width 263 height 64
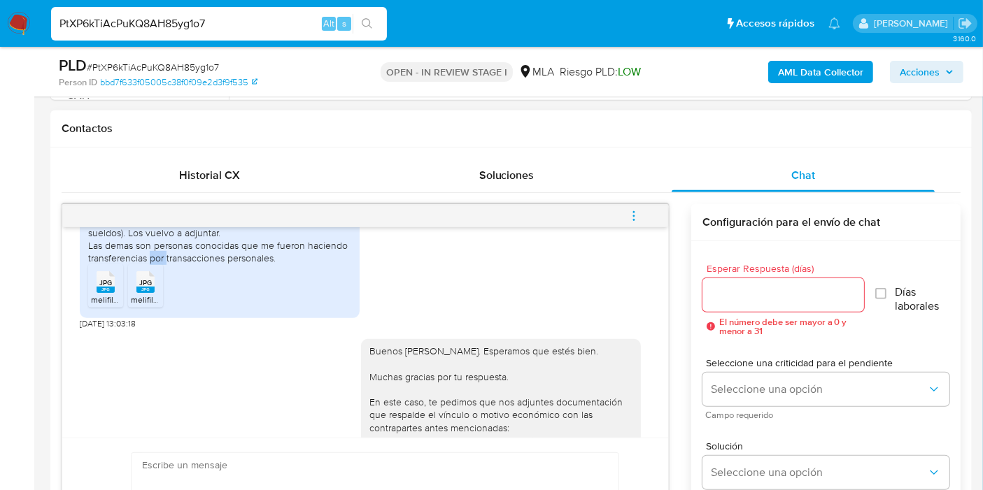
click at [162, 264] on div "Buen dia. Las trasnferencias de Fundacion Terras adjunte la documentacion en el…" at bounding box center [219, 233] width 263 height 64
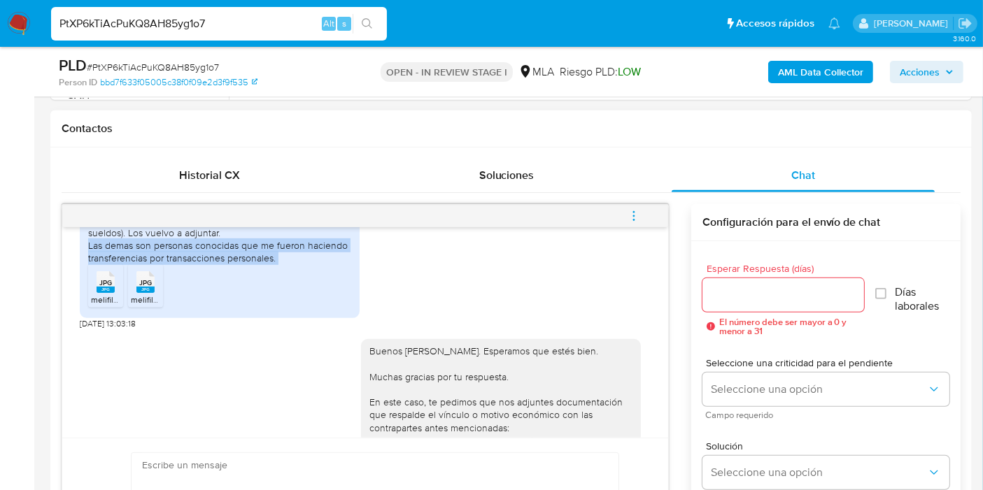
click at [162, 264] on div "Buen dia. Las trasnferencias de Fundacion Terras adjunte la documentacion en el…" at bounding box center [219, 233] width 263 height 64
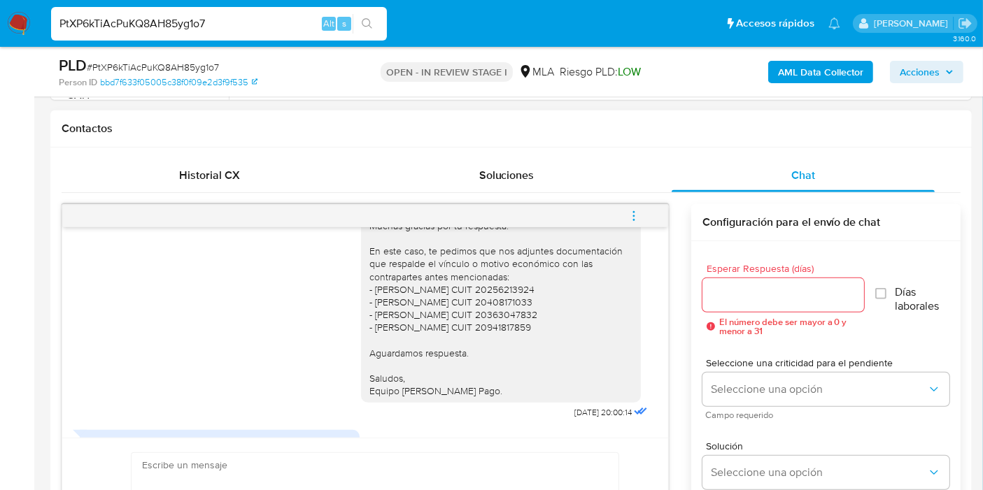
scroll to position [1455, 0]
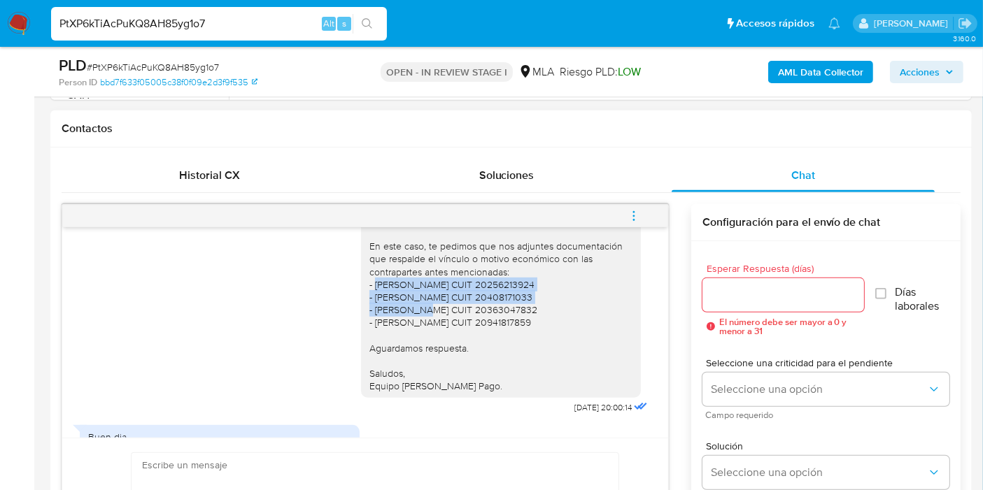
drag, startPoint x: 367, startPoint y: 314, endPoint x: 487, endPoint y: 318, distance: 119.7
click at [487, 318] on div "Buenos días, Walter. Esperamos que estés bien. Muchas gracias por tu respuesta.…" at bounding box center [500, 291] width 263 height 204
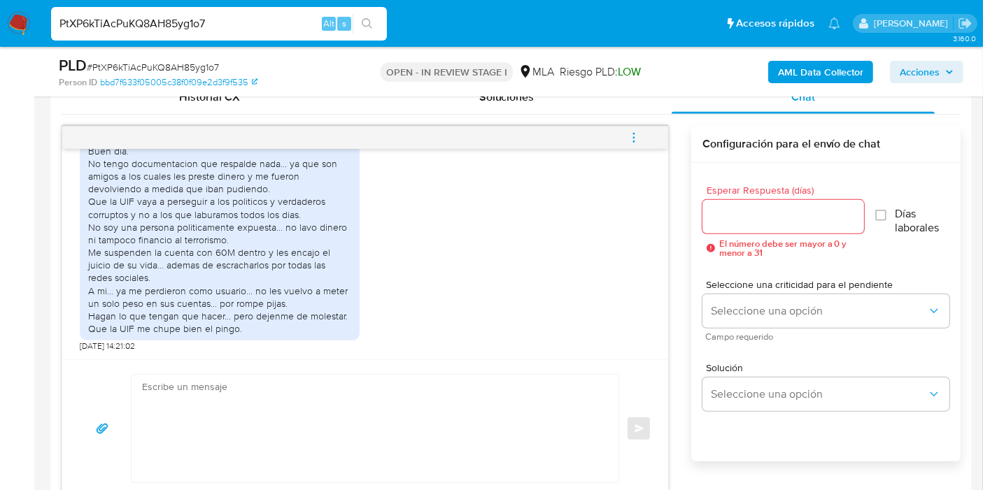
scroll to position [1689, 0]
click at [206, 198] on div "Buen dia. No tengo documentacion que respalde nada... ya que son amigos a los c…" at bounding box center [219, 240] width 263 height 191
click at [176, 220] on div "Buen dia. No tengo documentacion que respalde nada... ya que son amigos a los c…" at bounding box center [219, 240] width 263 height 191
drag, startPoint x: 230, startPoint y: 187, endPoint x: 273, endPoint y: 177, distance: 44.4
click at [273, 177] on div "Buen dia. No tengo documentacion que respalde nada... ya que son amigos a los c…" at bounding box center [219, 240] width 263 height 191
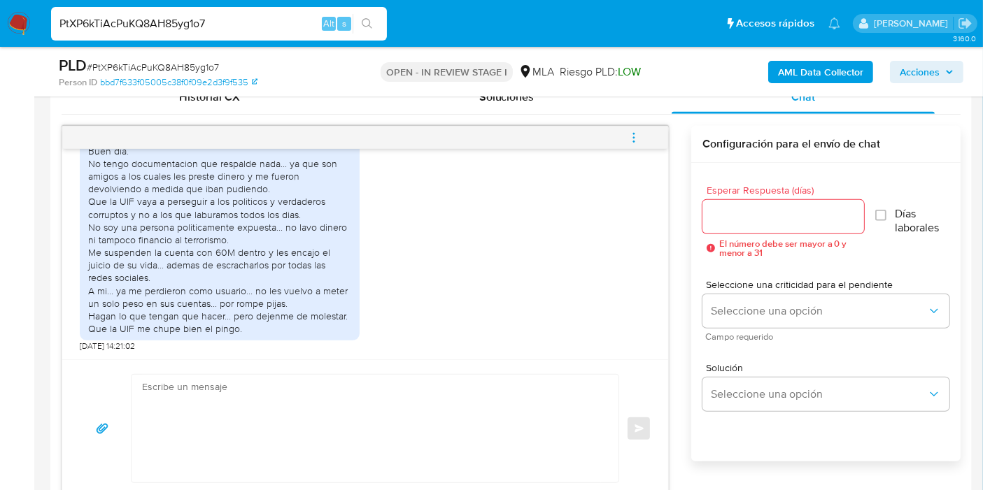
click at [286, 193] on div "Buen dia. No tengo documentacion que respalde nada... ya que son amigos a los c…" at bounding box center [219, 240] width 263 height 191
drag, startPoint x: 117, startPoint y: 203, endPoint x: 303, endPoint y: 204, distance: 185.3
click at [303, 204] on div "Buen dia. No tengo documentacion que respalde nada... ya que son amigos a los c…" at bounding box center [219, 240] width 263 height 191
click at [304, 209] on div "Buen dia. No tengo documentacion que respalde nada... ya que son amigos a los c…" at bounding box center [219, 240] width 263 height 191
drag, startPoint x: 200, startPoint y: 218, endPoint x: 258, endPoint y: 218, distance: 58.0
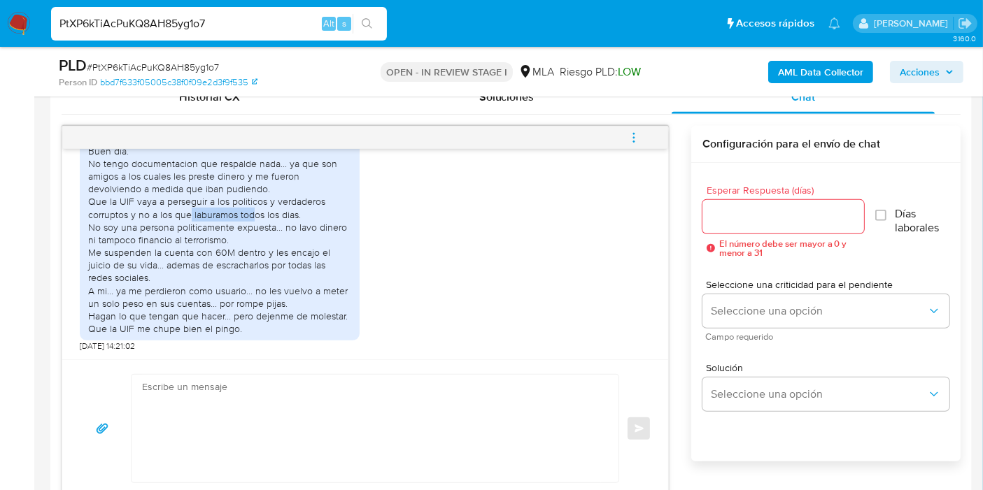
click at [258, 218] on div "Buen dia. No tengo documentacion que respalde nada... ya que son amigos a los c…" at bounding box center [219, 240] width 263 height 191
drag, startPoint x: 187, startPoint y: 232, endPoint x: 278, endPoint y: 228, distance: 91.0
click at [278, 228] on div "Buen dia. No tengo documentacion que respalde nada... ya que son amigos a los c…" at bounding box center [219, 240] width 263 height 191
click at [280, 229] on div "Buen dia. No tengo documentacion que respalde nada... ya que son amigos a los c…" at bounding box center [219, 240] width 263 height 191
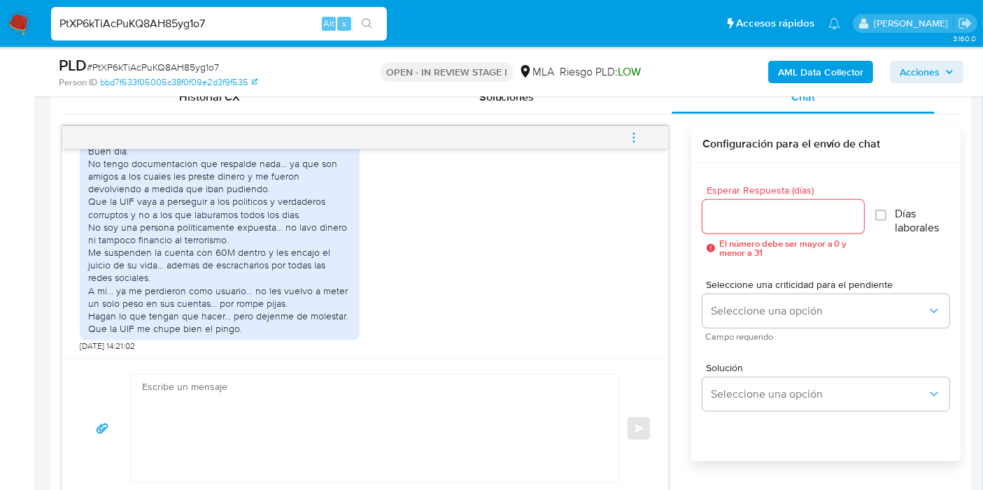
click at [248, 244] on div "Buen dia. No tengo documentacion que respalde nada... ya que son amigos a los c…" at bounding box center [219, 240] width 263 height 191
drag, startPoint x: 164, startPoint y: 241, endPoint x: 154, endPoint y: 253, distance: 15.9
click at [164, 241] on div "Buen dia. No tengo documentacion que respalde nada... ya que son amigos a los c…" at bounding box center [219, 240] width 263 height 191
click at [153, 253] on div "Buen dia. No tengo documentacion que respalde nada... ya que son amigos a los c…" at bounding box center [219, 240] width 263 height 191
drag, startPoint x: 180, startPoint y: 253, endPoint x: 244, endPoint y: 262, distance: 65.0
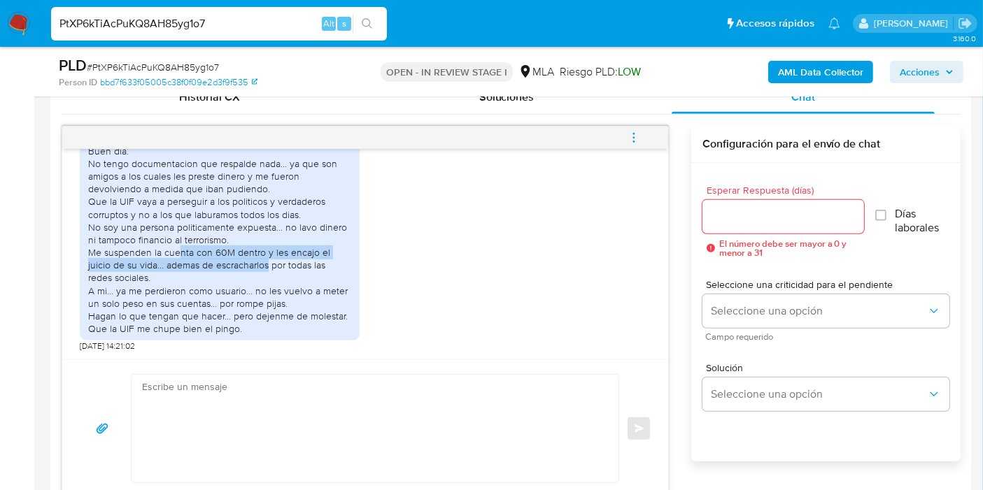
click at [244, 262] on div "Buen dia. No tengo documentacion que respalde nada... ya que son amigos a los c…" at bounding box center [219, 240] width 263 height 191
click at [257, 271] on div "Buen dia. No tengo documentacion que respalde nada... ya que son amigos a los c…" at bounding box center [219, 240] width 263 height 191
click at [271, 260] on div "Buen dia. No tengo documentacion que respalde nada... ya que son amigos a los c…" at bounding box center [219, 240] width 263 height 191
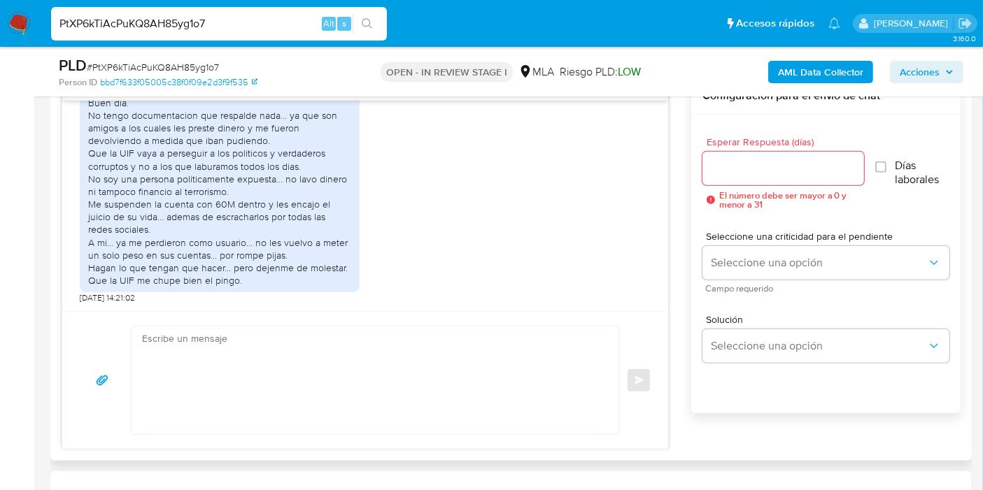
scroll to position [777, 0]
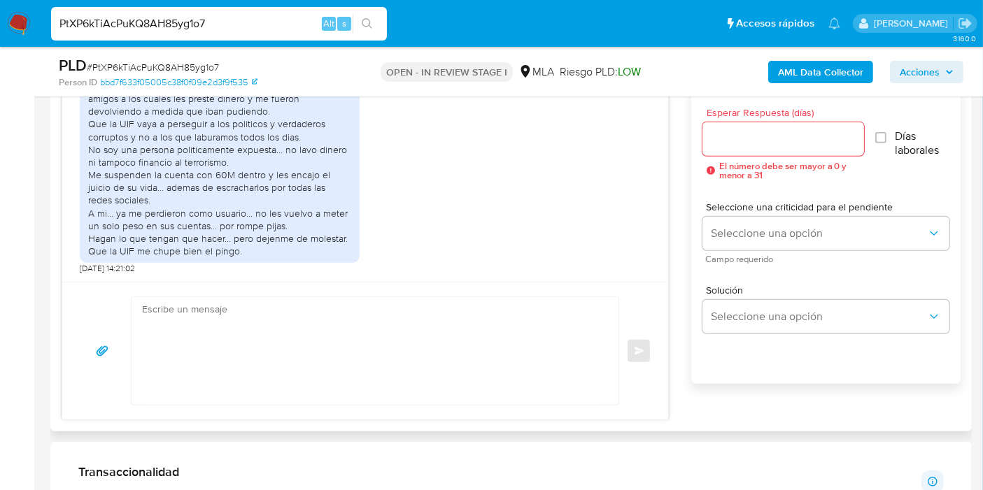
click at [180, 247] on div "Buen dia. No tengo documentacion que respalde nada... ya que son amigos a los c…" at bounding box center [219, 162] width 263 height 191
drag, startPoint x: 201, startPoint y: 217, endPoint x: 260, endPoint y: 231, distance: 60.4
click at [255, 224] on div "Buen dia. No tengo documentacion que respalde nada... ya que son amigos a los c…" at bounding box center [219, 162] width 263 height 191
click at [260, 231] on div "Buen dia. No tengo documentacion que respalde nada... ya que son amigos a los c…" at bounding box center [219, 162] width 263 height 191
drag, startPoint x: 227, startPoint y: 218, endPoint x: 271, endPoint y: 234, distance: 46.9
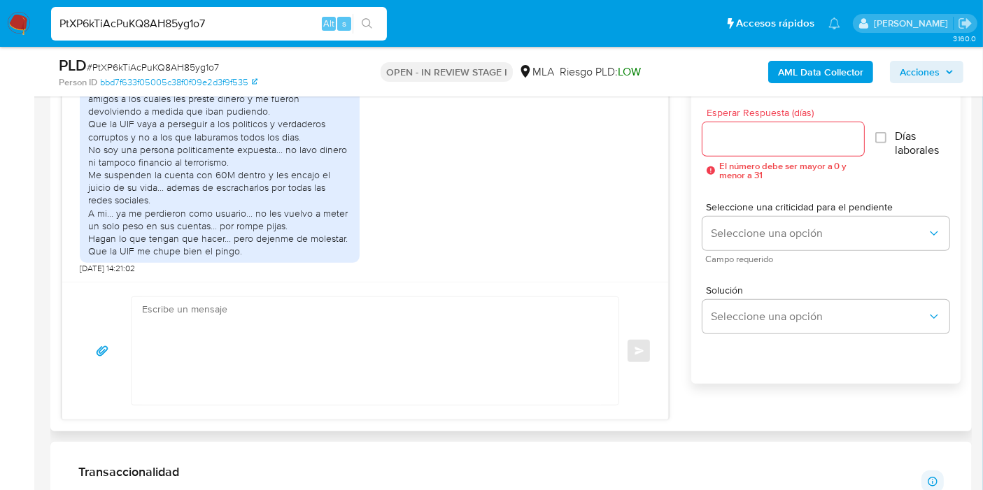
click at [231, 220] on div "Buen dia. No tengo documentacion que respalde nada... ya que son amigos a los c…" at bounding box center [219, 162] width 263 height 191
click at [273, 239] on div "Buen dia. No tengo documentacion que respalde nada... ya que son amigos a los c…" at bounding box center [219, 162] width 263 height 191
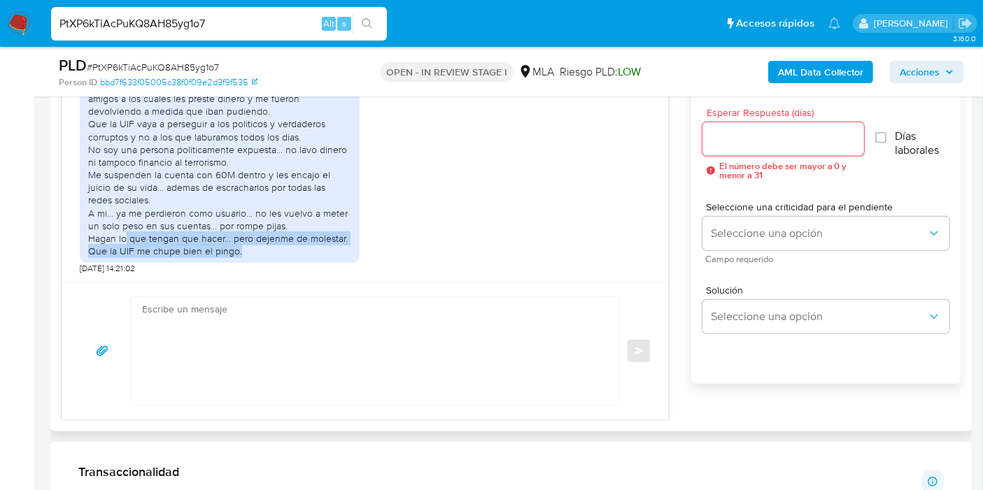
drag, startPoint x: 123, startPoint y: 238, endPoint x: 294, endPoint y: 245, distance: 170.8
click at [294, 245] on div "Buen dia. No tengo documentacion que respalde nada... ya que son amigos a los c…" at bounding box center [219, 162] width 263 height 191
click at [294, 252] on div "Buen dia. No tengo documentacion que respalde nada... ya que son amigos a los c…" at bounding box center [219, 162] width 263 height 191
drag, startPoint x: 153, startPoint y: 249, endPoint x: 222, endPoint y: 248, distance: 68.5
click at [222, 249] on div "Buen dia. No tengo documentacion que respalde nada... ya que son amigos a los c…" at bounding box center [219, 162] width 263 height 191
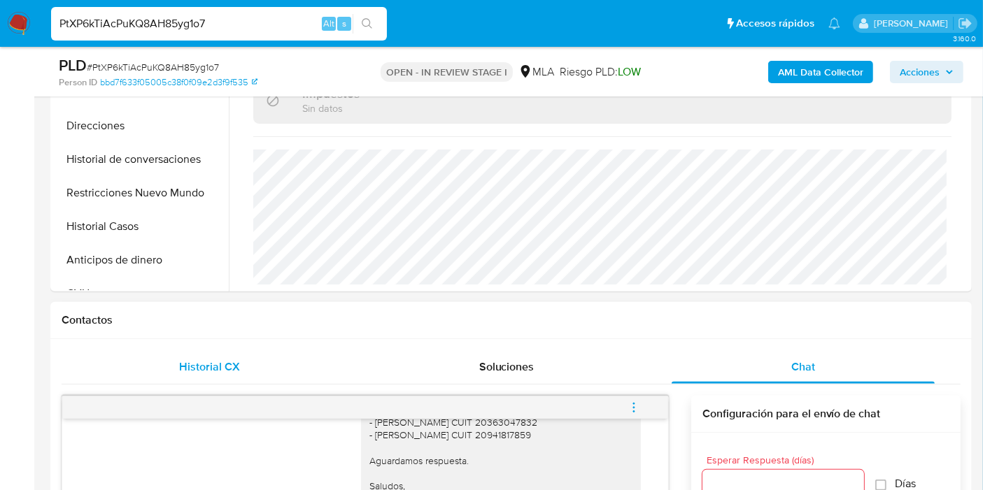
scroll to position [310, 0]
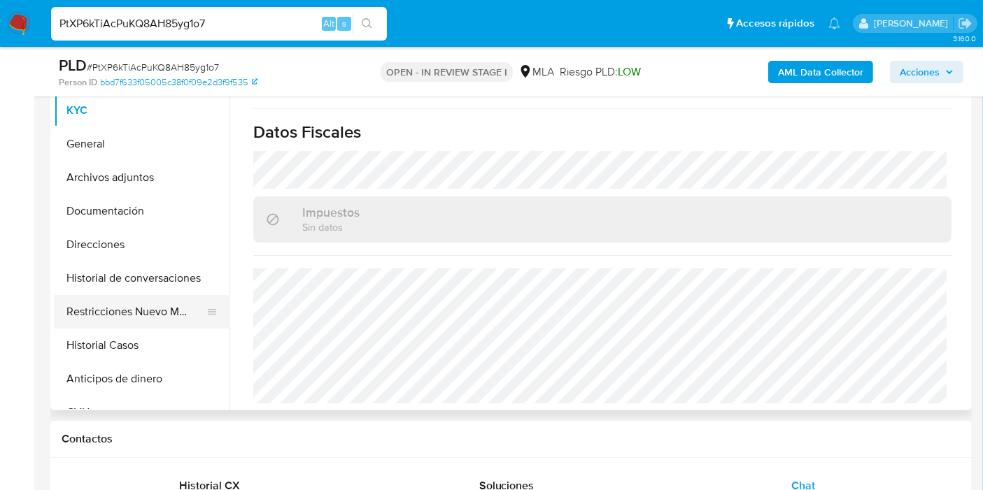
click at [108, 308] on button "Restricciones Nuevo Mundo" at bounding box center [136, 312] width 164 height 34
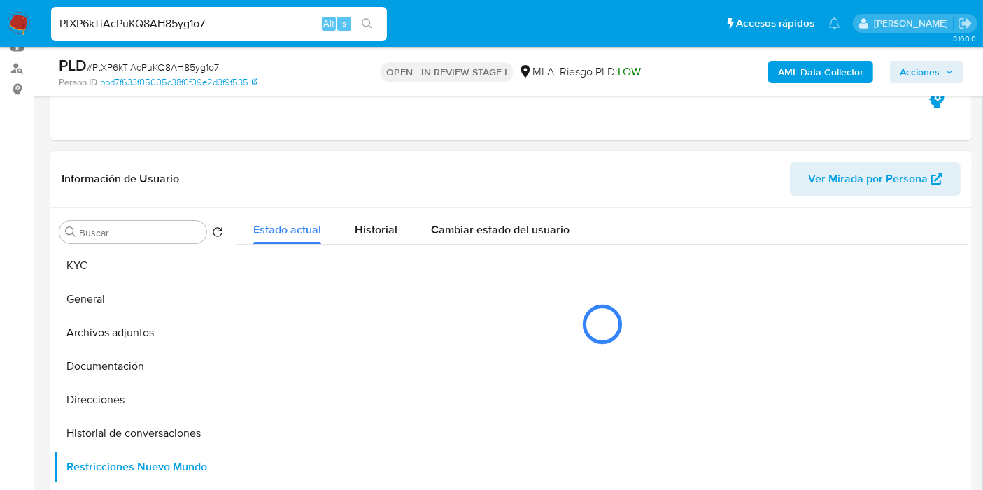
scroll to position [155, 0]
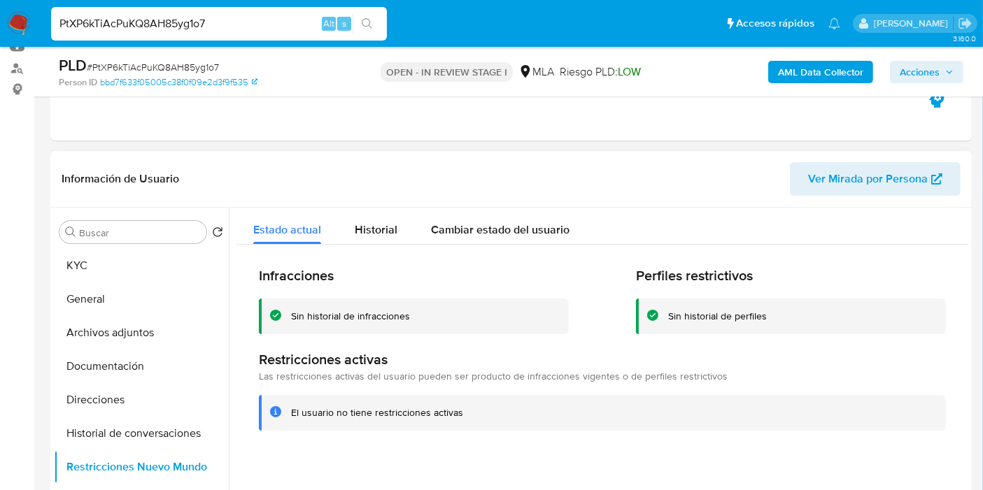
drag, startPoint x: 306, startPoint y: 304, endPoint x: 322, endPoint y: 283, distance: 27.0
click at [309, 301] on div "Sin historial de infracciones" at bounding box center [414, 317] width 310 height 36
click at [376, 237] on div "Historial" at bounding box center [376, 226] width 43 height 37
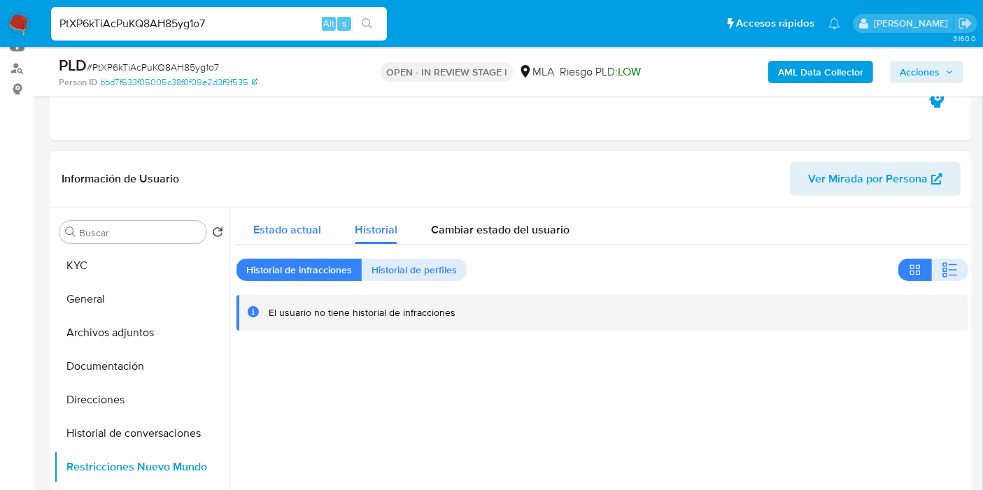
click at [301, 238] on div "Estado actual" at bounding box center [287, 226] width 68 height 37
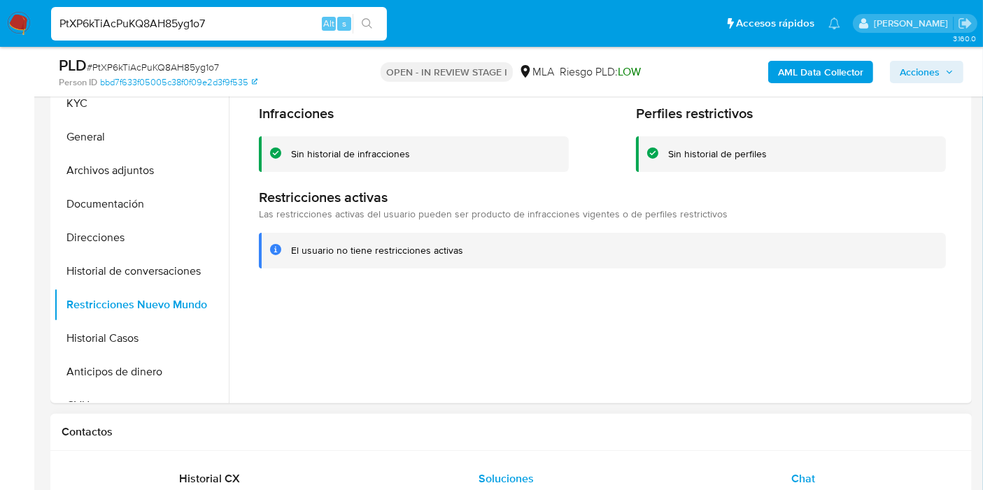
scroll to position [233, 0]
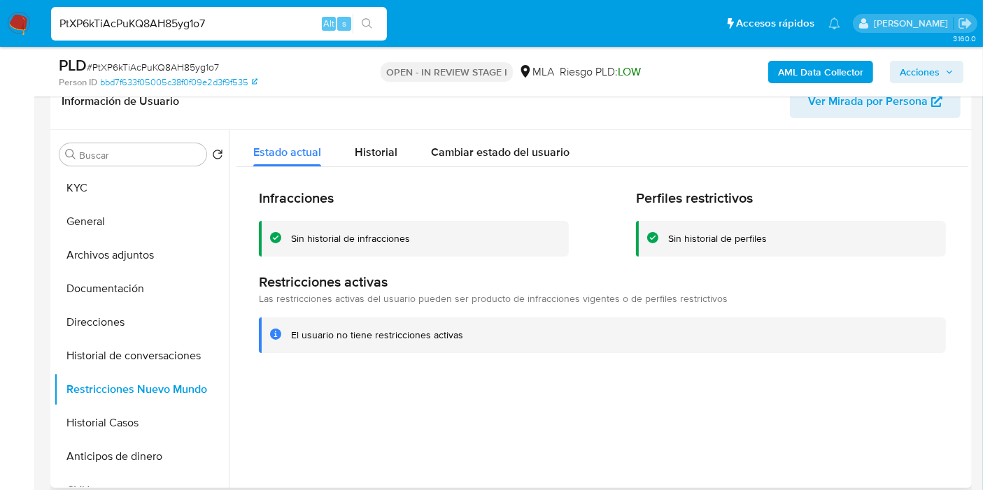
click at [417, 269] on div "Infracciones Sin historial de infracciones Perfiles restrictivos Sin historial …" at bounding box center [601, 271] width 731 height 208
click at [474, 240] on div "Sin historial de infracciones" at bounding box center [424, 238] width 266 height 13
click at [475, 240] on div "Sin historial de infracciones" at bounding box center [424, 238] width 266 height 13
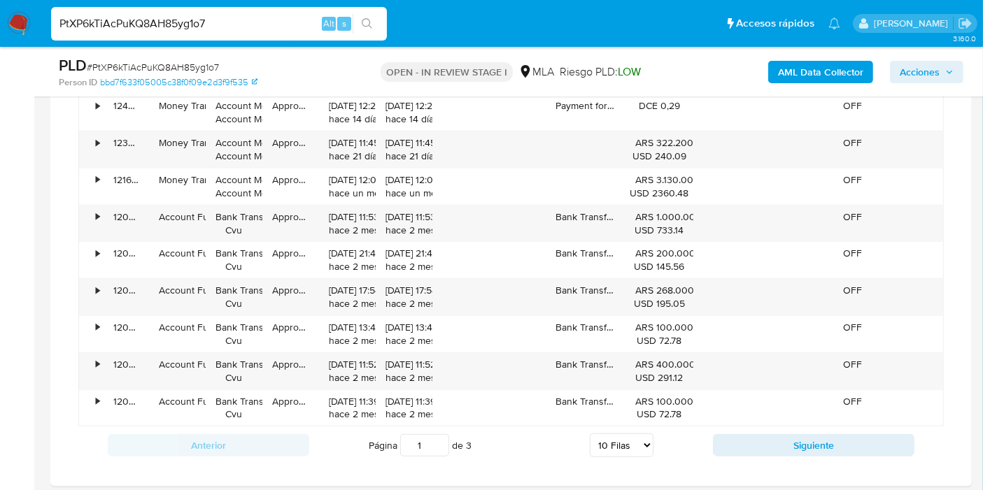
scroll to position [1459, 0]
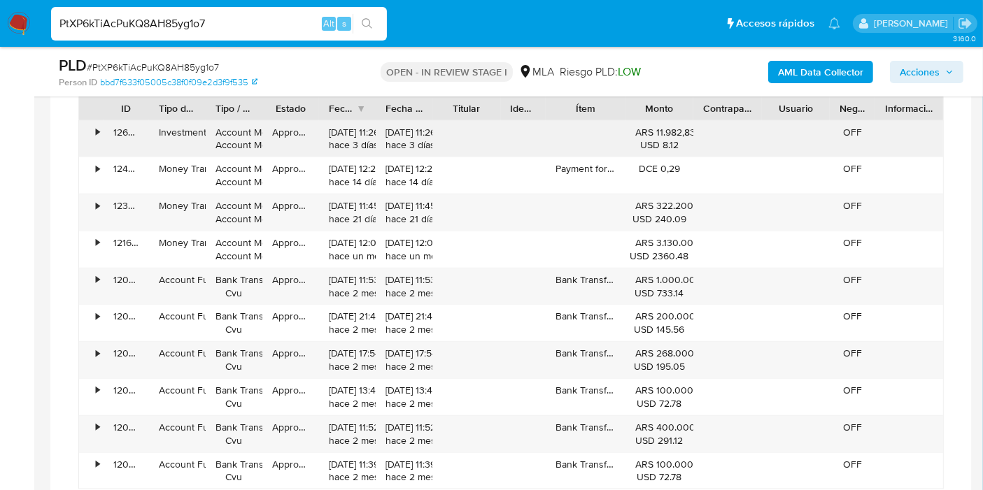
click at [511, 159] on div "• 126234799135 Investment Account Money Account Money Approved 19/09/2025 11:26…" at bounding box center [510, 305] width 865 height 370
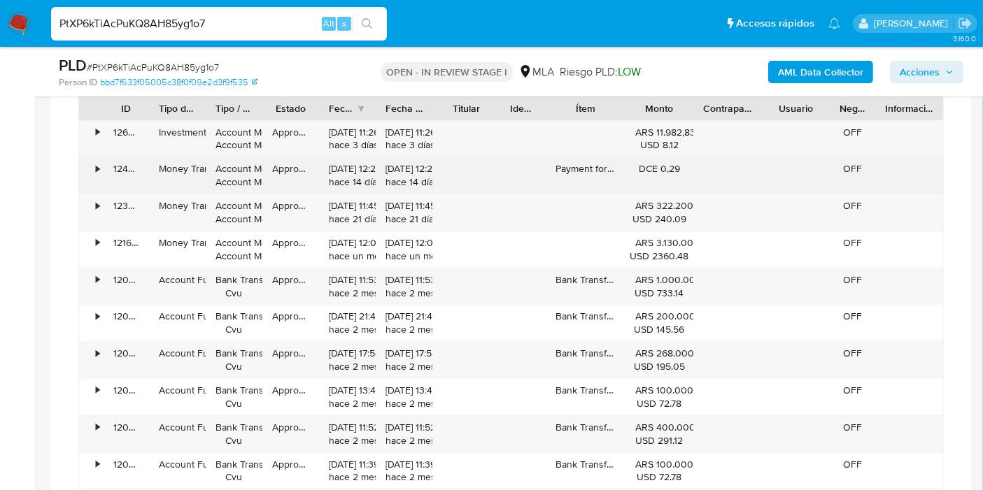
click at [357, 162] on div "08/09/2025 12:24:37 hace 14 días" at bounding box center [347, 175] width 37 height 27
click at [431, 178] on div "• 126234799135 Investment Account Money Account Money Approved 19/09/2025 11:26…" at bounding box center [510, 305] width 865 height 370
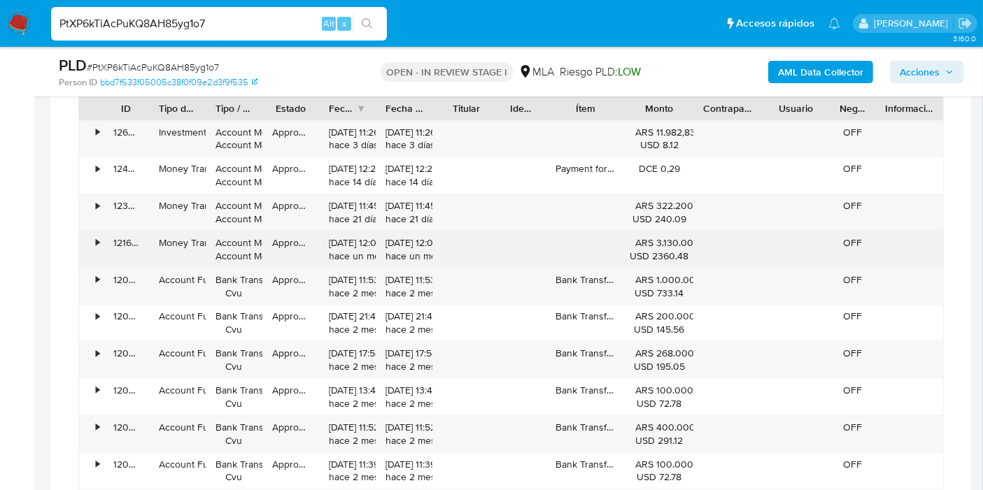
click at [406, 236] on div "09/08/2025 12:04:20 hace un mes" at bounding box center [403, 249] width 37 height 27
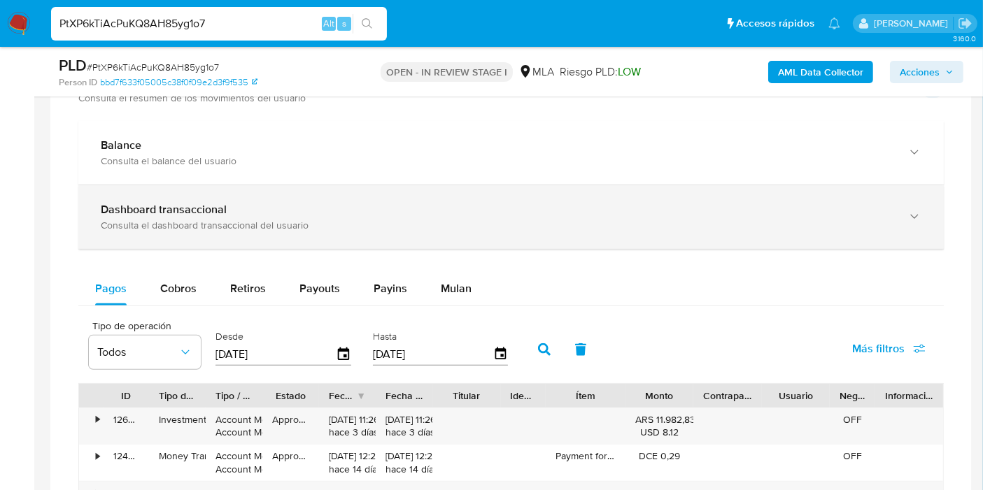
scroll to position [1148, 0]
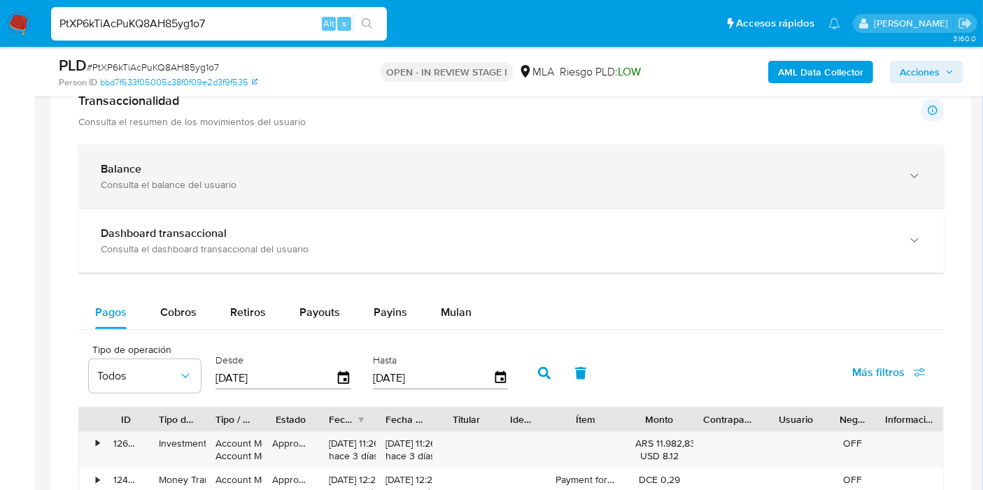
click at [504, 178] on div "Consulta el balance del usuario" at bounding box center [497, 184] width 792 height 13
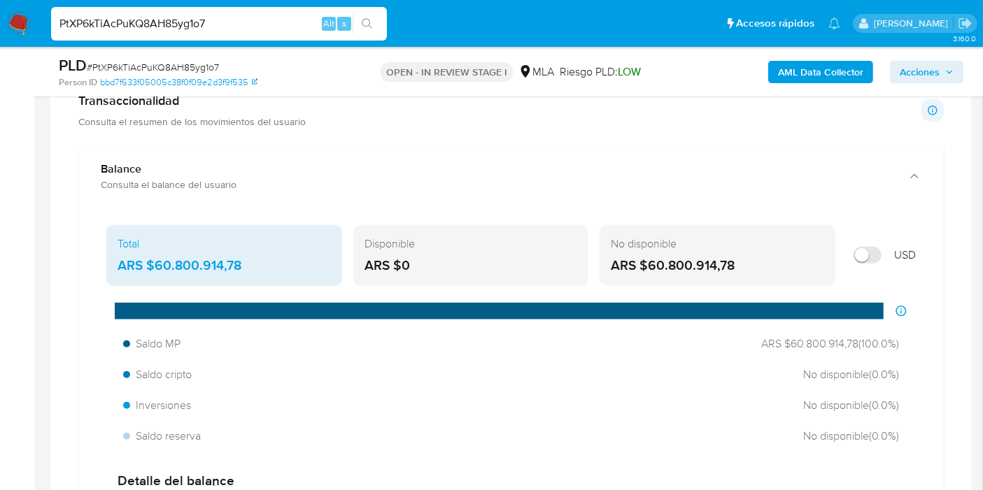
click at [391, 113] on div "Transaccionalidad Consulta el resumen de los movimientos del usuario Informació…" at bounding box center [510, 110] width 865 height 35
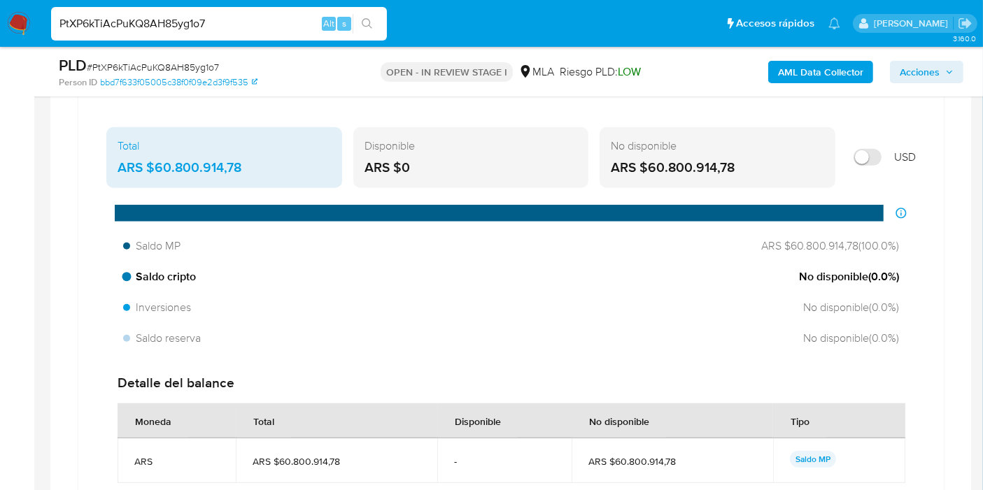
scroll to position [1227, 0]
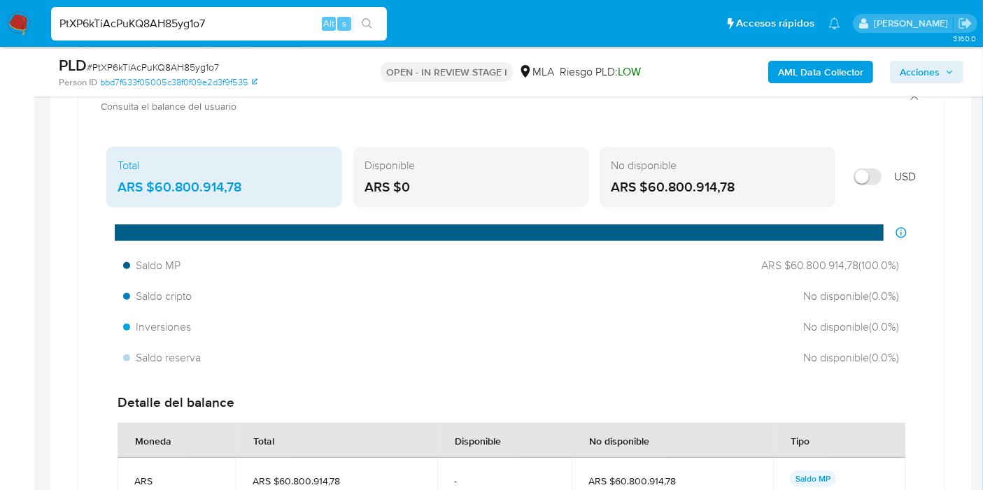
click at [755, 196] on div "No disponible ARS $60.800.914,78" at bounding box center [717, 178] width 236 height 62
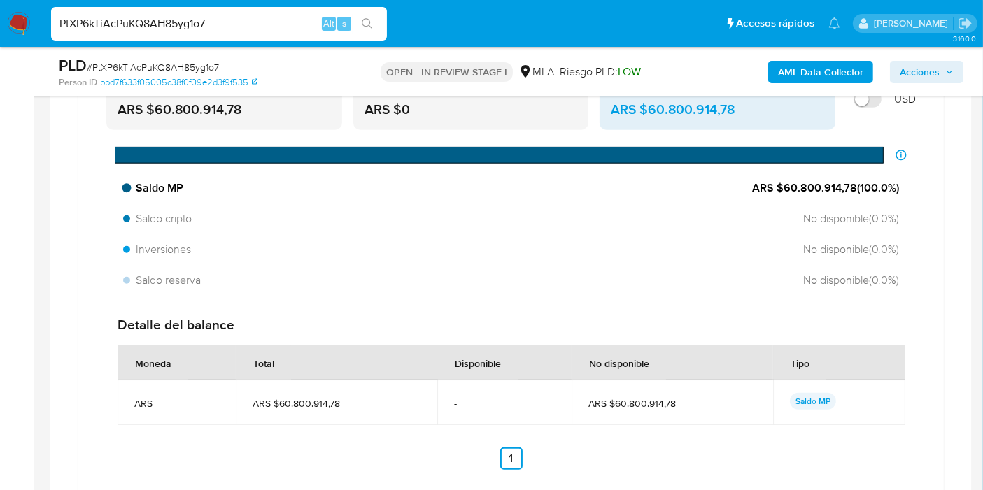
scroll to position [1148, 0]
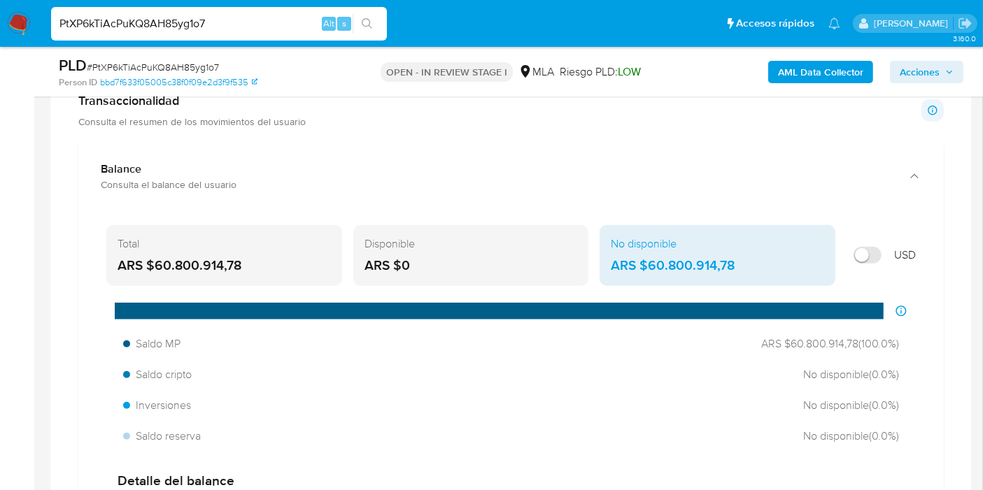
click at [444, 257] on div "ARS $0" at bounding box center [470, 266] width 213 height 18
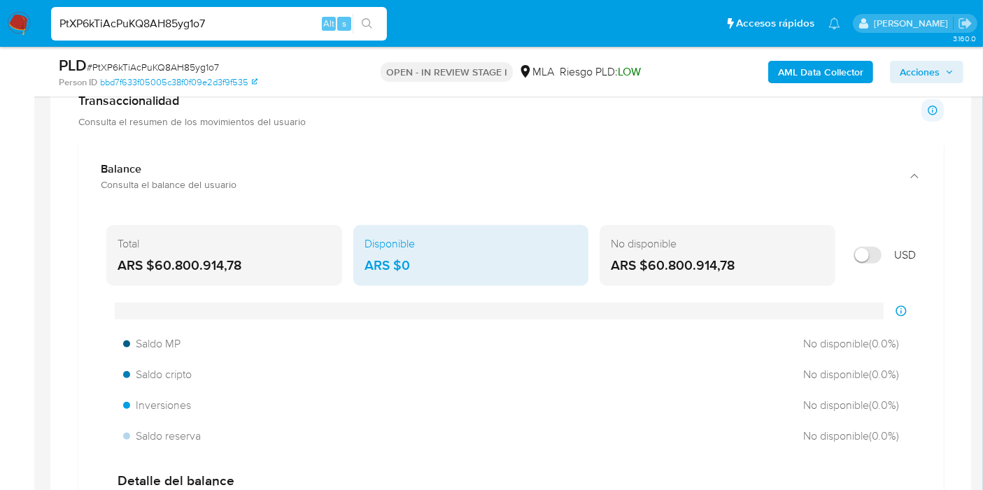
click at [257, 243] on div "Total" at bounding box center [223, 243] width 213 height 15
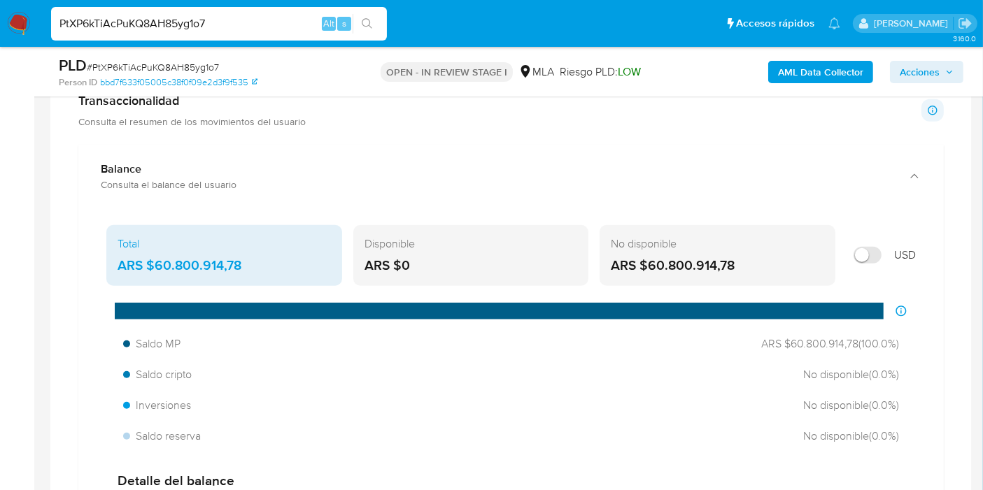
click at [743, 248] on div "No disponible" at bounding box center [717, 243] width 213 height 15
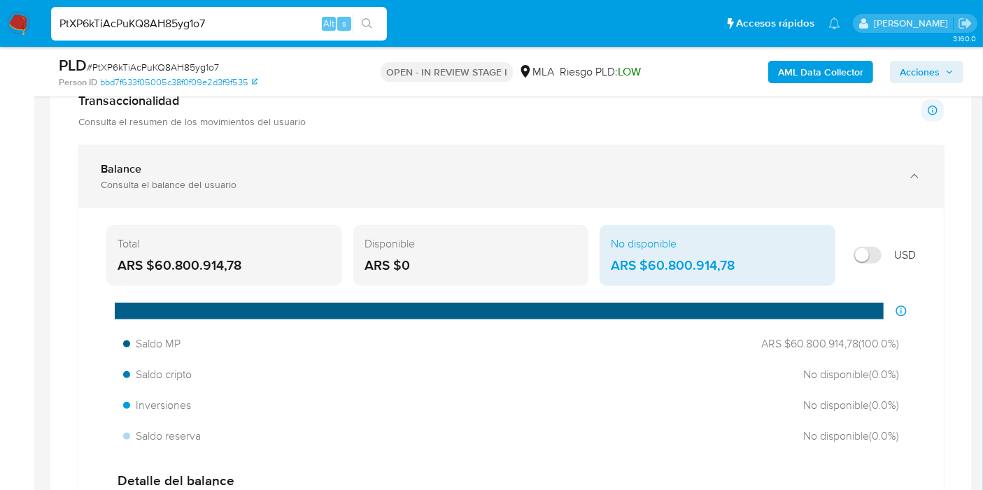
click at [909, 169] on icon "button" at bounding box center [914, 176] width 14 height 14
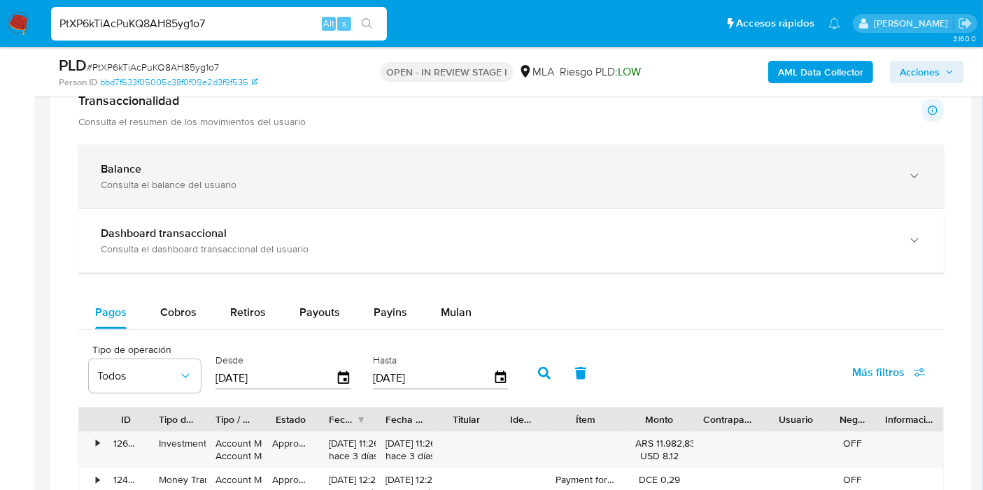
click at [909, 169] on icon "button" at bounding box center [914, 176] width 14 height 14
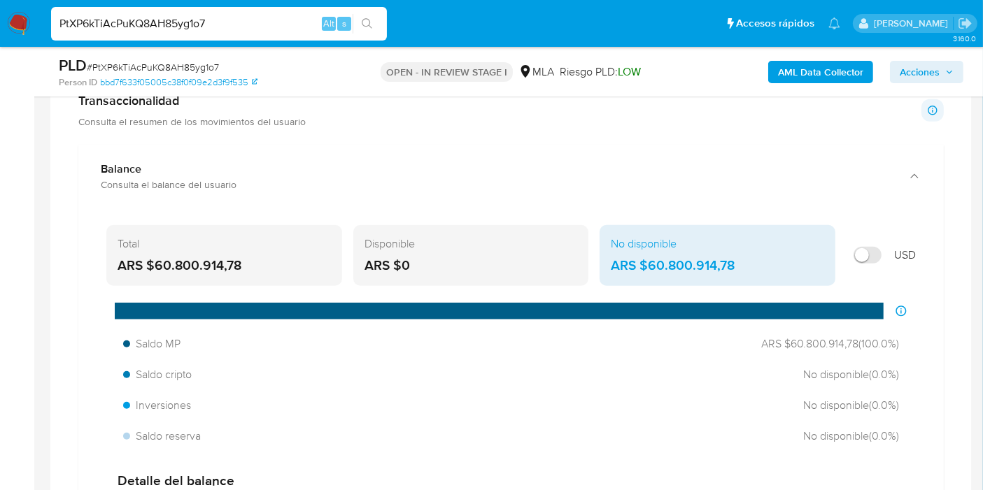
click at [434, 232] on div "Disponible ARS $0" at bounding box center [471, 256] width 236 height 62
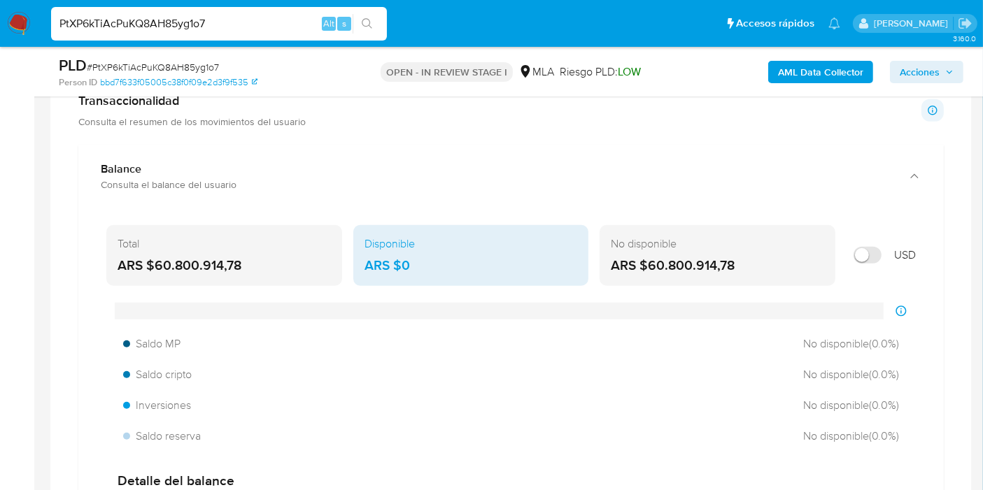
click at [258, 242] on div "Total" at bounding box center [223, 243] width 213 height 15
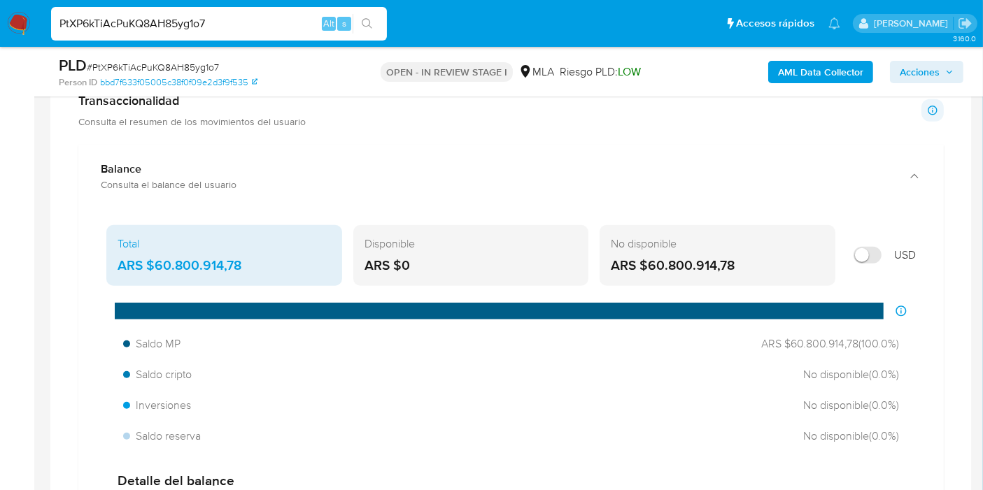
click at [493, 257] on div "ARS $0" at bounding box center [470, 266] width 213 height 18
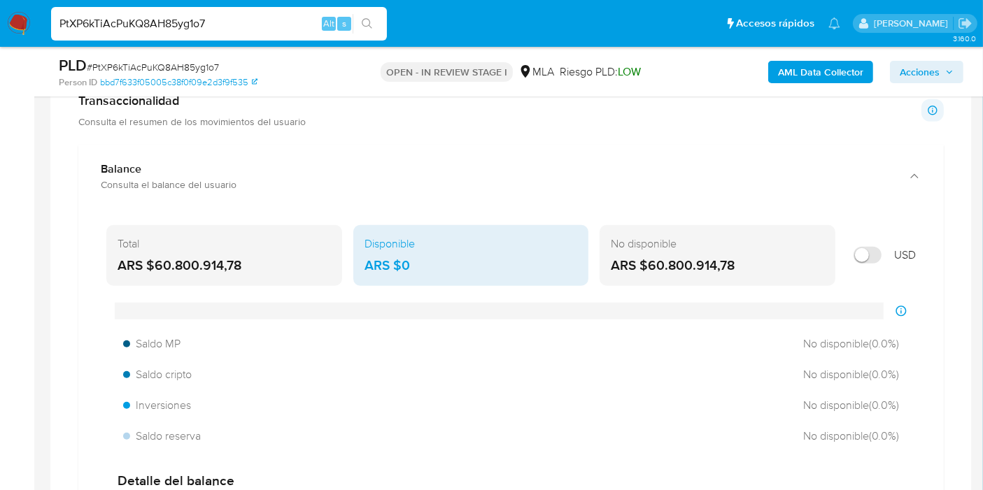
drag, startPoint x: 697, startPoint y: 244, endPoint x: 665, endPoint y: 244, distance: 32.2
click at [694, 244] on div "No disponible" at bounding box center [717, 243] width 213 height 15
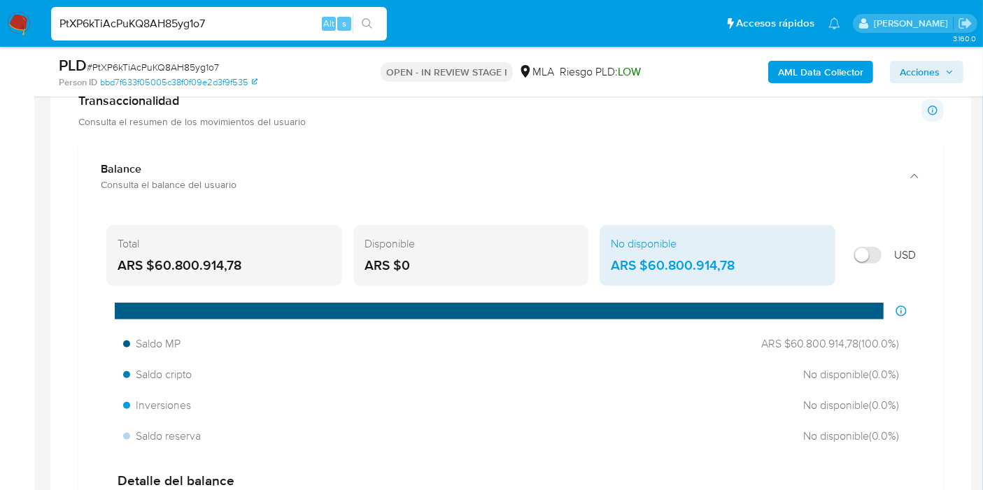
drag, startPoint x: 459, startPoint y: 244, endPoint x: 438, endPoint y: 245, distance: 20.3
click at [457, 244] on div "Disponible" at bounding box center [470, 243] width 213 height 15
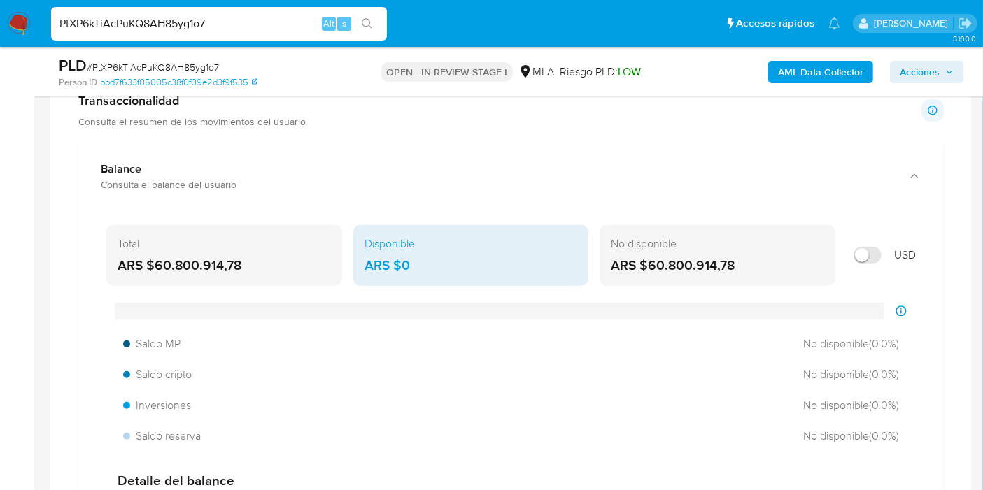
click at [285, 245] on div "Total" at bounding box center [223, 243] width 213 height 15
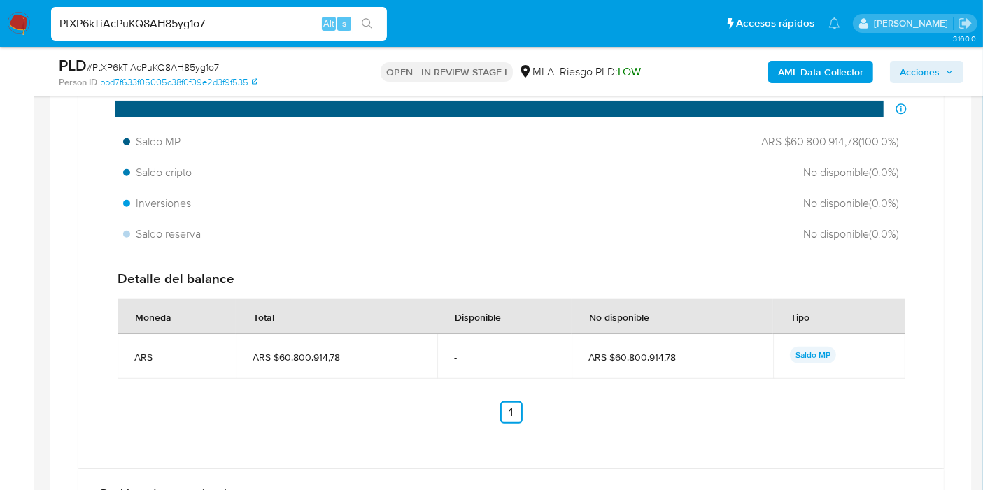
scroll to position [1382, 0]
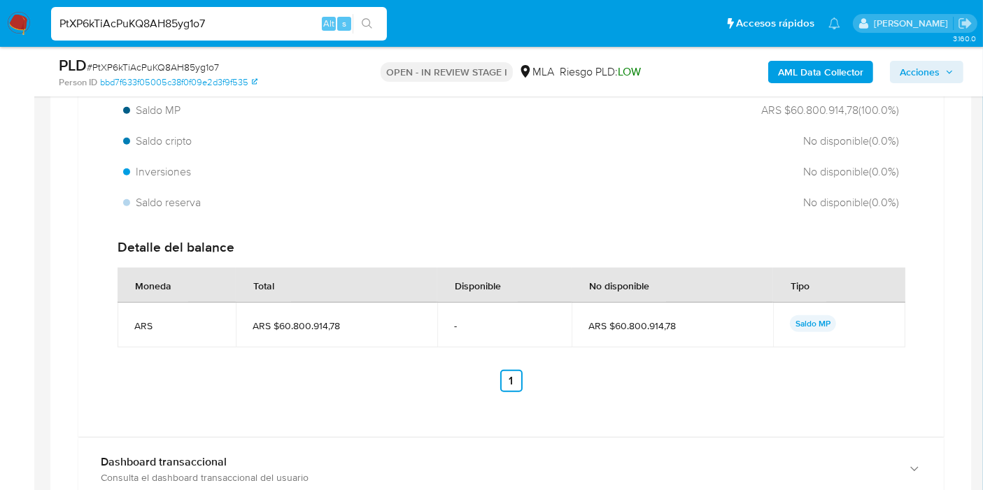
click at [638, 306] on td "ARS $60.800.914,78" at bounding box center [671, 325] width 201 height 45
click at [636, 315] on td "ARS $60.800.914,78" at bounding box center [671, 325] width 201 height 45
click at [624, 326] on span "ARS $60.800.914,78" at bounding box center [671, 326] width 167 height 13
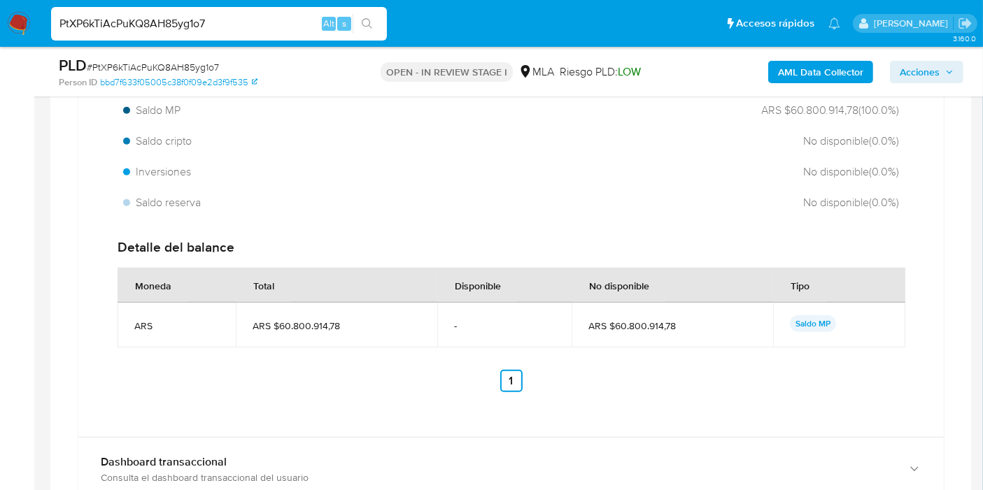
click at [624, 326] on span "ARS $60.800.914,78" at bounding box center [671, 326] width 167 height 13
click at [476, 295] on div "Disponible" at bounding box center [478, 286] width 80 height 34
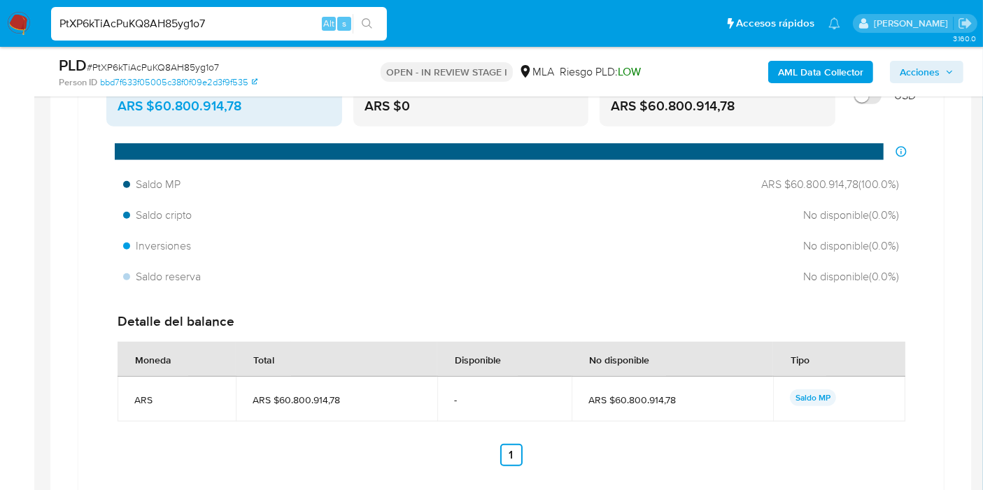
scroll to position [1227, 0]
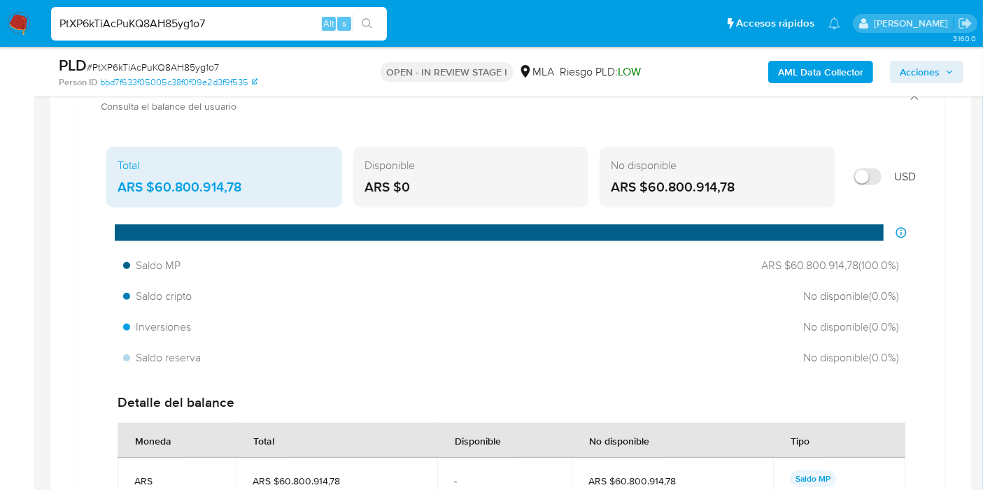
click at [8, 276] on aside "Bandeja Tablero Screening Búsqueda en Listas Watchlist Herramientas Operaciones…" at bounding box center [17, 325] width 34 height 3105
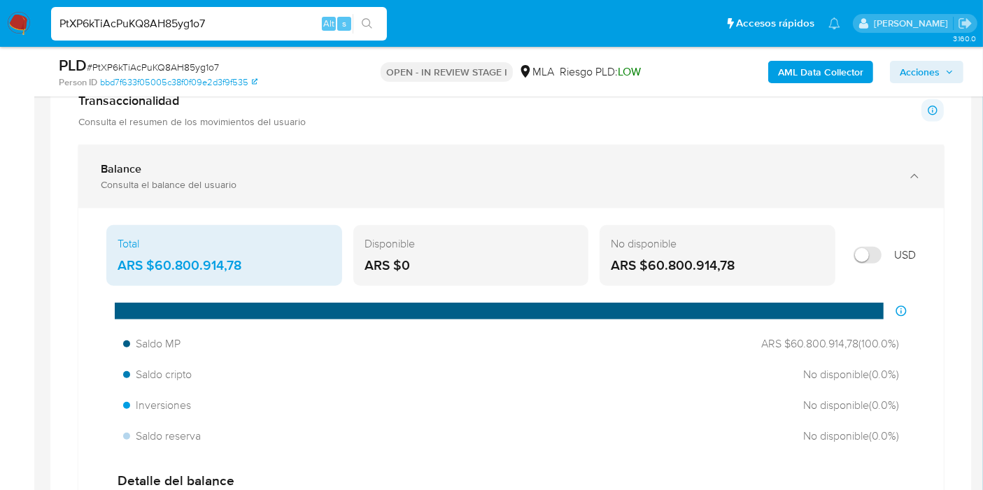
click at [916, 192] on div "Balance Consulta el balance del usuario" at bounding box center [510, 177] width 865 height 64
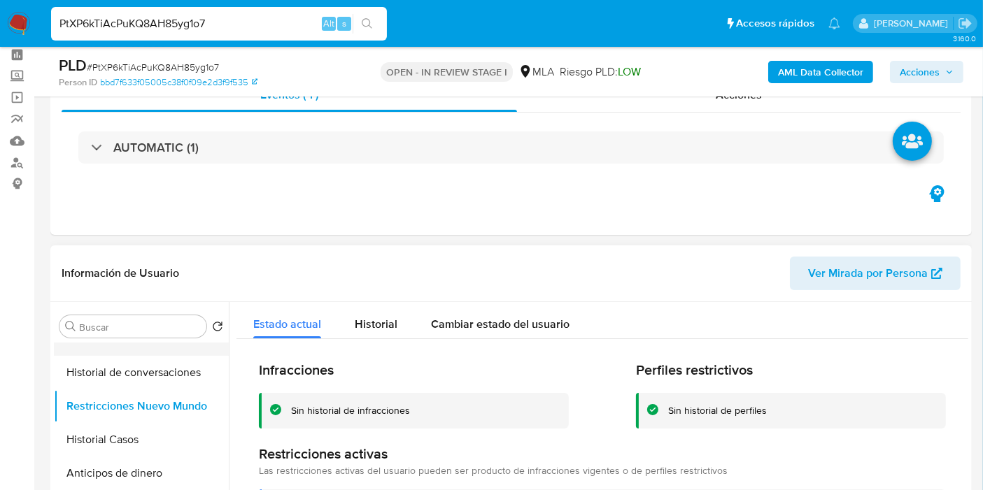
scroll to position [78, 0]
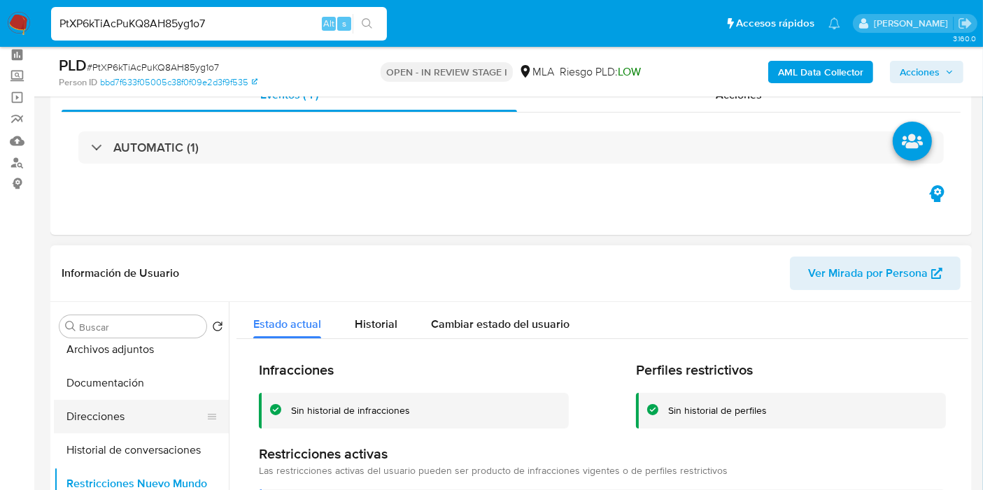
click at [113, 419] on button "Direcciones" at bounding box center [136, 417] width 164 height 34
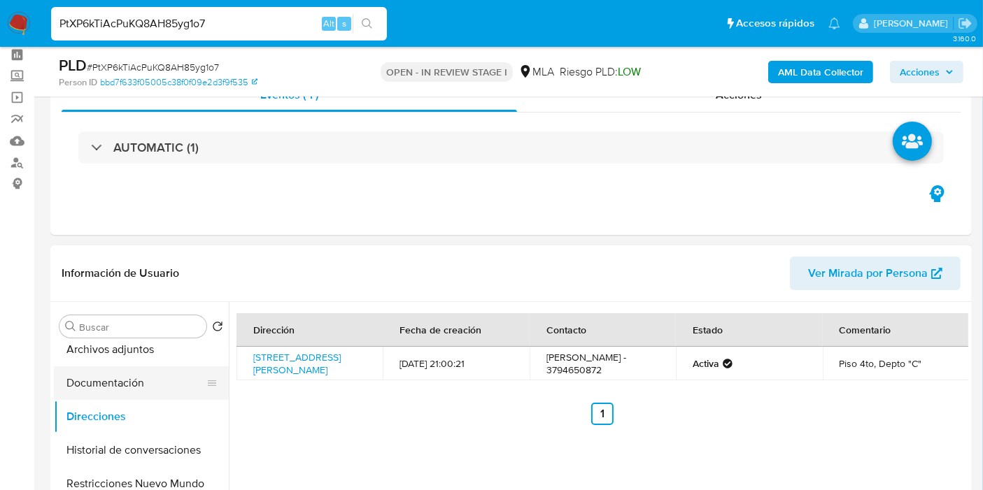
click at [134, 382] on button "Documentación" at bounding box center [136, 383] width 164 height 34
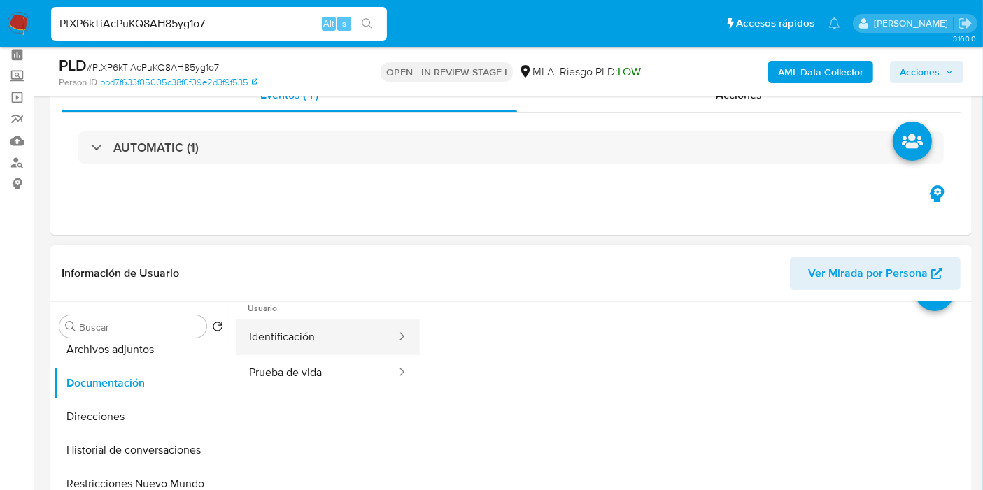
scroll to position [0, 0]
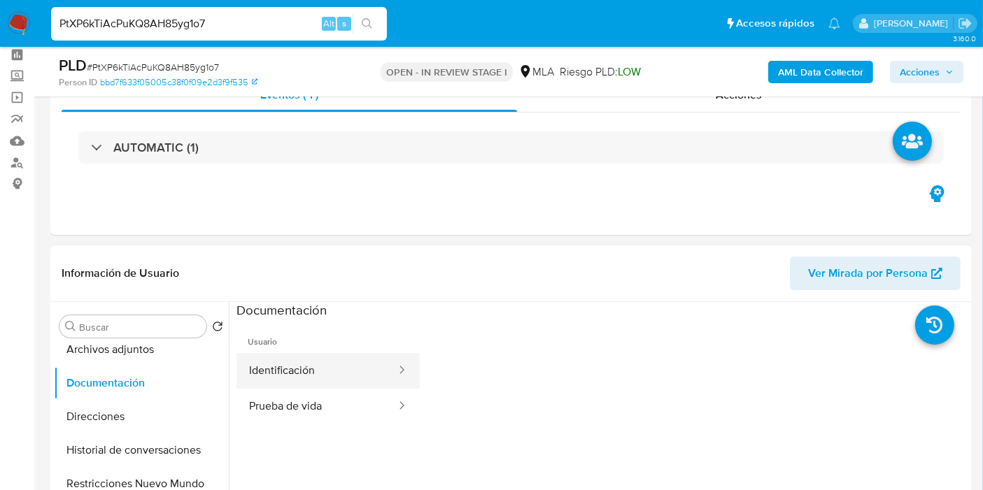
click at [364, 366] on button "Identificación" at bounding box center [316, 371] width 161 height 36
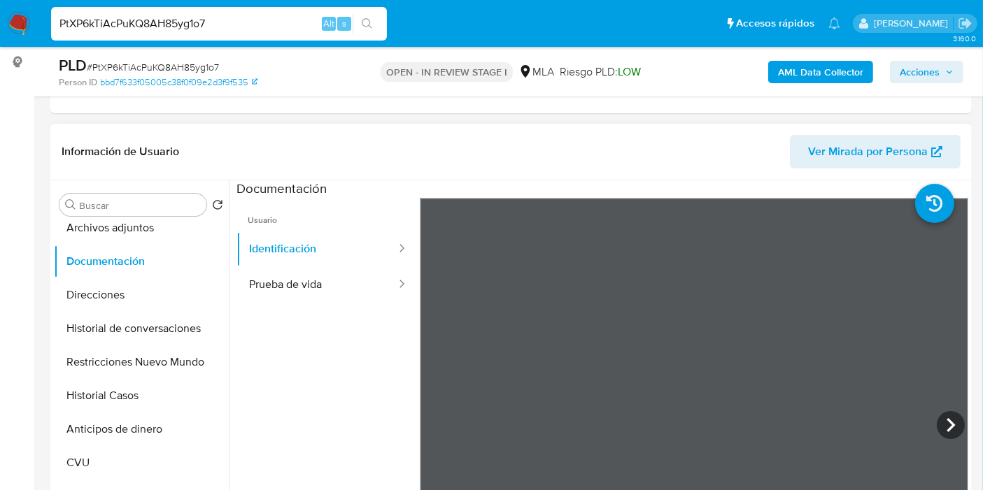
scroll to position [216, 0]
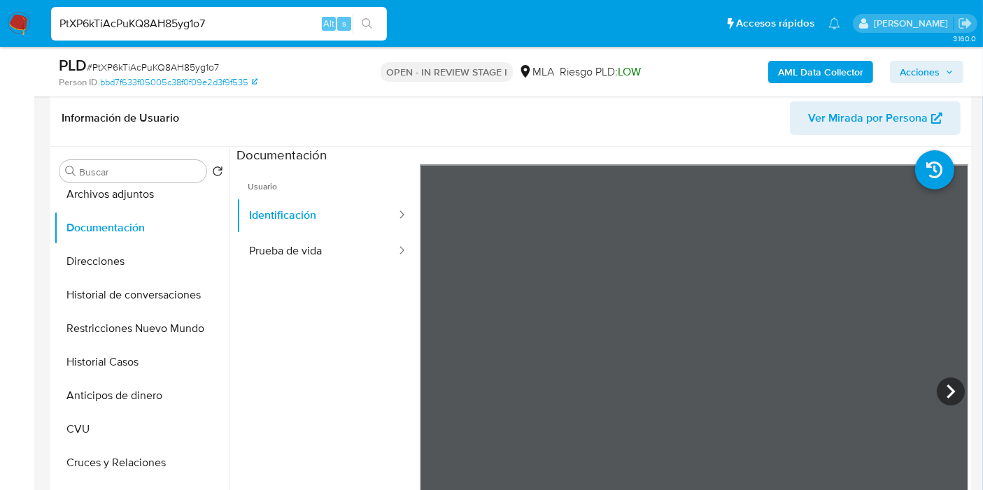
click at [955, 397] on icon at bounding box center [950, 392] width 28 height 28
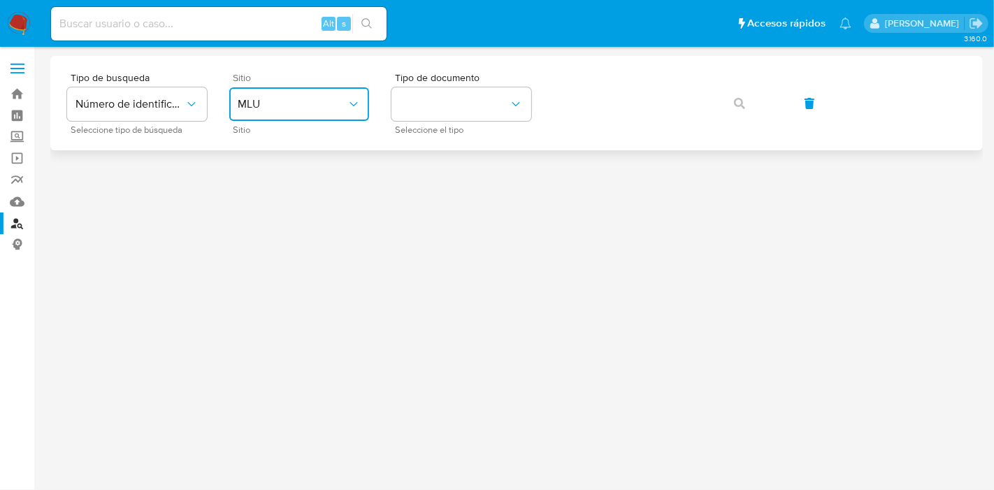
click at [299, 117] on button "MLU" at bounding box center [299, 104] width 140 height 34
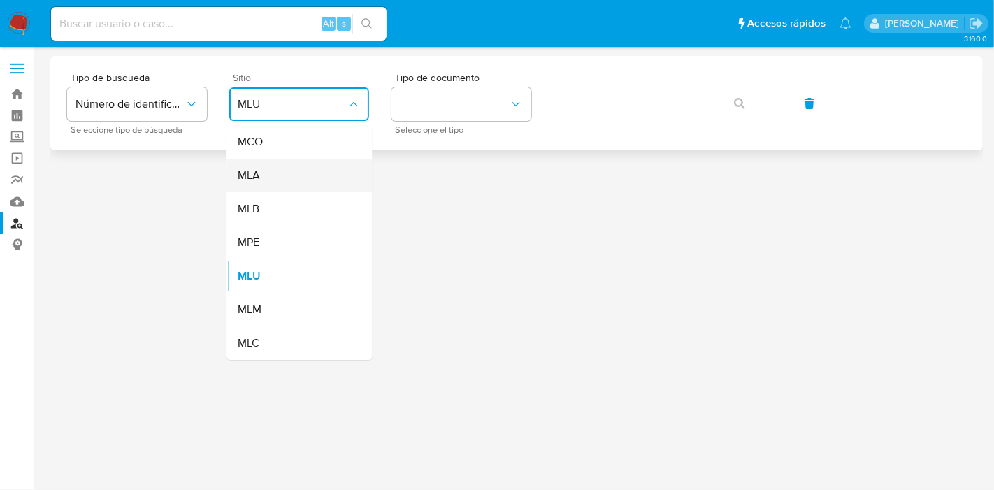
click at [318, 180] on div "MLA" at bounding box center [295, 176] width 115 height 34
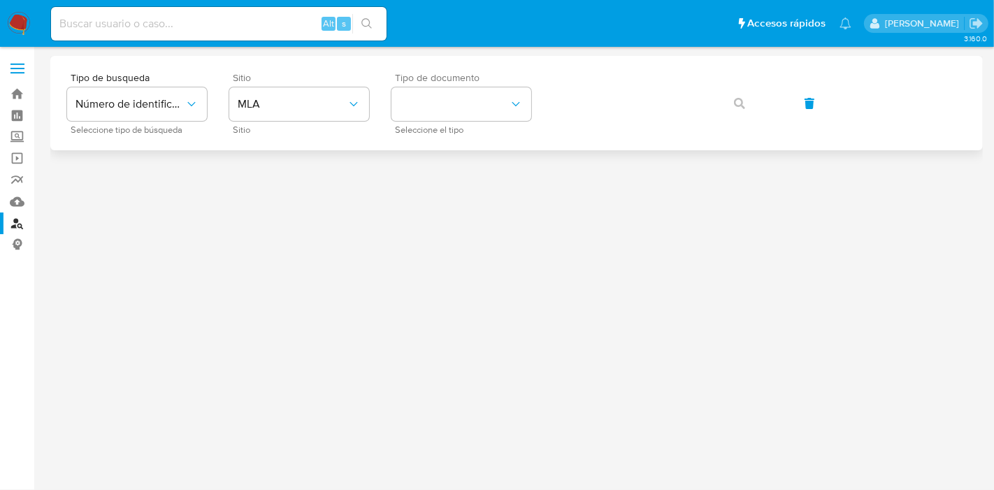
click at [458, 127] on span "Seleccione el tipo" at bounding box center [465, 130] width 140 height 7
click at [483, 105] on button "identificationType" at bounding box center [462, 104] width 140 height 34
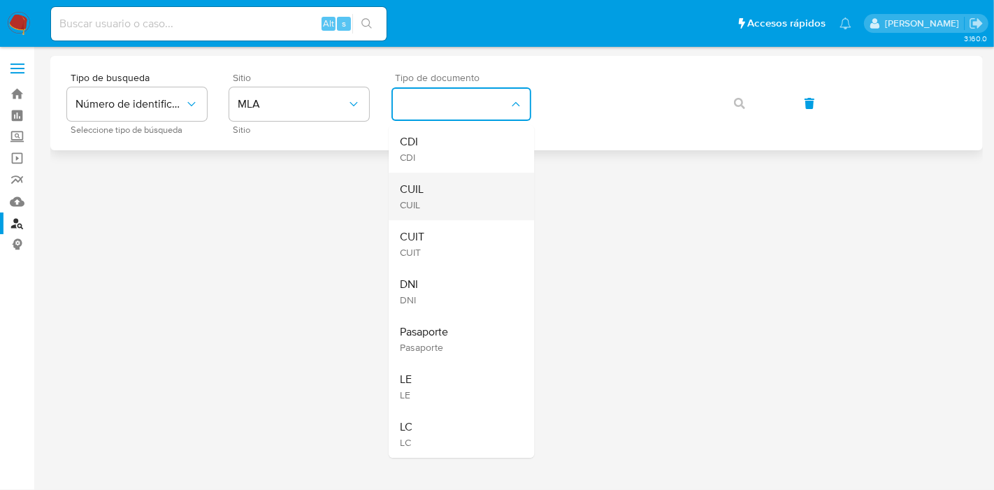
click at [485, 178] on div "CUIL CUIL" at bounding box center [457, 197] width 115 height 48
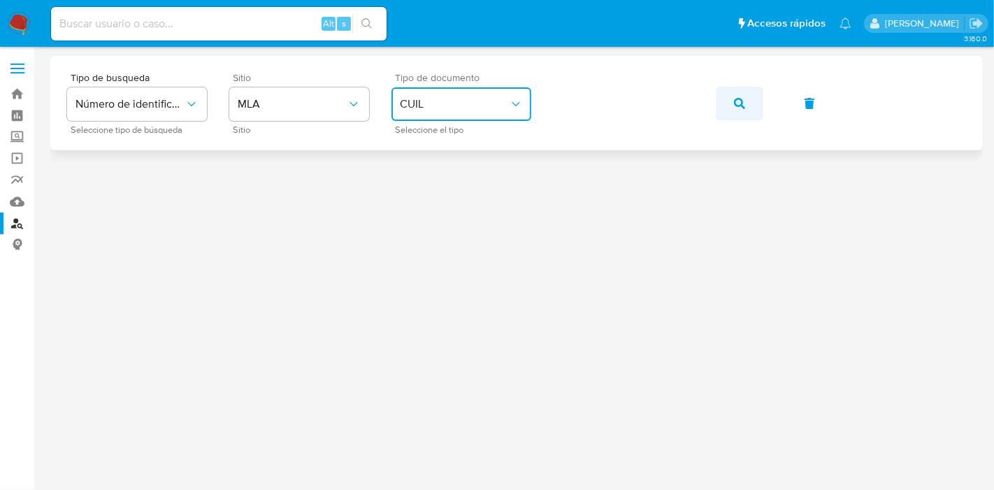
click at [745, 98] on icon "button" at bounding box center [739, 103] width 11 height 11
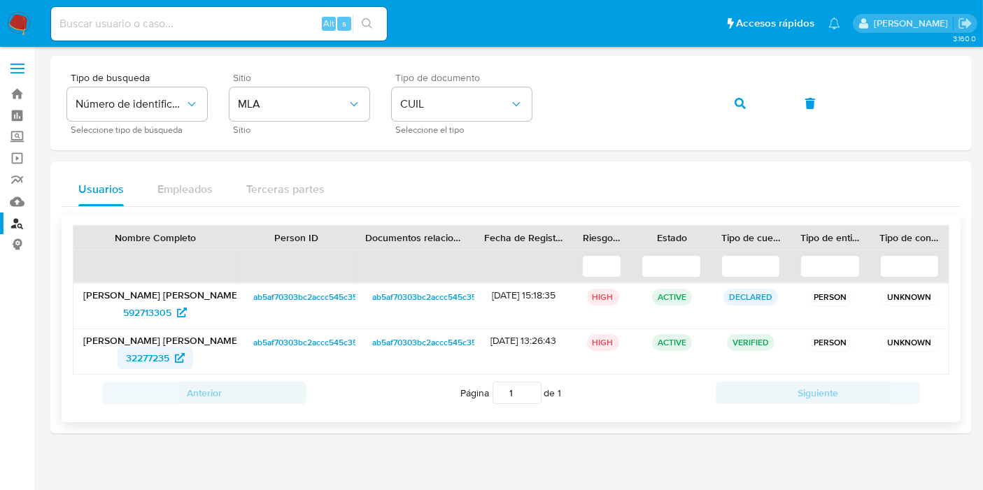
click at [154, 358] on span "32277235" at bounding box center [147, 358] width 43 height 22
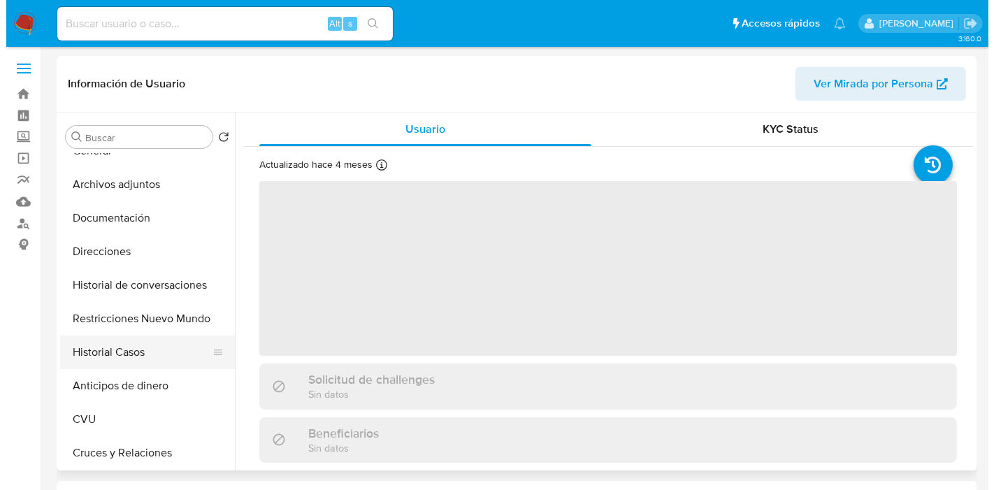
scroll to position [78, 0]
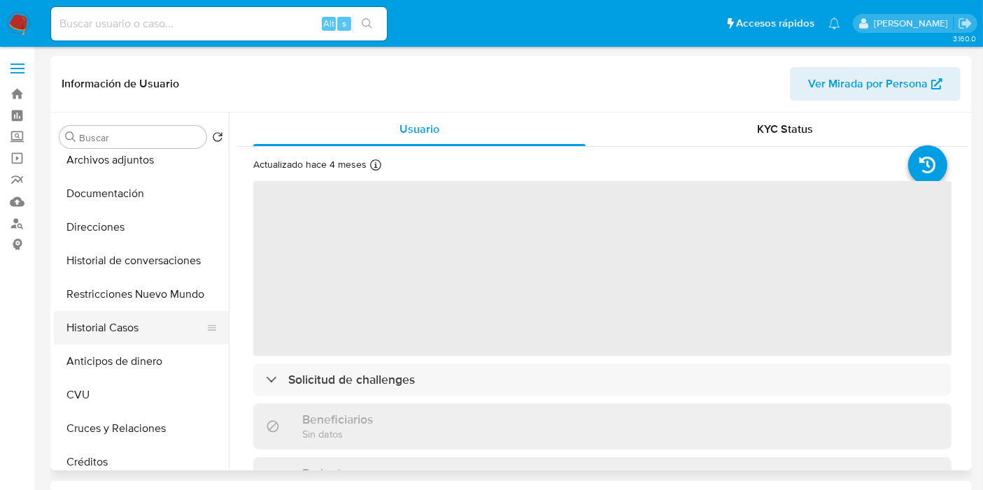
click at [141, 336] on button "Historial Casos" at bounding box center [136, 328] width 164 height 34
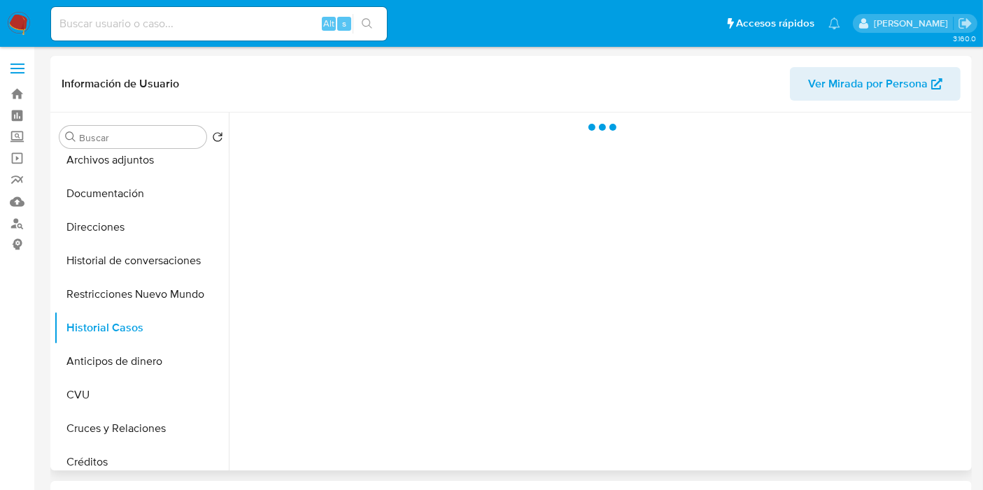
select select "10"
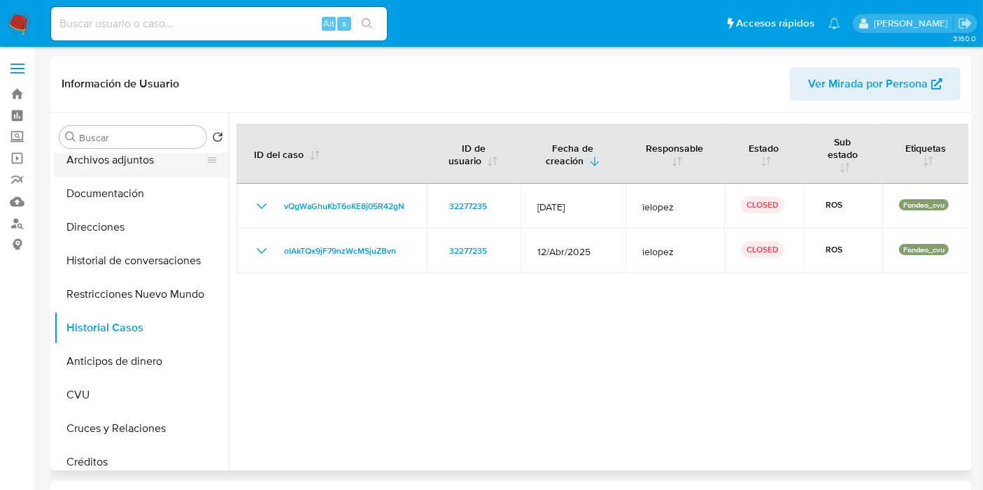
click at [166, 159] on button "Archivos adjuntos" at bounding box center [136, 160] width 164 height 34
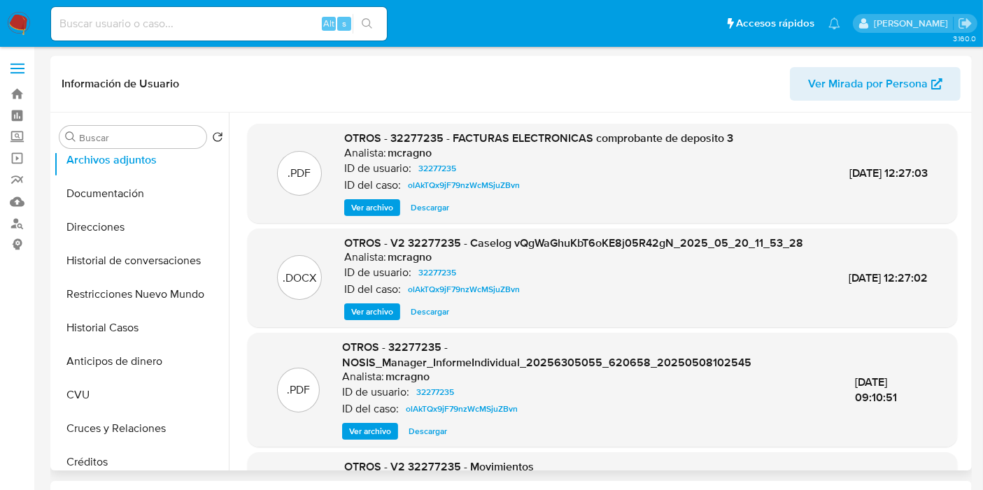
click at [378, 319] on span "Ver archivo" at bounding box center [372, 312] width 42 height 14
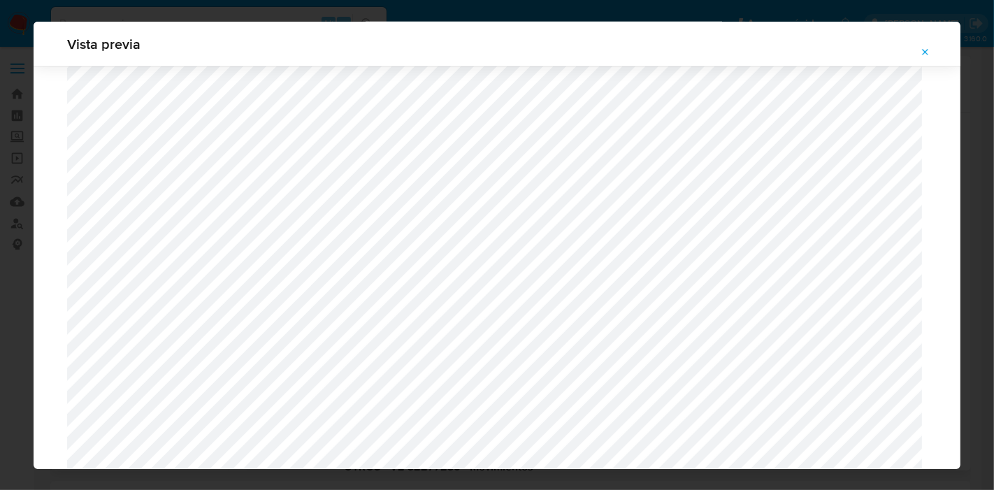
scroll to position [1215, 0]
click at [0, 242] on div "Vista previa" at bounding box center [497, 245] width 994 height 490
click at [926, 50] on icon "Attachment preview" at bounding box center [925, 52] width 11 height 11
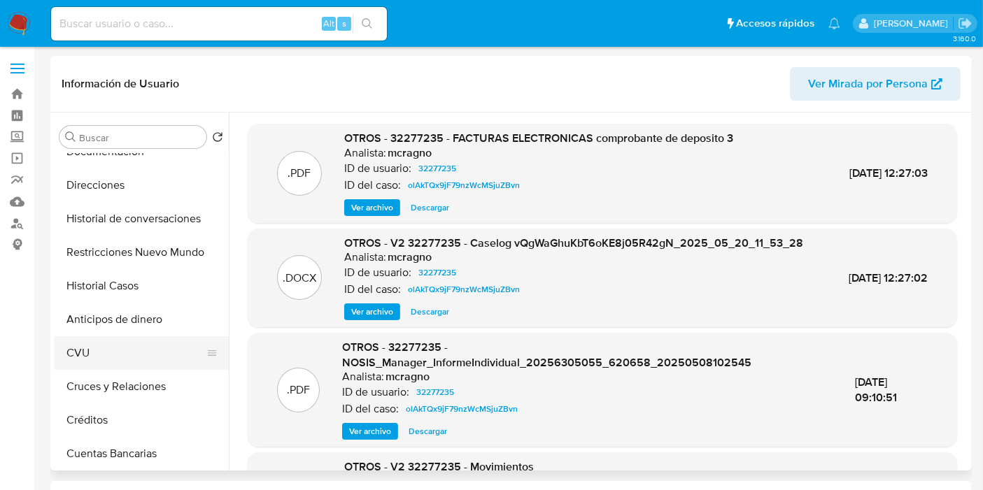
scroll to position [155, 0]
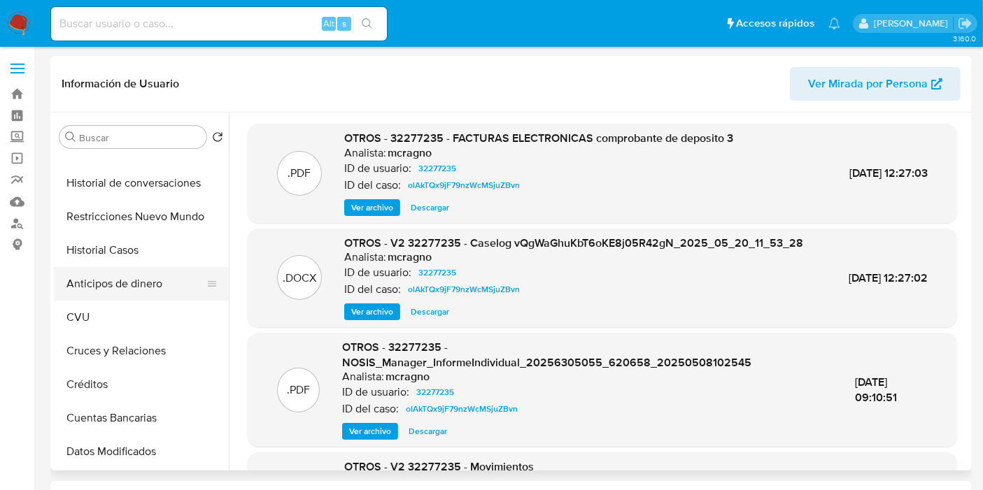
click at [131, 269] on button "Anticipos de dinero" at bounding box center [136, 284] width 164 height 34
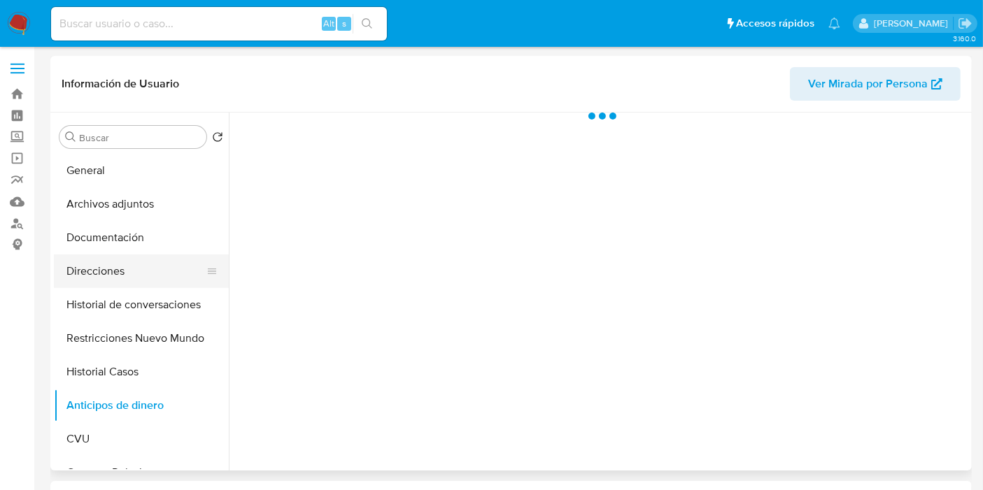
scroll to position [0, 0]
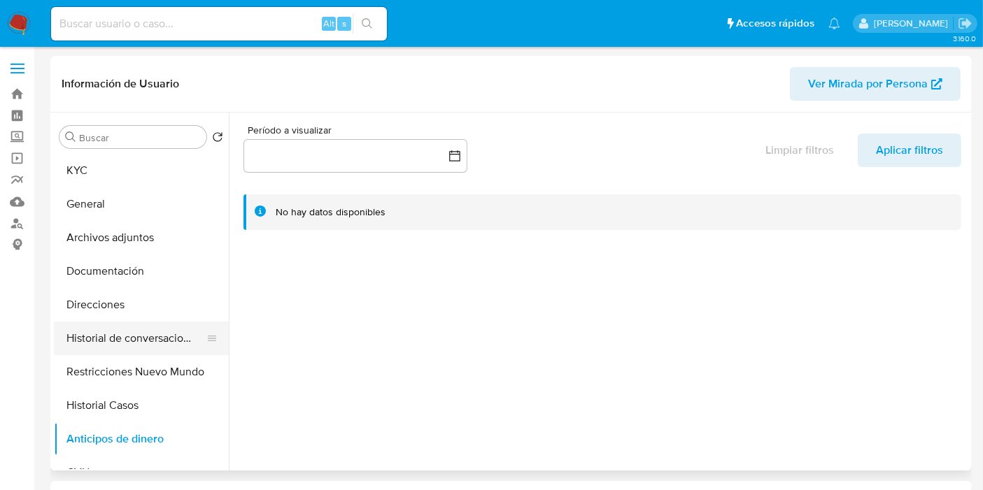
click at [141, 336] on button "Historial de conversaciones" at bounding box center [136, 339] width 164 height 34
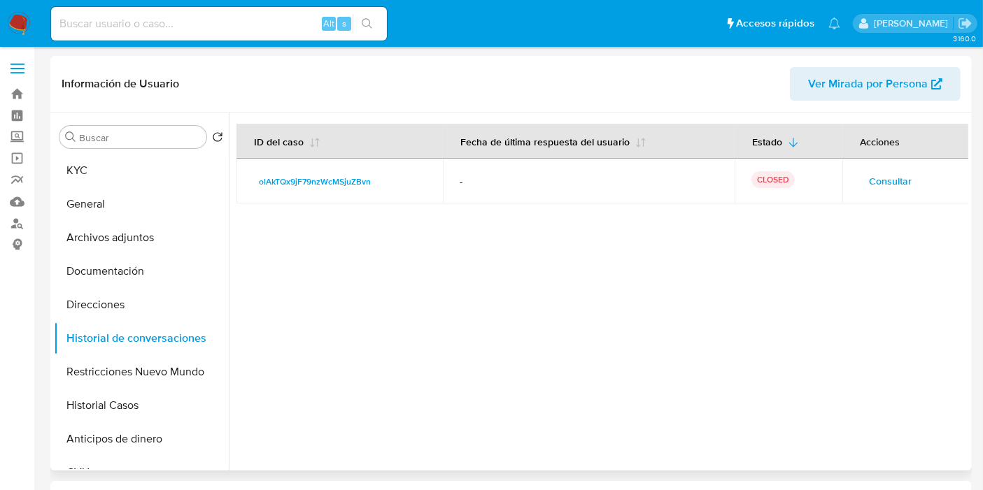
click at [882, 180] on span "Consultar" at bounding box center [890, 181] width 43 height 20
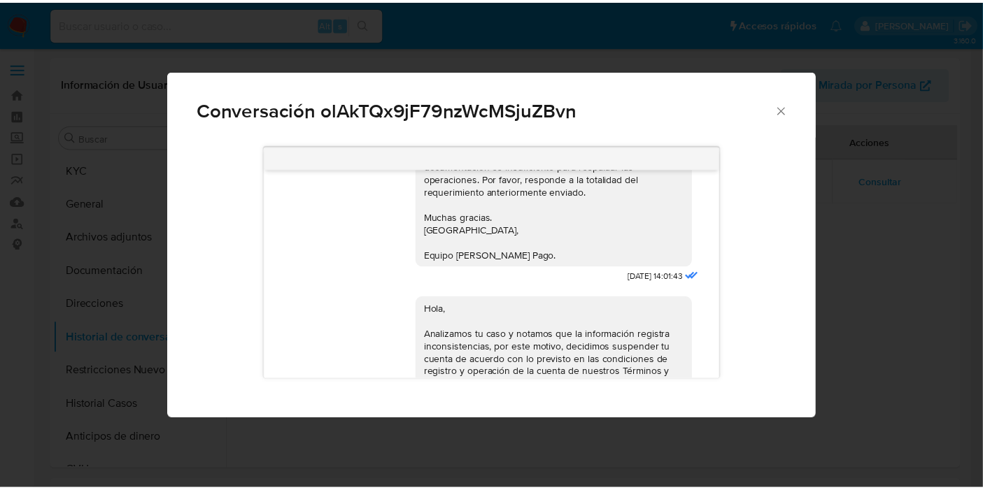
scroll to position [1871, 0]
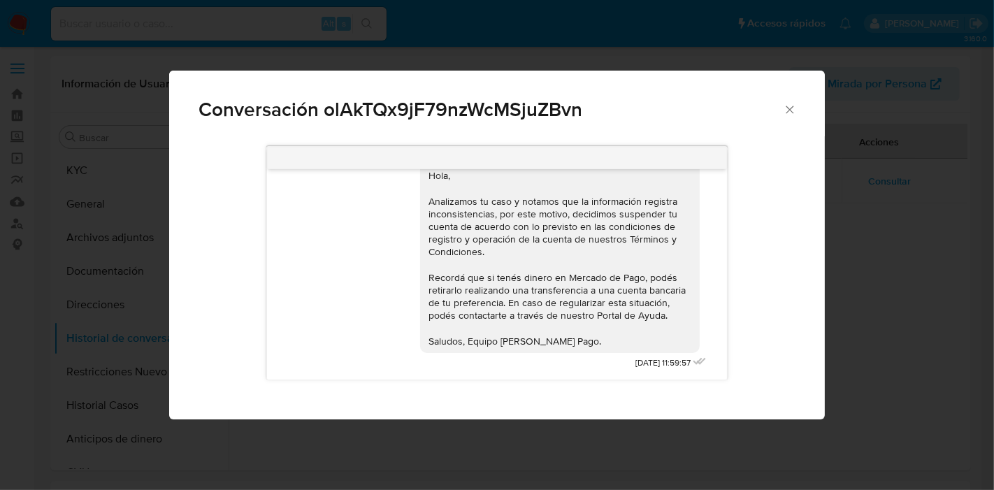
drag, startPoint x: 793, startPoint y: 108, endPoint x: 773, endPoint y: 452, distance: 344.7
click at [793, 108] on icon "Cerrar" at bounding box center [790, 110] width 14 height 14
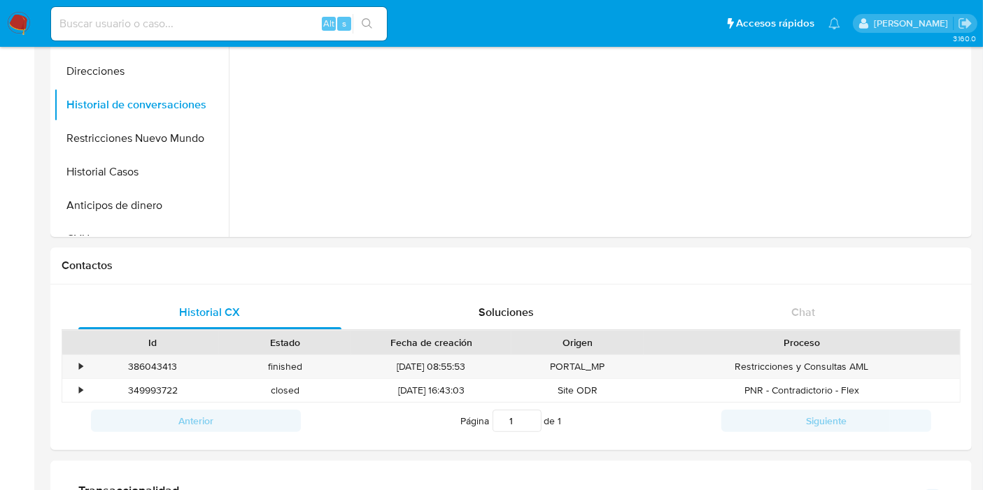
scroll to position [310, 0]
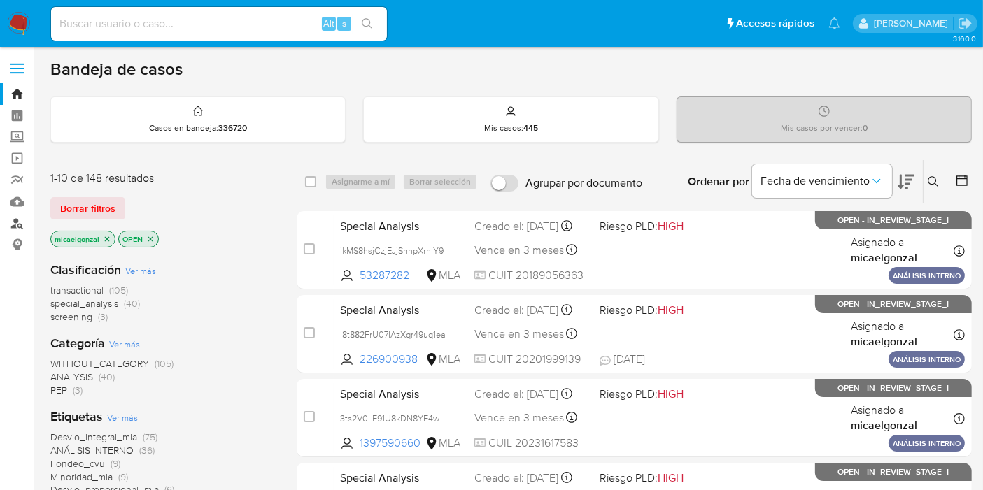
click at [22, 223] on link "Buscador de personas" at bounding box center [83, 224] width 166 height 22
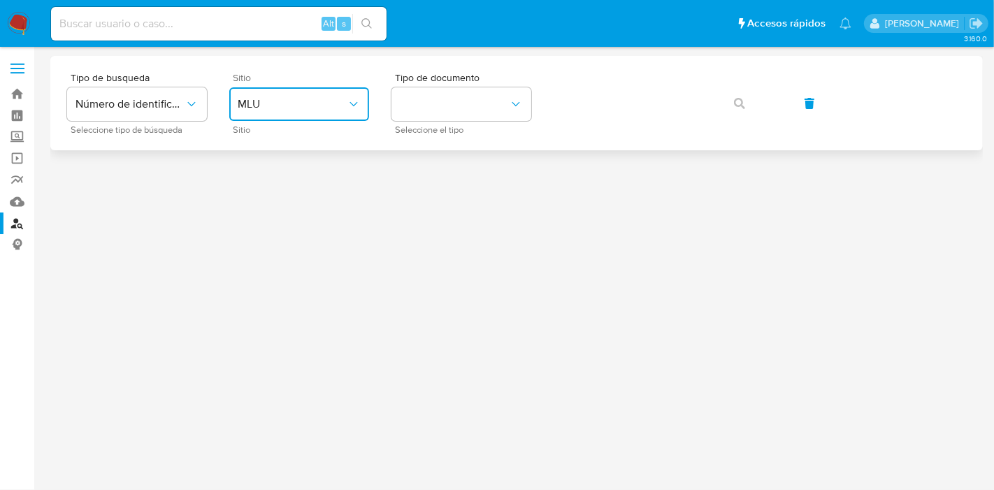
click at [236, 105] on button "MLU" at bounding box center [299, 104] width 140 height 34
click at [168, 177] on div at bounding box center [516, 243] width 933 height 375
click at [344, 106] on span "MLU" at bounding box center [292, 104] width 109 height 14
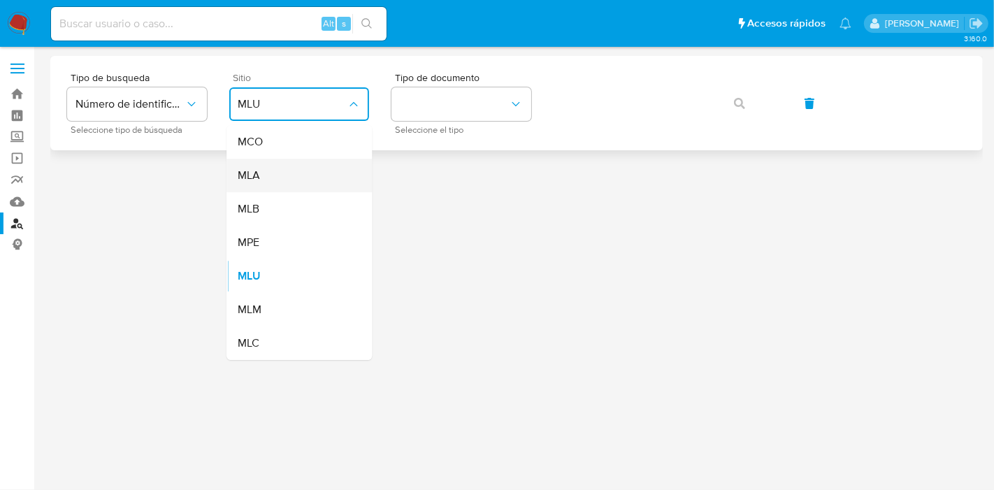
click at [287, 180] on div "MLA" at bounding box center [295, 176] width 115 height 34
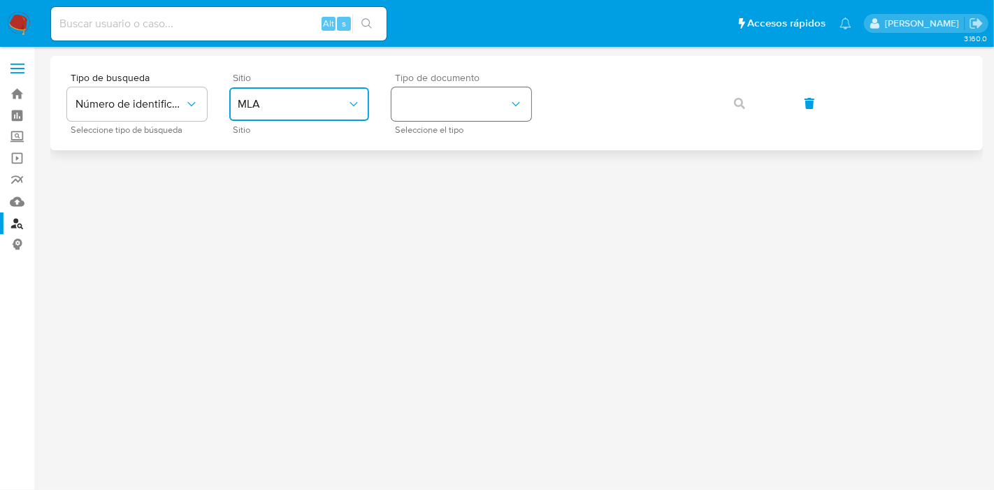
click at [471, 103] on button "identificationType" at bounding box center [462, 104] width 140 height 34
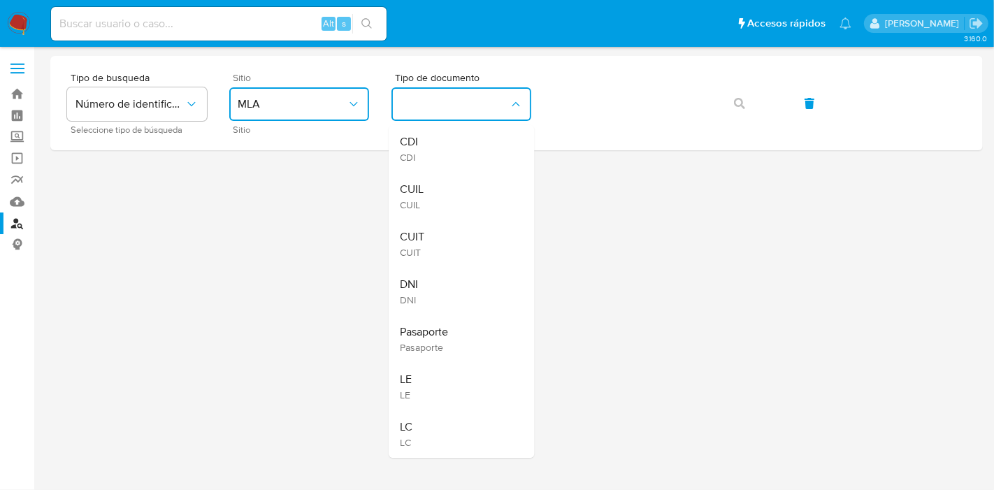
drag, startPoint x: 440, startPoint y: 192, endPoint x: 488, endPoint y: 169, distance: 53.8
click at [440, 193] on div "CUIL CUIL" at bounding box center [457, 197] width 115 height 48
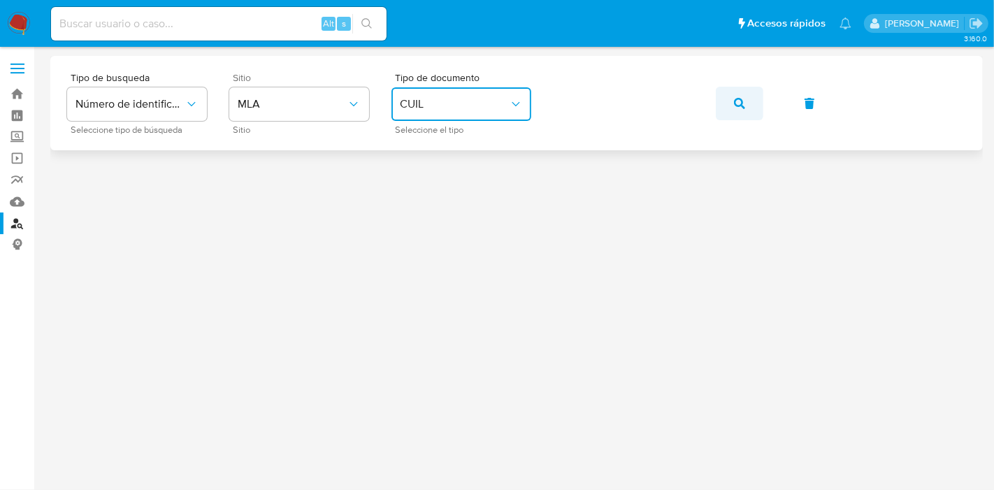
click at [737, 99] on icon "button" at bounding box center [739, 103] width 11 height 11
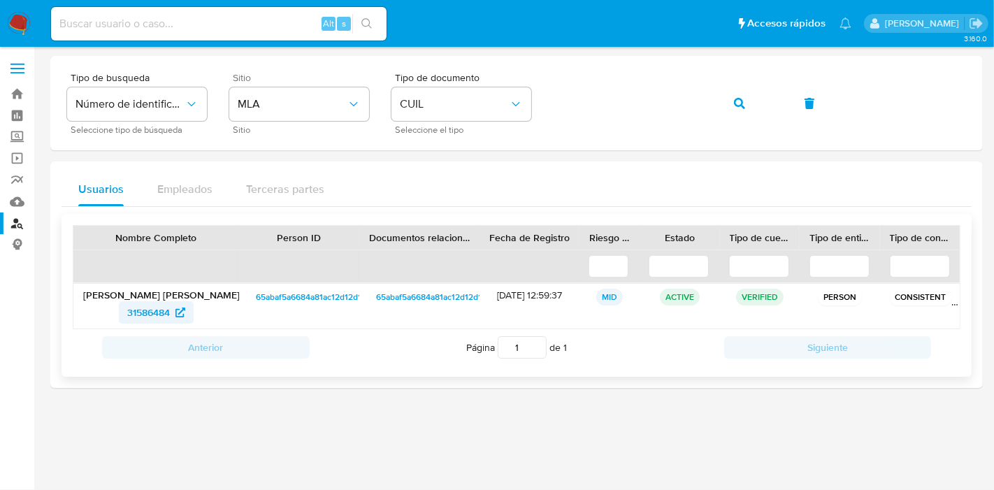
click at [157, 306] on span "31586484" at bounding box center [148, 312] width 43 height 22
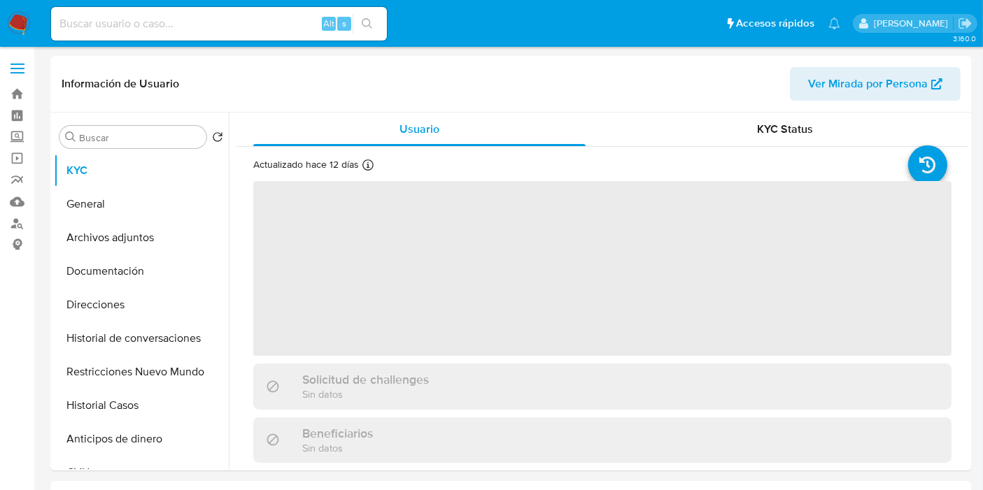
select select "10"
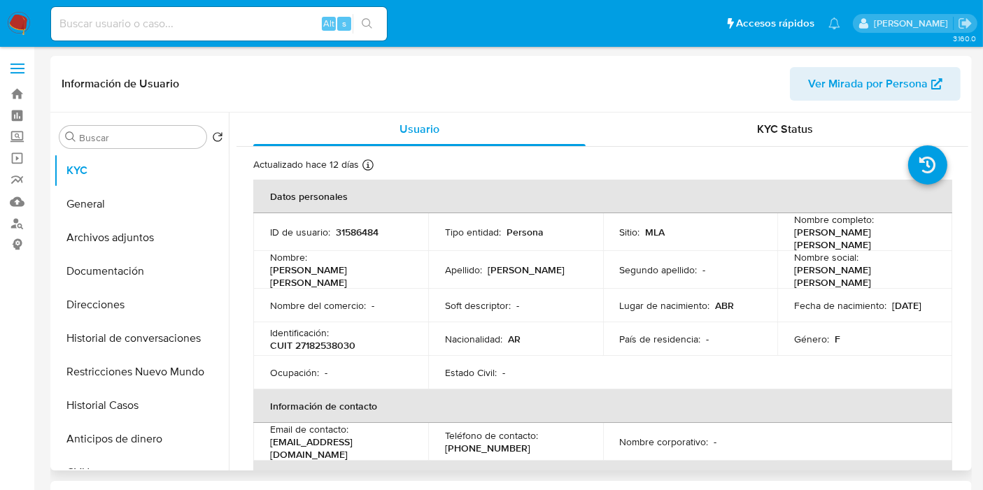
click at [357, 335] on div "Identificación : CUIT 27182538030" at bounding box center [340, 339] width 141 height 25
click at [355, 339] on p "CUIT 27182538030" at bounding box center [312, 345] width 85 height 13
click at [347, 339] on p "CUIT 27182538030" at bounding box center [312, 345] width 85 height 13
click at [346, 339] on p "CUIT 27182538030" at bounding box center [312, 345] width 85 height 13
click at [339, 339] on p "CUIT 27182538030" at bounding box center [312, 345] width 85 height 13
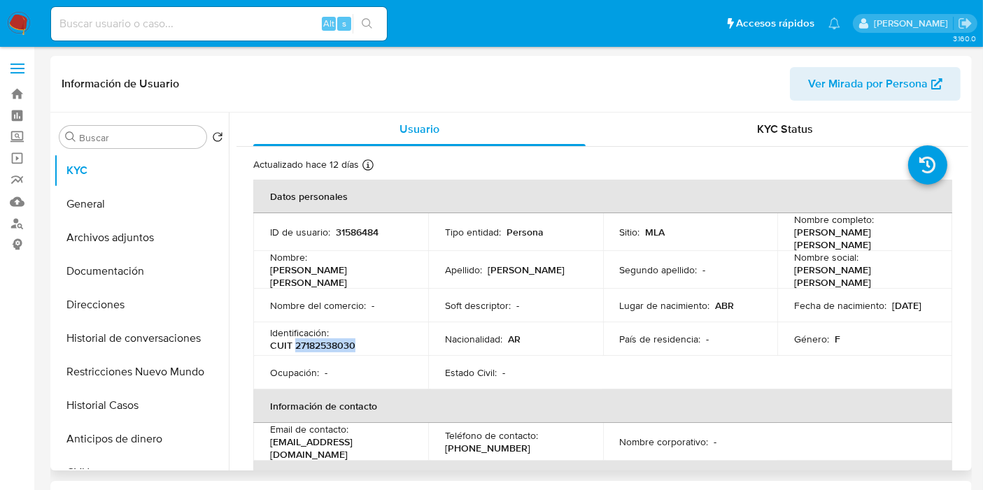
click at [339, 339] on p "CUIT 27182538030" at bounding box center [312, 345] width 85 height 13
copy p "27182538030"
click at [120, 295] on button "Direcciones" at bounding box center [136, 305] width 164 height 34
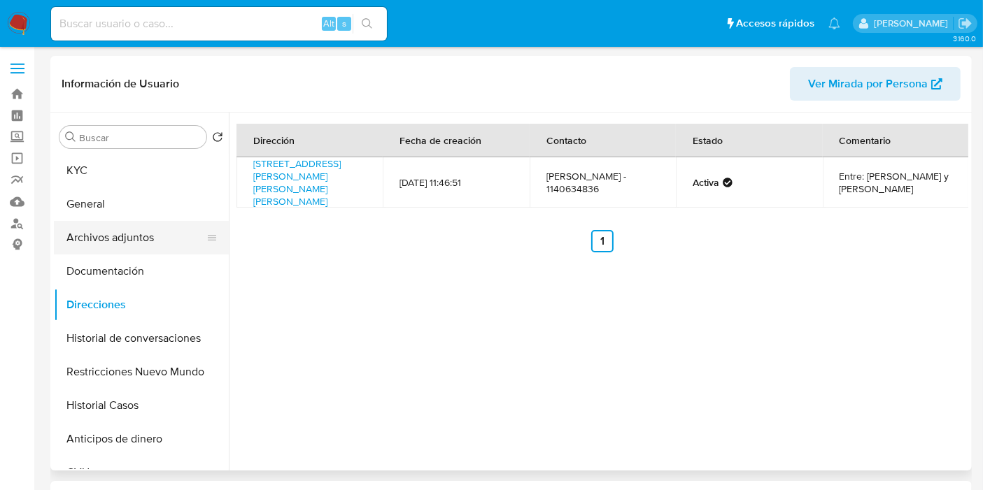
click at [123, 252] on button "Archivos adjuntos" at bounding box center [136, 238] width 164 height 34
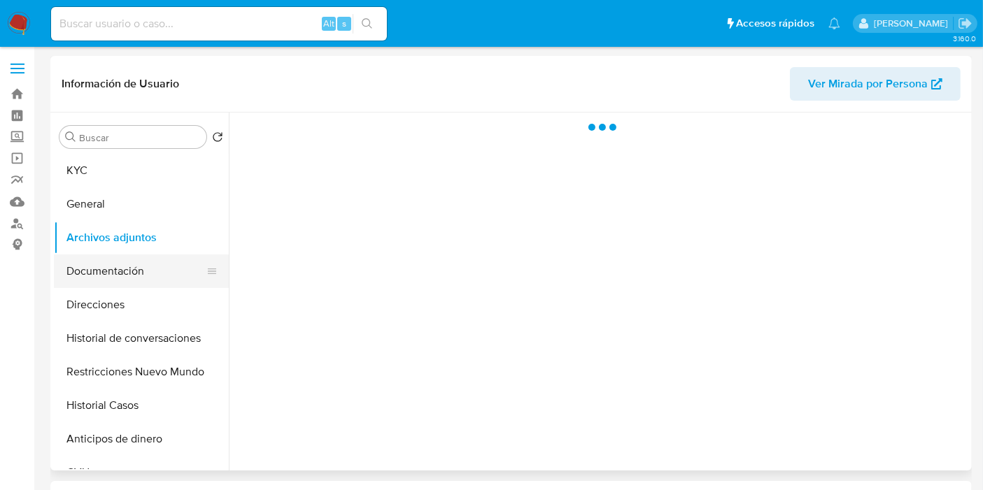
click at [99, 258] on button "Documentación" at bounding box center [136, 272] width 164 height 34
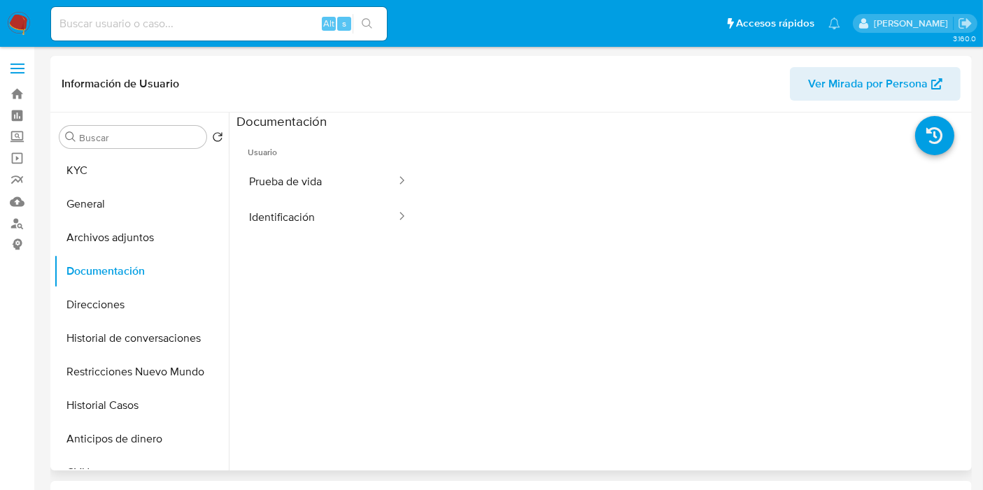
click at [311, 236] on ul "Usuario Prueba de vida Identificación" at bounding box center [327, 331] width 183 height 403
click at [362, 217] on button "Identificación" at bounding box center [316, 217] width 161 height 36
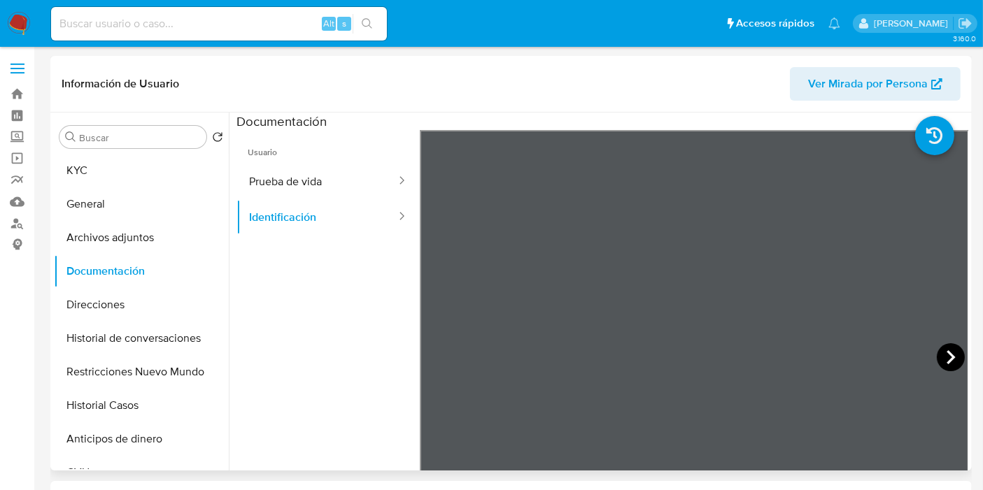
click at [953, 346] on icon at bounding box center [950, 357] width 28 height 28
click at [239, 15] on input at bounding box center [219, 24] width 336 height 18
paste input "FvCSisOY0tTjMeZGAp6ciJlW"
type input "FvCSisOY0tTjMeZGAp6ciJlW"
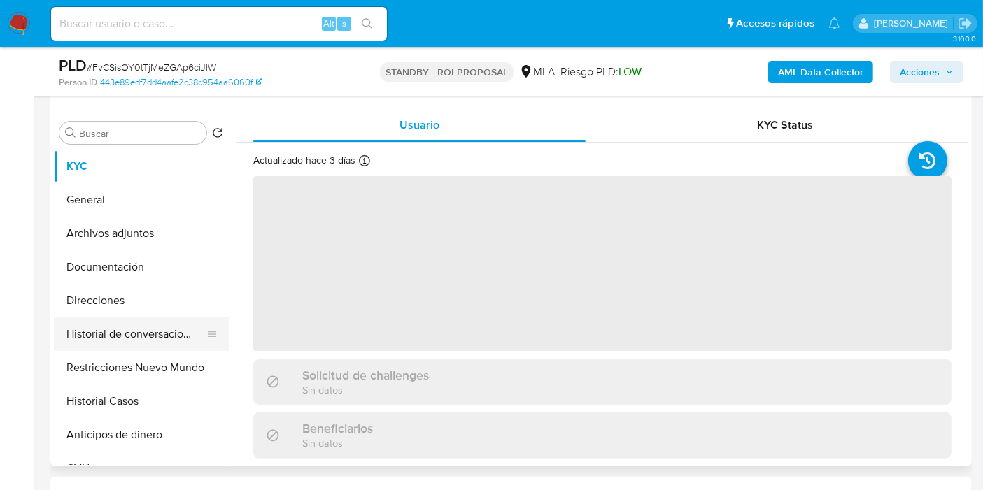
scroll to position [310, 0]
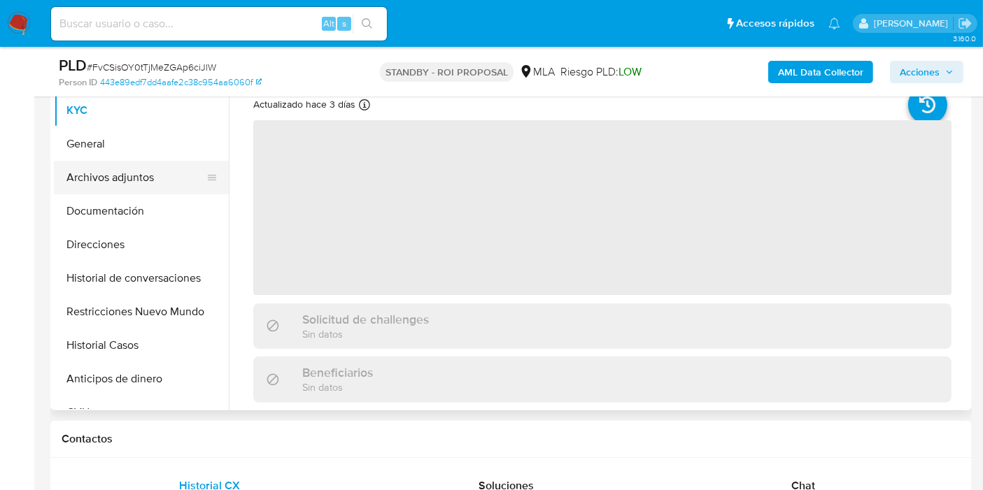
click at [99, 128] on button "General" at bounding box center [141, 144] width 175 height 34
select select "10"
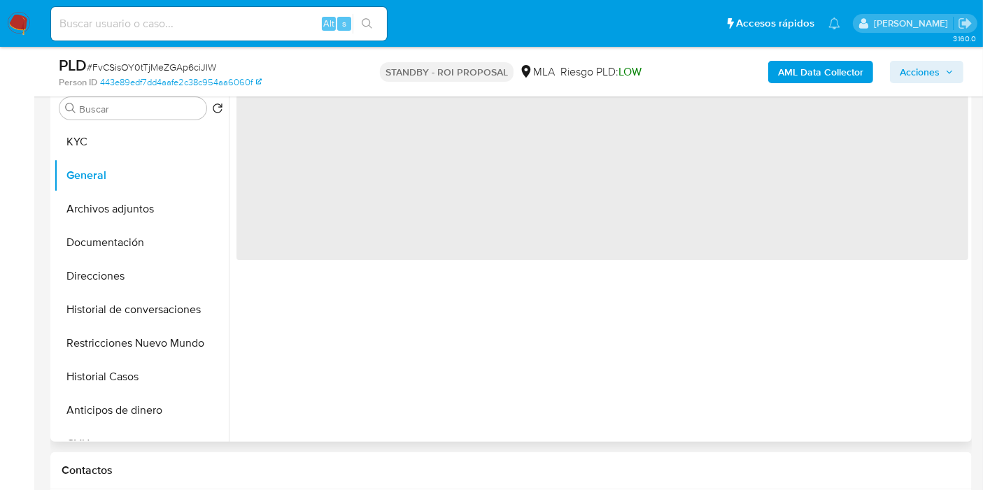
scroll to position [233, 0]
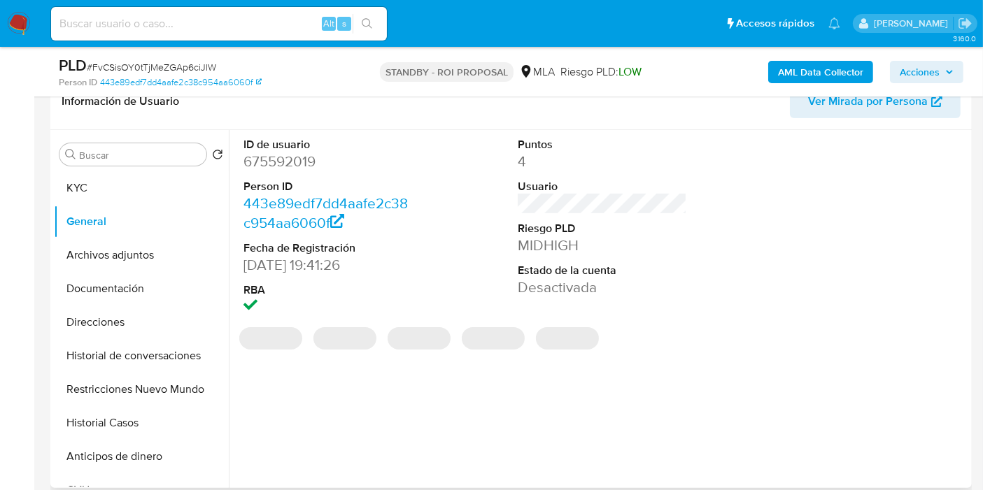
click at [292, 162] on dd "675592019" at bounding box center [327, 162] width 169 height 20
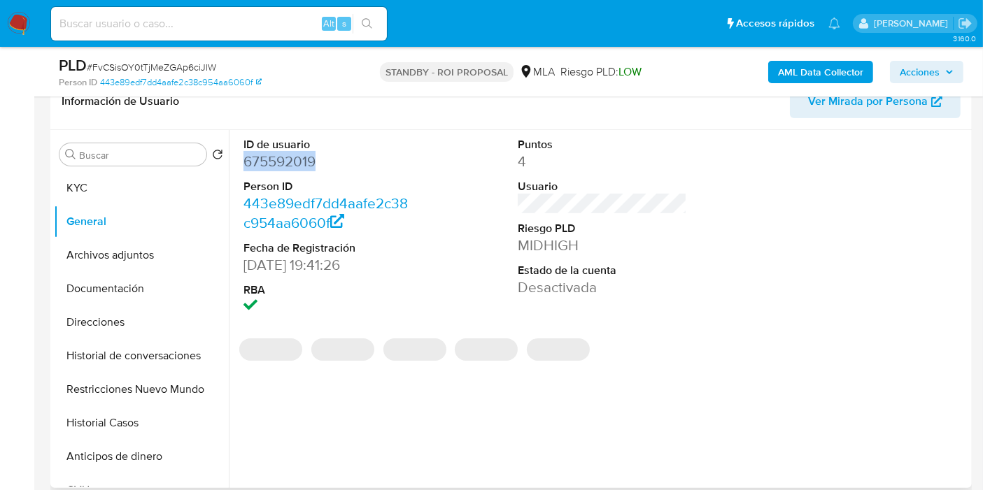
copy dd "675592019"
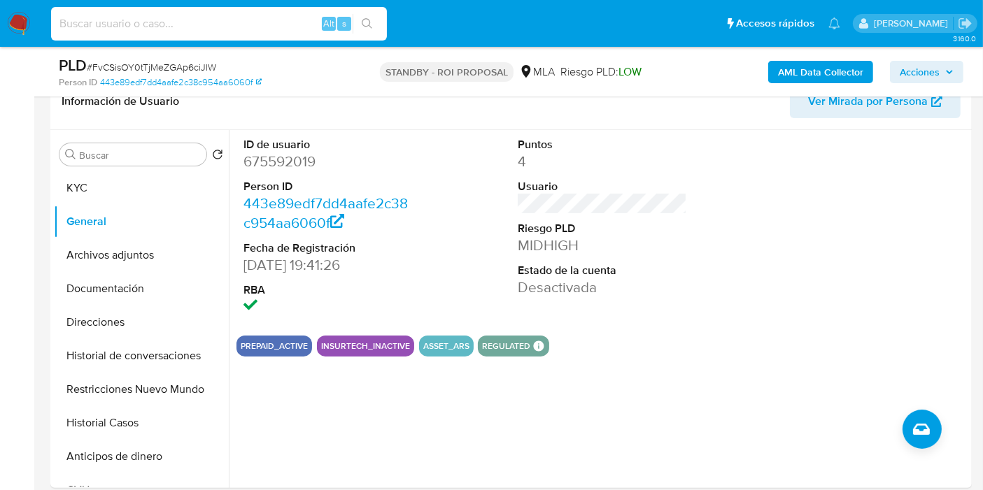
click at [280, 30] on input at bounding box center [219, 24] width 336 height 18
paste input "QQJSZczy7sgKytqz3vZxtlW7"
type input "QQJSZczy7sgKytqz3vZxtlW7"
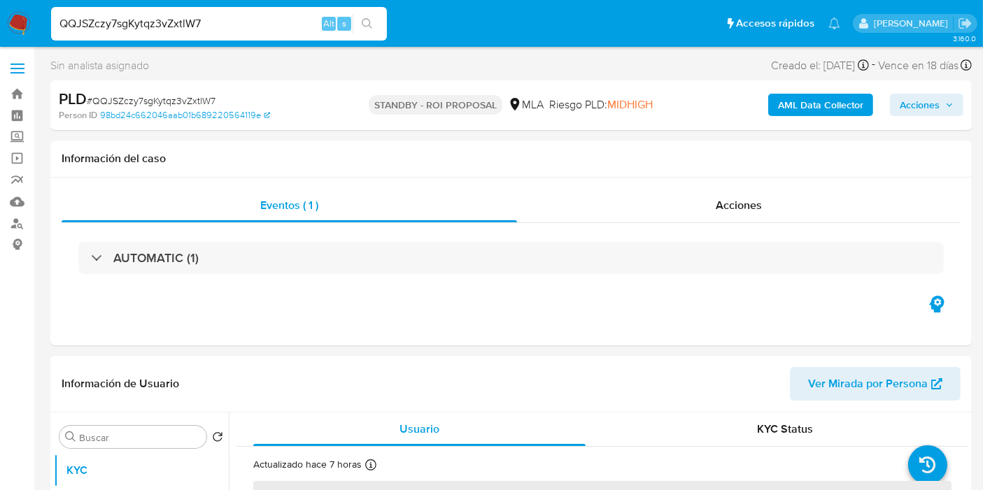
select select "10"
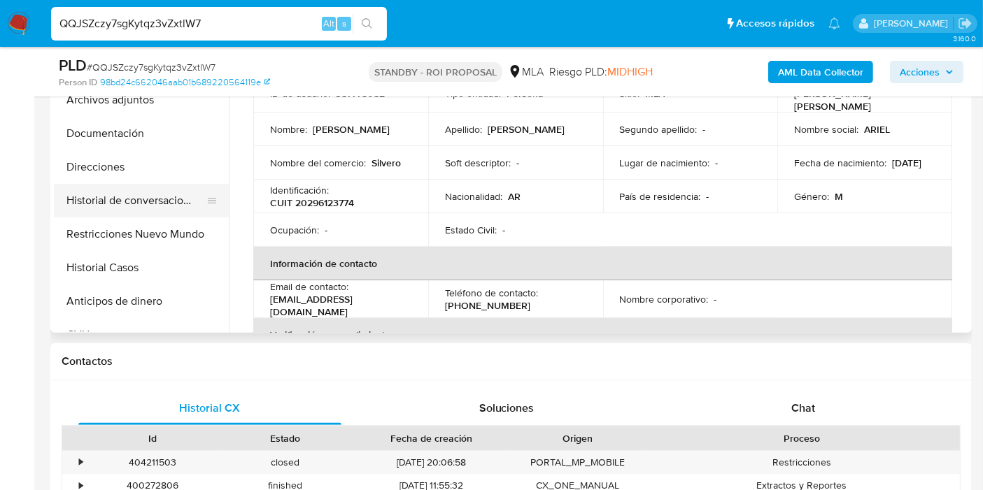
scroll to position [310, 0]
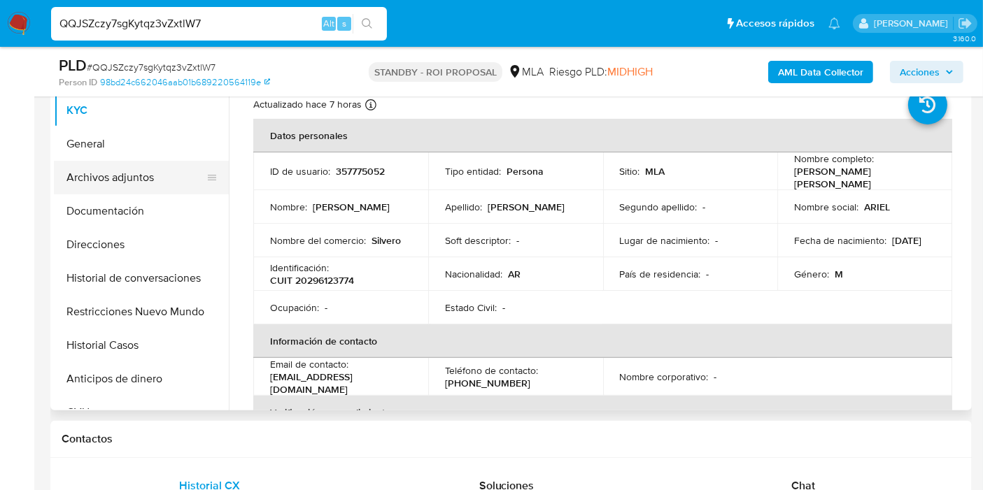
click at [159, 186] on button "Archivos adjuntos" at bounding box center [136, 178] width 164 height 34
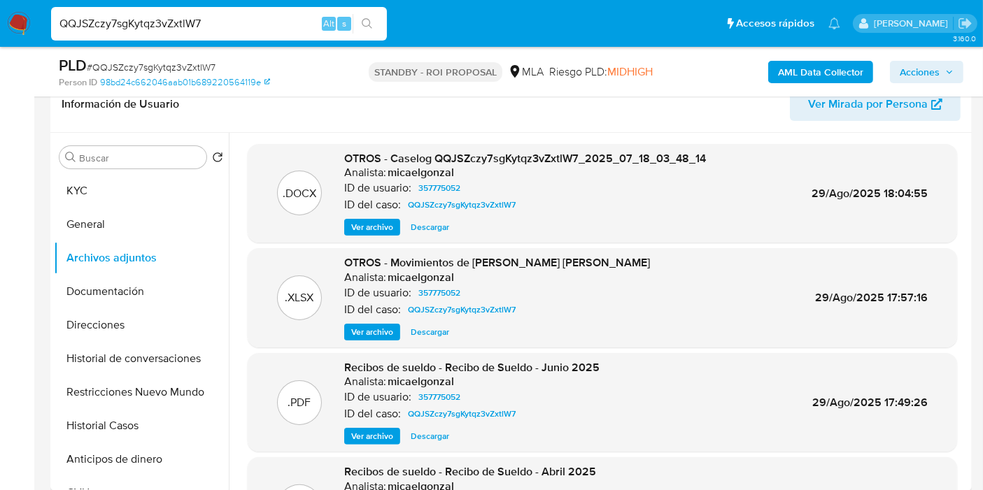
scroll to position [155, 0]
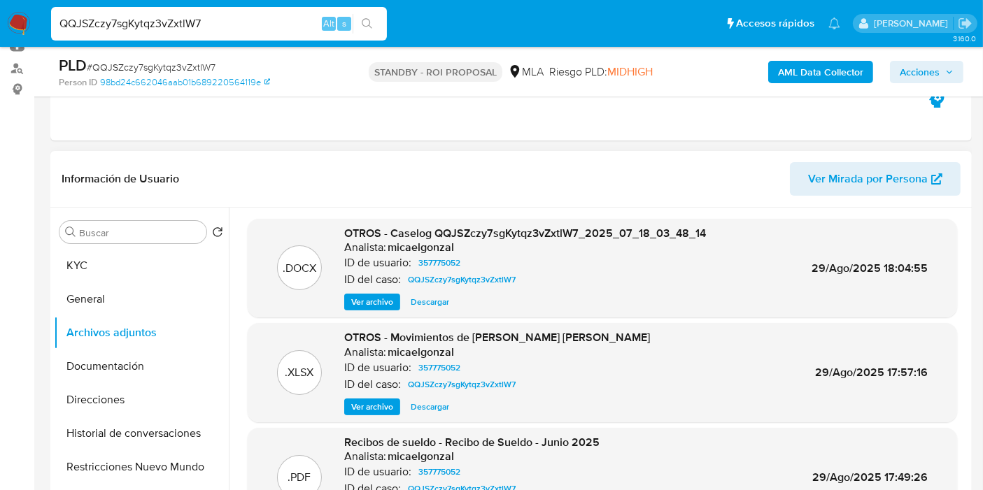
click at [420, 297] on span "Descargar" at bounding box center [430, 302] width 38 height 14
click at [294, 35] on div "QQJSZczy7sgKytqz3vZxtlW7 Alt s" at bounding box center [219, 24] width 336 height 34
click at [294, 31] on input "QQJSZczy7sgKytqz3vZxtlW7" at bounding box center [219, 24] width 336 height 18
paste input "PJ0BYl4ONURfns1tbmTJLUnC"
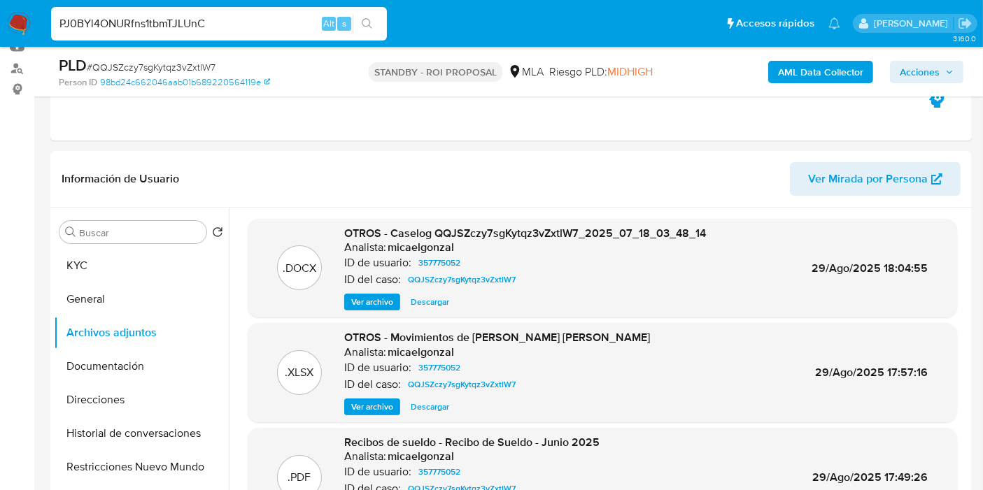
type input "PJ0BYl4ONURfns1tbmTJLUnC"
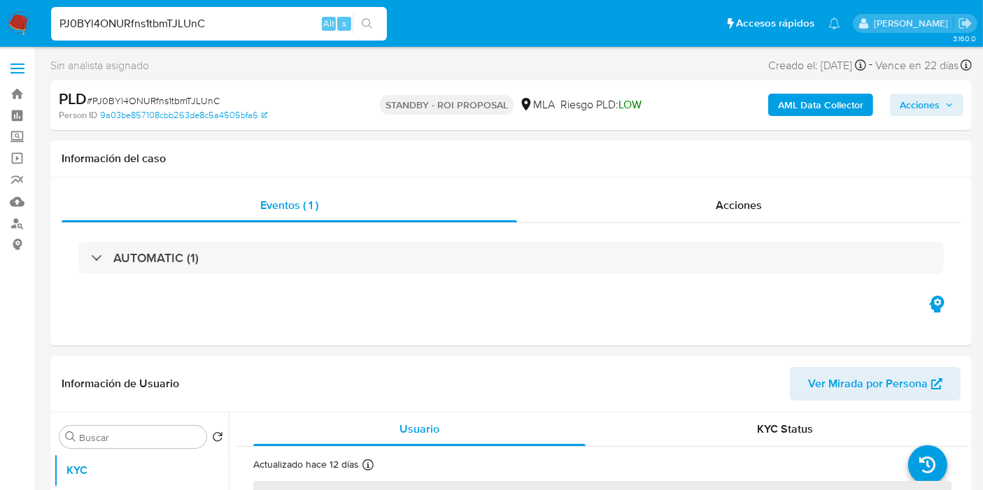
select select "10"
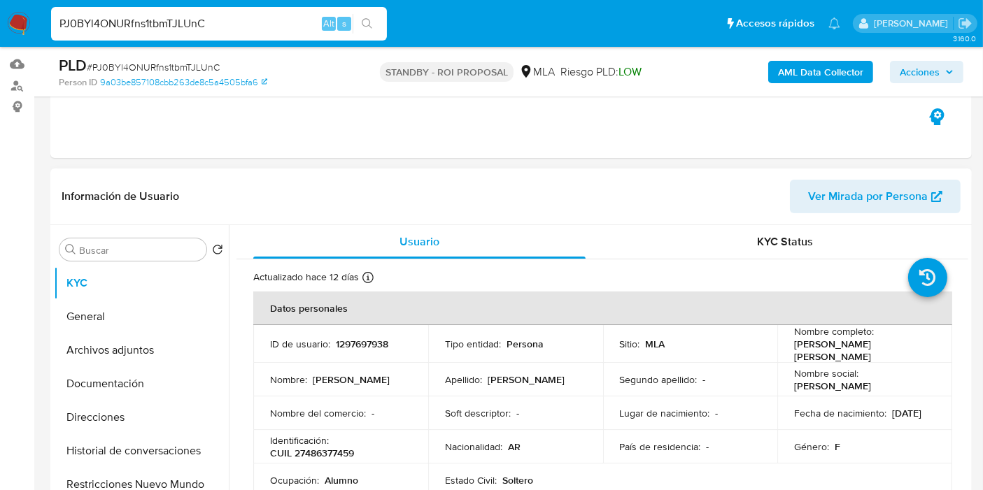
scroll to position [310, 0]
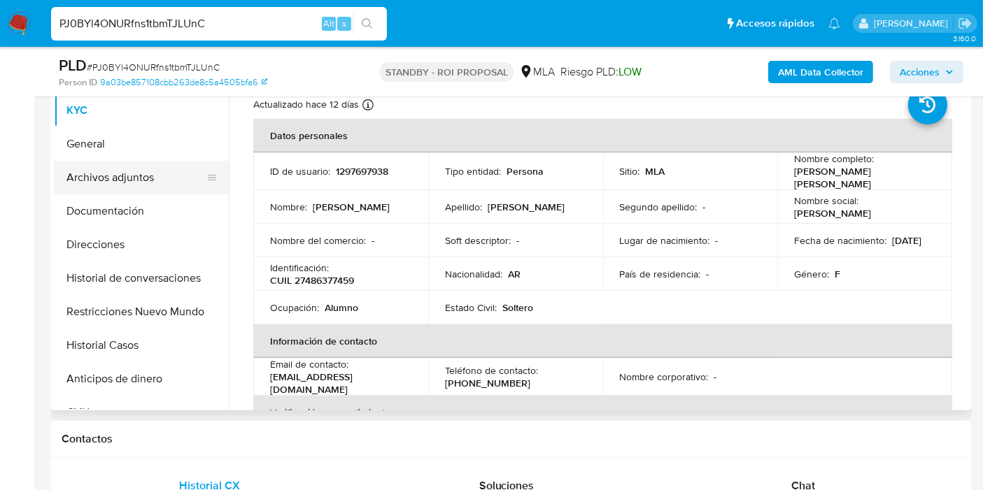
click at [171, 173] on button "Archivos adjuntos" at bounding box center [136, 178] width 164 height 34
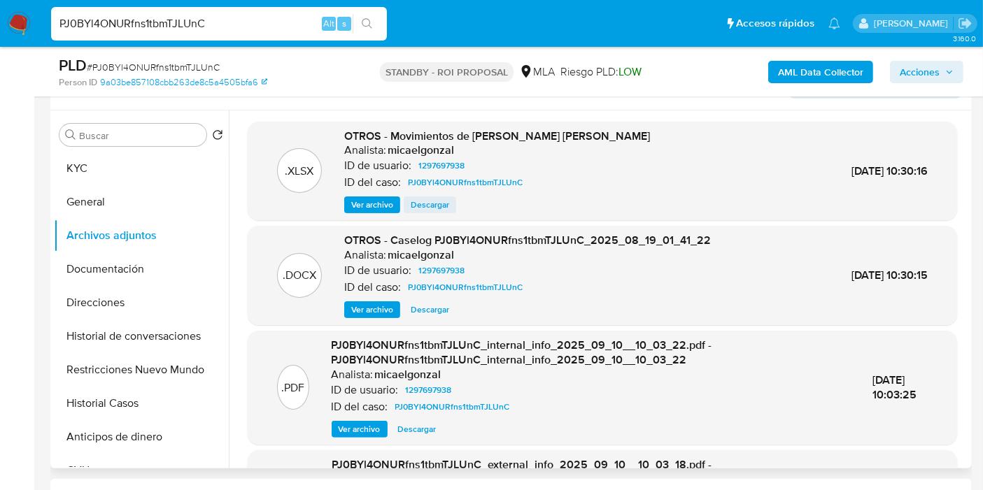
scroll to position [155, 0]
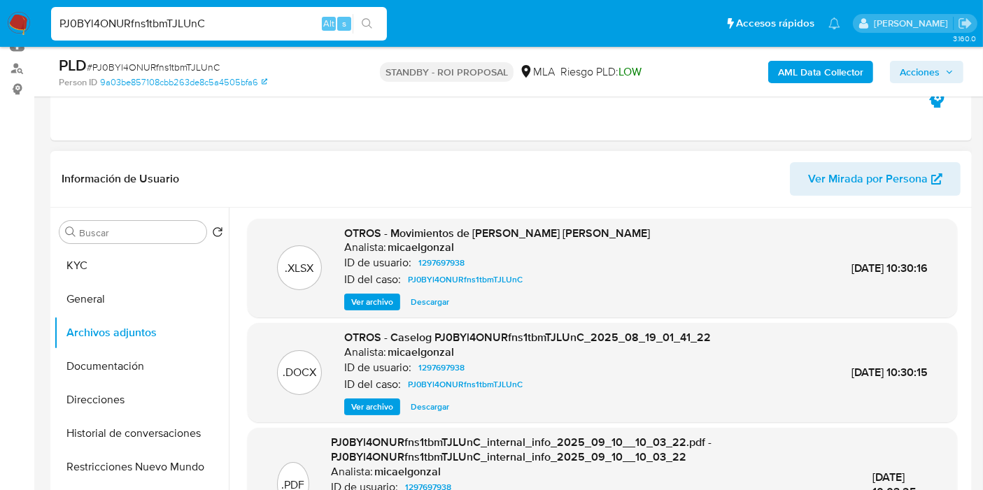
click at [427, 408] on span "Descargar" at bounding box center [430, 407] width 38 height 14
click at [331, 24] on span "Alt" at bounding box center [328, 23] width 11 height 13
click at [280, 28] on input "PJ0BYl4ONURfns1tbmTJLUnC" at bounding box center [219, 24] width 336 height 18
paste input "desp3X9eHvUFz0cJoqUTutvF"
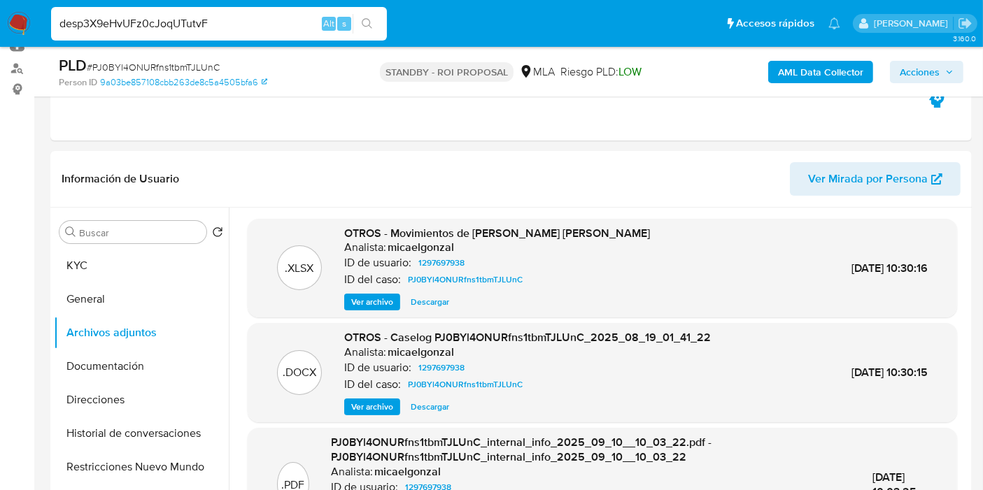
type input "desp3X9eHvUFz0cJoqUTutvF"
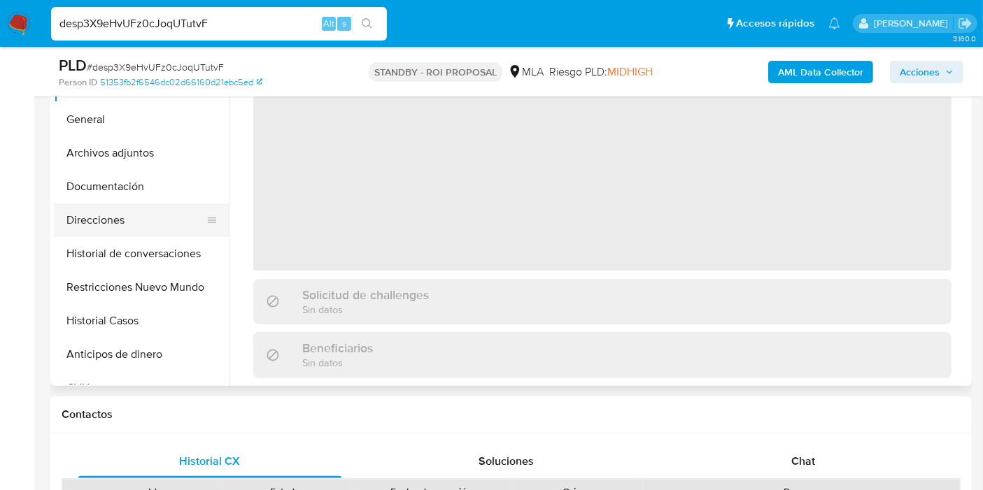
select select "10"
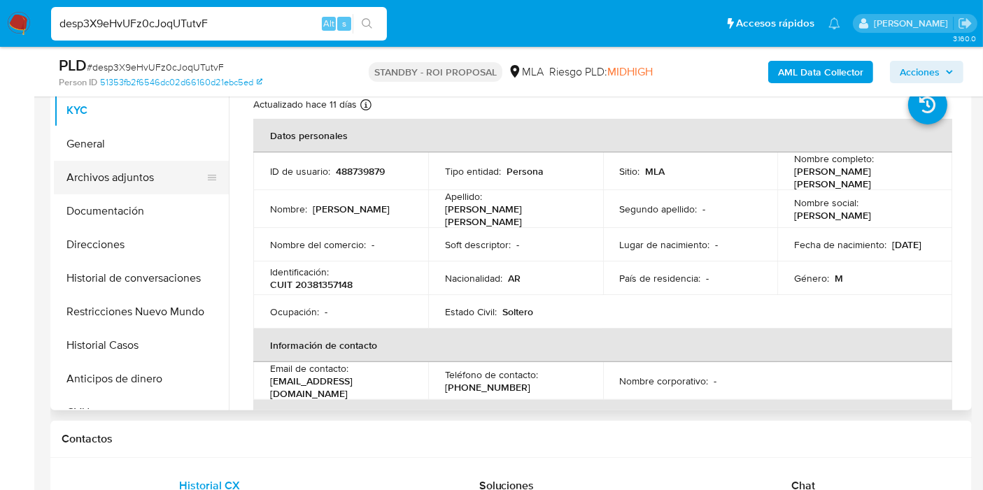
click at [126, 190] on button "Archivos adjuntos" at bounding box center [136, 178] width 164 height 34
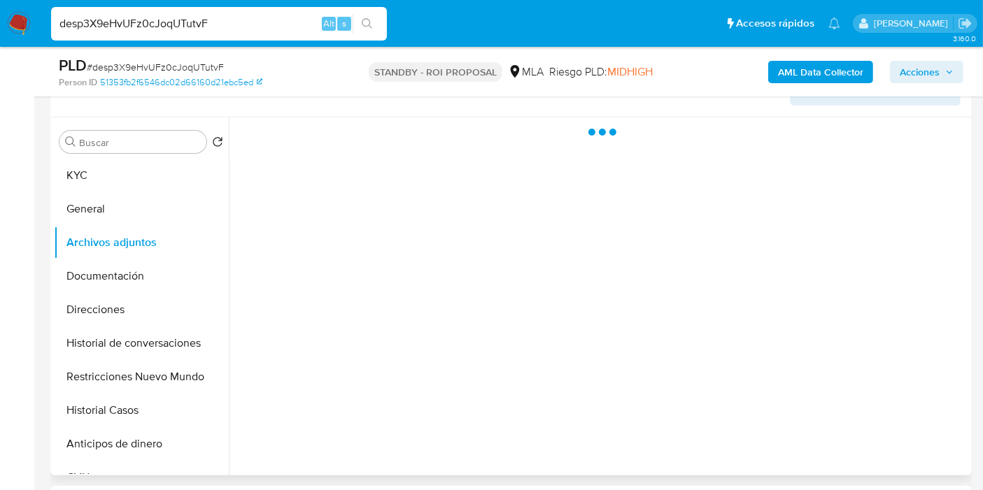
scroll to position [155, 0]
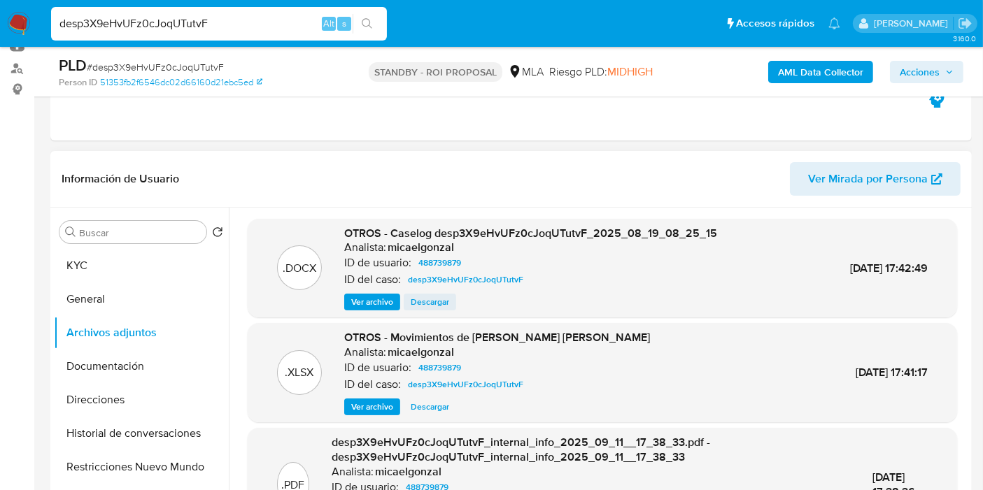
drag, startPoint x: 399, startPoint y: 304, endPoint x: 414, endPoint y: 303, distance: 14.7
click at [413, 303] on div "Ver archivo Descargar" at bounding box center [530, 302] width 373 height 17
click at [415, 303] on span "Descargar" at bounding box center [430, 302] width 38 height 14
click at [252, 26] on input "desp3X9eHvUFz0cJoqUTutvF" at bounding box center [219, 24] width 336 height 18
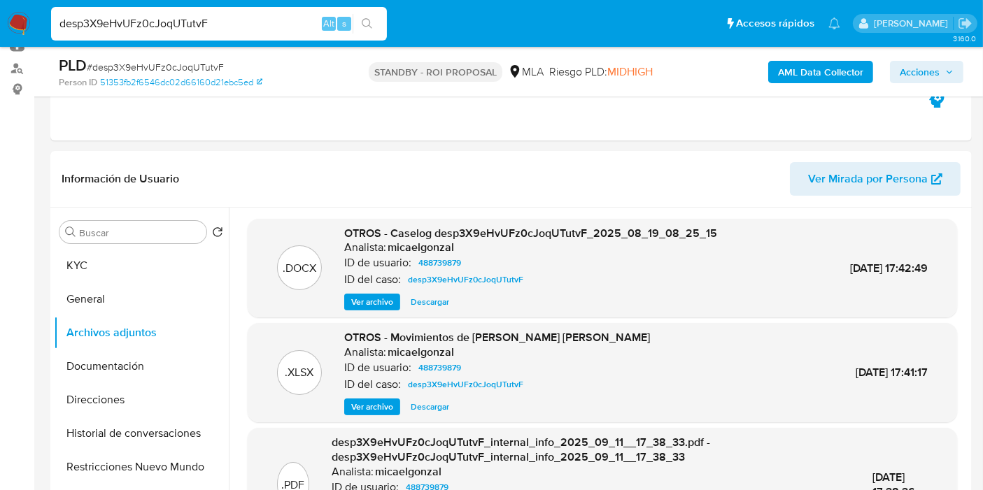
paste input "JbwgsZfgAp1DXhWqV2MJZZIr"
type input "JbwgsZfgAp1DXhWqV2MJZZIr"
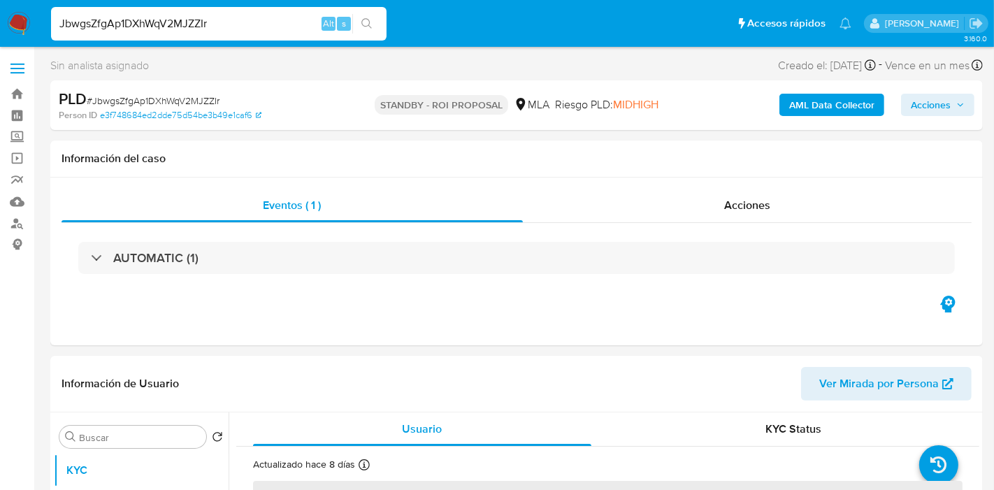
select select "10"
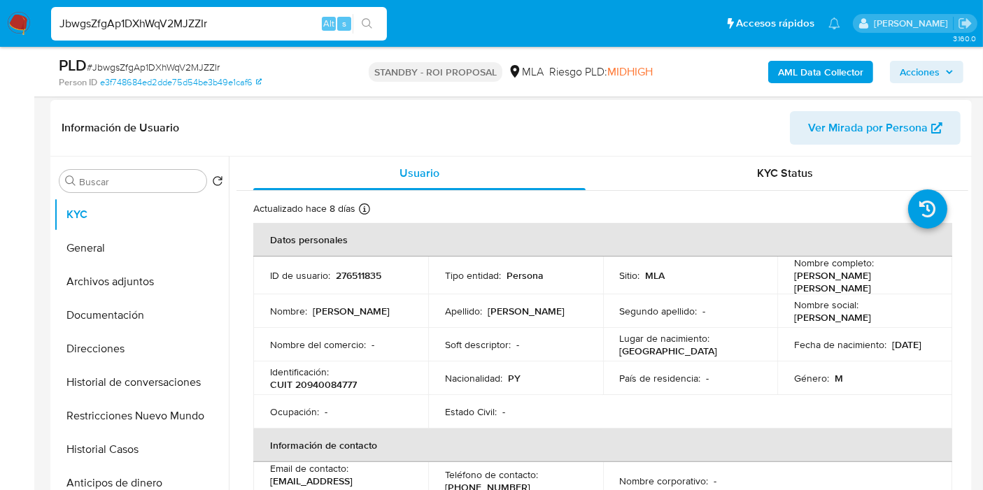
scroll to position [233, 0]
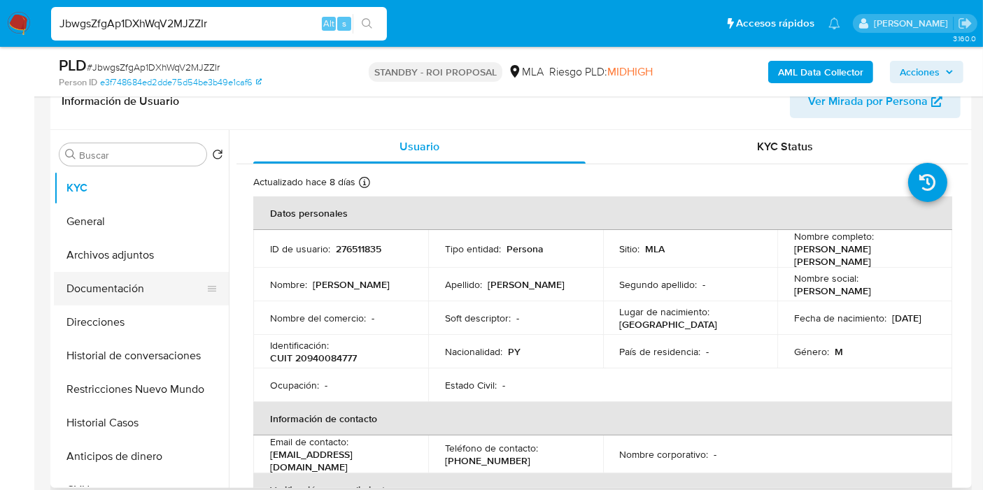
click at [157, 277] on button "Documentación" at bounding box center [136, 289] width 164 height 34
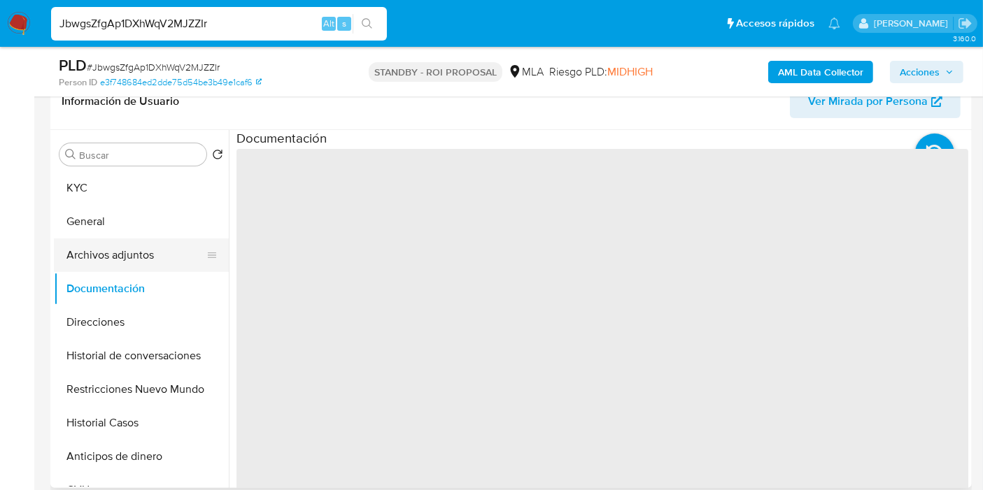
click at [163, 256] on button "Archivos adjuntos" at bounding box center [136, 255] width 164 height 34
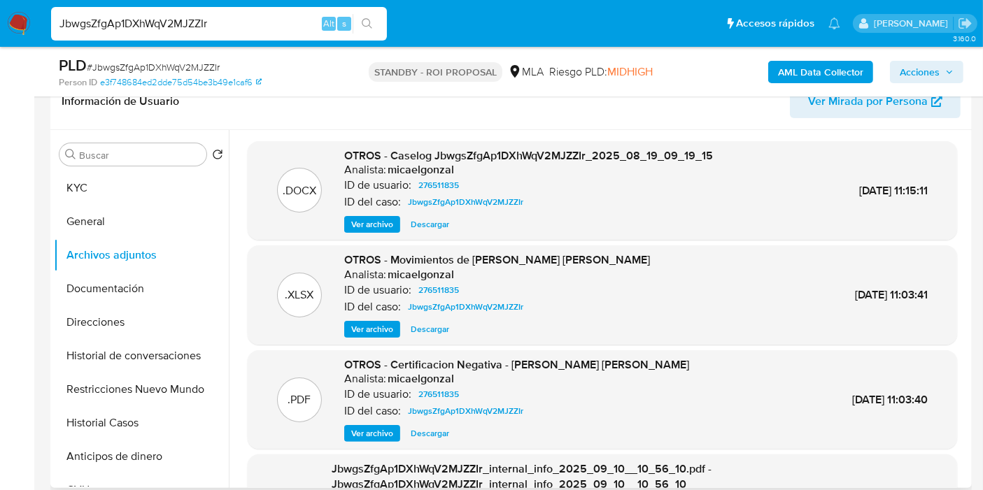
click at [434, 223] on span "Descargar" at bounding box center [430, 224] width 38 height 14
click at [222, 40] on div "JbwgsZfgAp1DXhWqV2MJZZIr Alt s" at bounding box center [219, 24] width 336 height 34
click at [219, 24] on input "JbwgsZfgAp1DXhWqV2MJZZIr" at bounding box center [219, 24] width 336 height 18
paste input "zqIKeZJZLiC1QqU7LZr13SG8"
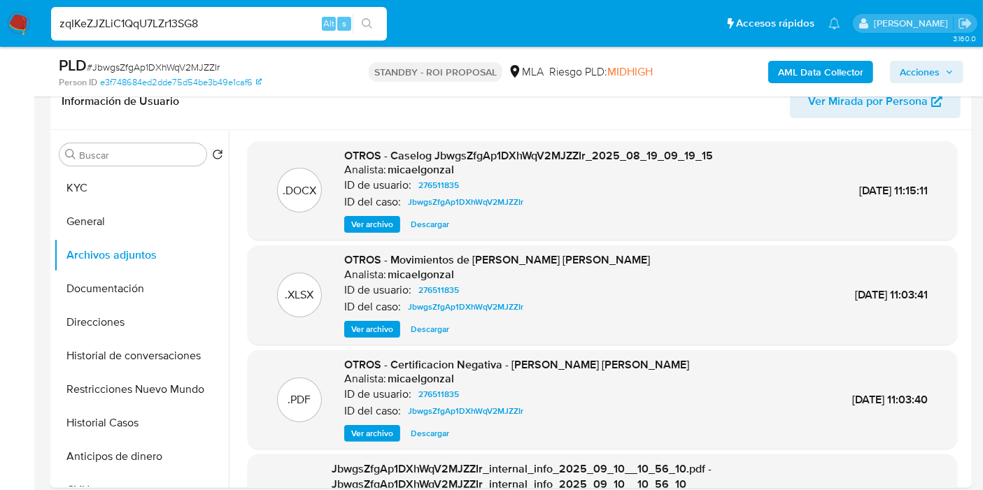
type input "zqIKeZJZLiC1QqU7LZr13SG8"
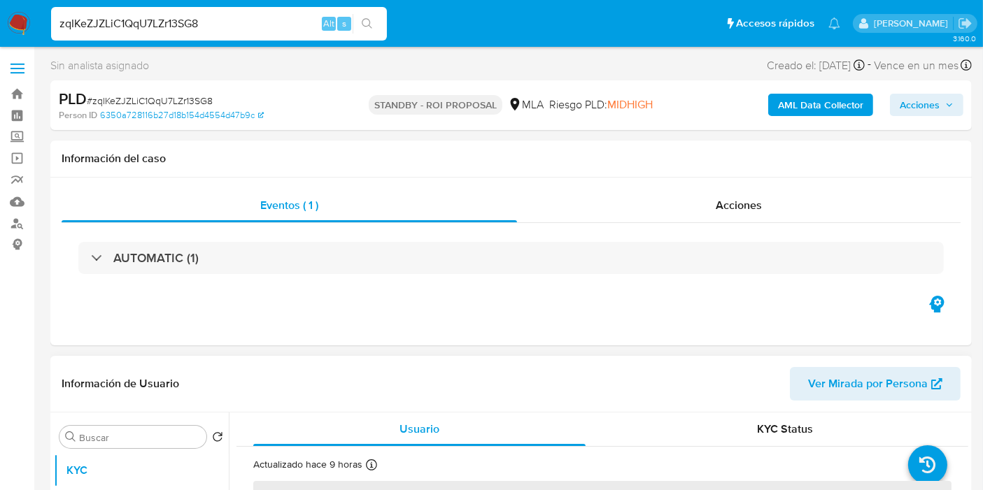
select select "10"
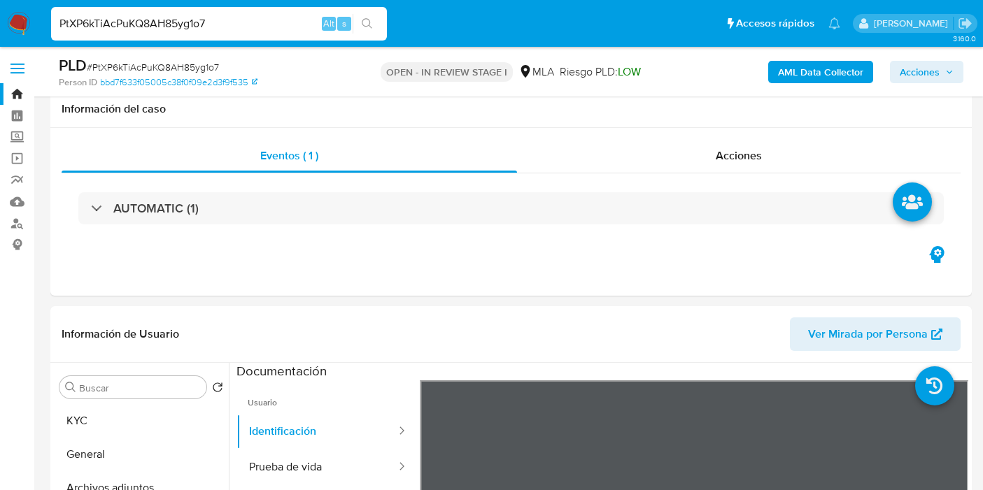
select select "10"
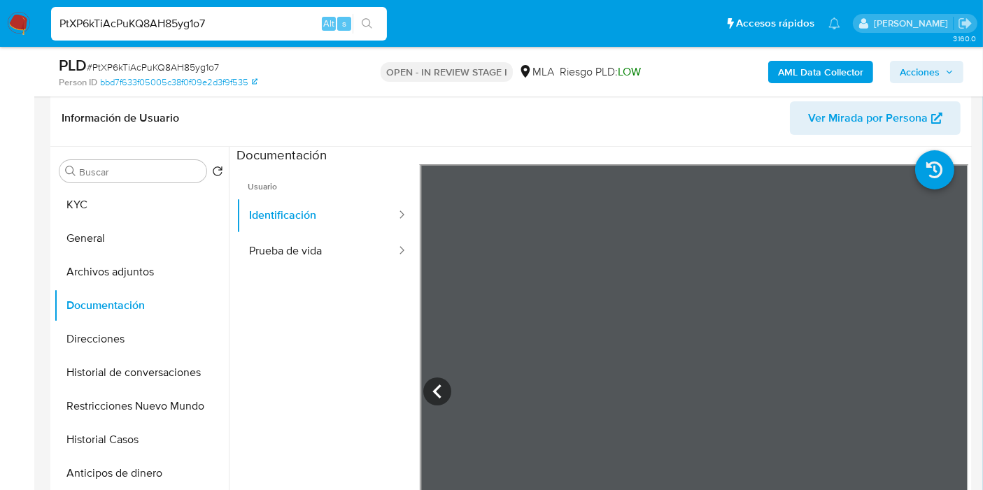
click at [617, 87] on div "Riesgo PLD: LOW" at bounding box center [599, 71] width 81 height 33
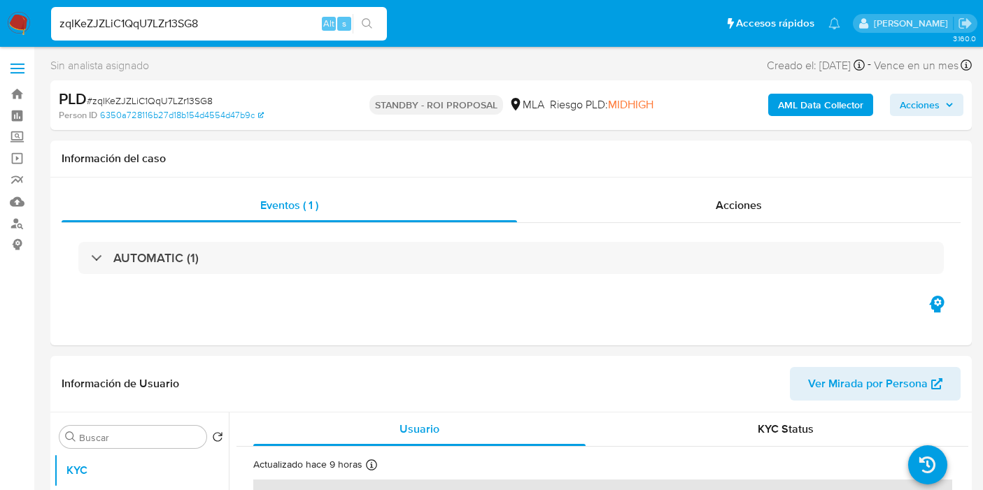
select select "10"
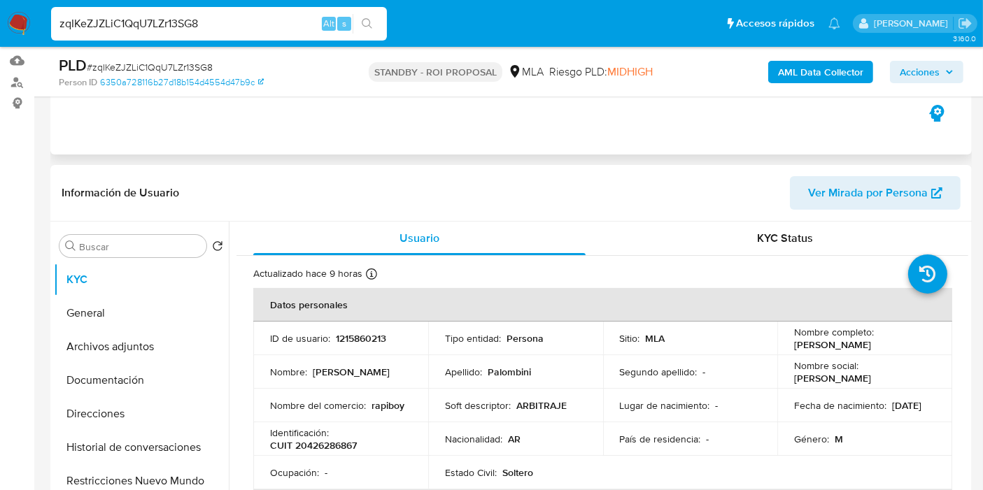
scroll to position [233, 0]
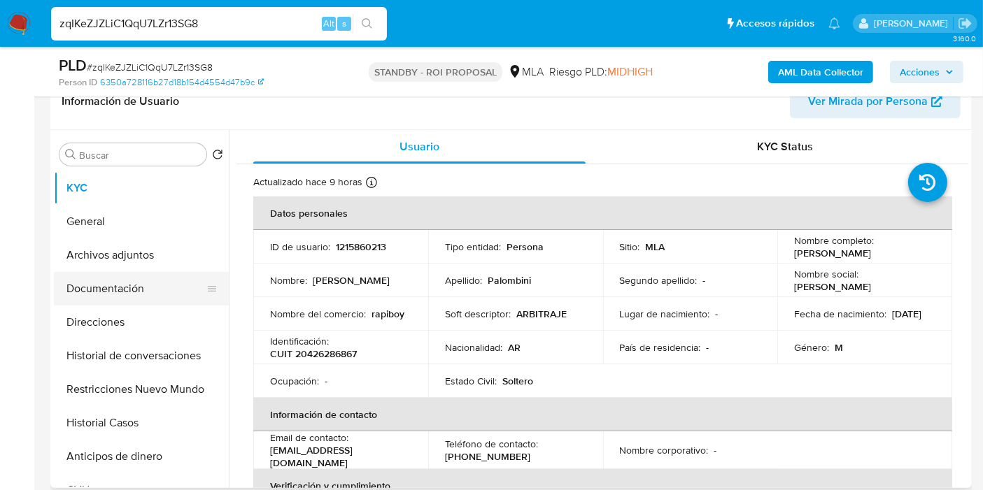
click at [106, 293] on button "Documentación" at bounding box center [136, 289] width 164 height 34
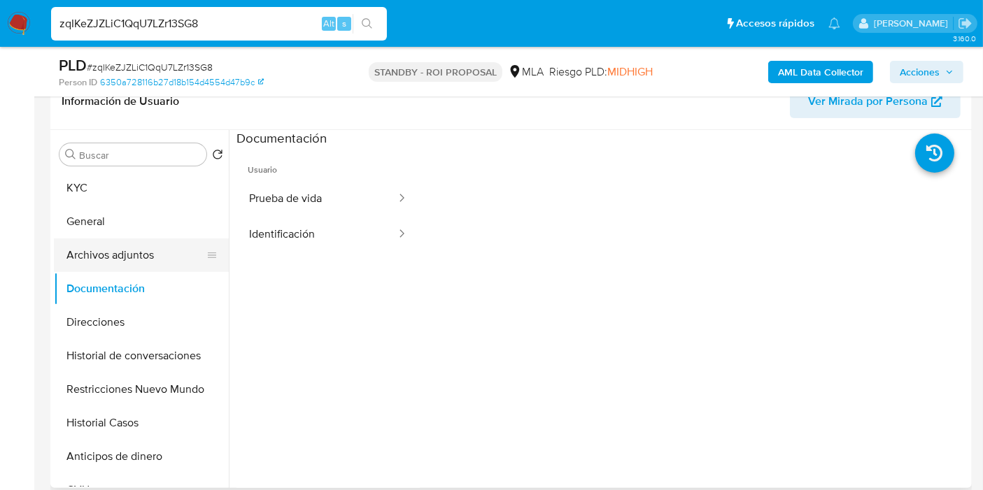
click at [149, 238] on button "Archivos adjuntos" at bounding box center [136, 255] width 164 height 34
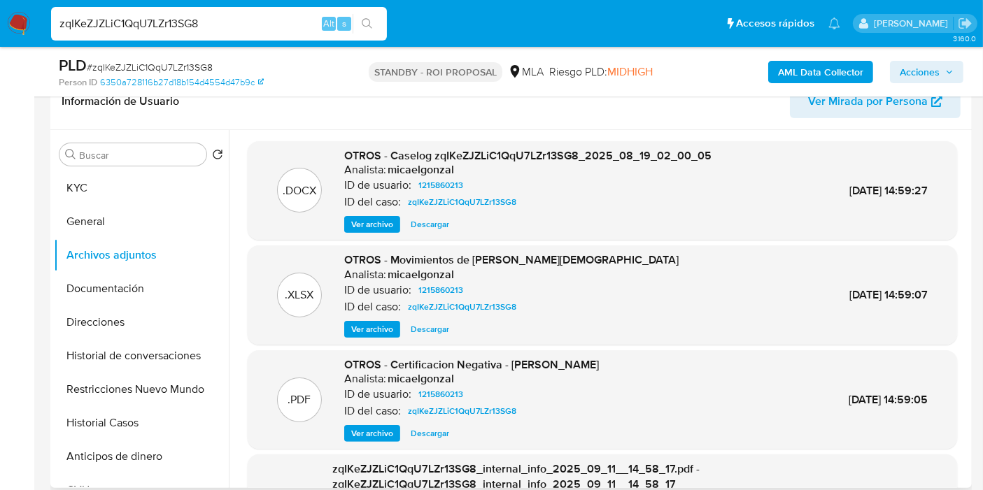
drag, startPoint x: 448, startPoint y: 236, endPoint x: 434, endPoint y: 232, distance: 14.6
click at [447, 236] on div ".DOCX OTROS - Caselog zqIKeZJZLiC1QqU7LZr13SG8_2025_08_19_02_00_05 Analista: mi…" at bounding box center [602, 190] width 709 height 99
click at [434, 232] on div ".DOCX OTROS - Caselog zqIKeZJZLiC1QqU7LZr13SG8_2025_08_19_02_00_05 Analista: mi…" at bounding box center [602, 190] width 709 height 99
click at [437, 218] on span "Descargar" at bounding box center [430, 224] width 38 height 14
click at [238, 30] on input "zqIKeZJZLiC1QqU7LZr13SG8" at bounding box center [219, 24] width 336 height 18
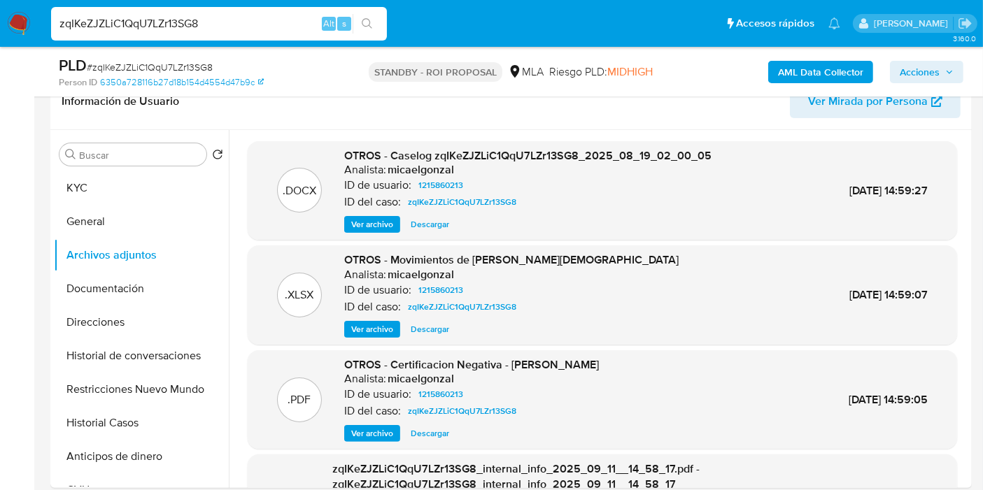
click at [238, 30] on input "zqIKeZJZLiC1QqU7LZr13SG8" at bounding box center [219, 24] width 336 height 18
paste input "Ci47fuf9xq9LxV9Bgr1V9nrk"
type input "Ci47fuf9xq9LxV9Bgr1V9nrk"
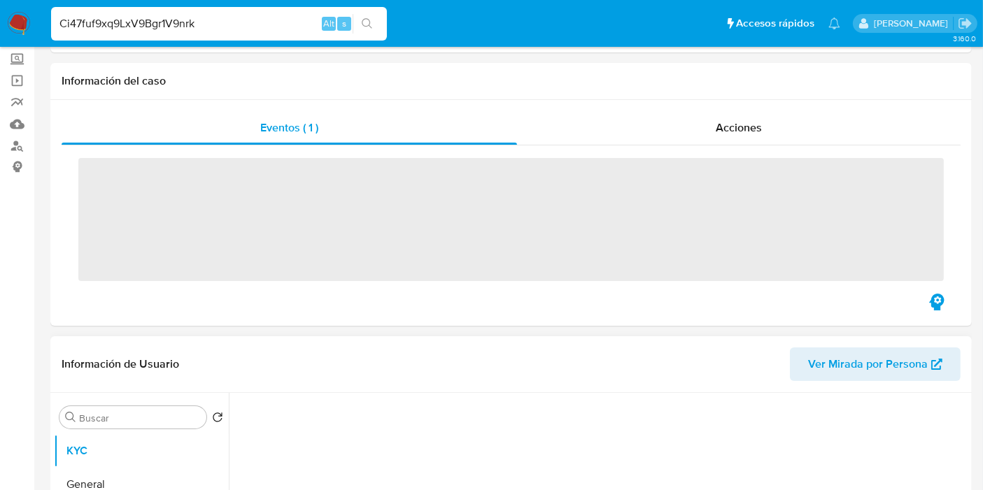
scroll to position [310, 0]
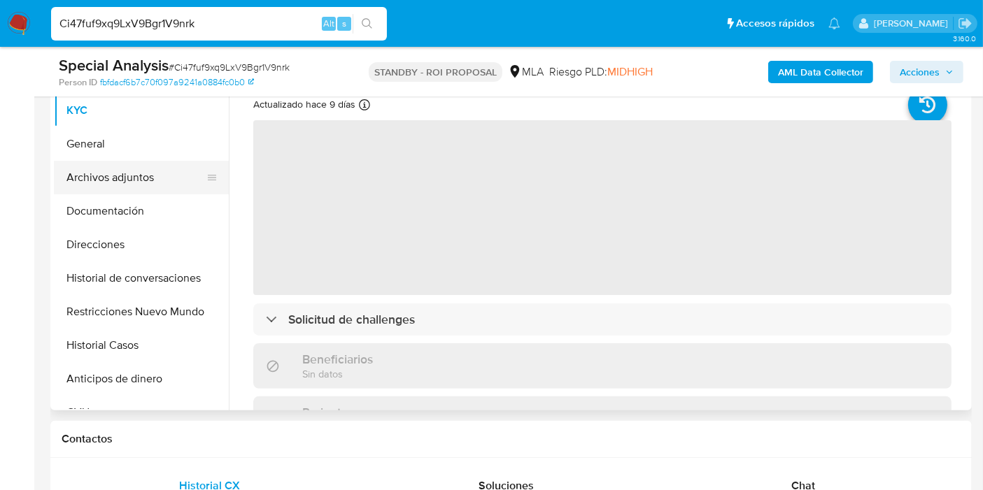
click at [92, 178] on button "Archivos adjuntos" at bounding box center [136, 178] width 164 height 34
select select "10"
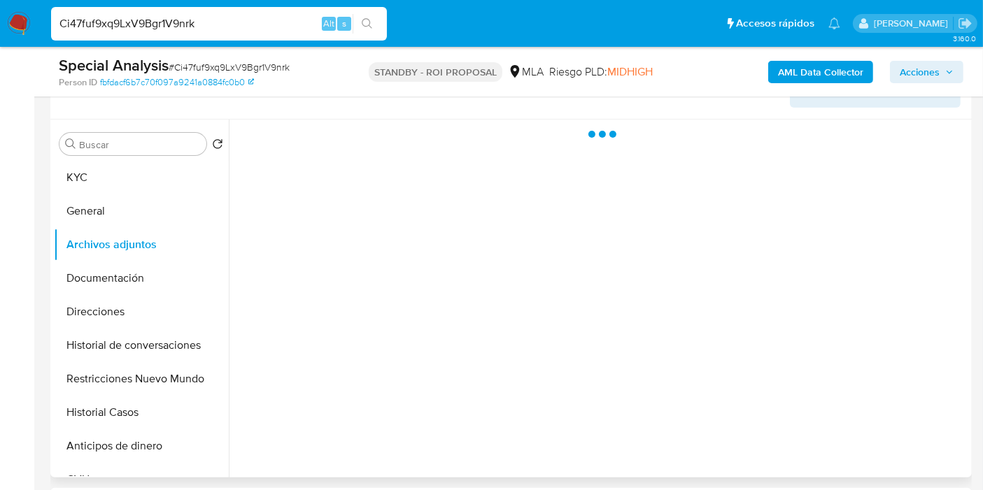
scroll to position [155, 0]
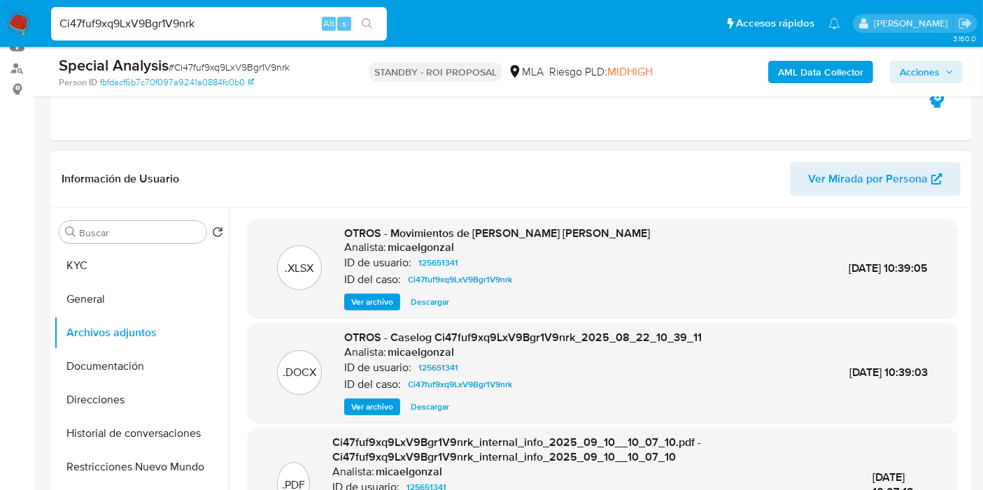
click at [419, 401] on span "Descargar" at bounding box center [430, 407] width 38 height 14
click at [218, 27] on input "Ci47fuf9xq9LxV9Bgr1V9nrk" at bounding box center [219, 24] width 336 height 18
click at [213, 27] on input "Ci47fuf9xq9LxV9Bgr1V9nrk" at bounding box center [219, 24] width 336 height 18
paste input "rROYzvp6nTZiuPBdhJ849yRo"
type input "rROYzvp6nTZiuPBdhJ849yRo"
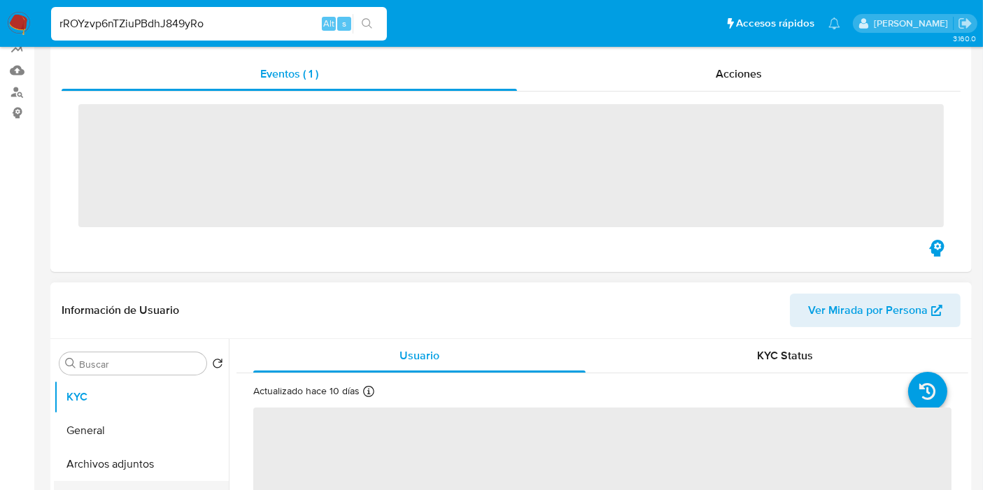
scroll to position [233, 0]
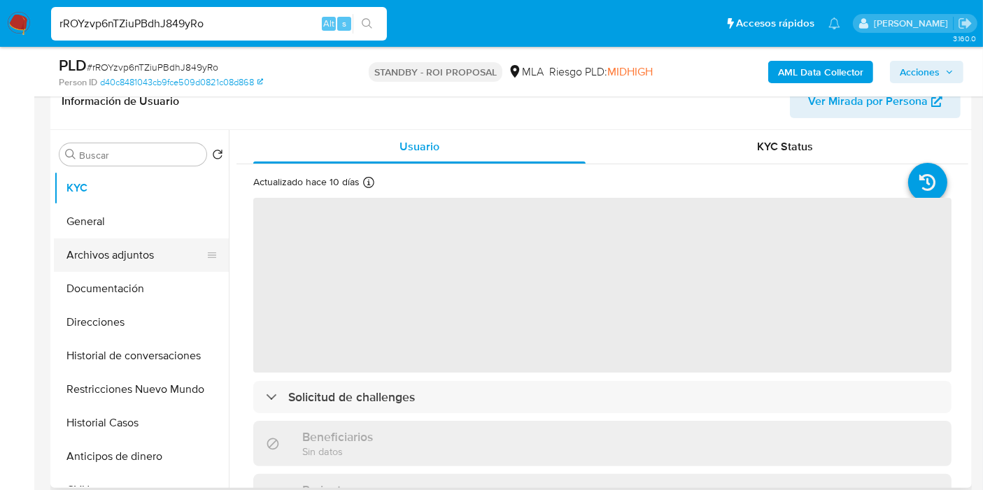
select select "10"
click at [120, 248] on button "Archivos adjuntos" at bounding box center [136, 255] width 164 height 34
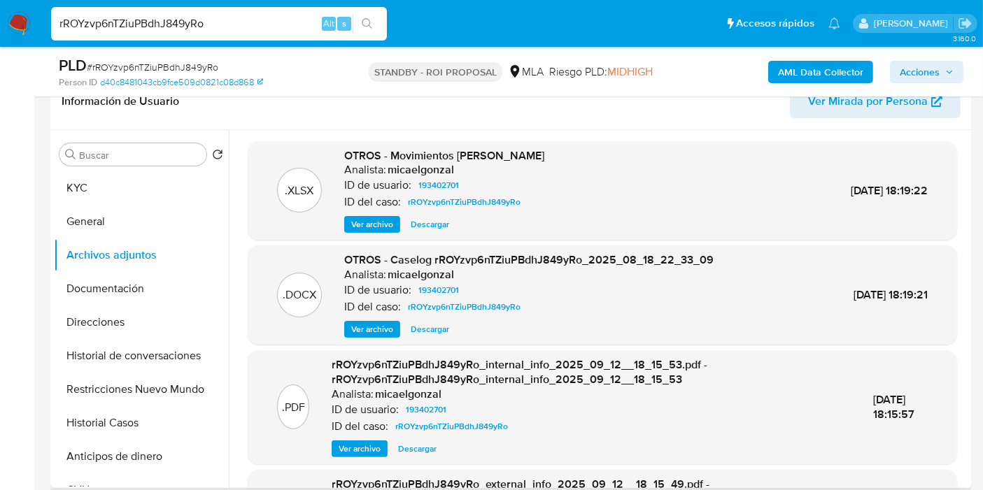
click at [429, 332] on span "Descargar" at bounding box center [430, 329] width 38 height 14
click at [77, 171] on button "KYC" at bounding box center [136, 188] width 164 height 34
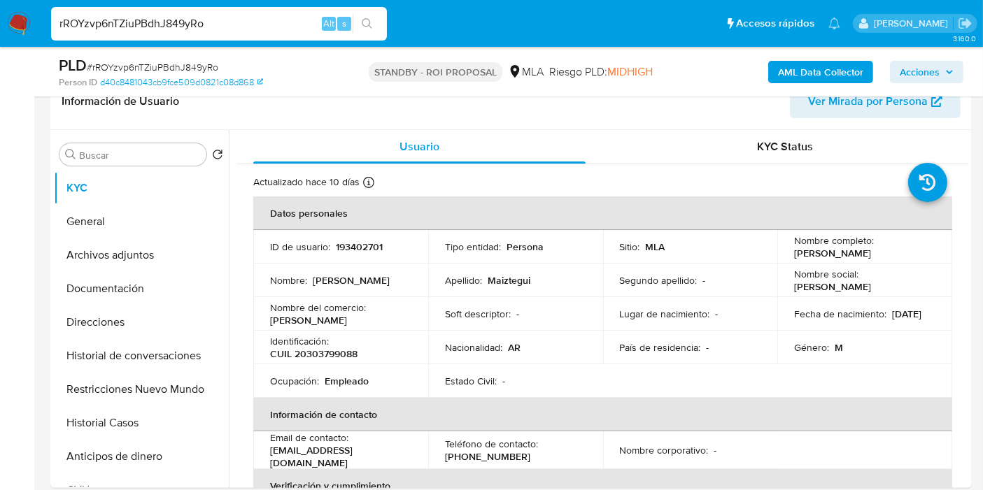
click at [267, 24] on input "rROYzvp6nTZiuPBdhJ849yRo" at bounding box center [219, 24] width 336 height 18
paste input "hzJDPpONK1WtBLqNmBoM8JBT"
type input "hzJDPpONK1WtBLqNmBoM8JBT"
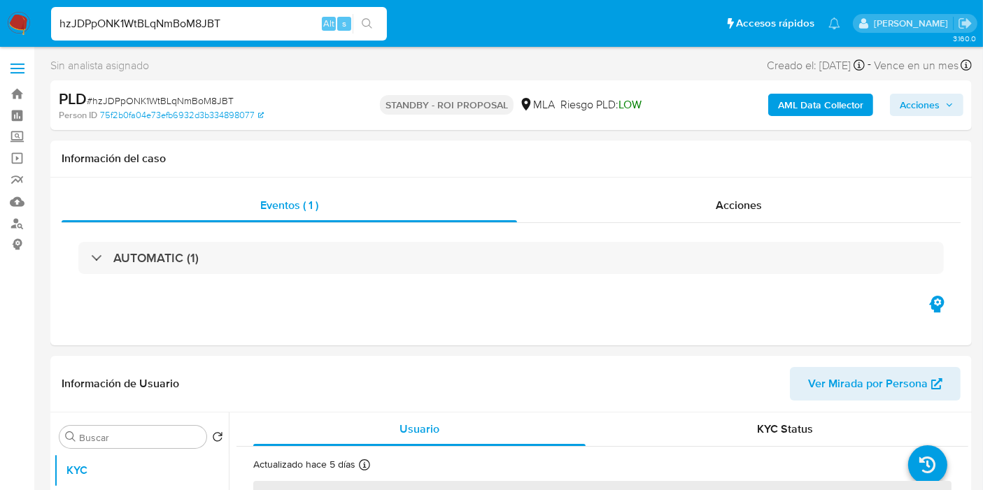
select select "10"
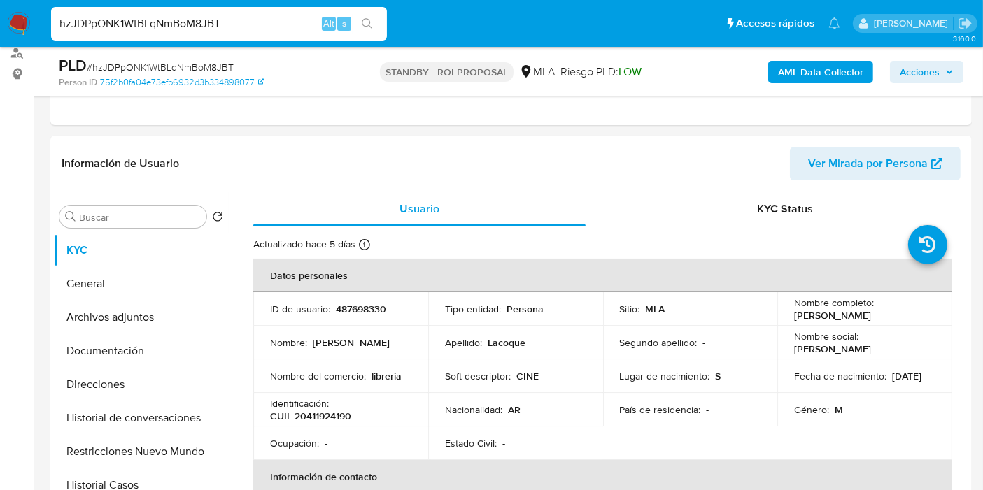
scroll to position [233, 0]
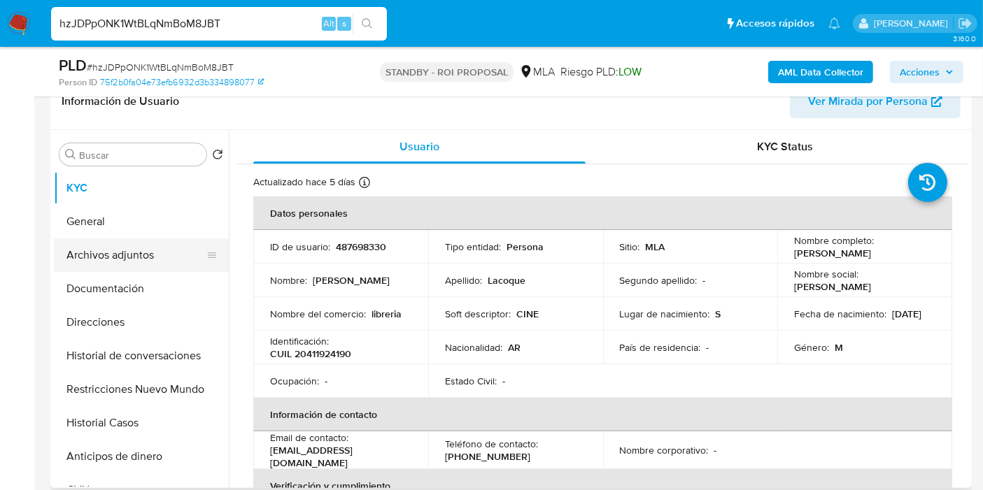
click at [117, 247] on button "Archivos adjuntos" at bounding box center [136, 255] width 164 height 34
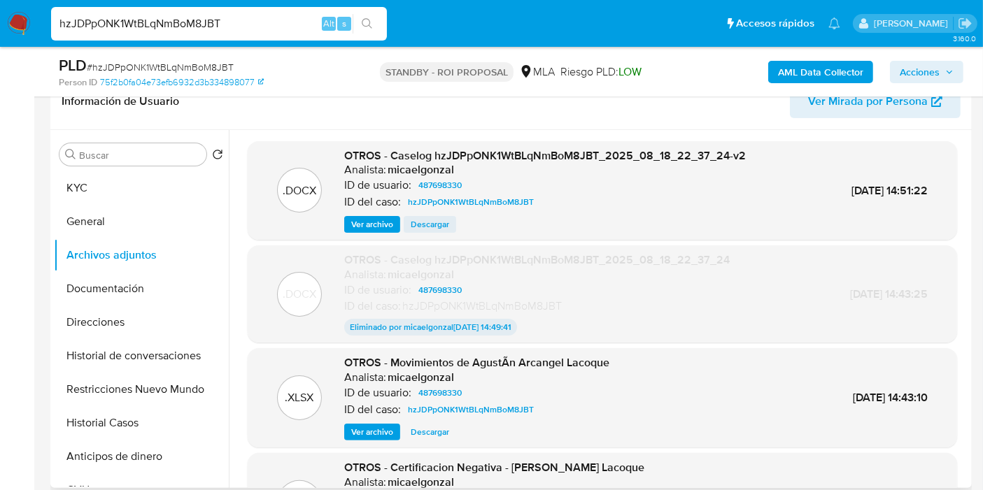
drag, startPoint x: 394, startPoint y: 227, endPoint x: 413, endPoint y: 222, distance: 19.5
click at [413, 222] on div "Ver archivo Descargar" at bounding box center [544, 224] width 401 height 17
click at [414, 222] on span "Descargar" at bounding box center [430, 224] width 38 height 14
click at [240, 33] on div "[DEMOGRAPHIC_DATA] Alt s" at bounding box center [219, 24] width 336 height 34
click at [239, 17] on input "hzJDPpONK1WtBLqNmBoM8JBT" at bounding box center [219, 24] width 336 height 18
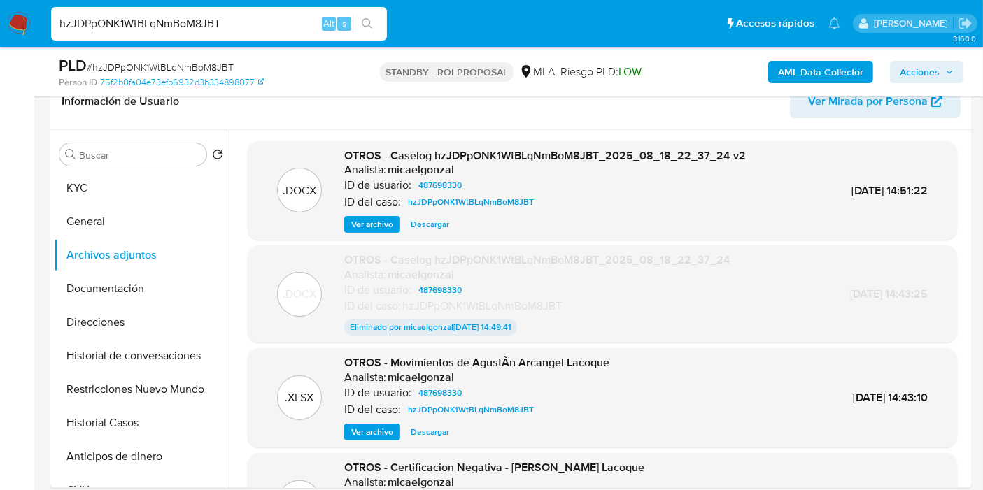
click at [239, 17] on input "hzJDPpONK1WtBLqNmBoM8JBT" at bounding box center [219, 24] width 336 height 18
paste input "G09G3wWkMwfT4wAjL9MX6lnU"
type input "G09G3wWkMwfT4wAjL9MX6lnU"
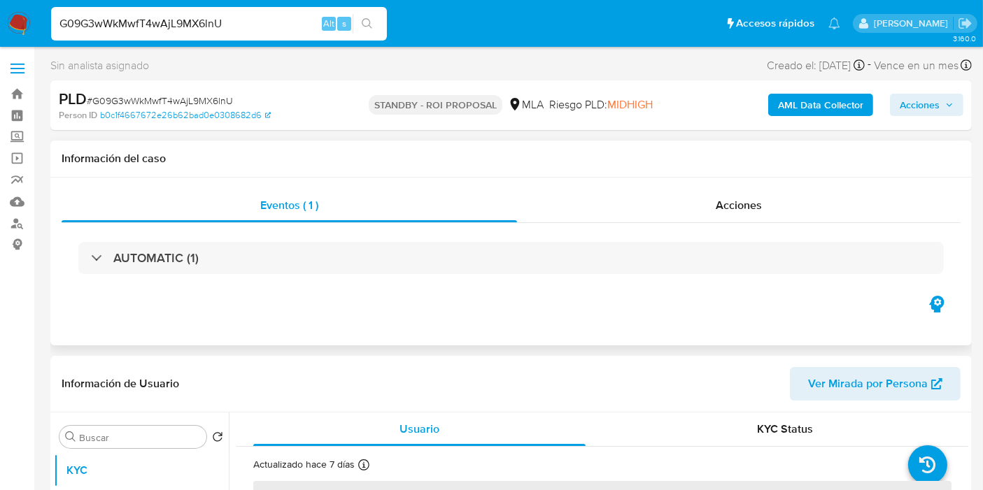
select select "10"
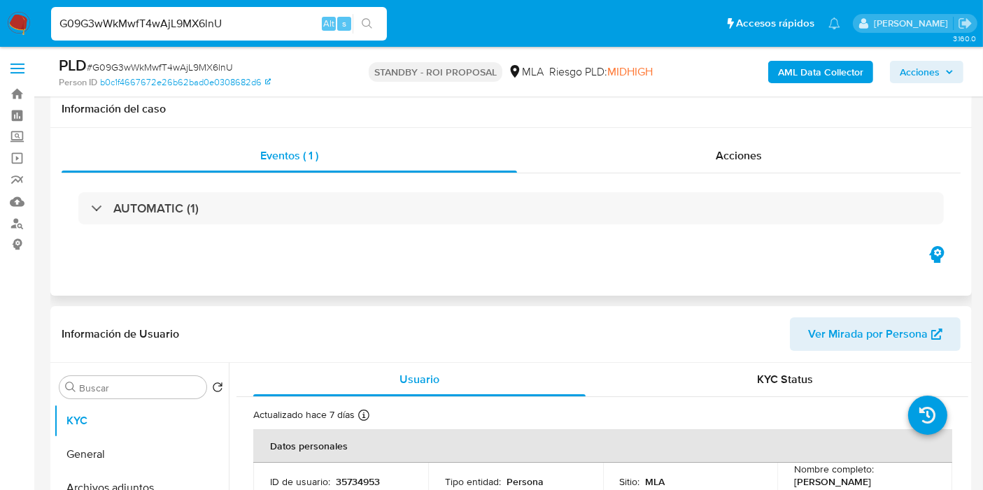
scroll to position [310, 0]
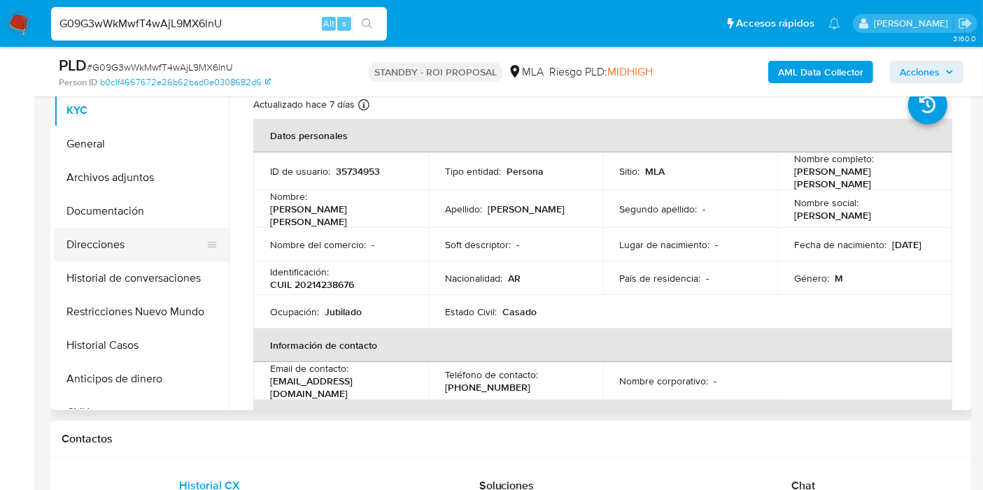
click at [99, 245] on button "Direcciones" at bounding box center [136, 245] width 164 height 34
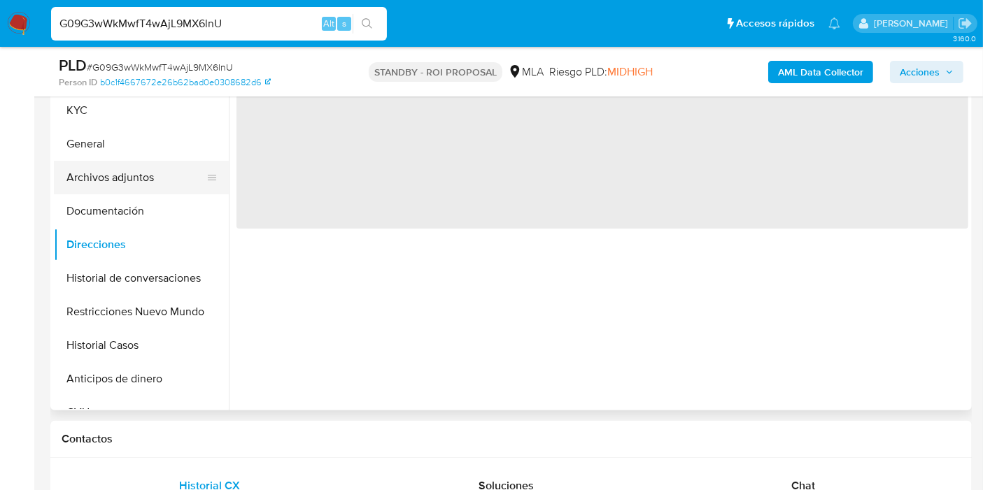
click at [136, 162] on button "Archivos adjuntos" at bounding box center [136, 178] width 164 height 34
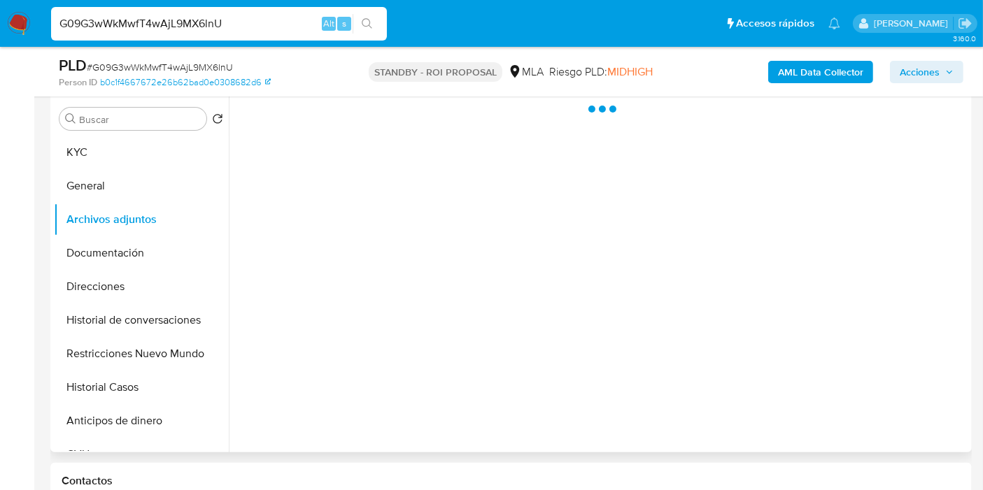
scroll to position [233, 0]
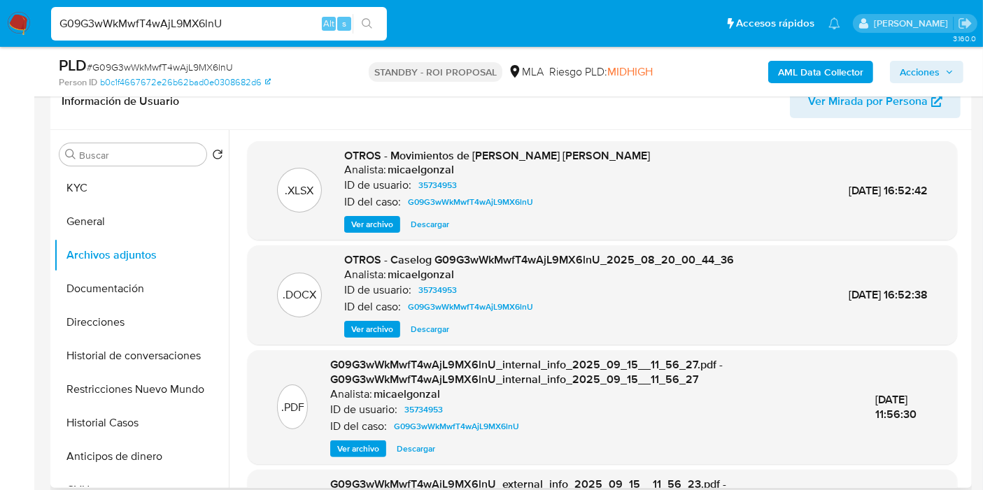
click at [423, 335] on span "Descargar" at bounding box center [430, 329] width 38 height 14
click at [278, 19] on input "G09G3wWkMwfT4wAjL9MX6lnU" at bounding box center [219, 24] width 336 height 18
paste input "SHkNj3Br9T3QASpLsbd7H0ia"
type input "SHkNj3Br9T3QASpLsbd7H0ia"
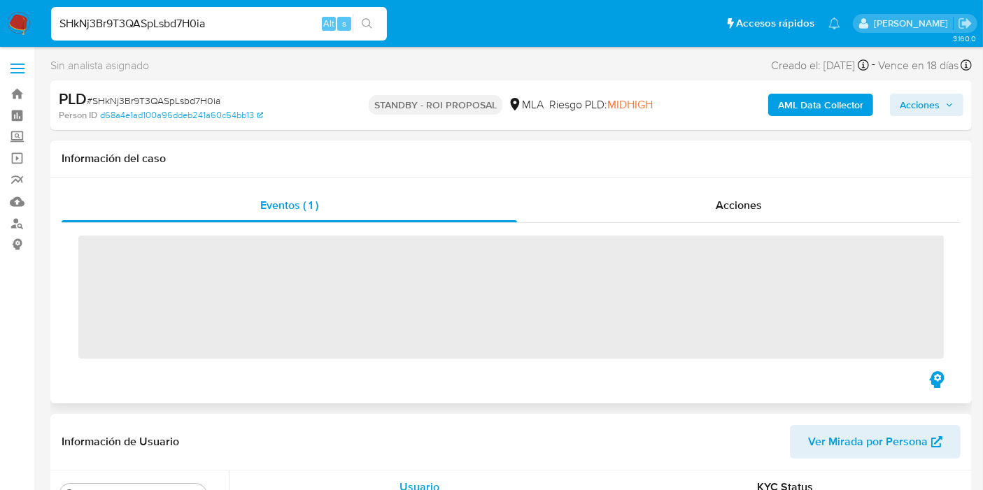
scroll to position [233, 0]
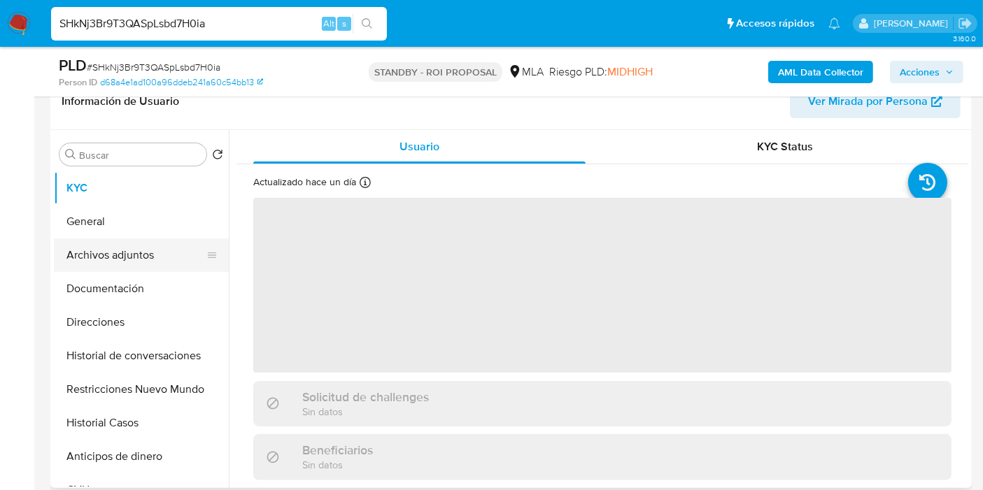
click at [187, 253] on button "Archivos adjuntos" at bounding box center [136, 255] width 164 height 34
select select "10"
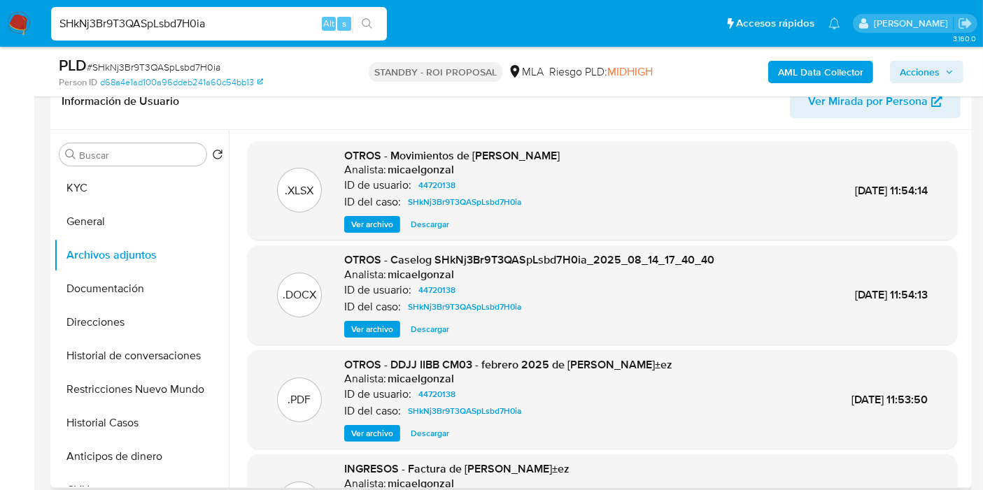
click at [418, 325] on span "Descargar" at bounding box center [430, 329] width 38 height 14
